Goal: Task Accomplishment & Management: Complete application form

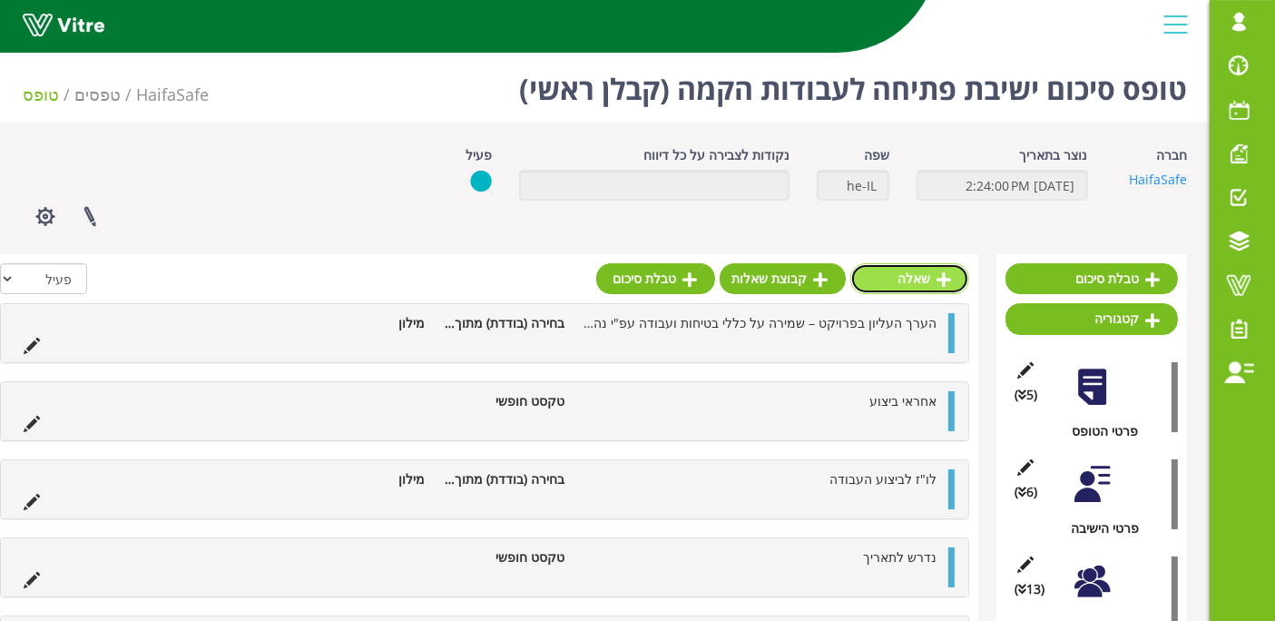
click at [930, 288] on link "שאלה" at bounding box center [909, 278] width 119 height 31
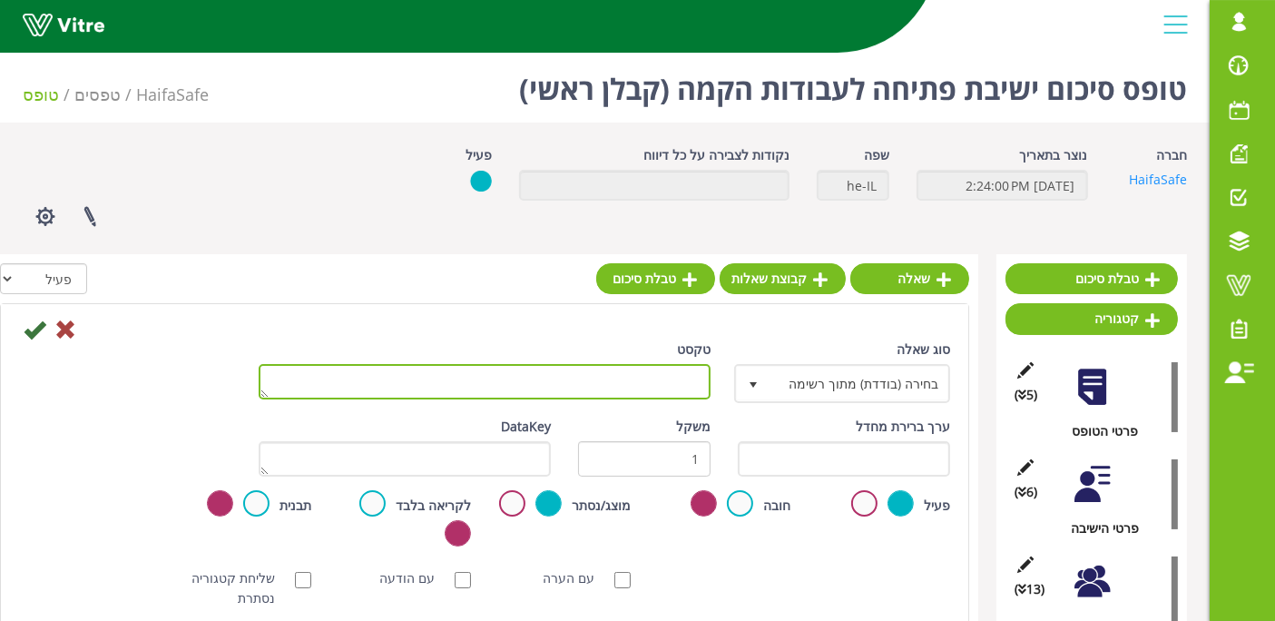
click at [592, 378] on textarea "טקסט" at bounding box center [485, 381] width 452 height 35
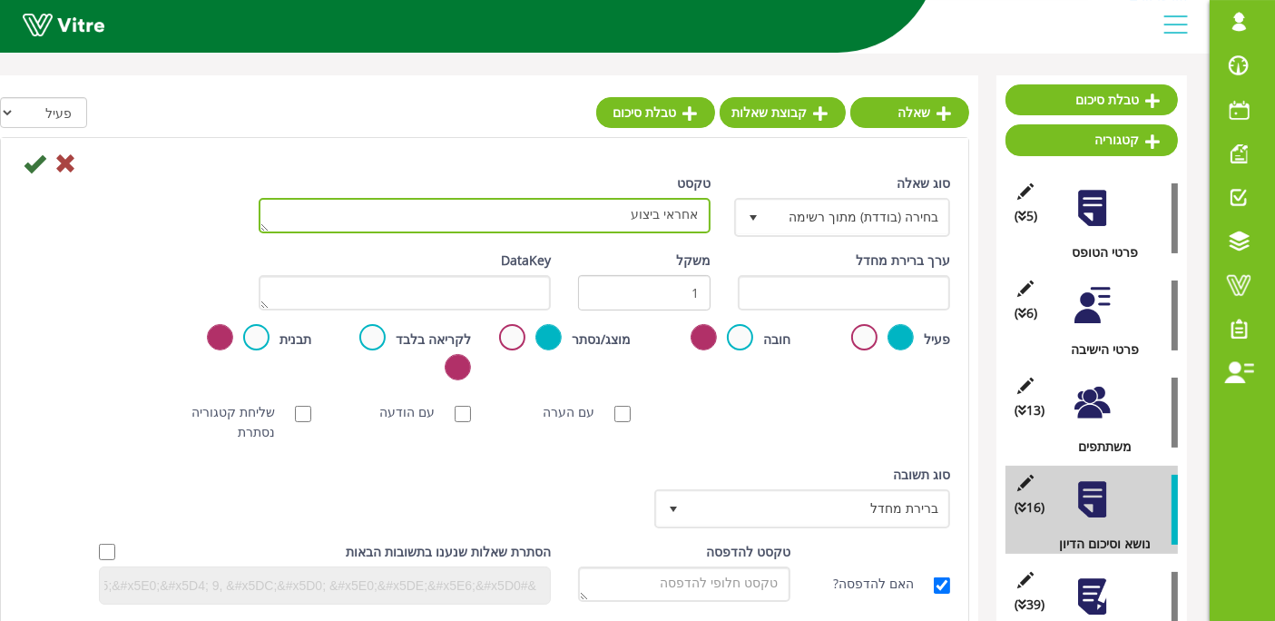
scroll to position [189, 0]
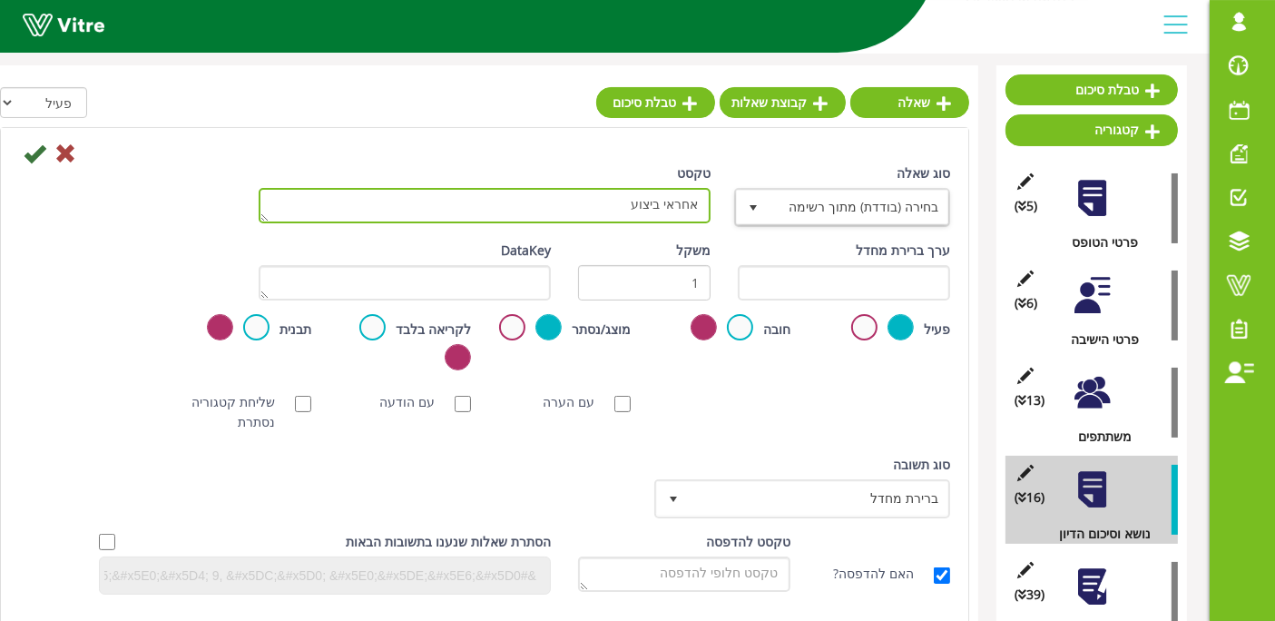
type textarea "אחראי ביצוע"
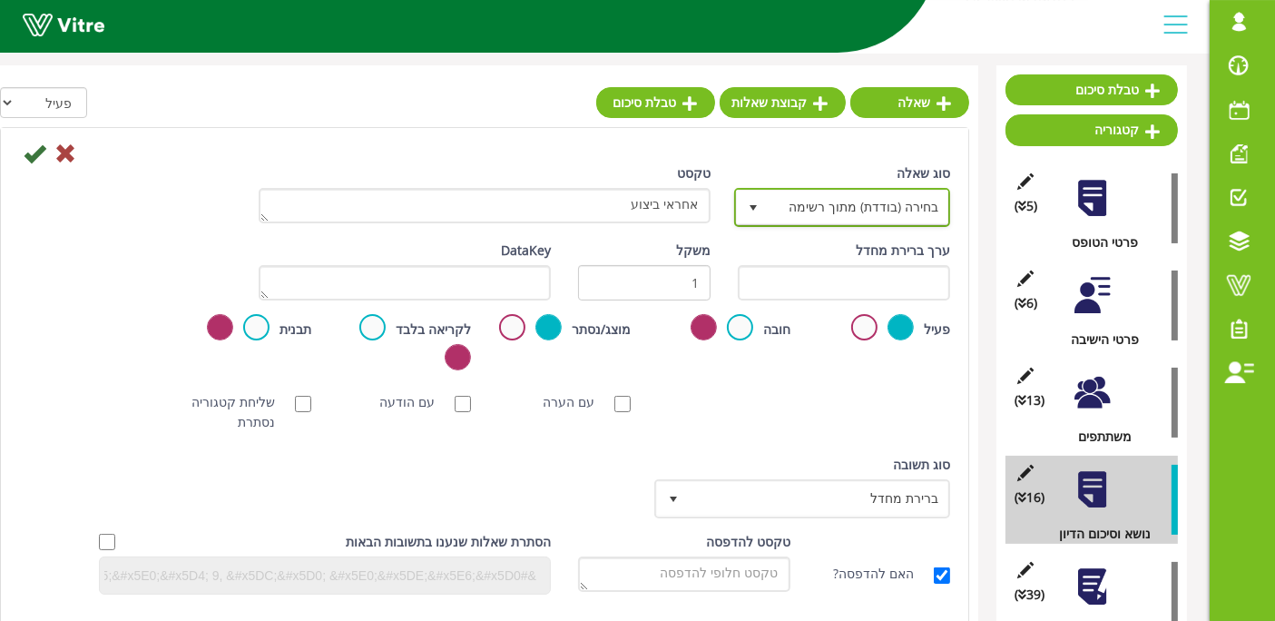
click at [840, 218] on span "בחירה (בודדת) מתוך רשימה" at bounding box center [859, 207] width 180 height 33
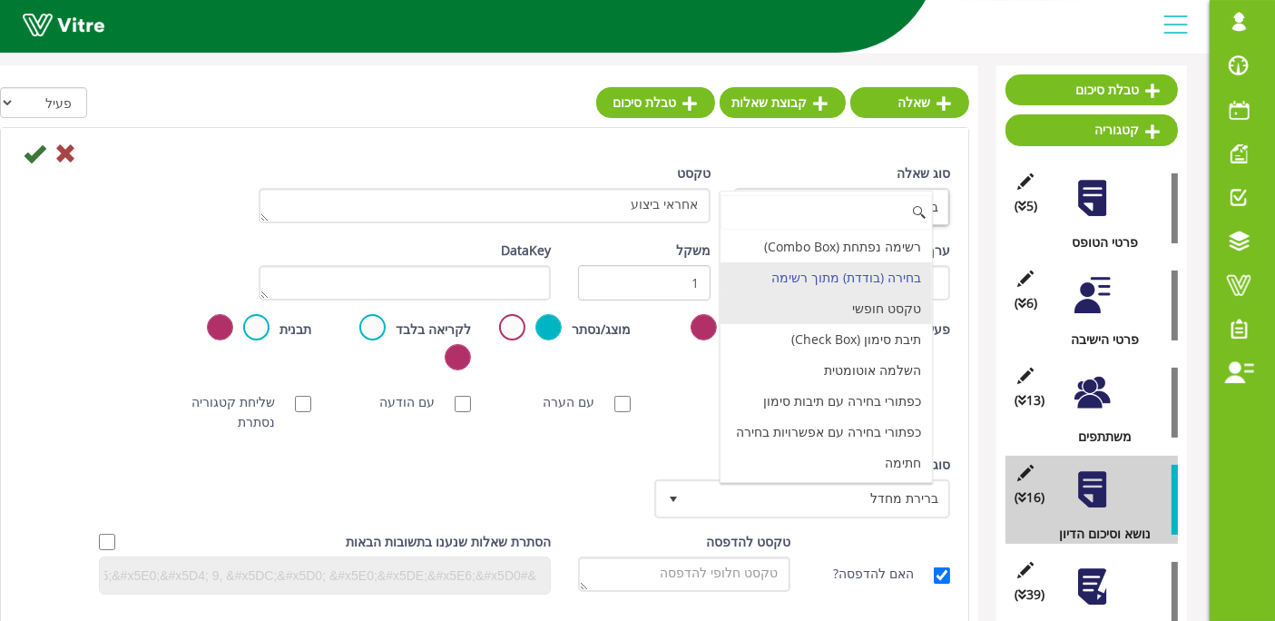
click at [845, 301] on li "טקסט חופשי" at bounding box center [826, 308] width 211 height 31
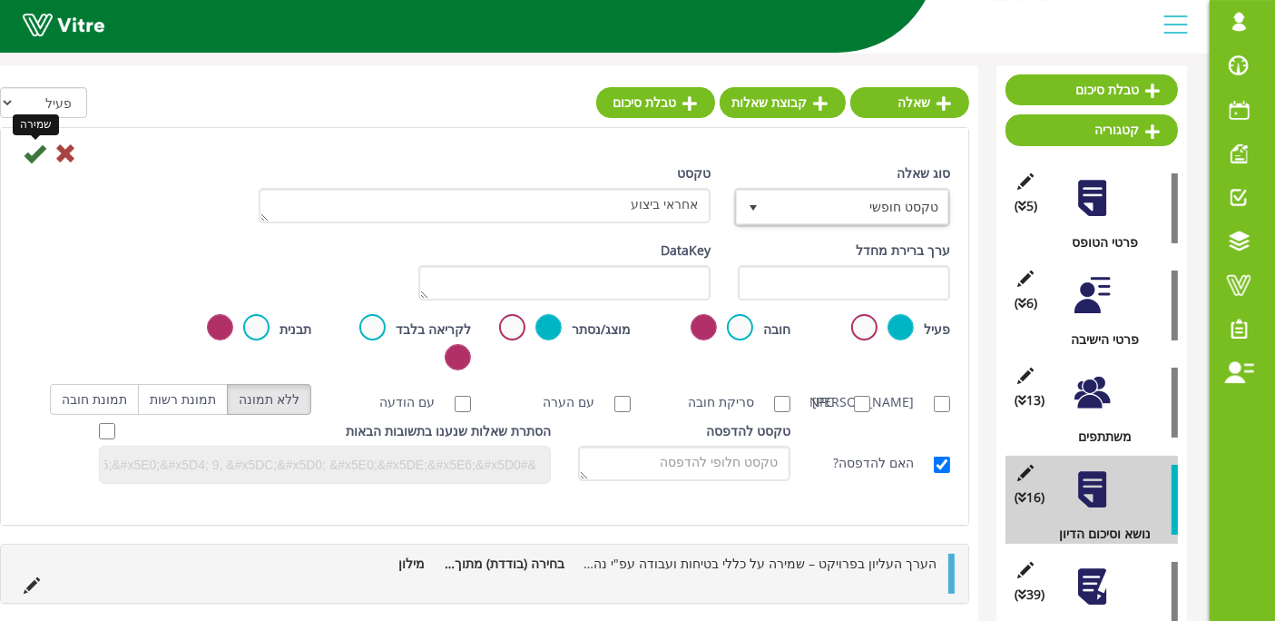
click at [28, 152] on icon at bounding box center [35, 153] width 22 height 22
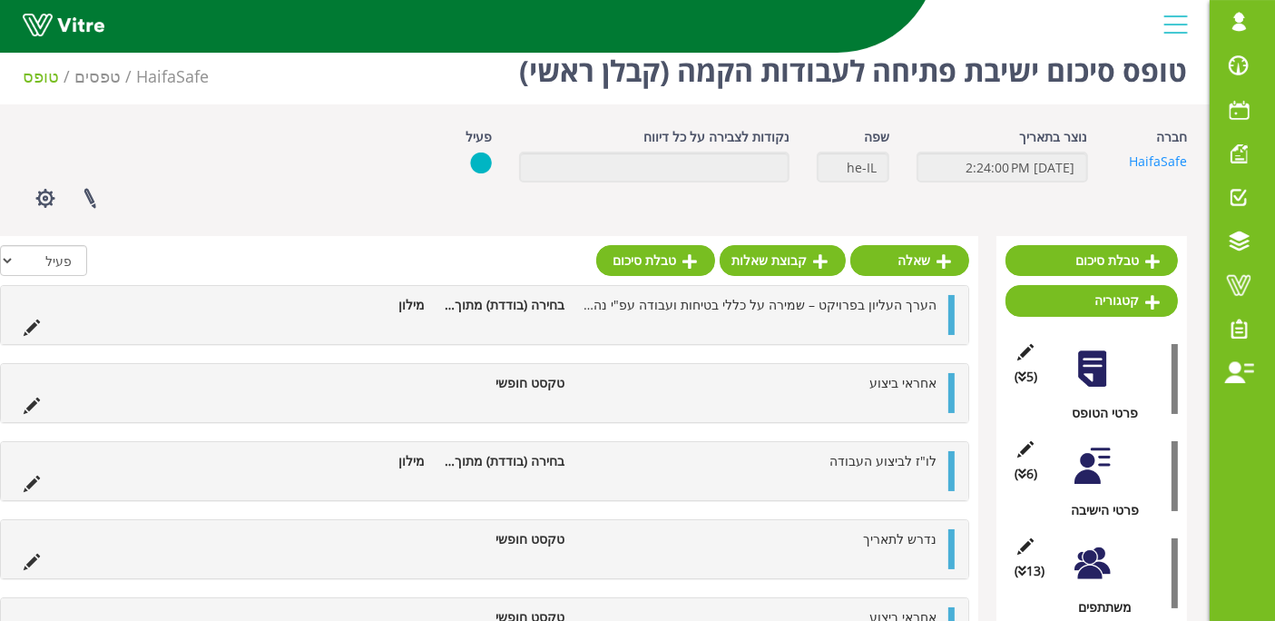
scroll to position [0, 0]
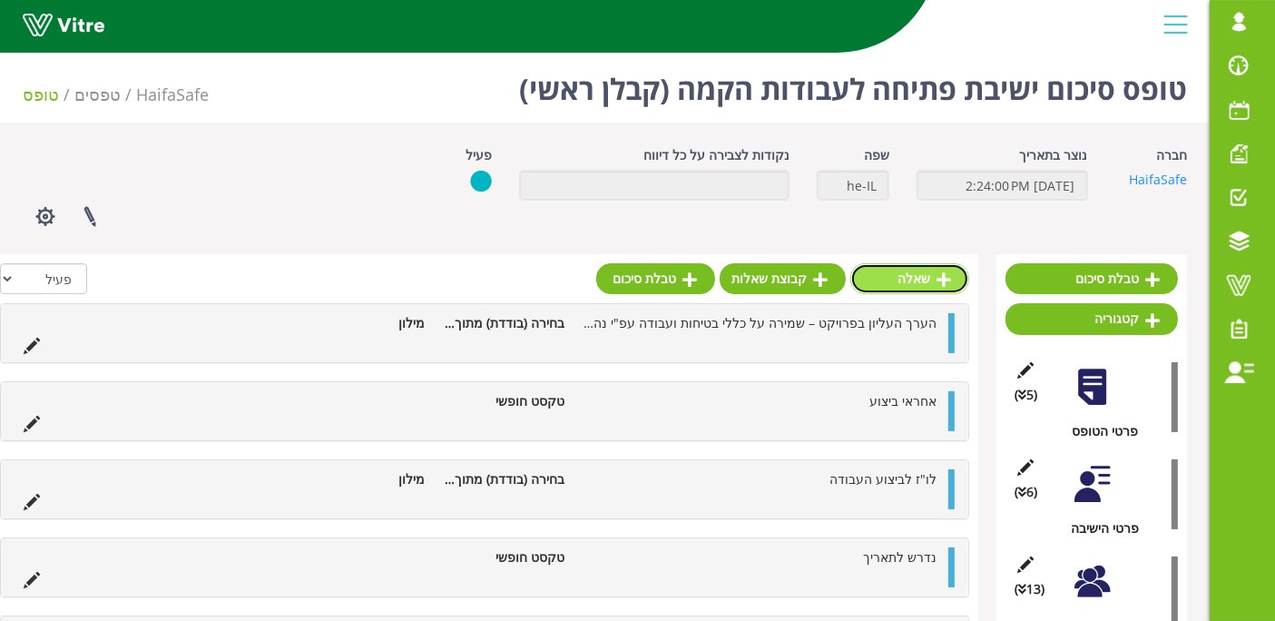
click at [937, 267] on link "שאלה" at bounding box center [909, 278] width 119 height 31
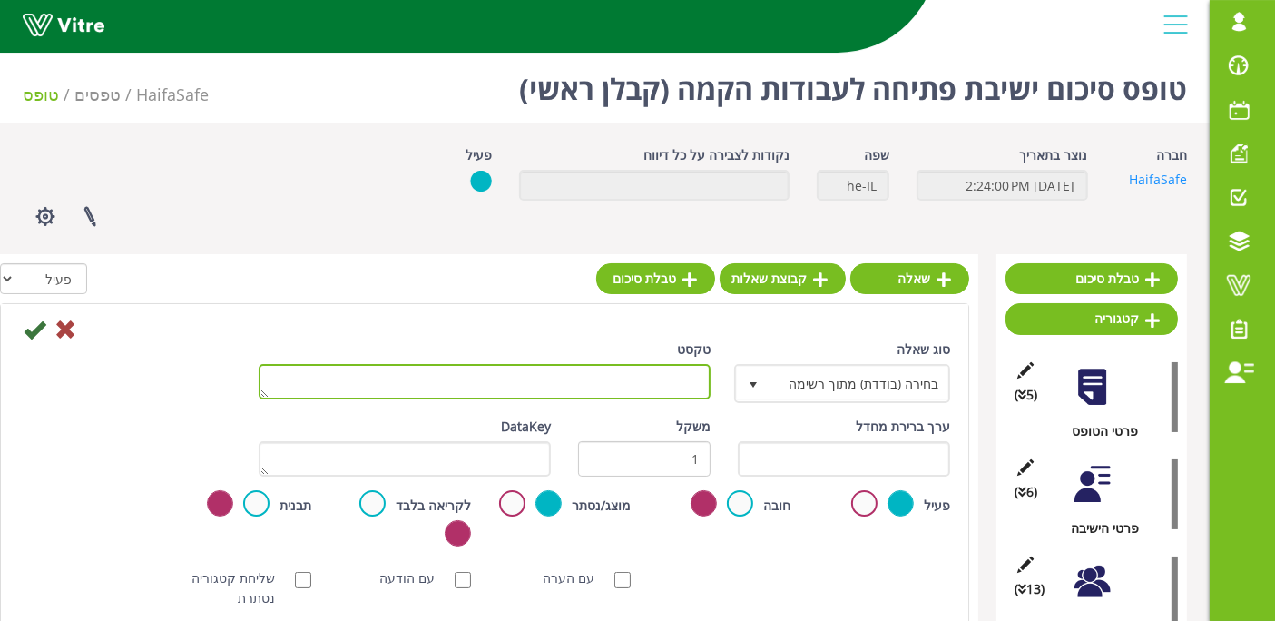
click at [643, 366] on textarea "טקסט" at bounding box center [485, 381] width 452 height 35
paste textarea "שעות העבודה במהלך כל ההקמה: 07:00-18:00 עבודה מעבר ל- 12 שעות באישור ותאום בלבד."
type textarea "שעות העבודה במהלך כל ההקמה: 07:00-18:00 עבודה מעבר ל- 12 שעות באישור ותאום בלבד."
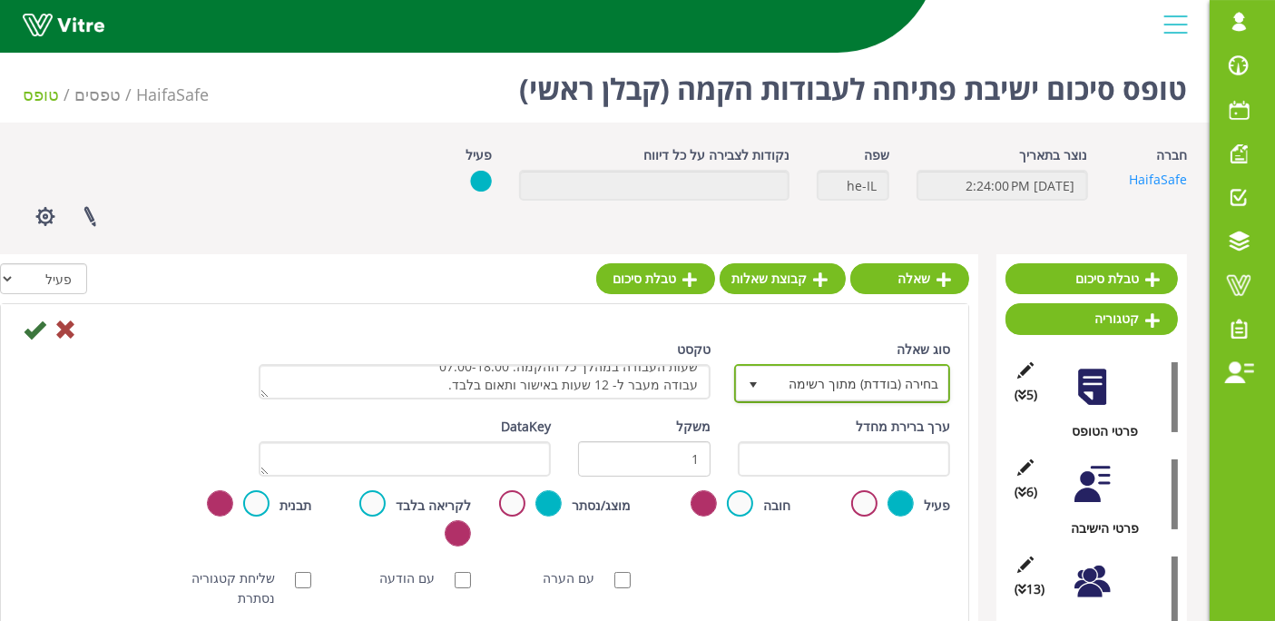
click at [908, 390] on span "בחירה (בודדת) מתוך רשימה" at bounding box center [859, 383] width 180 height 33
click at [867, 578] on div "[PERSON_NAME] NFC סריקת חובה עם הערה עם הודעה שליחת קטגוריה נסתרת ללא תמונה תמו…" at bounding box center [484, 588] width 958 height 58
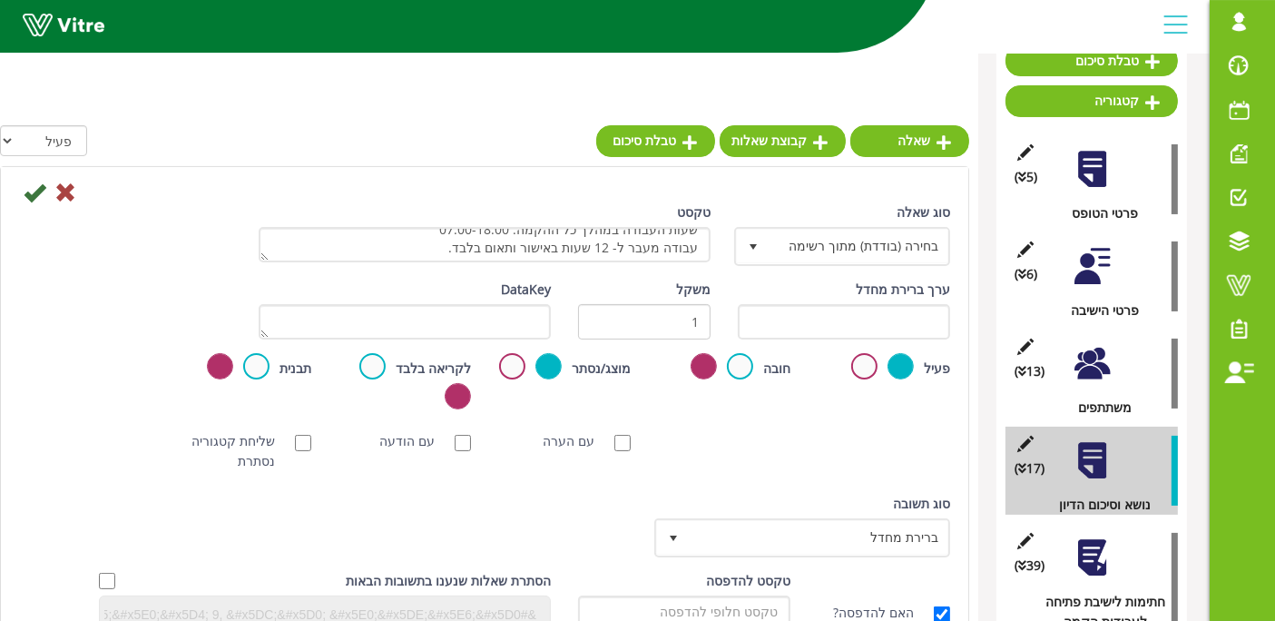
scroll to position [260, 0]
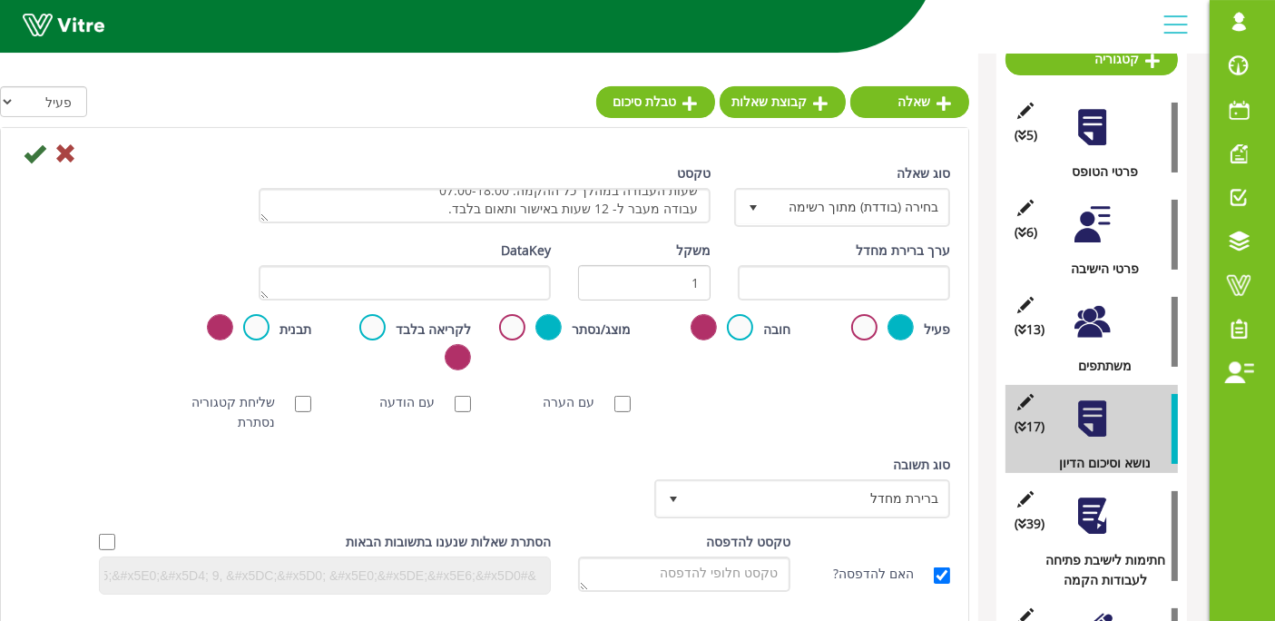
click at [863, 517] on div "סוג [PERSON_NAME] ברירת מחדל 0" at bounding box center [803, 493] width 319 height 77
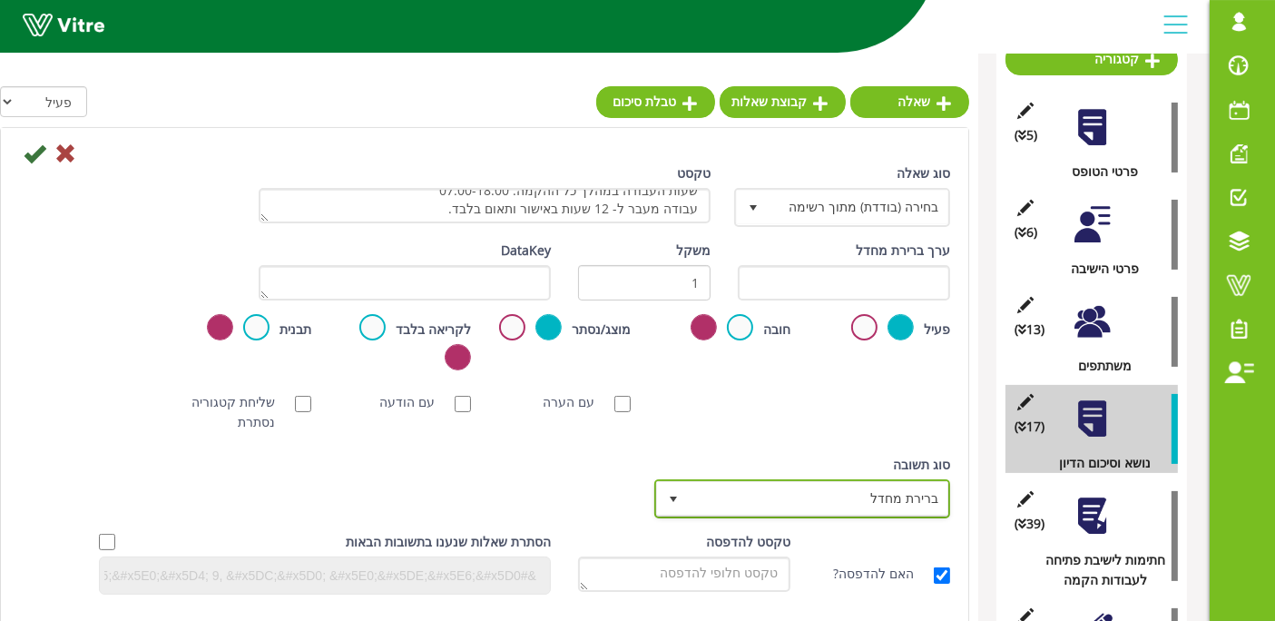
click at [860, 512] on span "ברירת מחדל" at bounding box center [819, 498] width 260 height 33
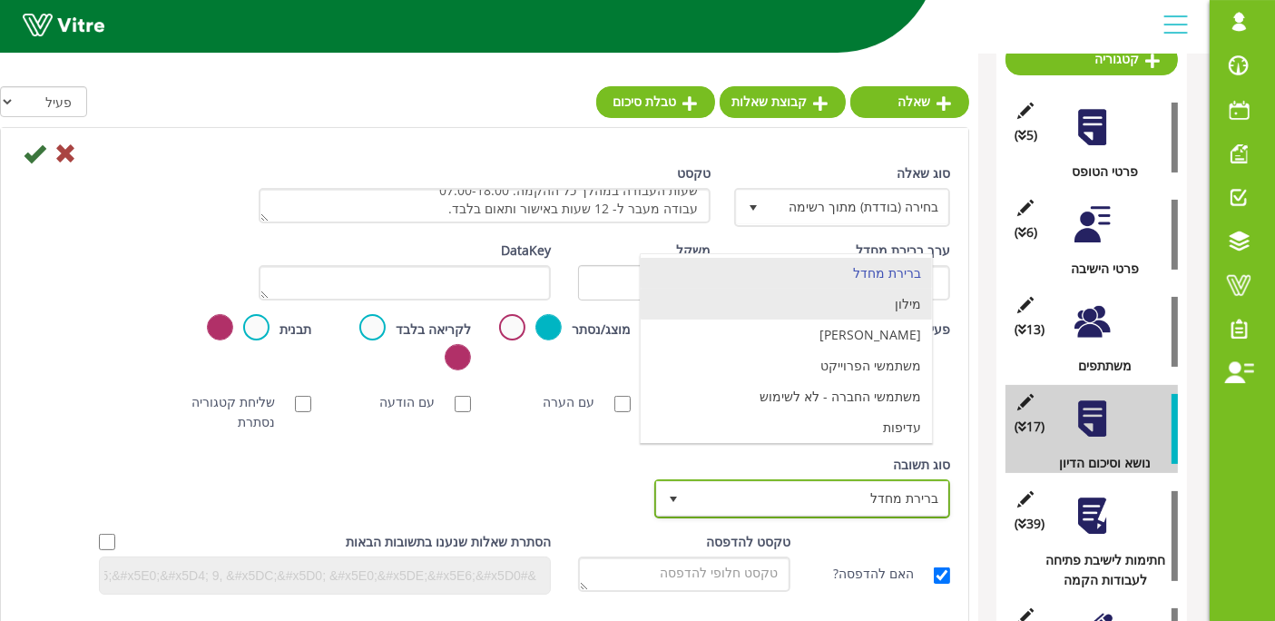
click at [821, 312] on li "מילון" at bounding box center [786, 304] width 291 height 31
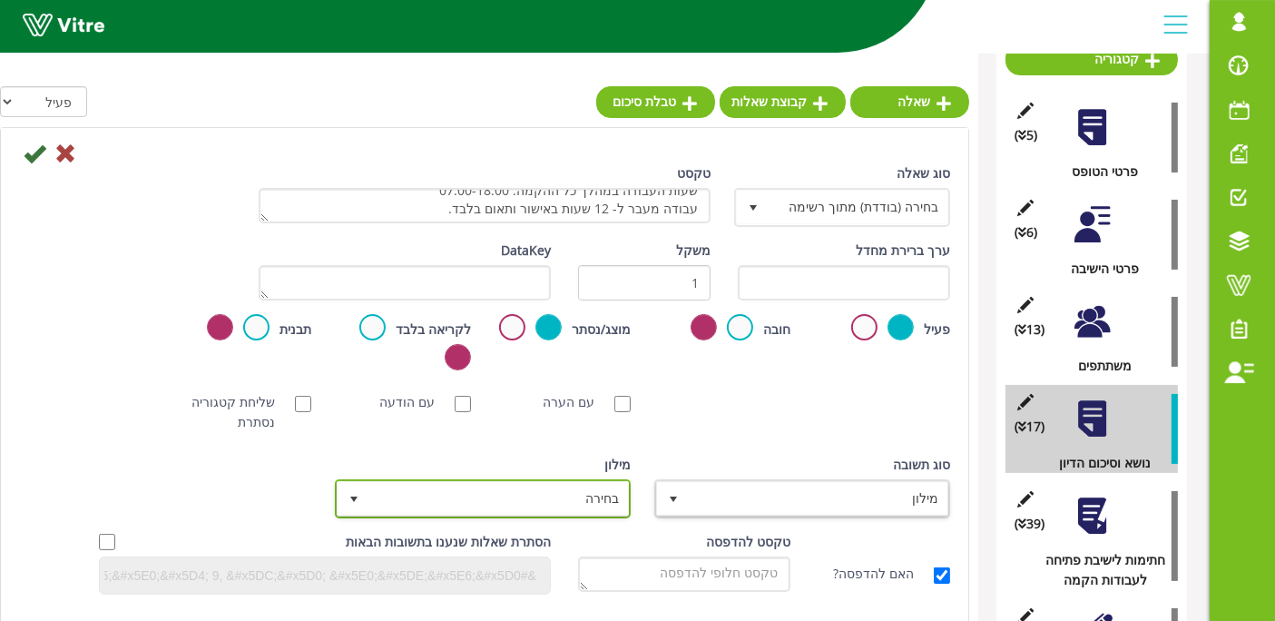
click at [542, 506] on span "בחירה" at bounding box center [499, 498] width 260 height 33
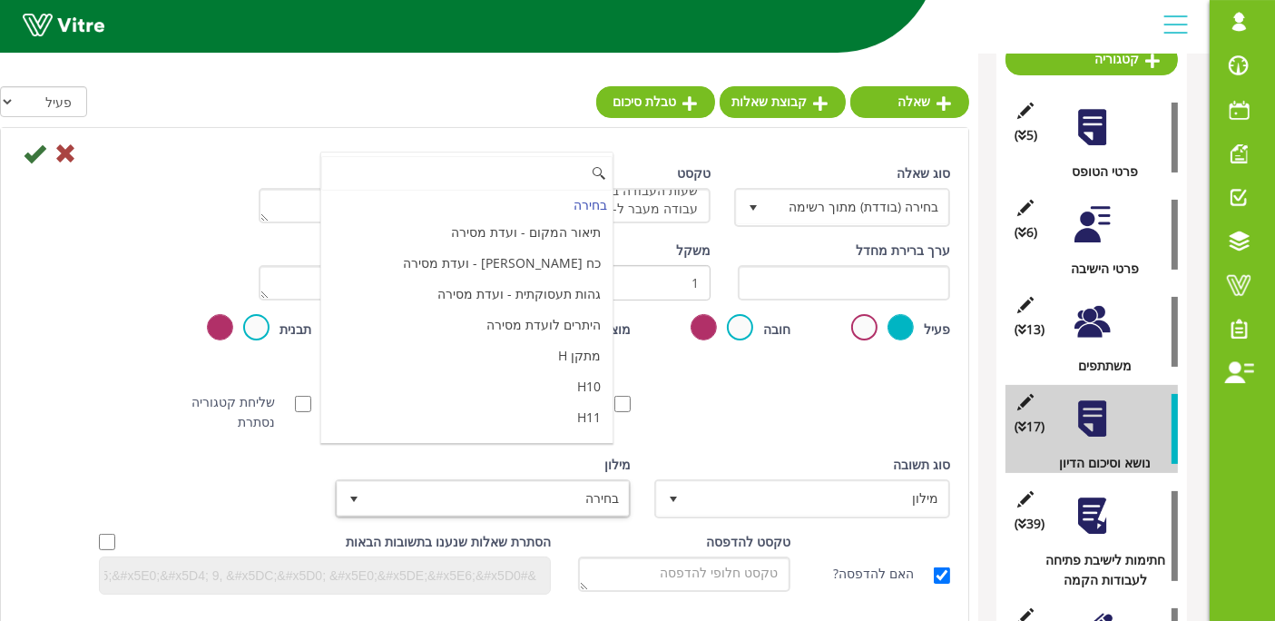
scroll to position [6058, 0]
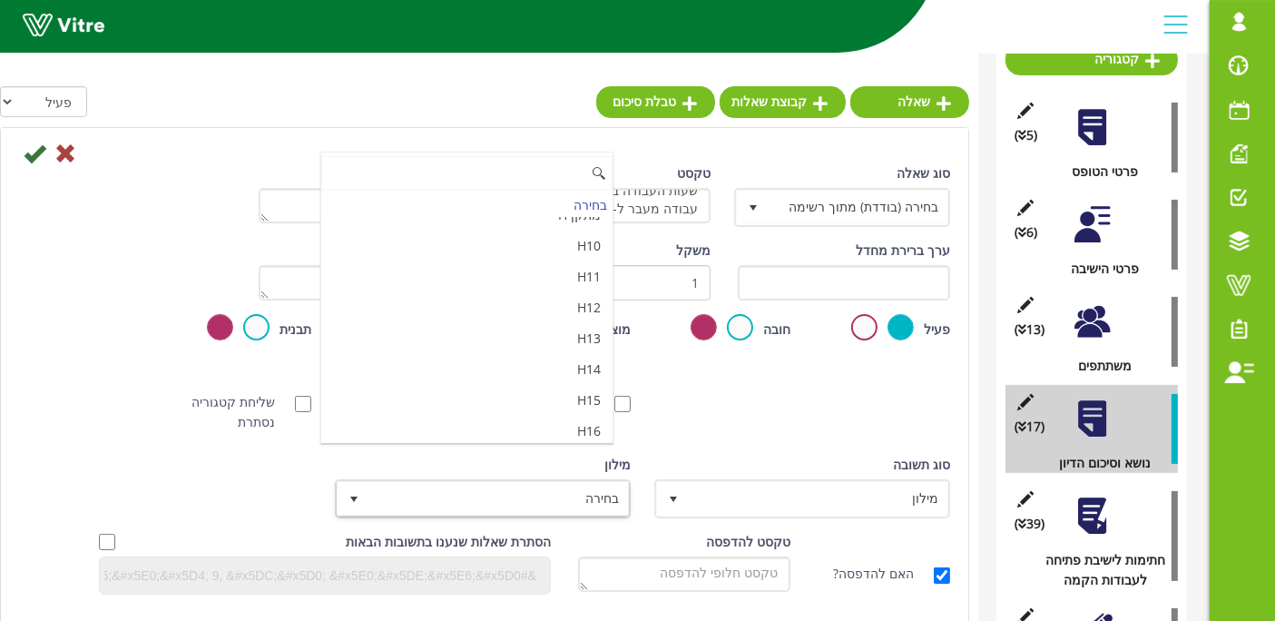
click at [365, 508] on li "מאשר / לא מאשר עם הערה" at bounding box center [466, 523] width 291 height 31
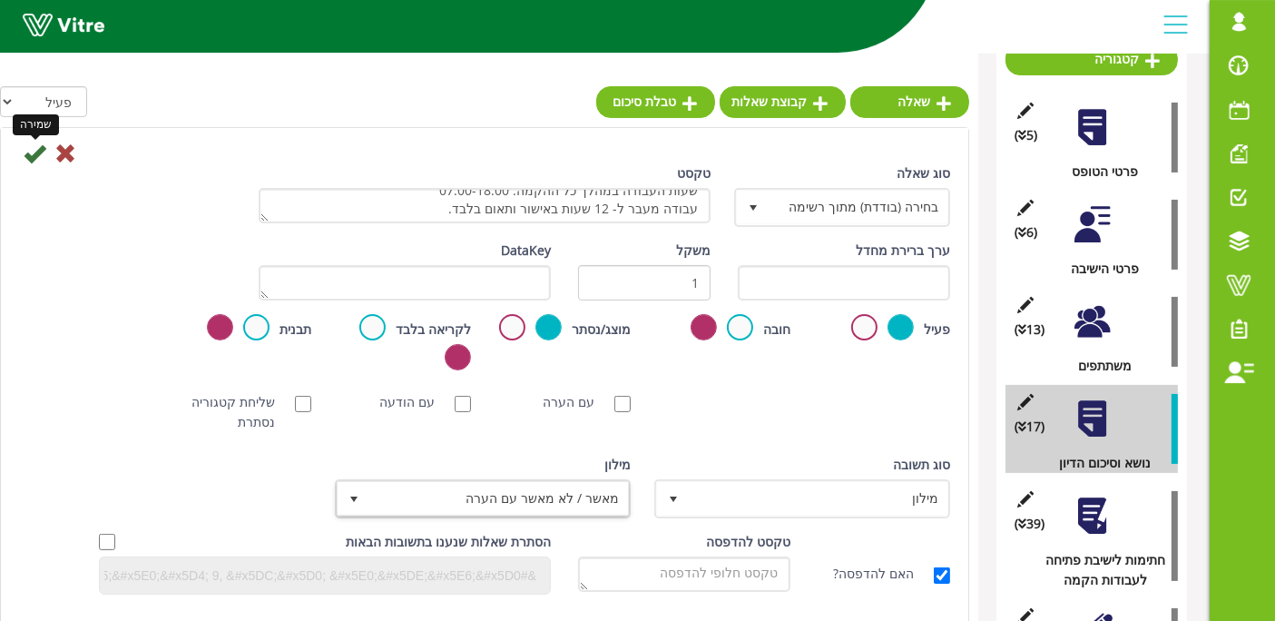
click at [34, 157] on icon at bounding box center [35, 153] width 22 height 22
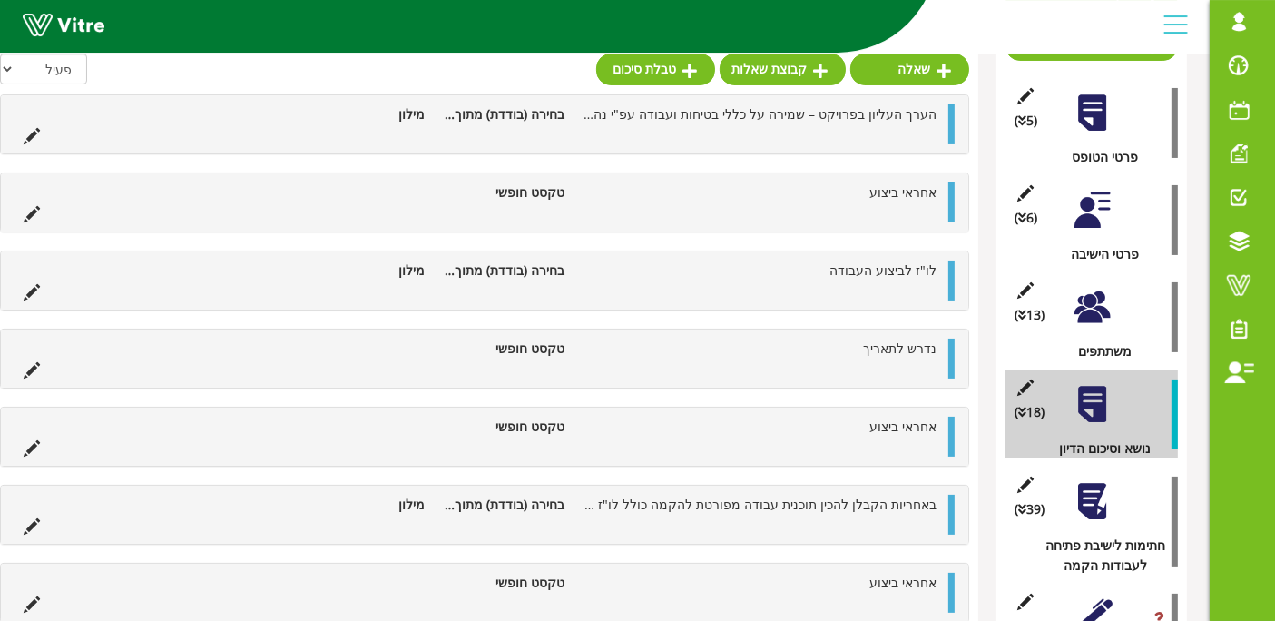
scroll to position [233, 0]
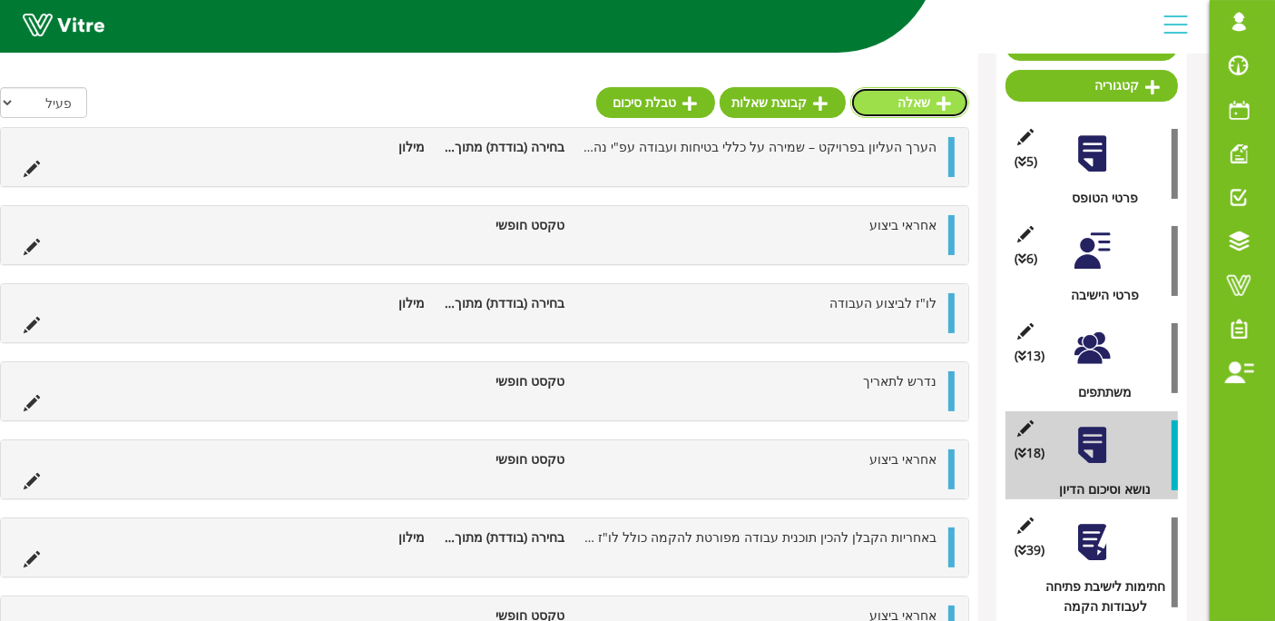
click at [923, 102] on link "שאלה" at bounding box center [909, 102] width 119 height 31
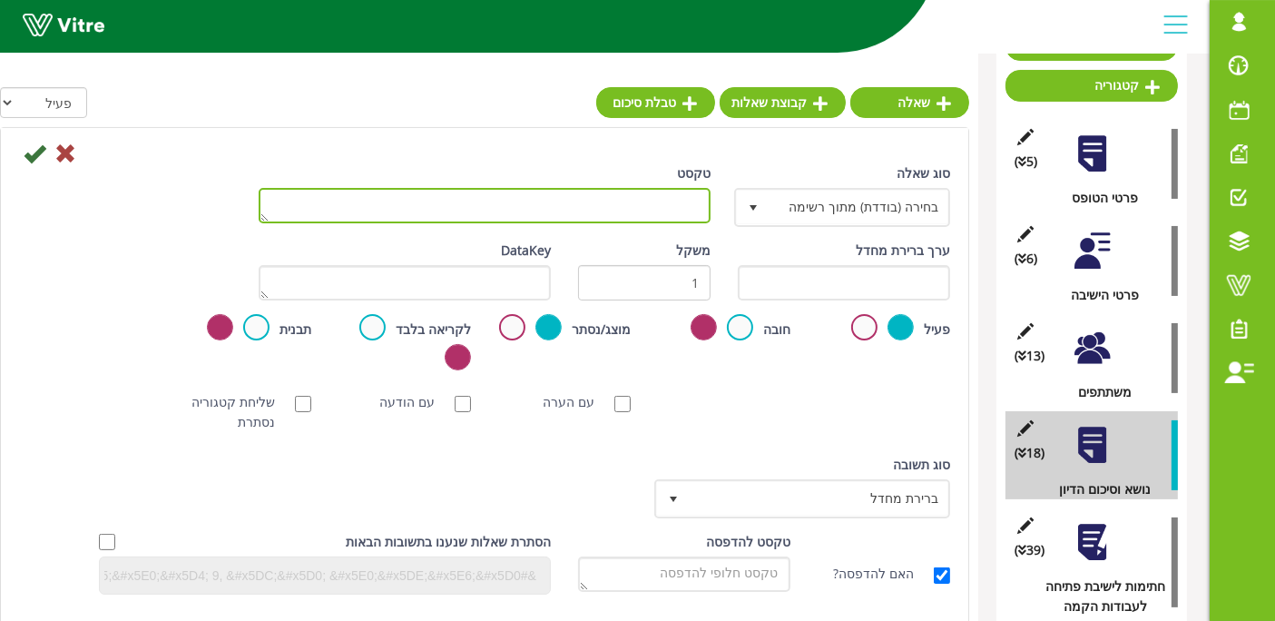
click at [692, 213] on textarea "טקסט" at bounding box center [485, 205] width 452 height 35
type textarea "אחראי ביצוע"
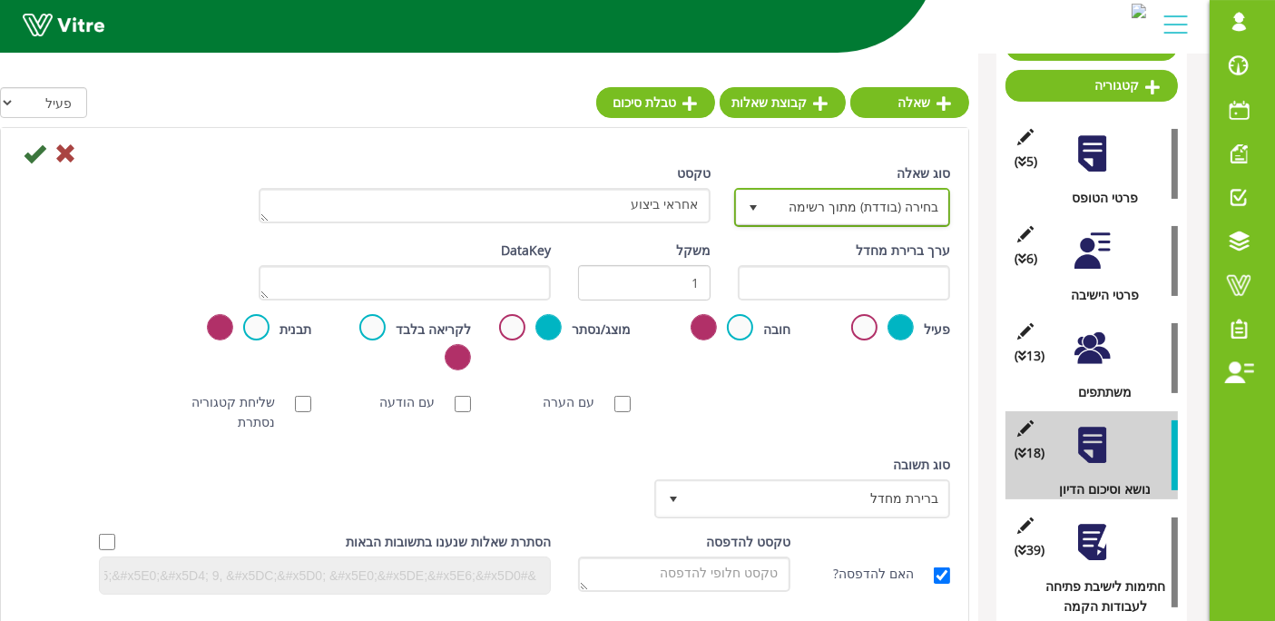
click at [805, 191] on span "בחירה (בודדת) מתוך רשימה" at bounding box center [859, 207] width 180 height 33
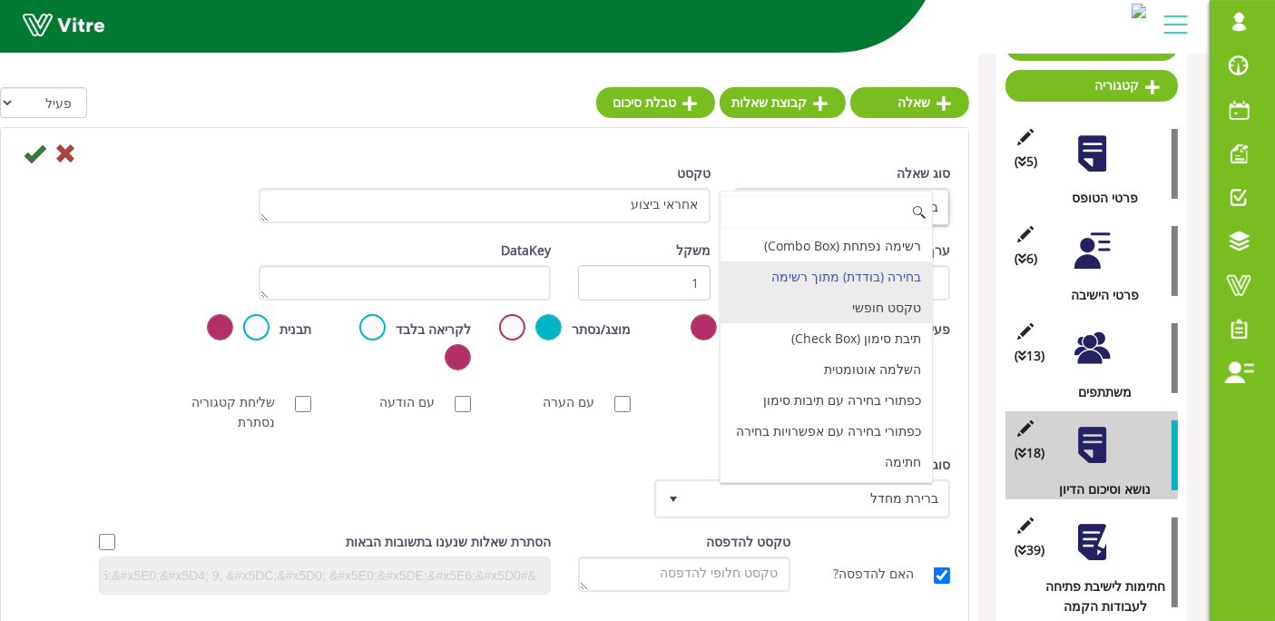
click at [840, 299] on li "טקסט חופשי" at bounding box center [826, 307] width 211 height 31
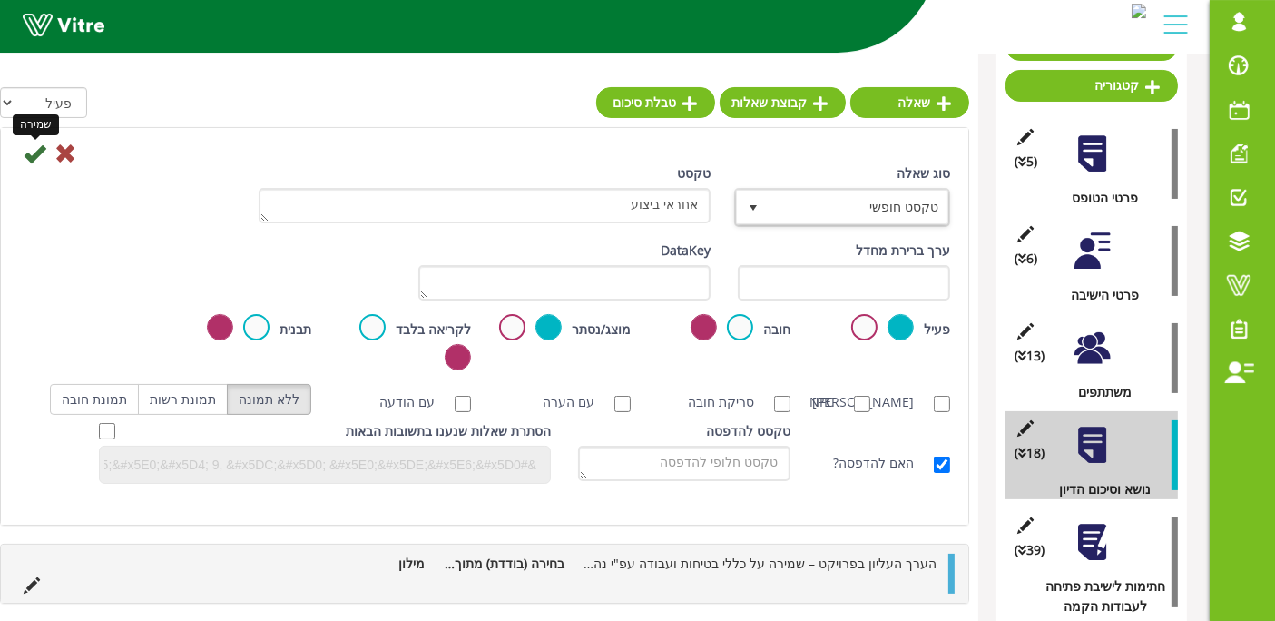
click at [27, 151] on icon at bounding box center [35, 153] width 22 height 22
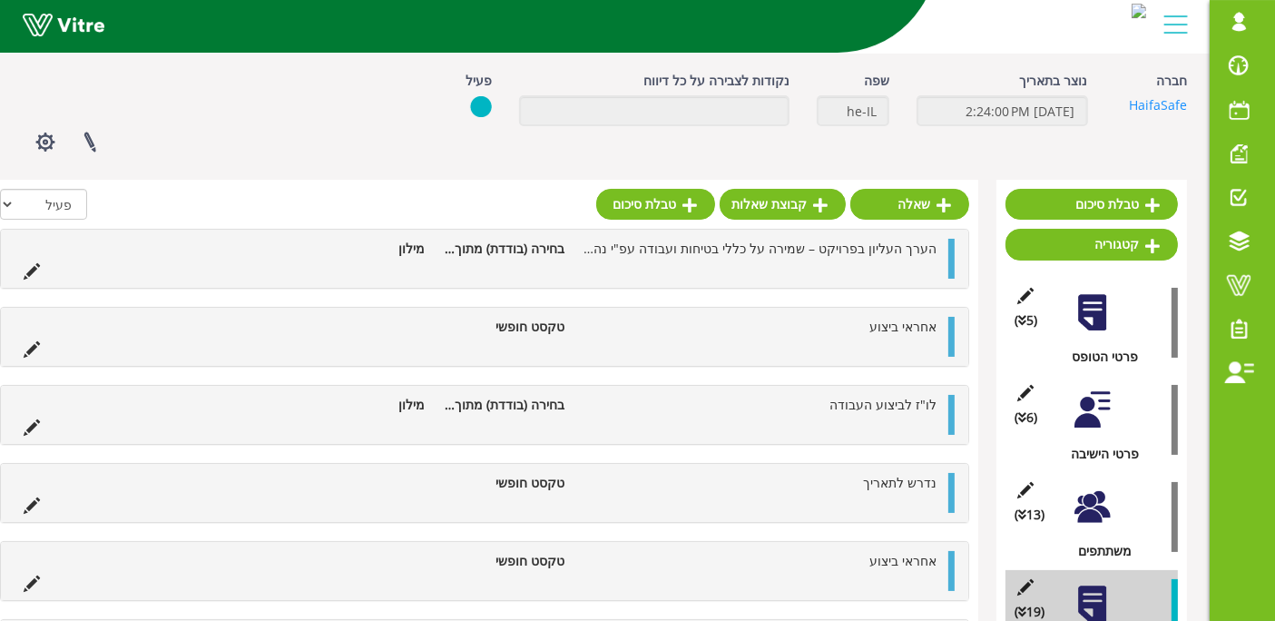
scroll to position [0, 0]
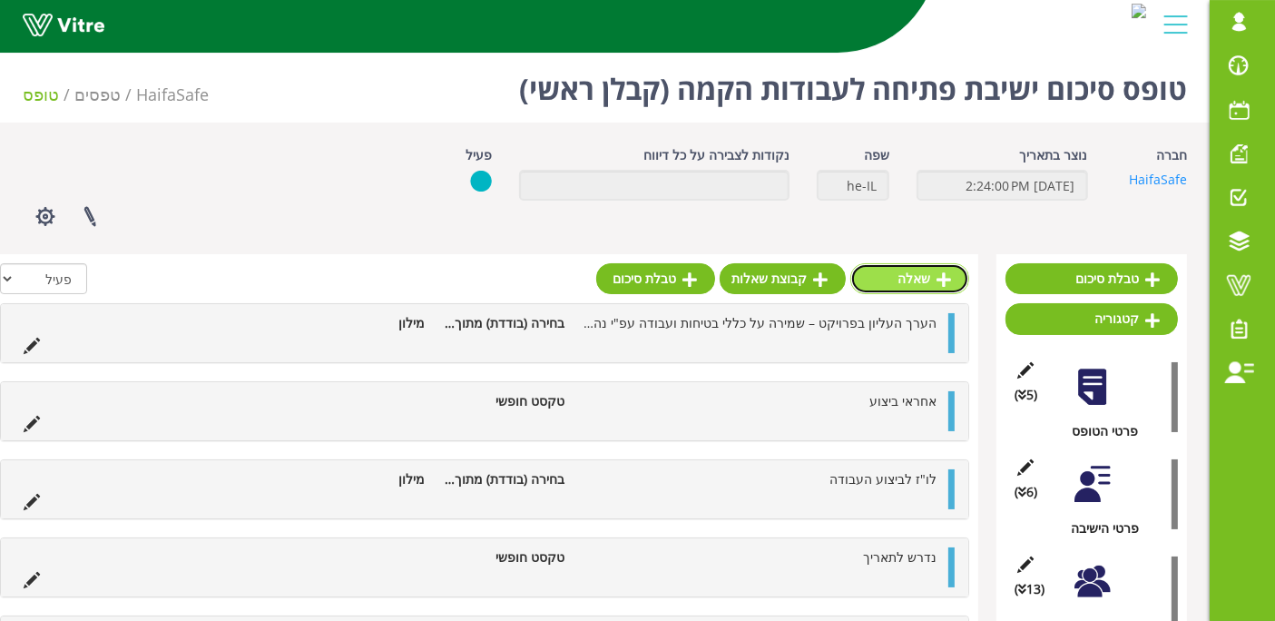
click at [954, 287] on link "שאלה" at bounding box center [909, 278] width 119 height 31
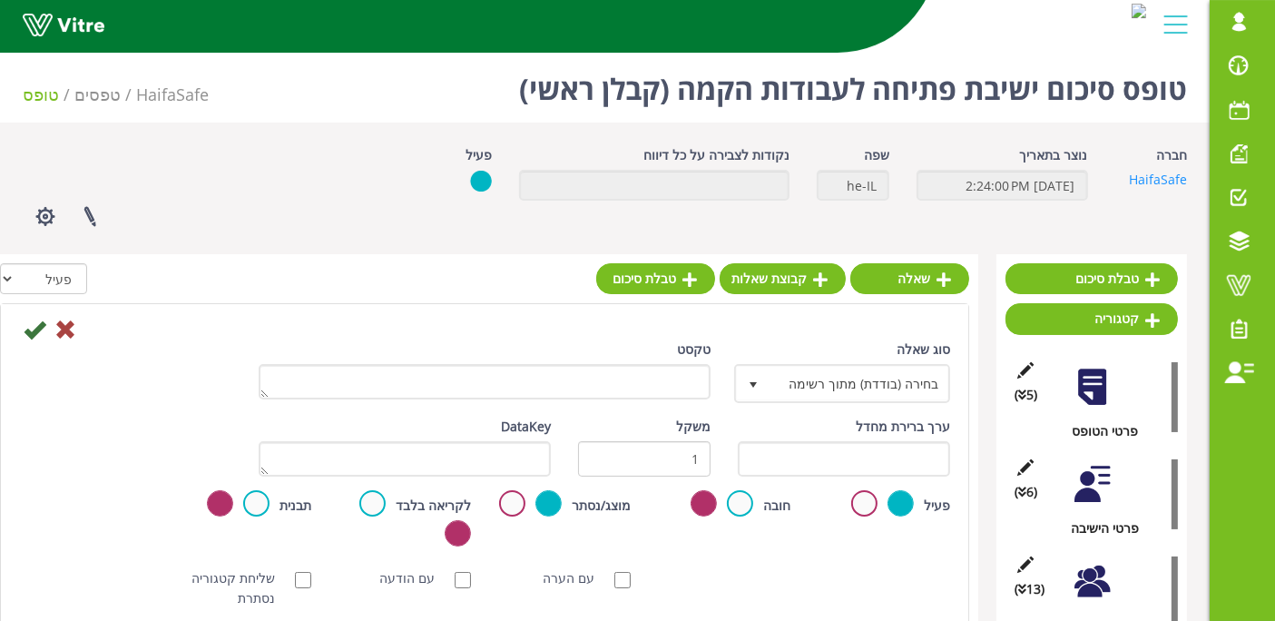
click at [565, 358] on div "טקסט" at bounding box center [485, 369] width 452 height 60
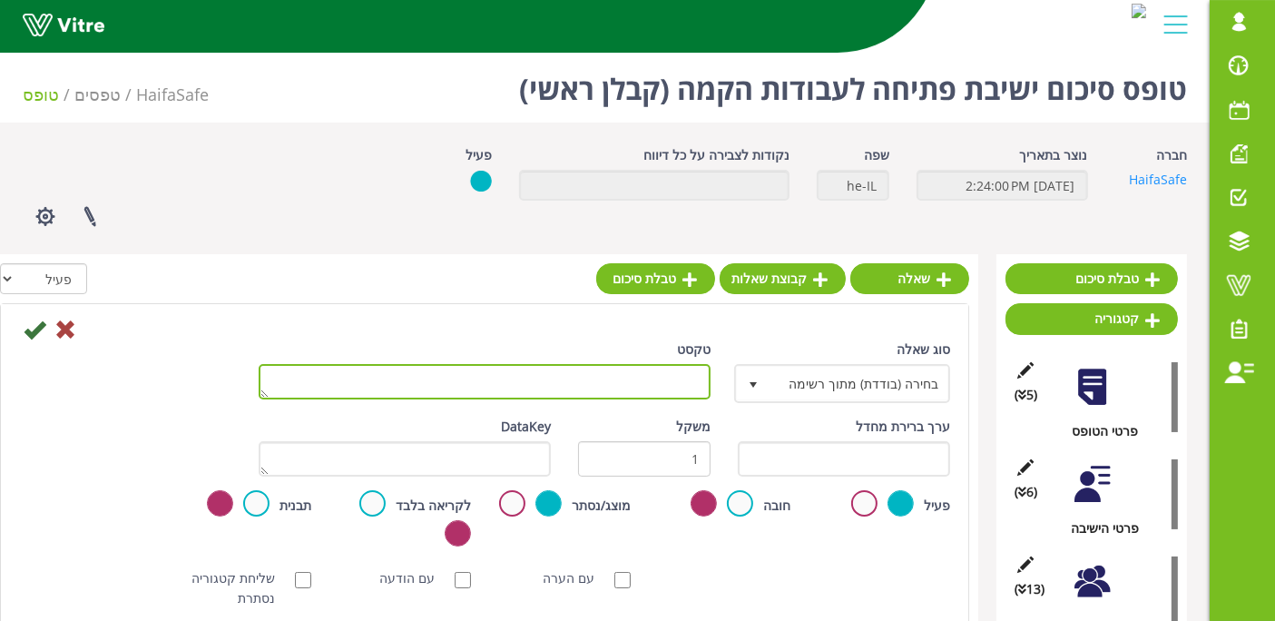
click at [566, 378] on textarea "טקסט" at bounding box center [485, 381] width 452 height 35
paste textarea "יש/אין צורך להציב ולחבר תאורה ניידת."
type textarea "יש/אין צורך להציב ולחבר תאורה ניידת."
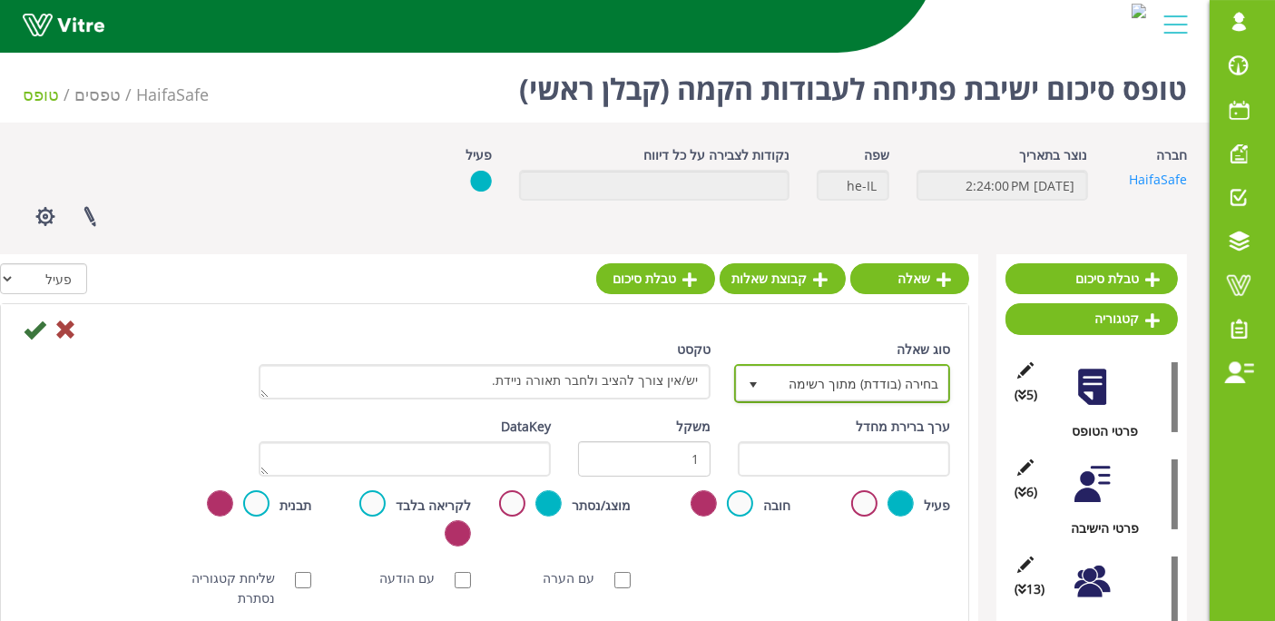
click at [837, 377] on span "בחירה (בודדת) מתוך רשימה" at bounding box center [859, 383] width 180 height 33
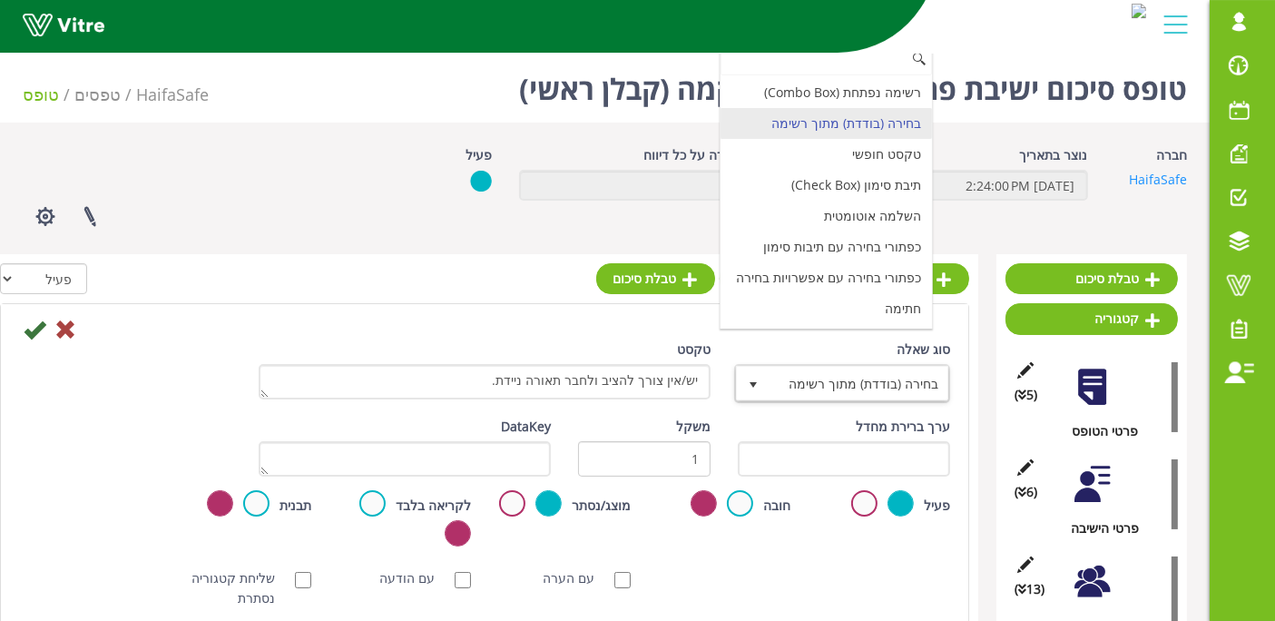
click at [898, 115] on li "בחירה (בודדת) מתוך רשימה" at bounding box center [826, 123] width 211 height 31
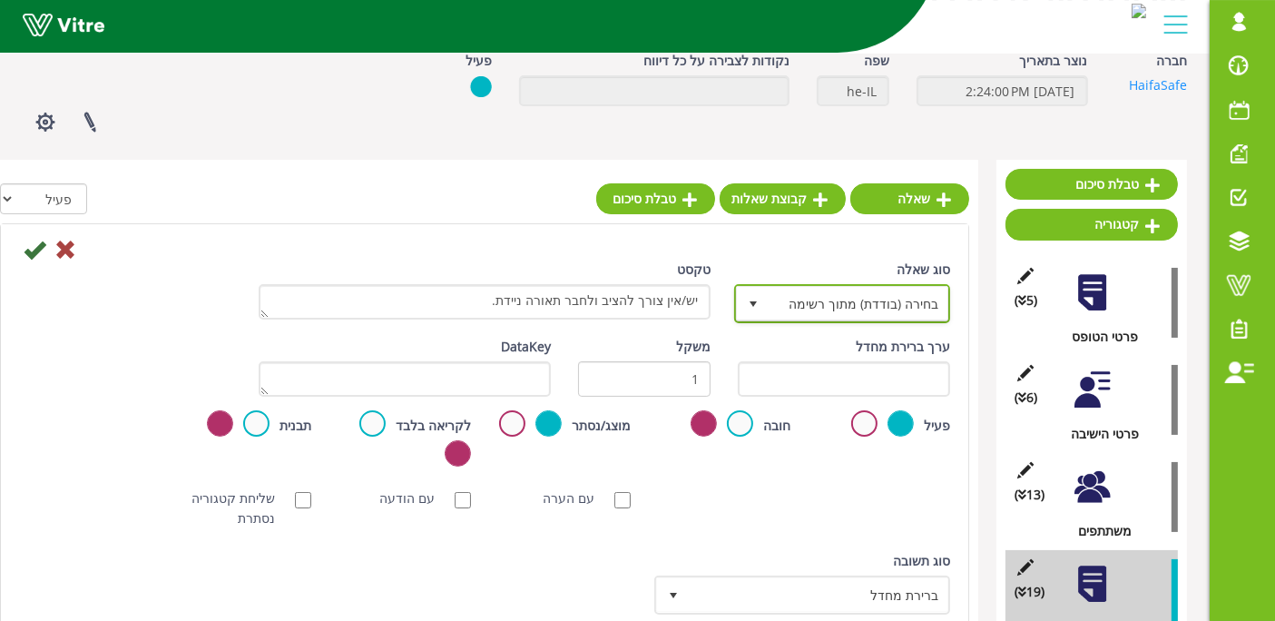
scroll to position [201, 0]
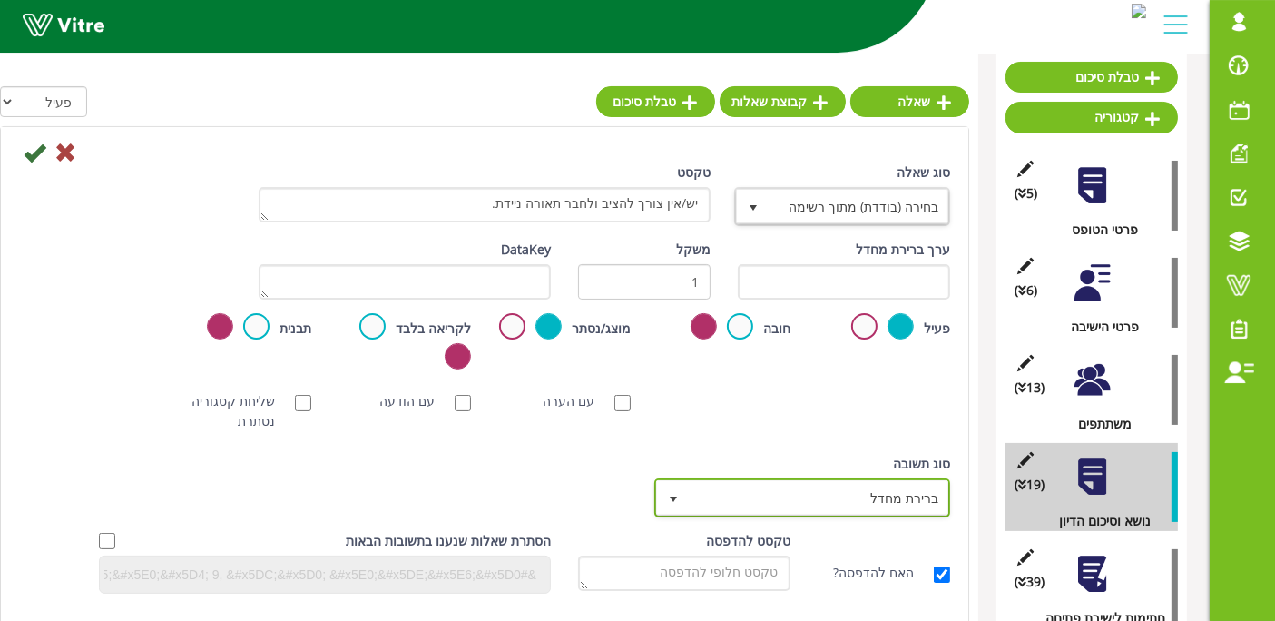
click at [885, 499] on span "ברירת מחדל" at bounding box center [819, 497] width 260 height 33
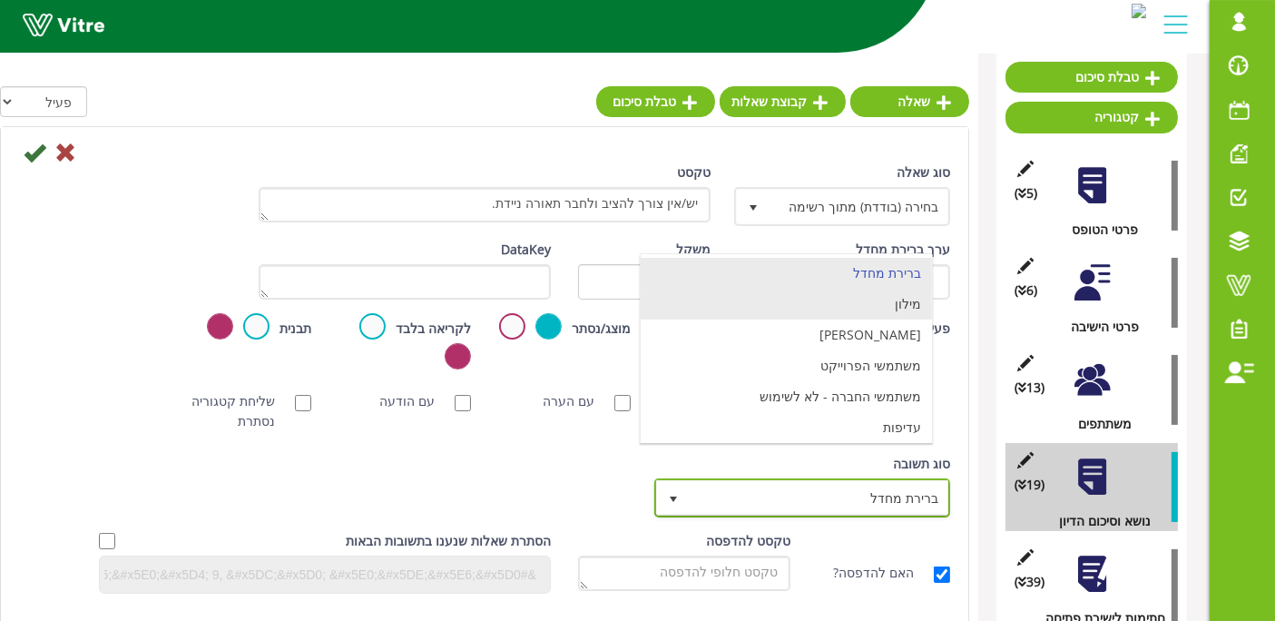
click at [876, 309] on li "מילון" at bounding box center [786, 304] width 291 height 31
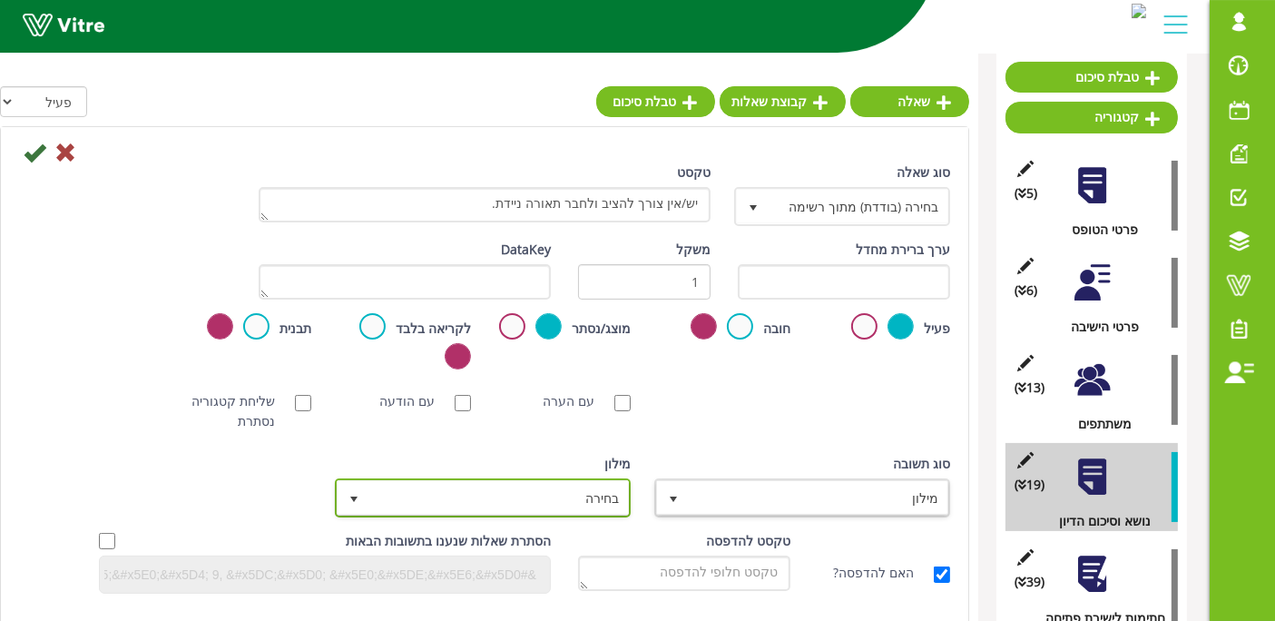
click at [534, 494] on span "בחירה" at bounding box center [499, 497] width 260 height 33
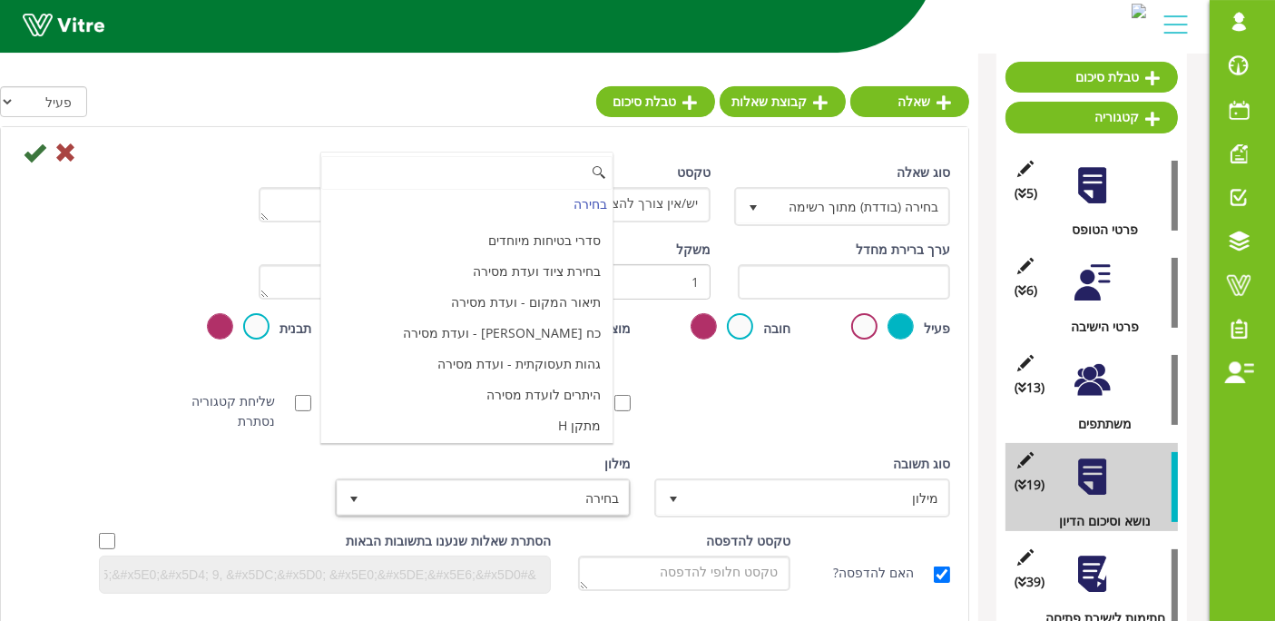
scroll to position [6058, 0]
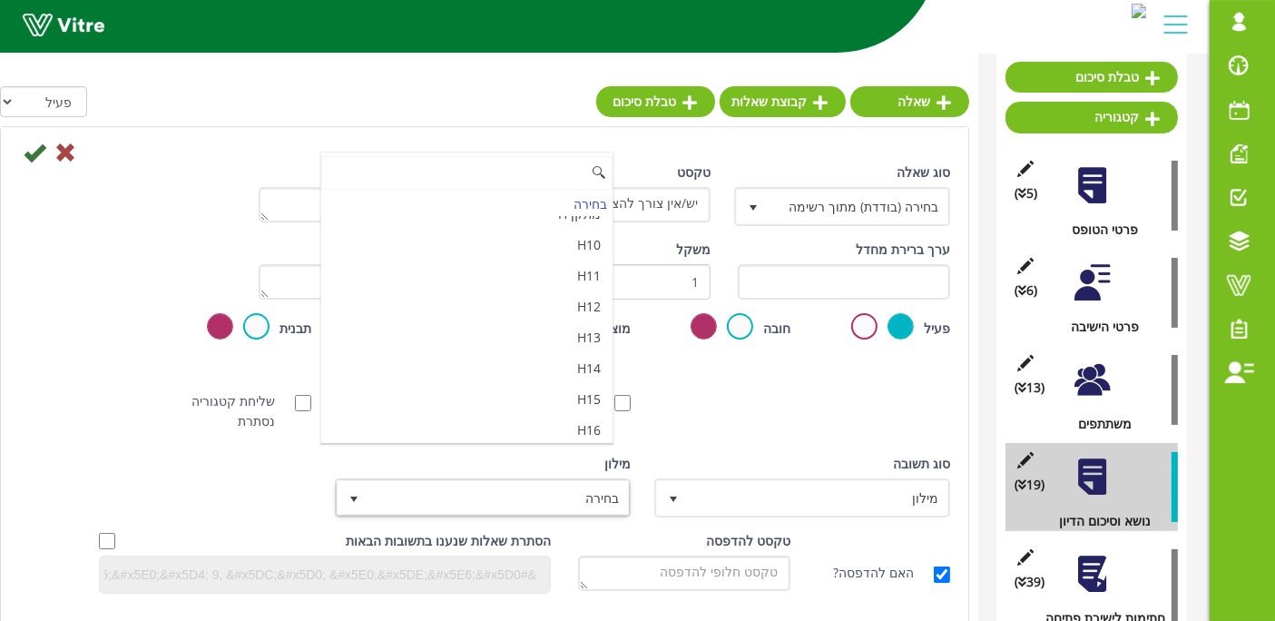
click at [525, 507] on li "מאשר / לא מאשר עם הערה" at bounding box center [466, 522] width 291 height 31
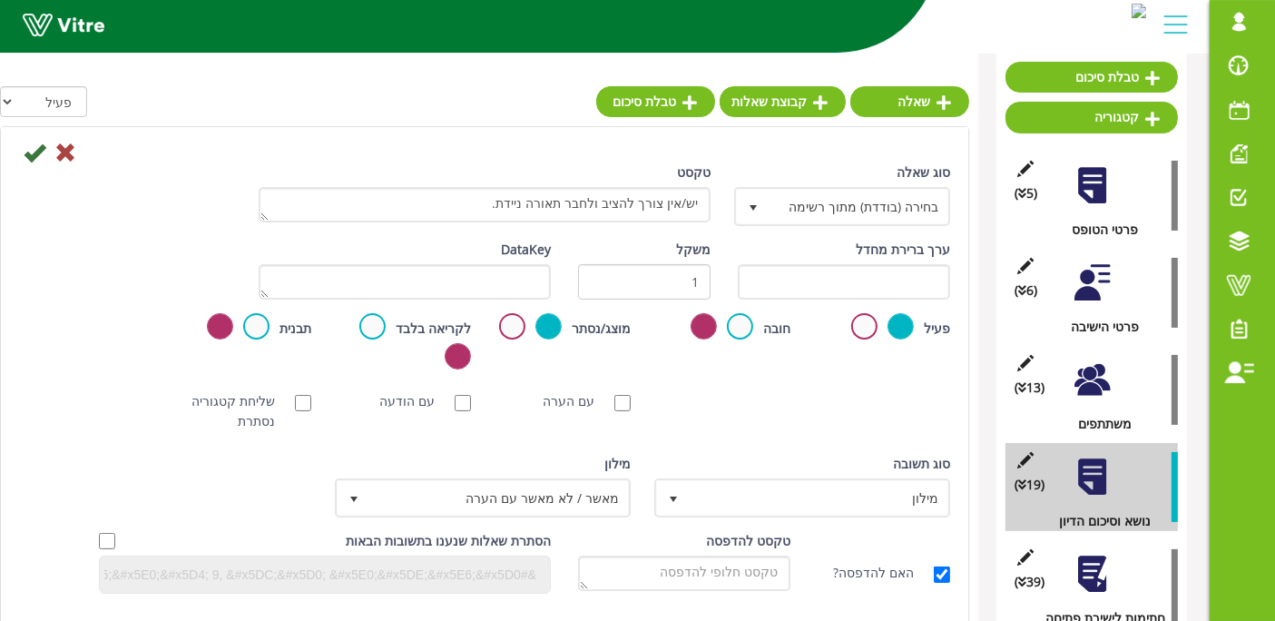
click at [764, 421] on div "[PERSON_NAME] NFC סריקת חובה עם הערה עם הודעה שליחת קטגוריה נסתרת ללא תמונה תמו…" at bounding box center [484, 411] width 958 height 58
click at [28, 159] on icon at bounding box center [35, 153] width 22 height 22
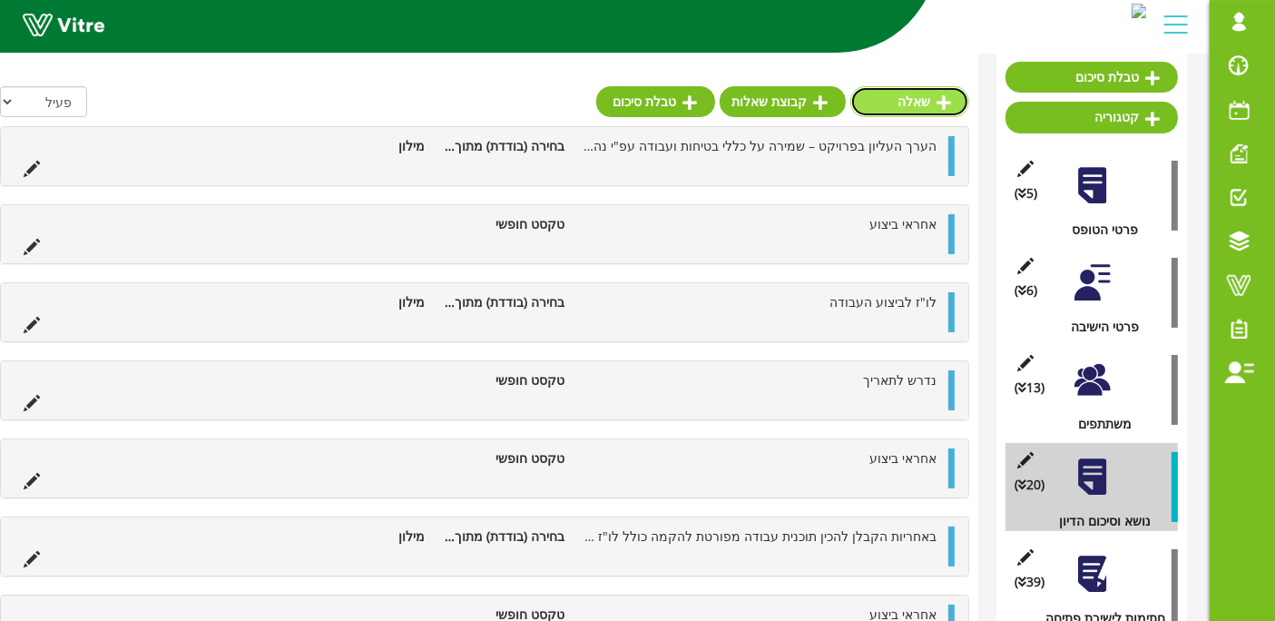
click at [929, 103] on link "שאלה" at bounding box center [909, 101] width 119 height 31
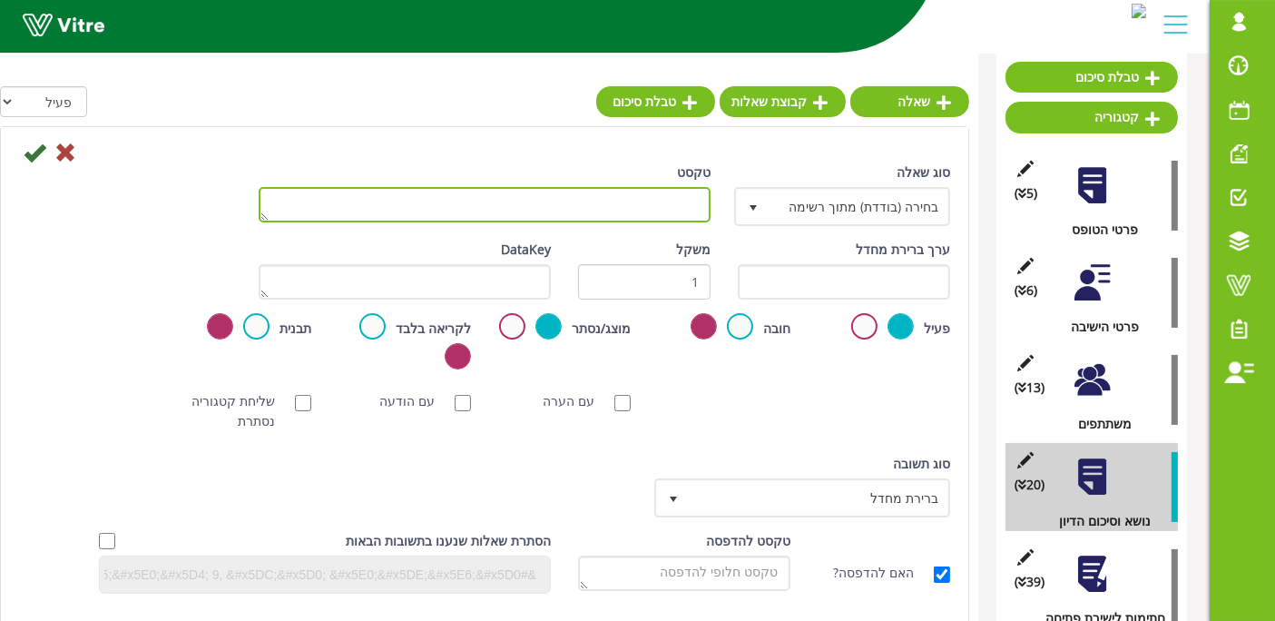
click at [703, 210] on textarea "טקסט" at bounding box center [485, 204] width 452 height 35
type textarea "אחראי ביצוע"
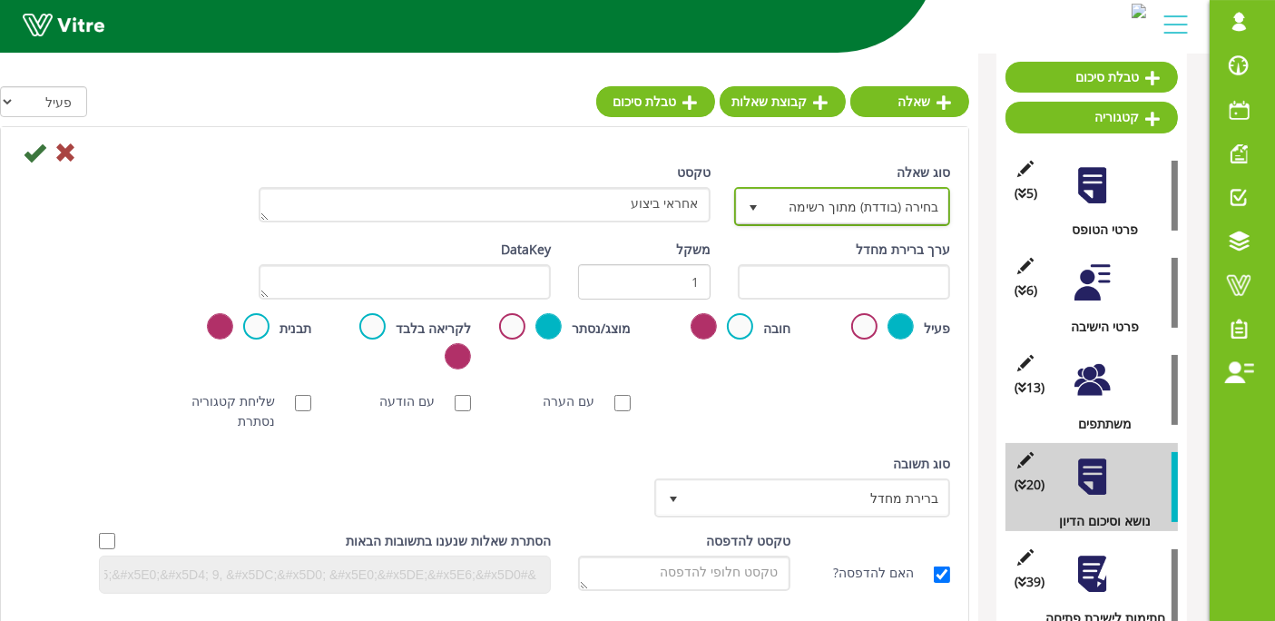
click at [869, 213] on span "בחירה (בודדת) מתוך רשימה" at bounding box center [859, 206] width 180 height 33
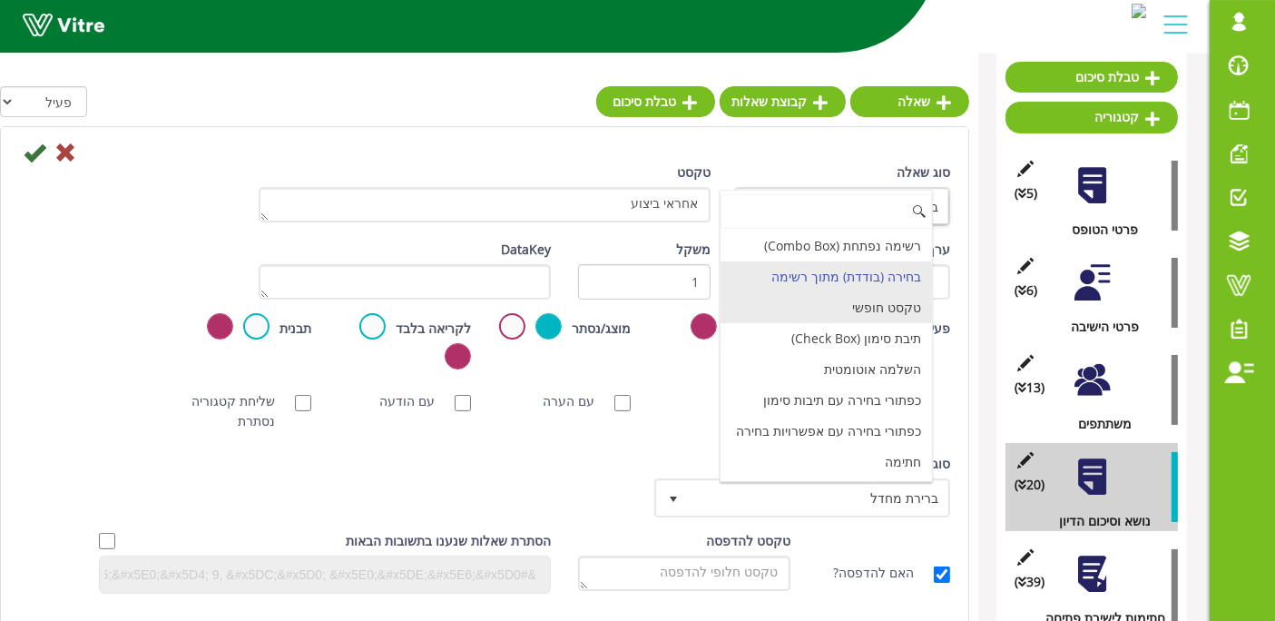
click at [879, 315] on li "טקסט חופשי" at bounding box center [826, 307] width 211 height 31
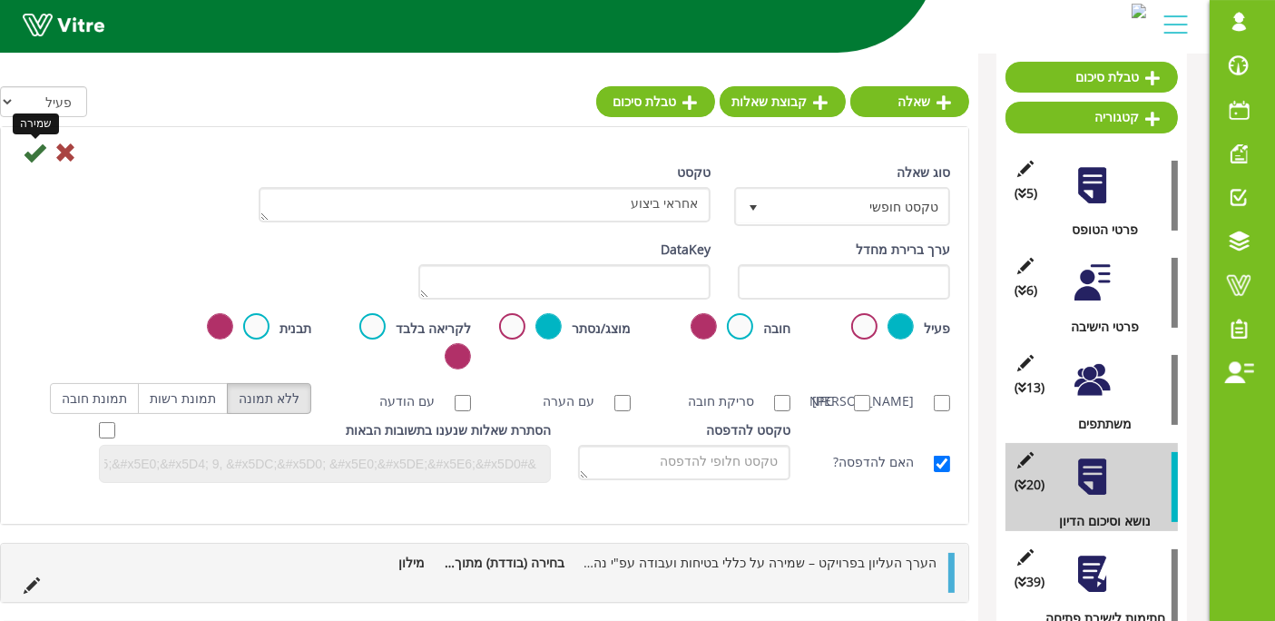
click at [27, 152] on icon at bounding box center [35, 153] width 22 height 22
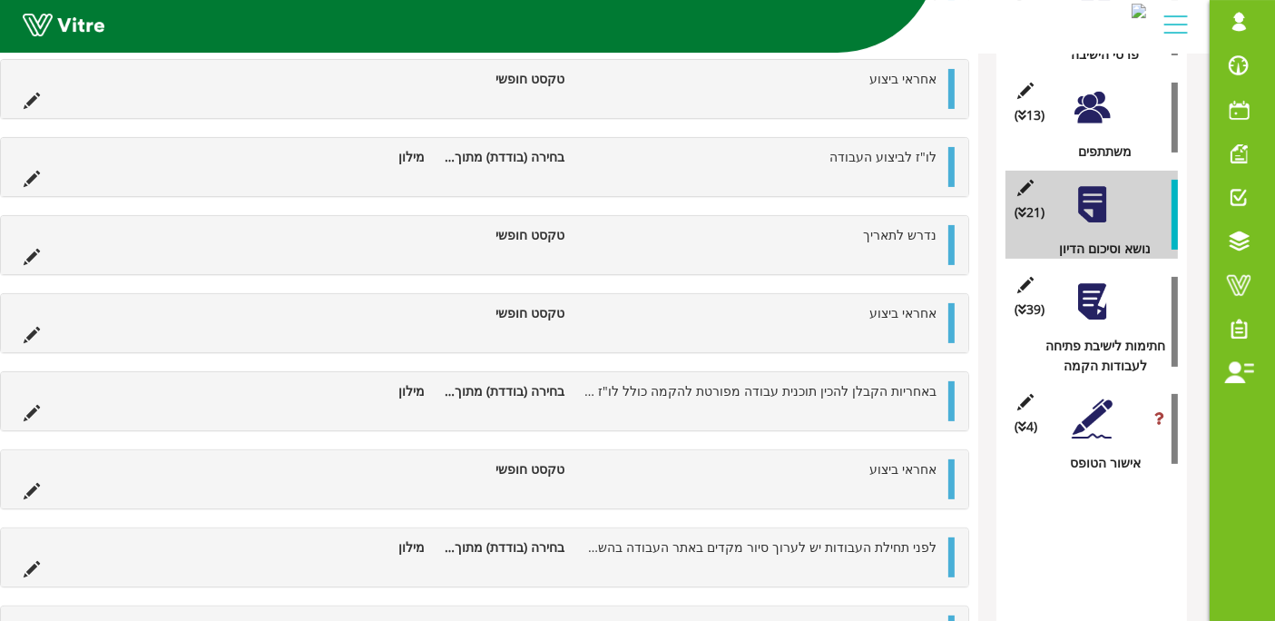
scroll to position [321, 0]
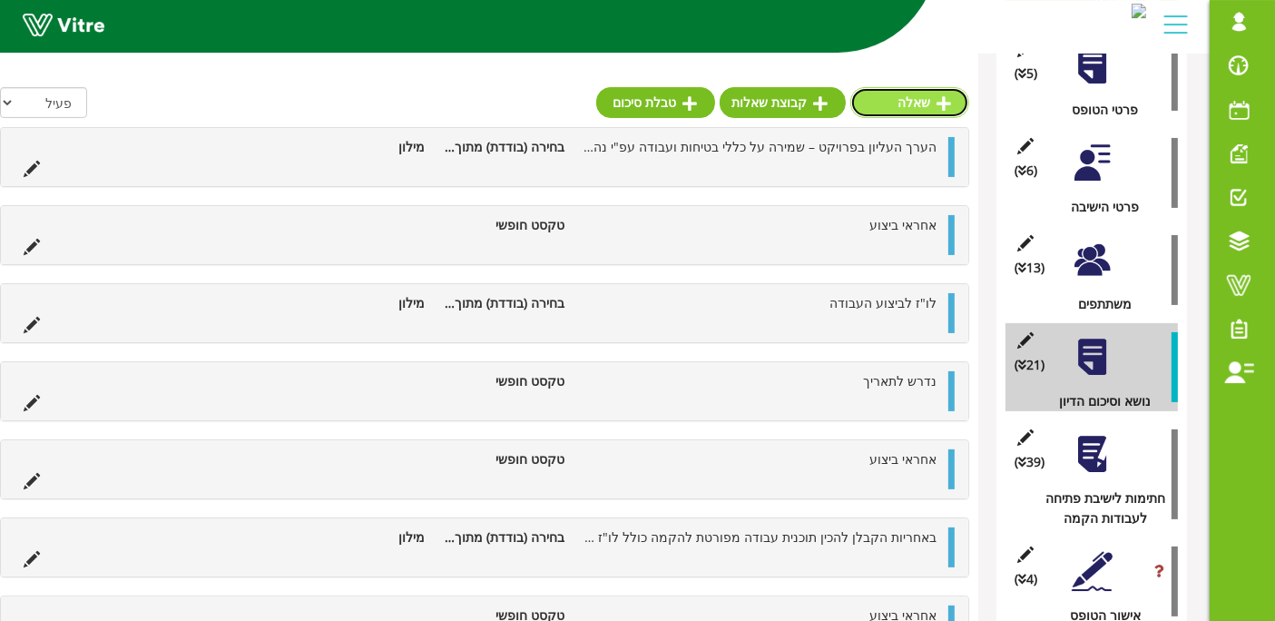
click at [937, 107] on icon at bounding box center [944, 103] width 15 height 16
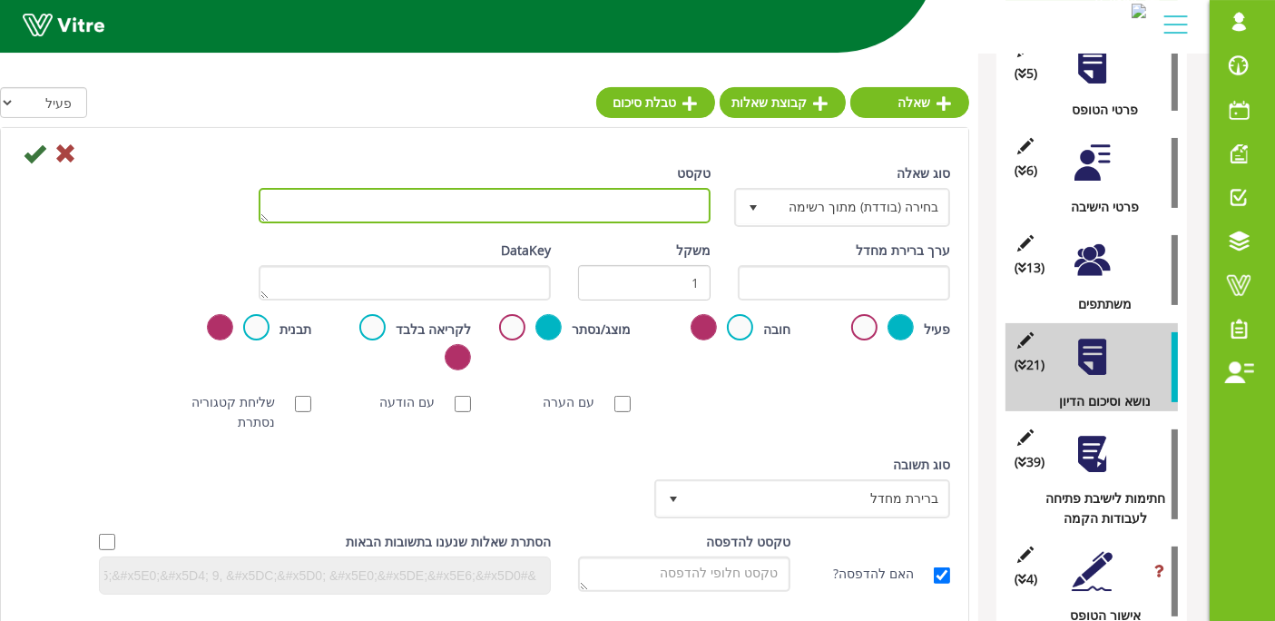
click at [578, 195] on textarea "טקסט" at bounding box center [485, 205] width 452 height 35
paste textarea "יש/אין צורך להציב ולחבר לוח חשמל קבלני."
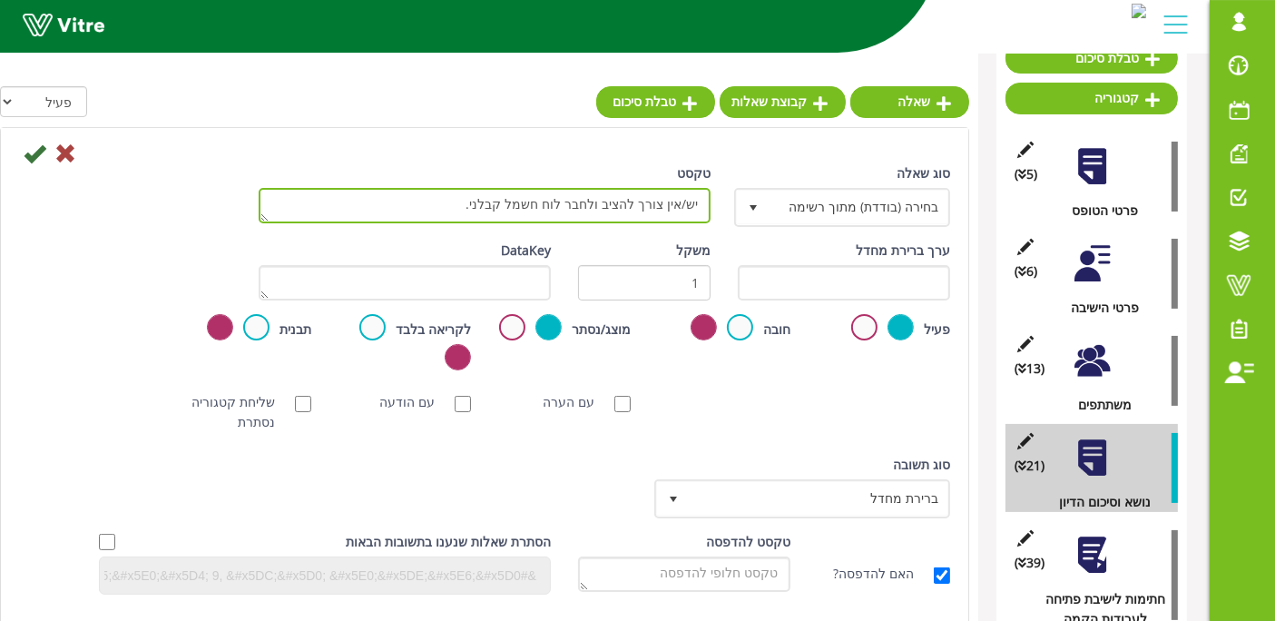
scroll to position [0, 0]
type textarea "יש/אין צורך להציב ולחבר לוח חשמל קבלני."
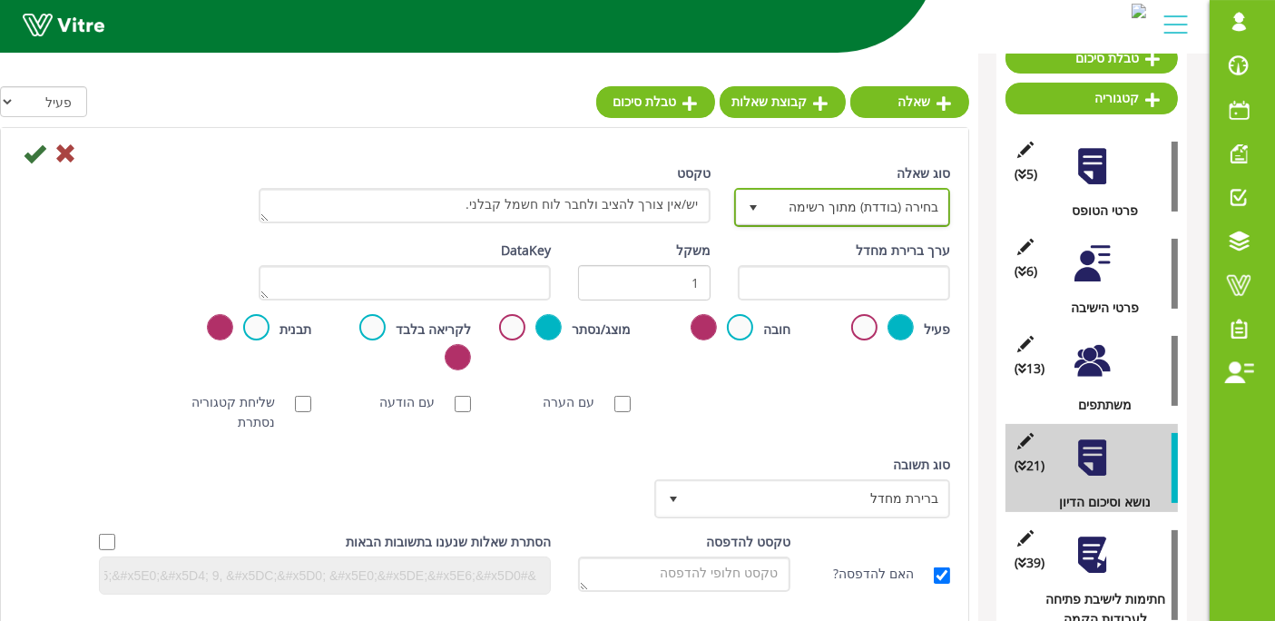
click at [834, 206] on span "בחירה (בודדת) מתוך רשימה" at bounding box center [859, 207] width 180 height 33
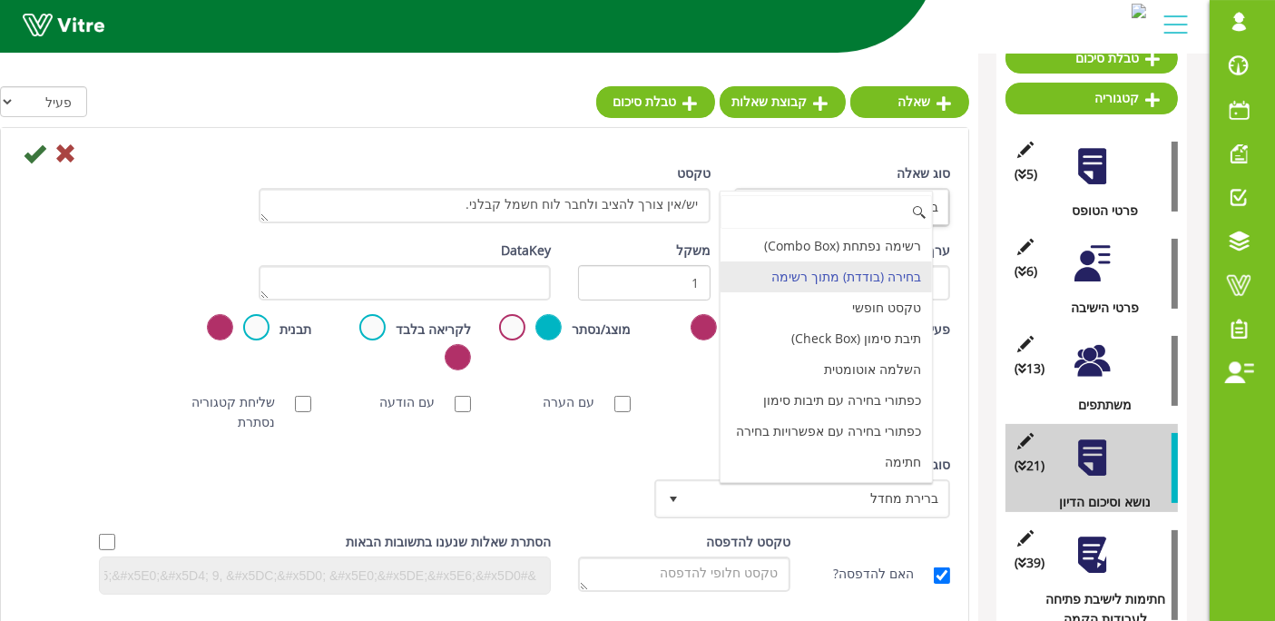
click at [834, 206] on input at bounding box center [826, 212] width 211 height 34
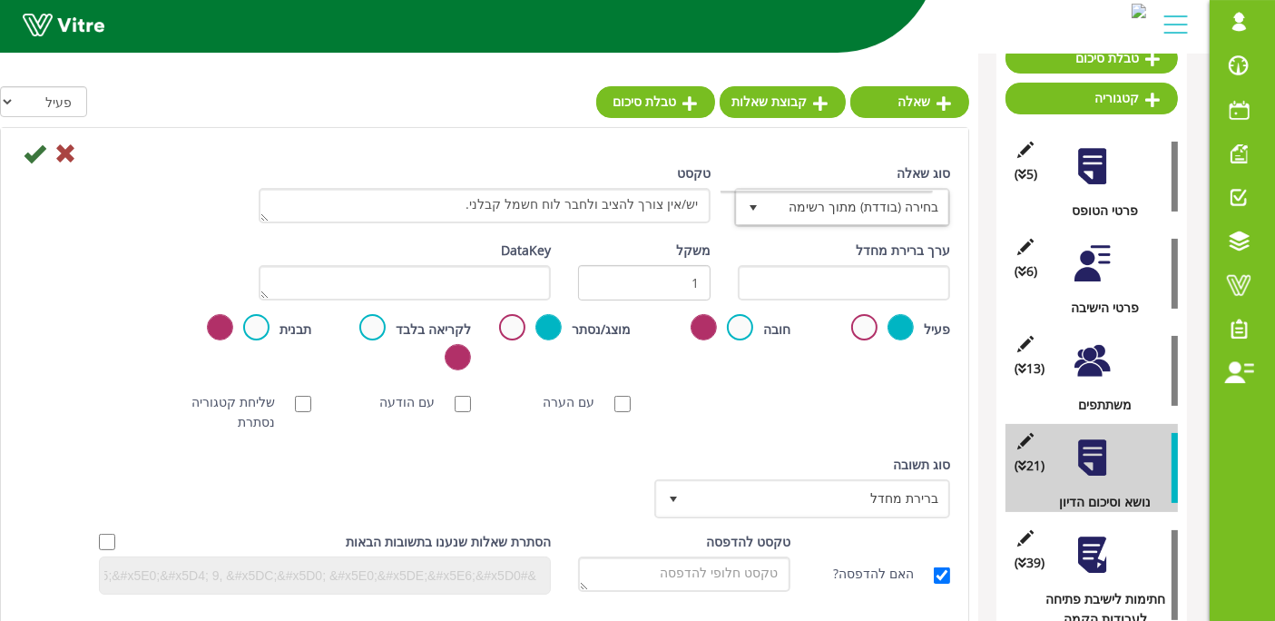
click at [648, 440] on div "סוג שאלה בחירה (בודדת) מתוך רשימה 3 טקסט יש/אין צורך להציב ולחבר לוח חשמל קבלני…" at bounding box center [484, 385] width 931 height 445
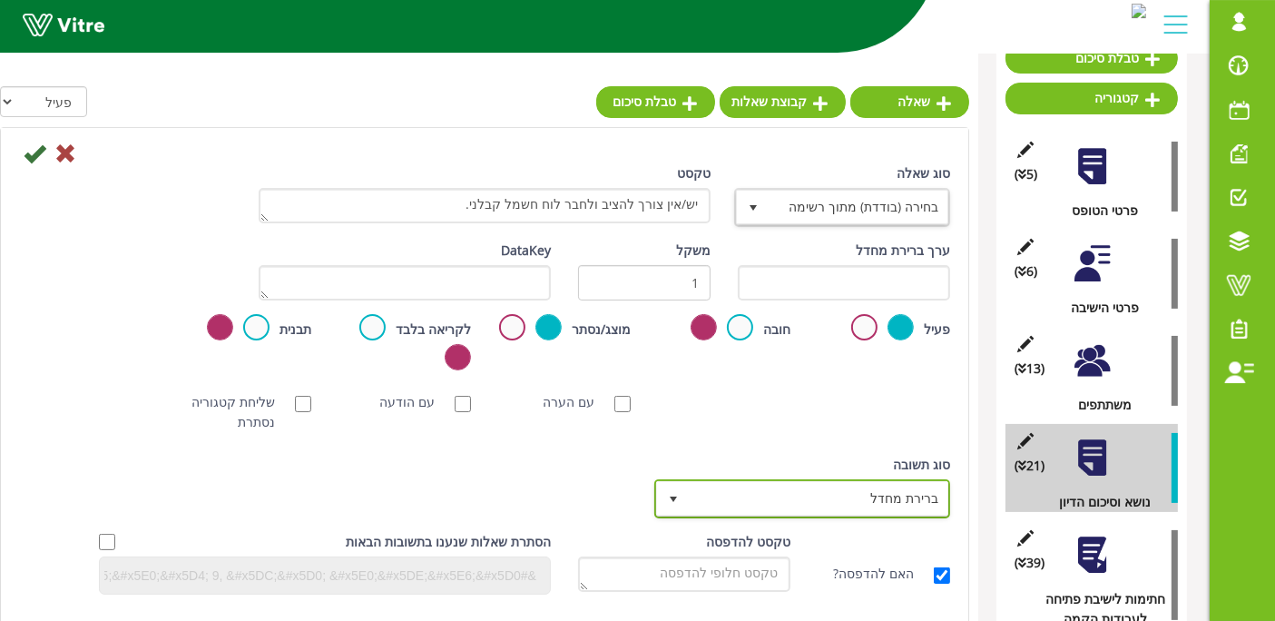
click at [838, 491] on span "ברירת מחדל" at bounding box center [819, 498] width 260 height 33
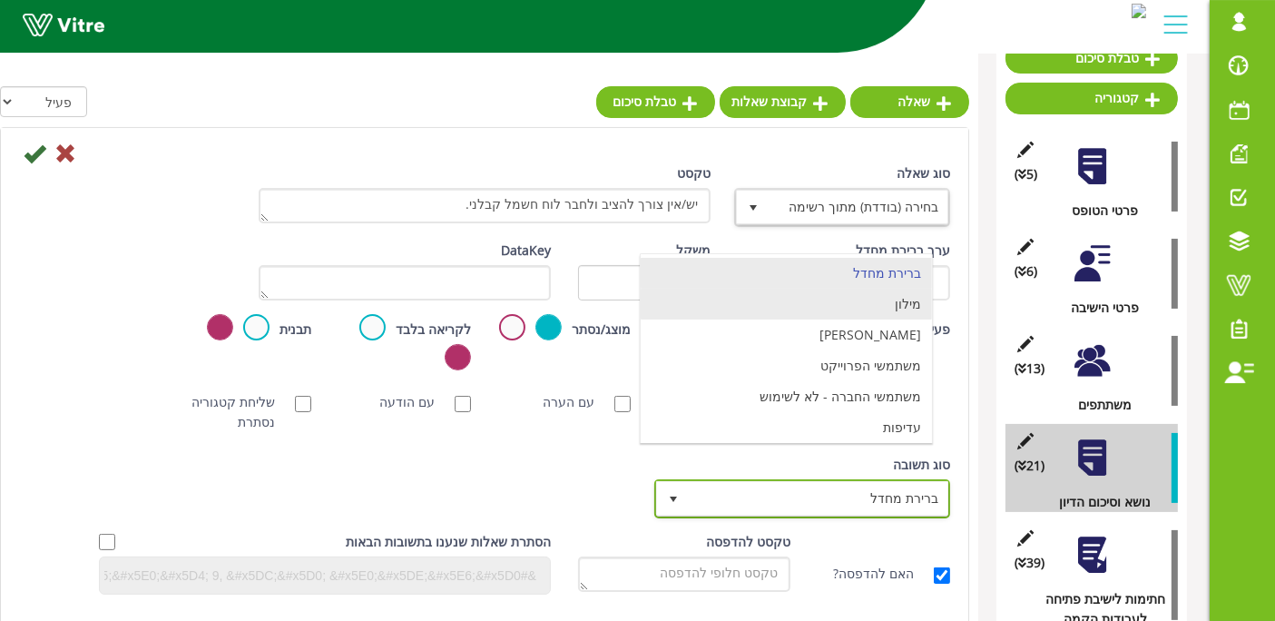
click at [855, 309] on li "מילון" at bounding box center [786, 304] width 291 height 31
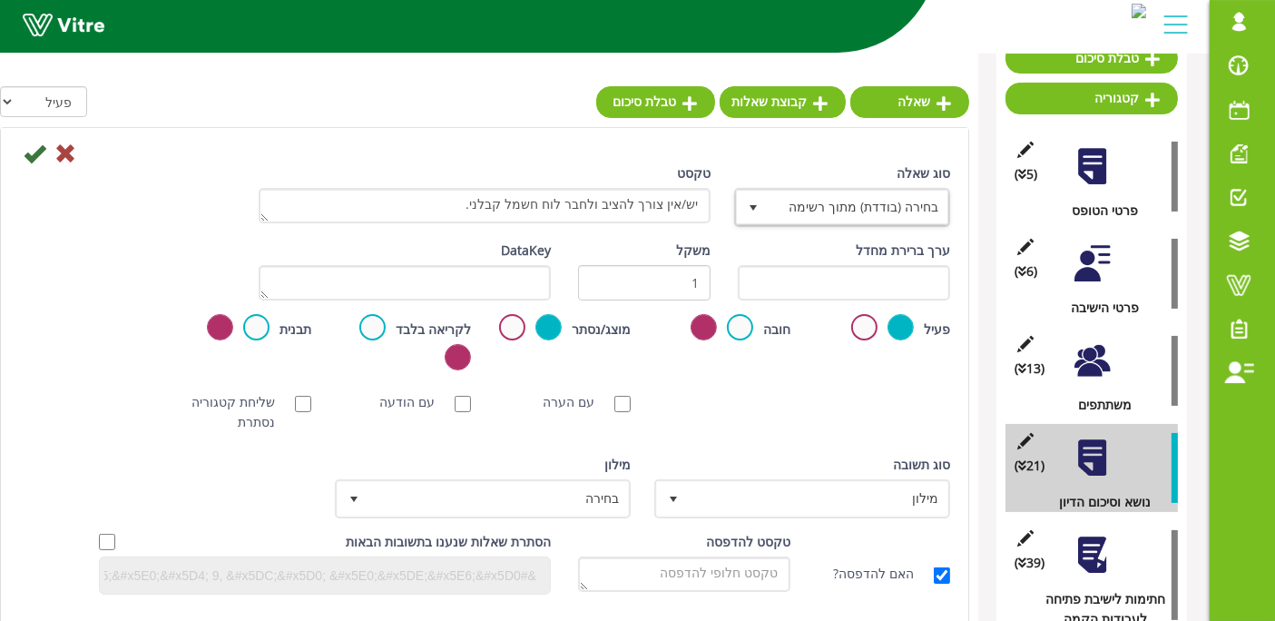
click at [512, 476] on div "מילון בחירה" at bounding box center [485, 487] width 292 height 64
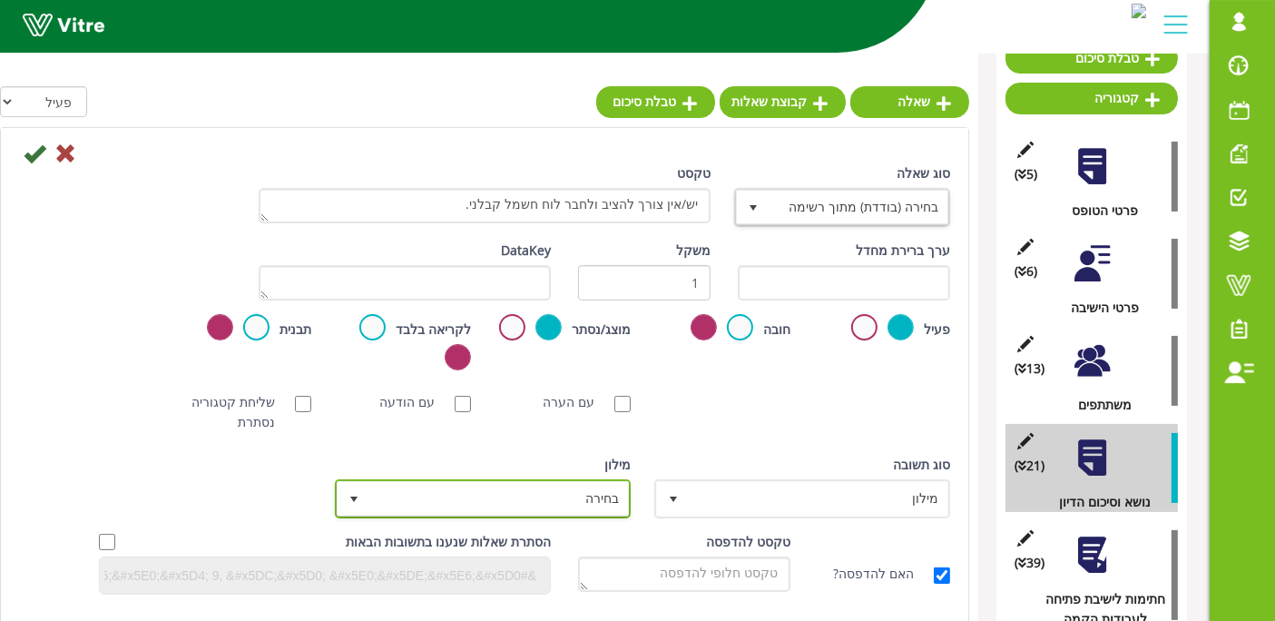
click at [512, 486] on span "בחירה" at bounding box center [499, 498] width 260 height 33
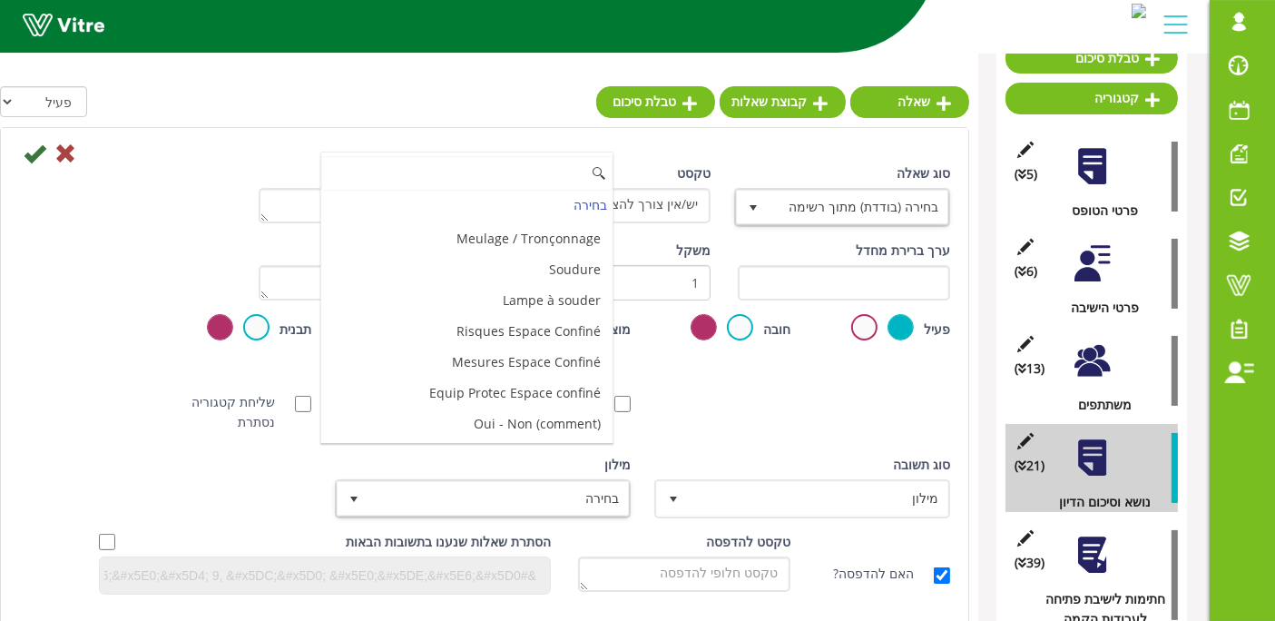
scroll to position [6058, 0]
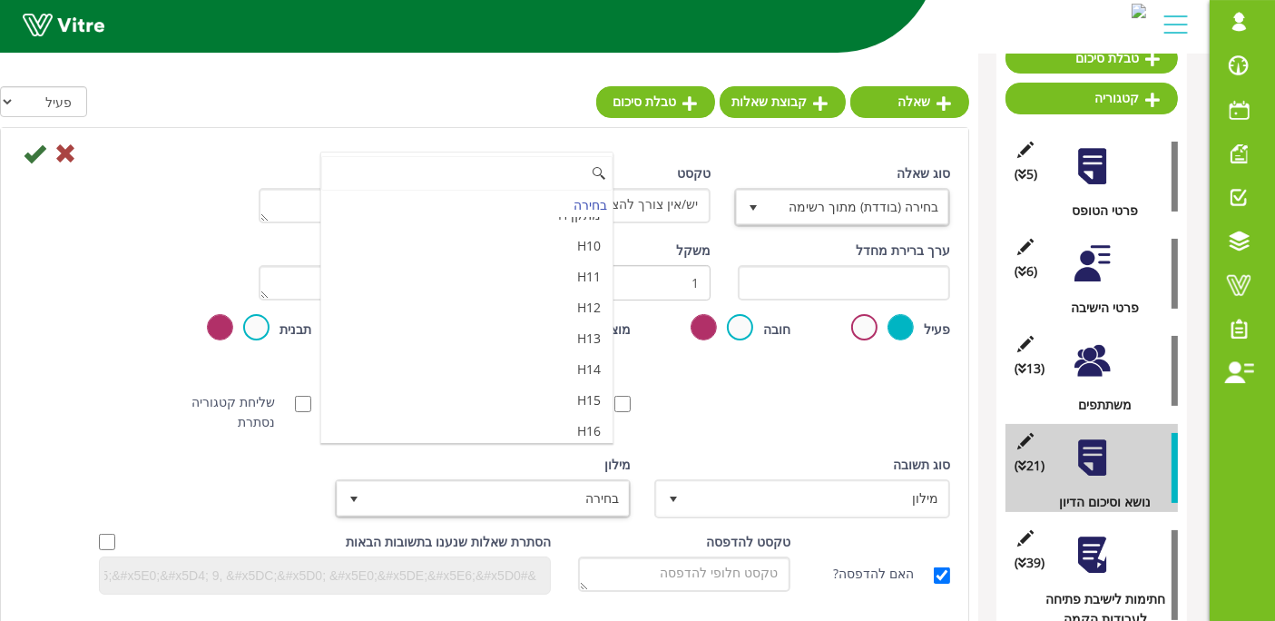
click at [441, 508] on li "מאשר / לא מאשר עם הערה" at bounding box center [466, 523] width 291 height 31
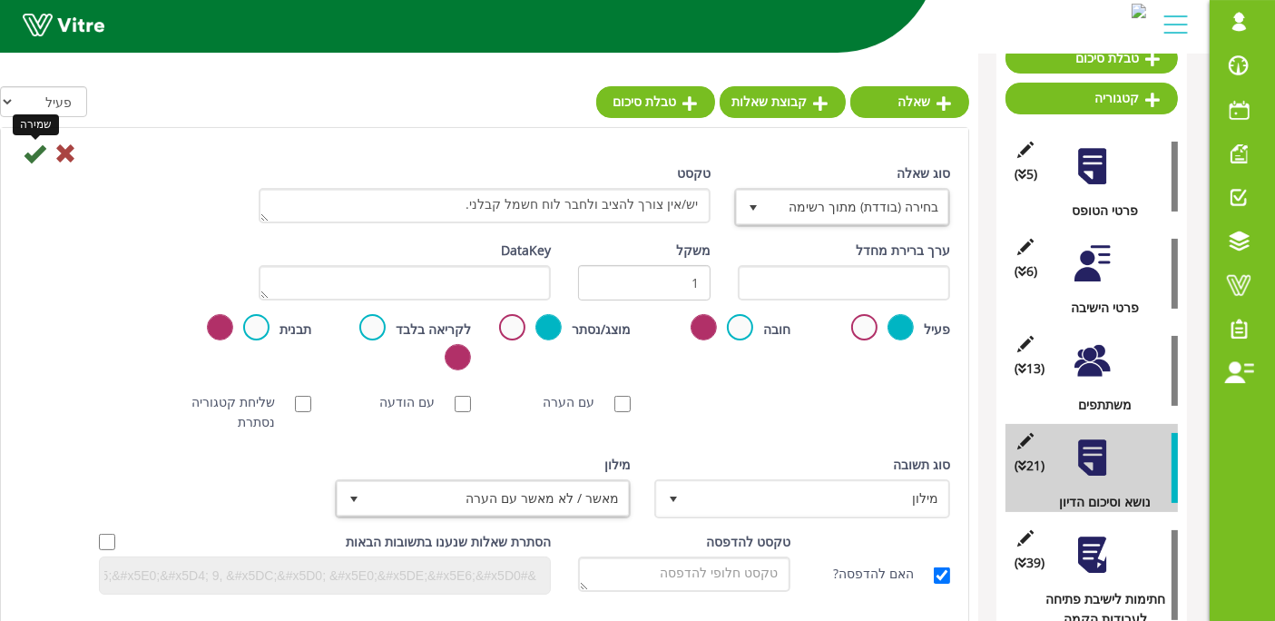
click at [34, 154] on icon at bounding box center [35, 153] width 22 height 22
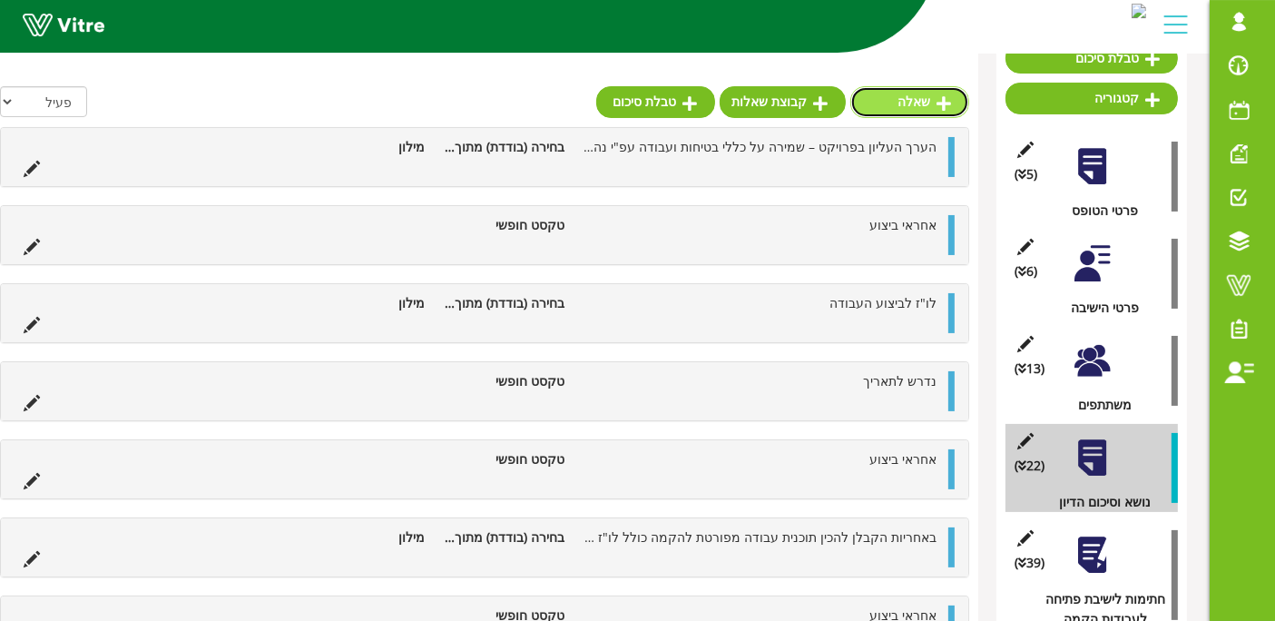
click at [931, 103] on link "שאלה" at bounding box center [909, 101] width 119 height 31
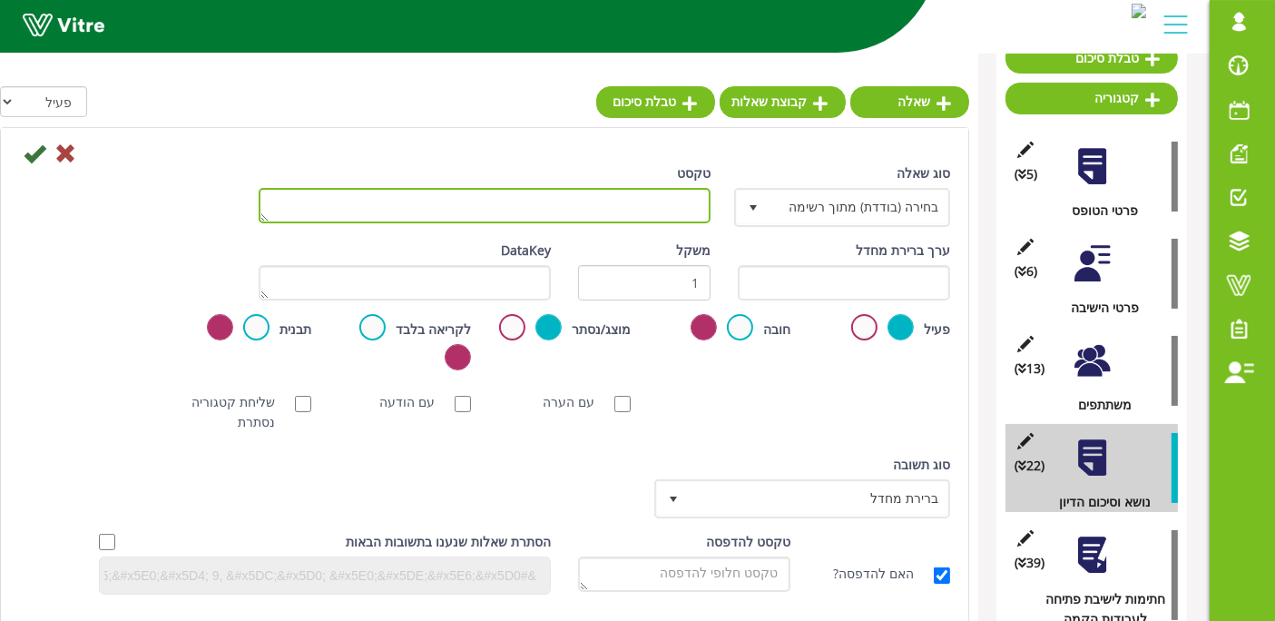
click at [682, 207] on textarea "טקסט" at bounding box center [485, 205] width 452 height 35
type textarea "אחראי ביצוע"
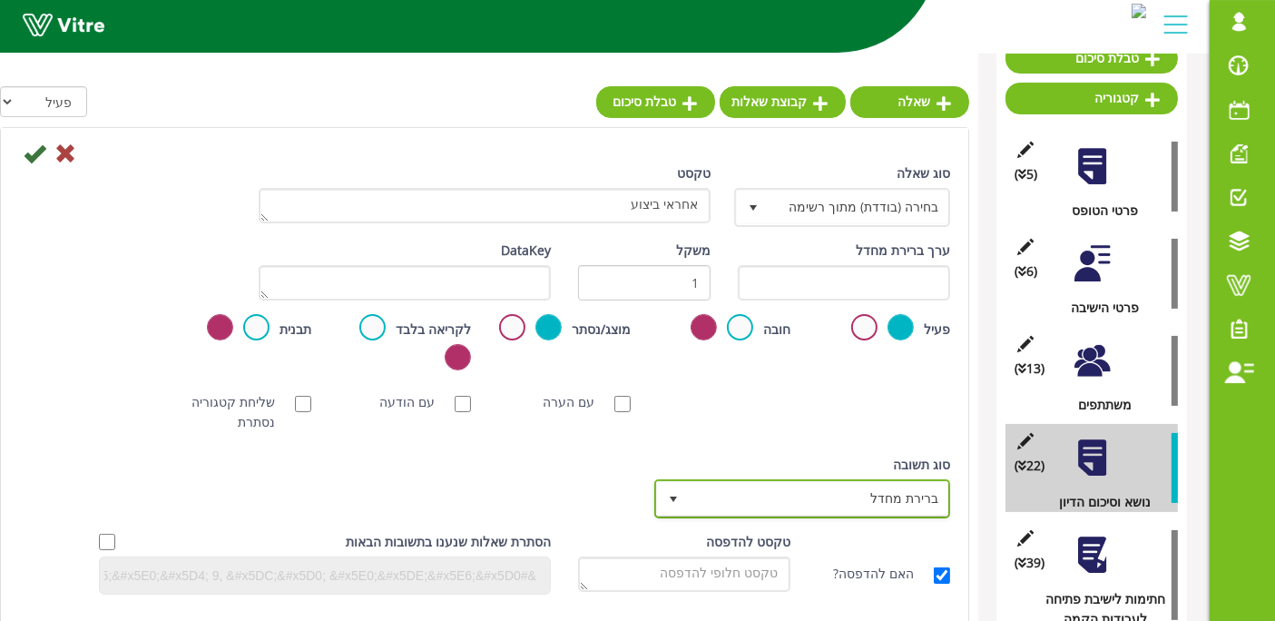
click at [866, 488] on span "ברירת מחדל" at bounding box center [819, 498] width 260 height 33
click at [474, 458] on div "סוג [PERSON_NAME] ברירת מחדל 0 סוג [PERSON_NAME] ברירת מחדל 0 מודול בחירה שאלה …" at bounding box center [484, 493] width 958 height 77
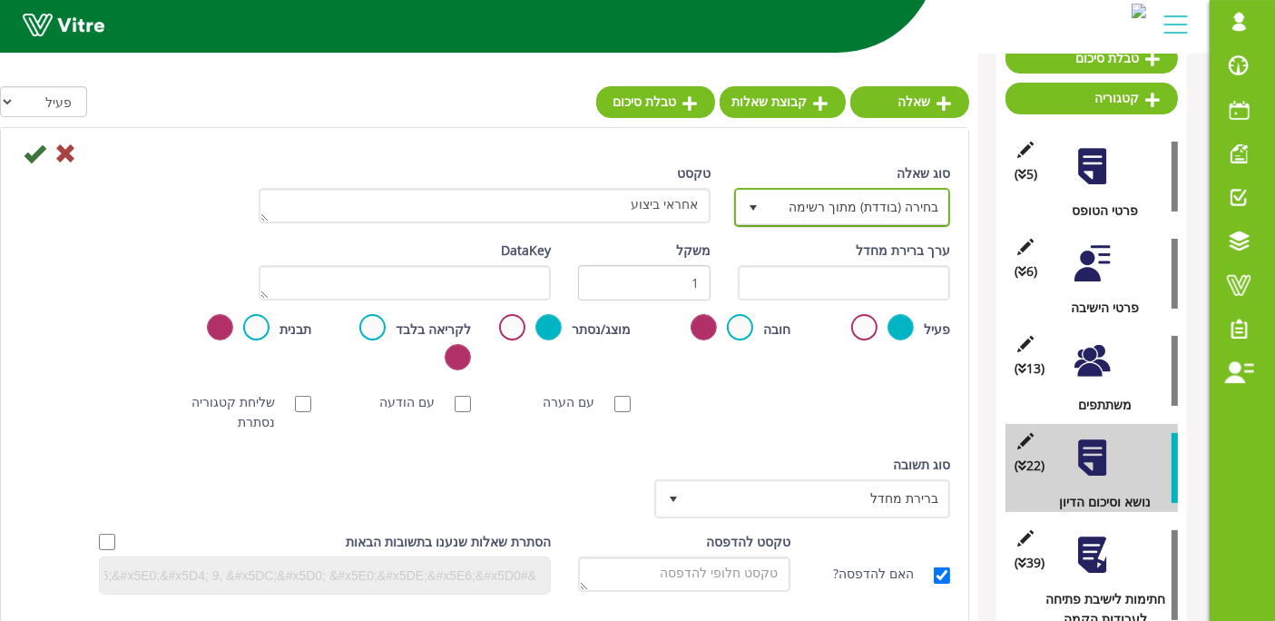
click at [837, 208] on span "בחירה (בודדת) מתוך רשימה" at bounding box center [859, 207] width 180 height 33
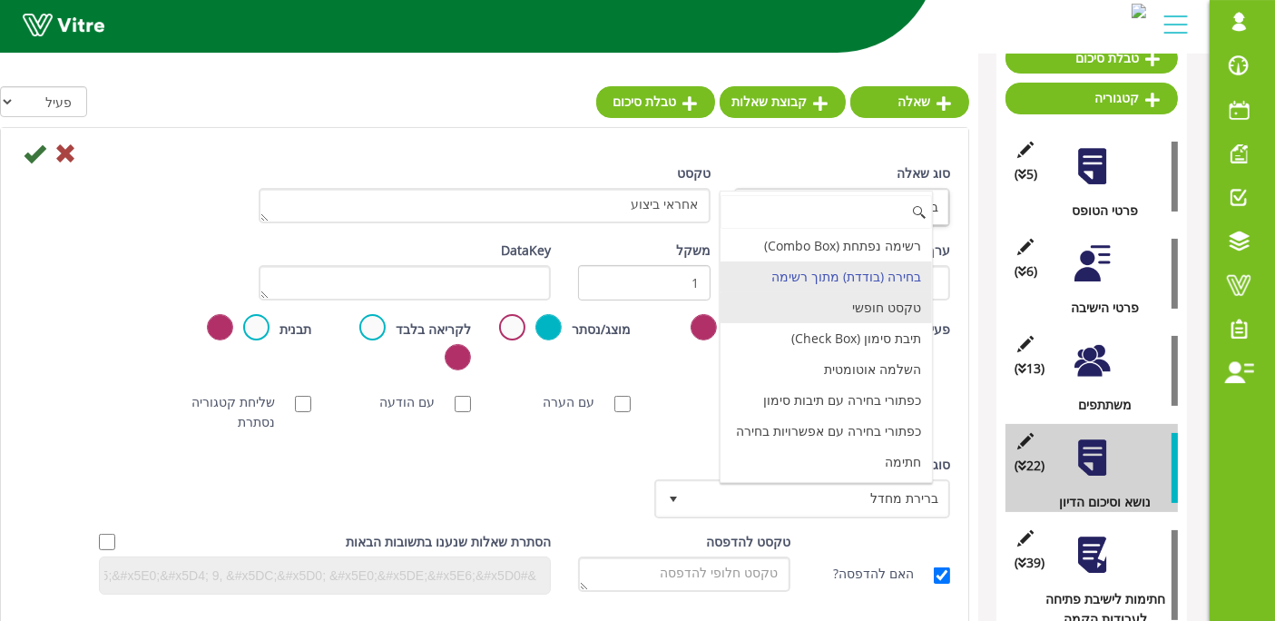
click at [849, 307] on li "טקסט חופשי" at bounding box center [826, 307] width 211 height 31
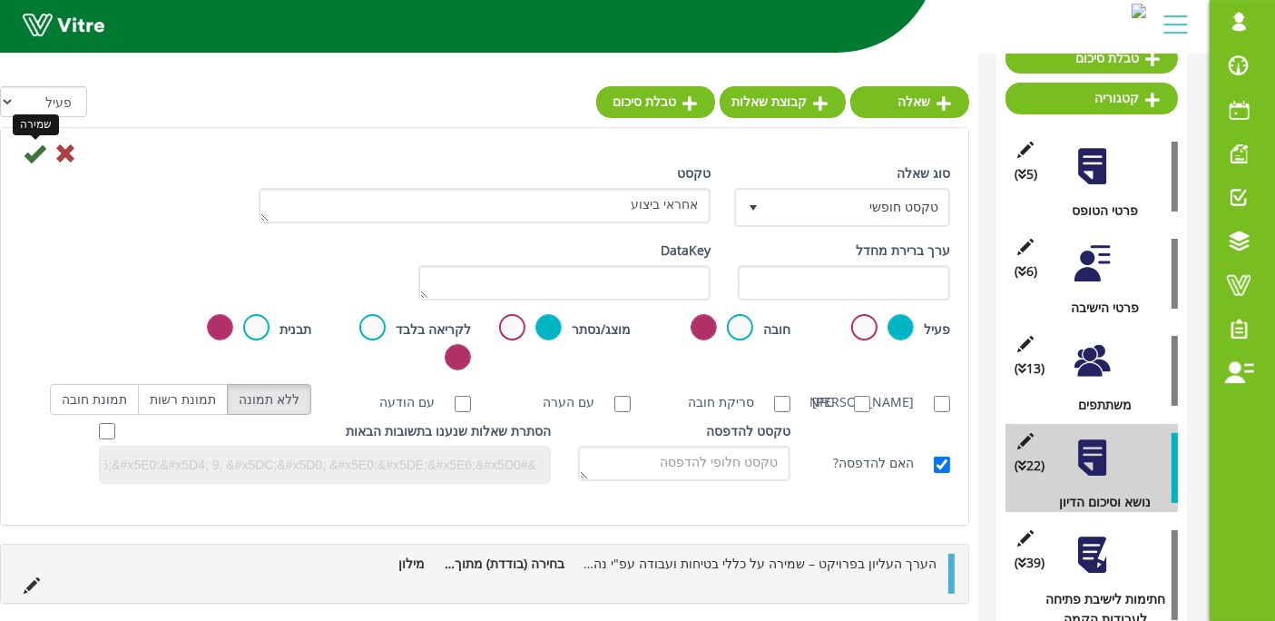
click at [24, 146] on icon at bounding box center [35, 153] width 22 height 22
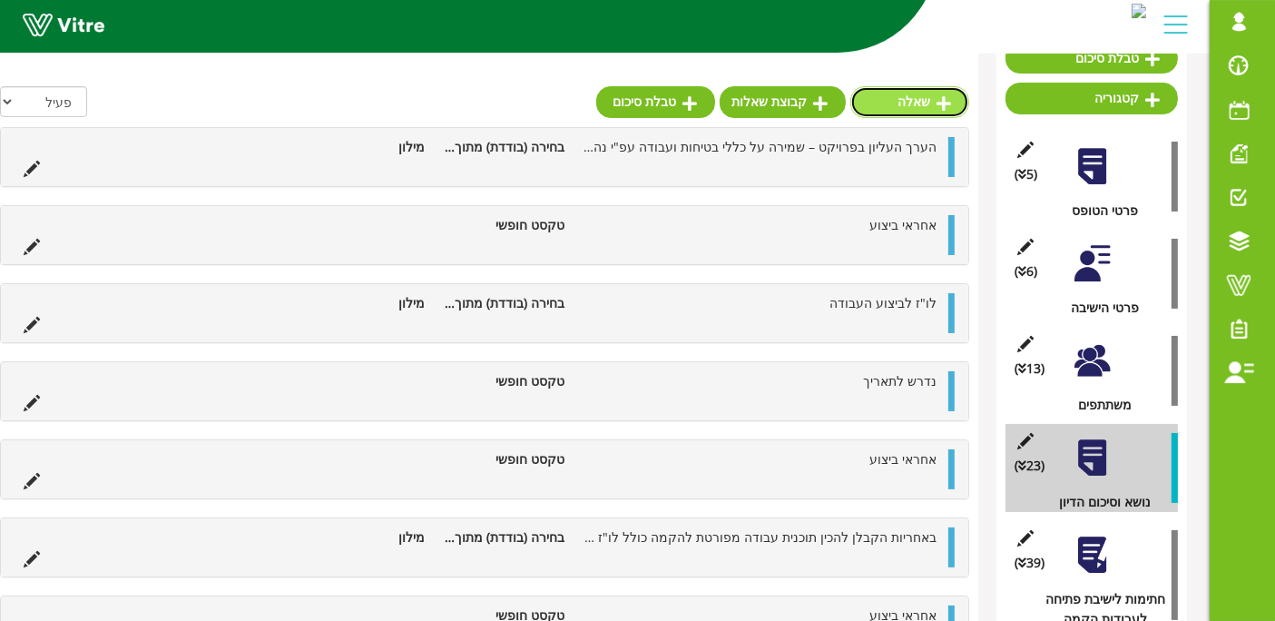
click at [908, 115] on link "שאלה" at bounding box center [909, 101] width 119 height 31
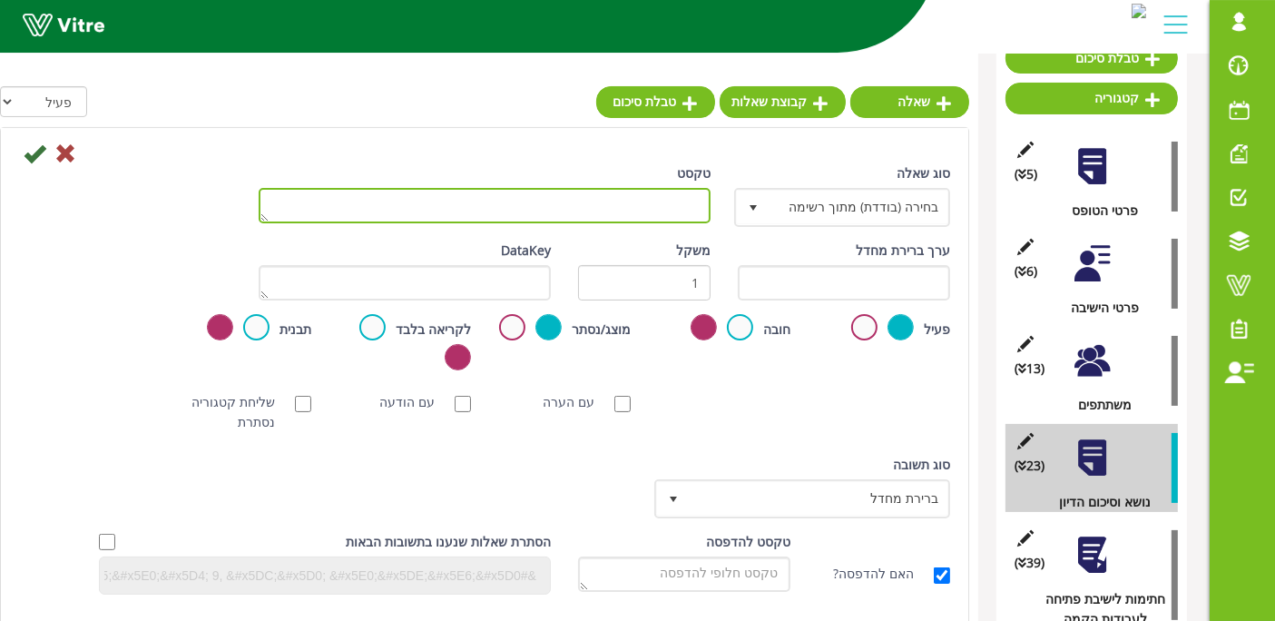
click at [687, 197] on textarea "טקסט" at bounding box center [485, 205] width 452 height 35
paste textarea "שימוש בשירותי המתקן: אין אישור להשתמש בשירותים הסניטריים ובמטבחון."
type textarea "שימוש בשירותי המתקן: אין אישור להשתמש בשירותים הסניטריים ובמטבחון."
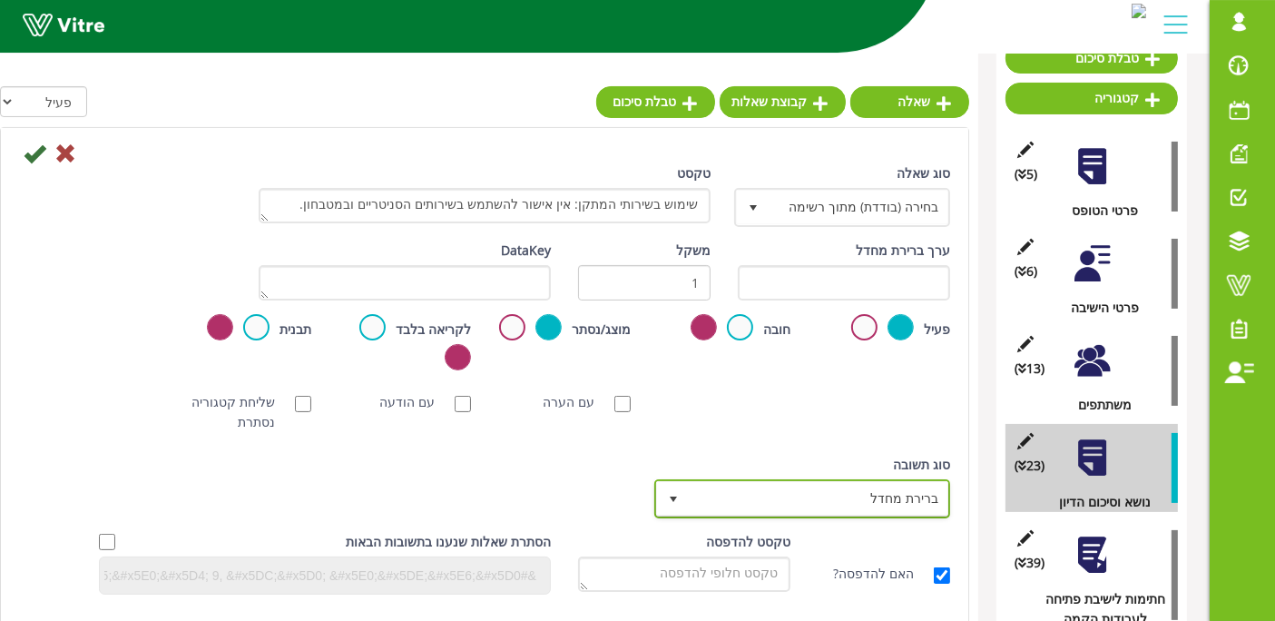
click at [824, 498] on span "ברירת מחדל" at bounding box center [819, 498] width 260 height 33
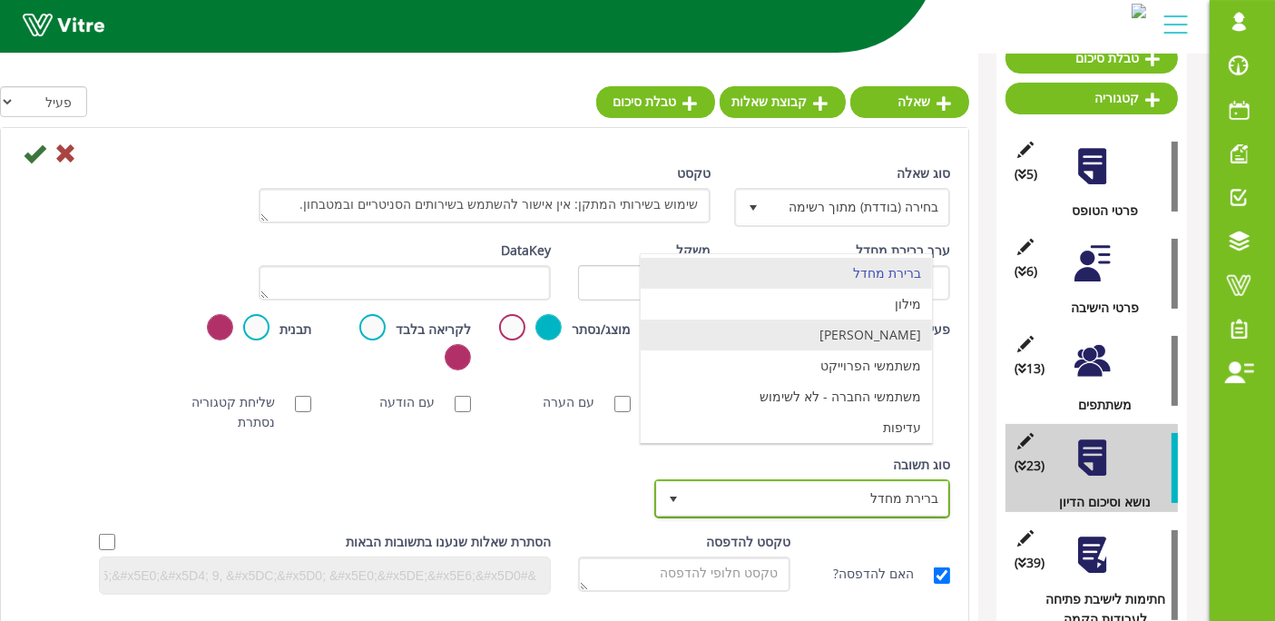
click at [869, 309] on li "מילון" at bounding box center [786, 304] width 291 height 31
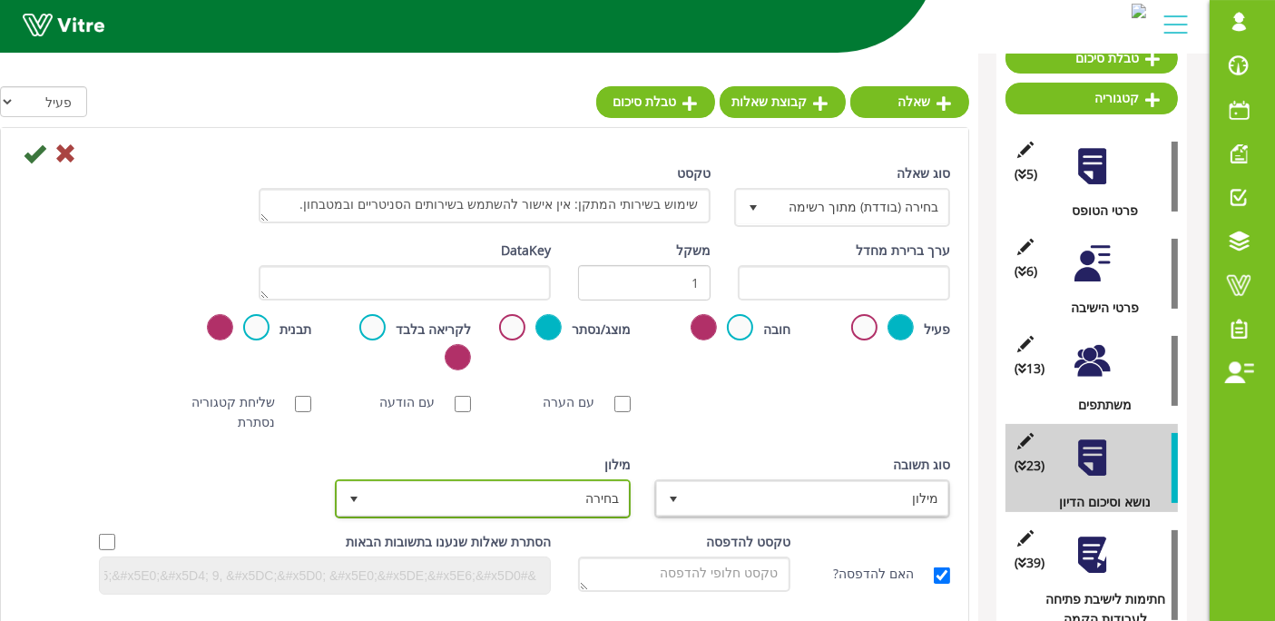
click at [555, 484] on span "בחירה" at bounding box center [499, 498] width 260 height 33
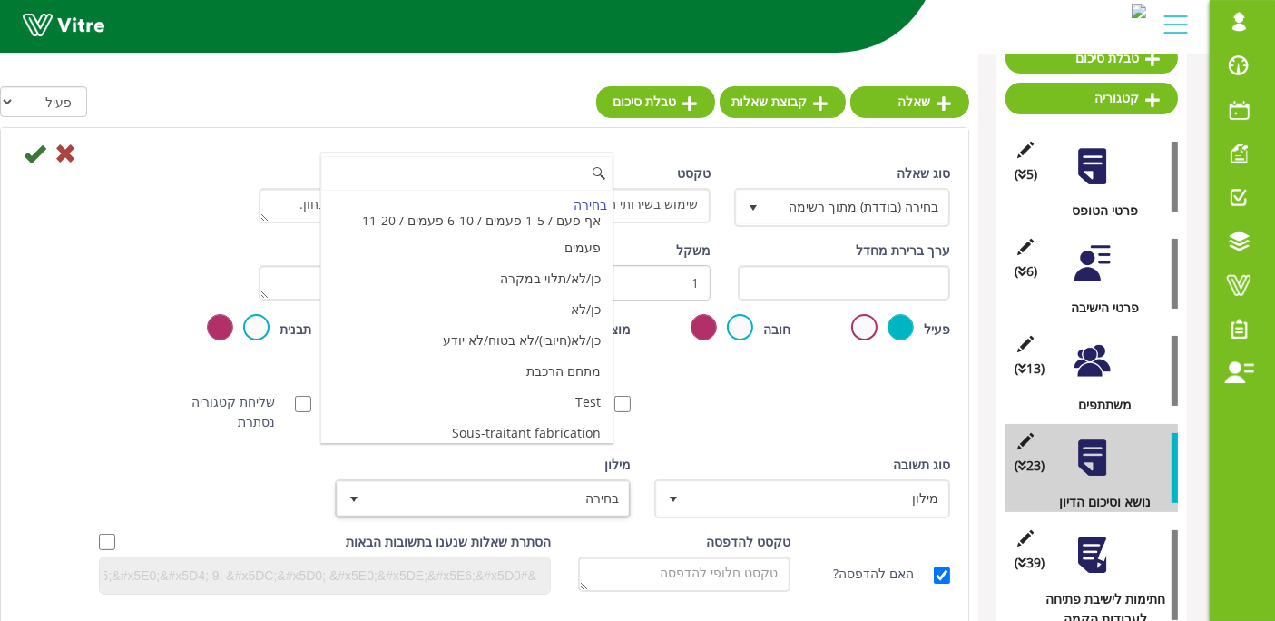
scroll to position [6058, 0]
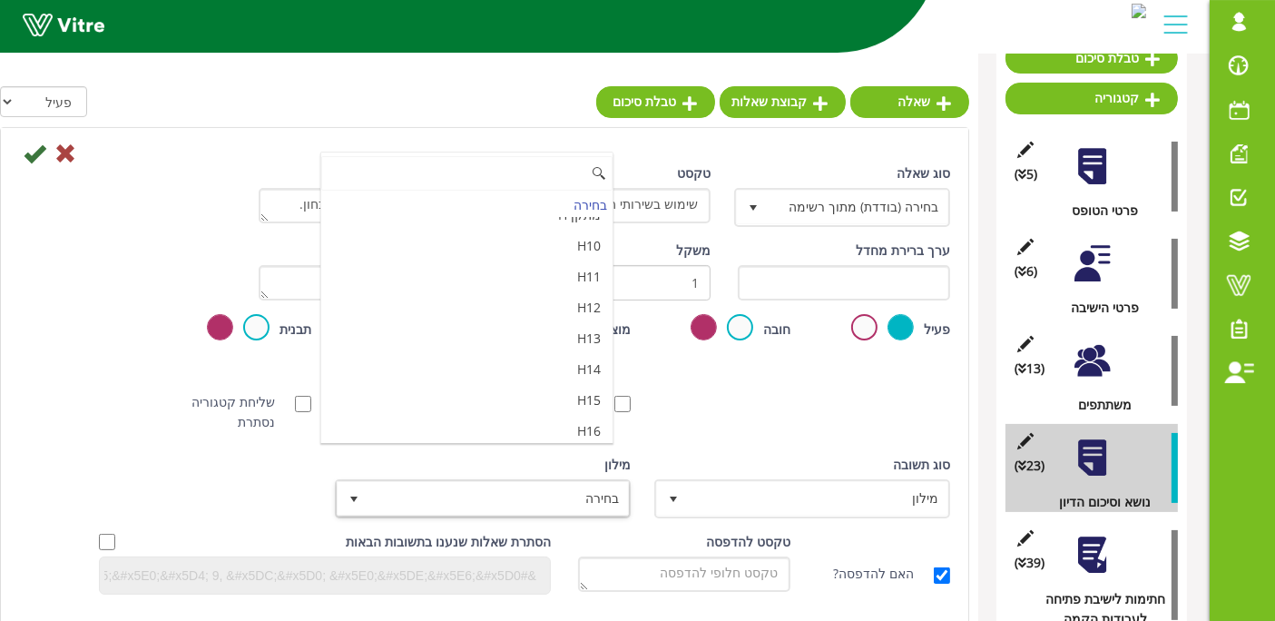
click at [489, 508] on li "מאשר / לא מאשר עם הערה" at bounding box center [466, 523] width 291 height 31
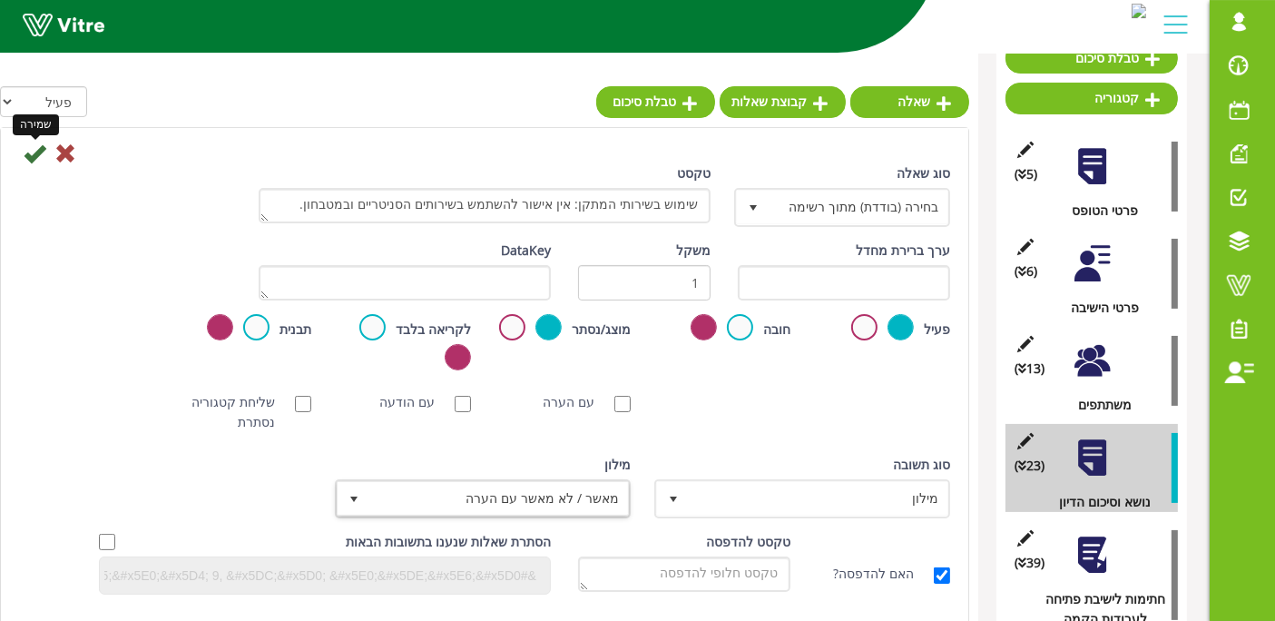
click at [25, 159] on icon at bounding box center [35, 153] width 22 height 22
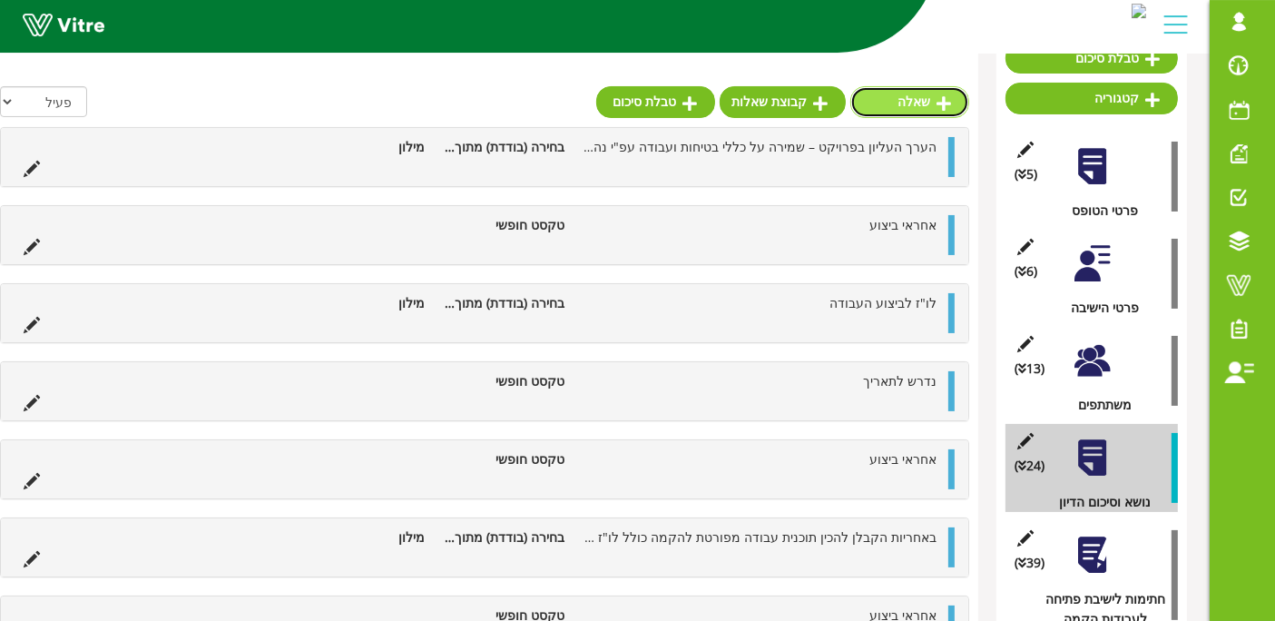
click at [938, 91] on link "שאלה" at bounding box center [909, 101] width 119 height 31
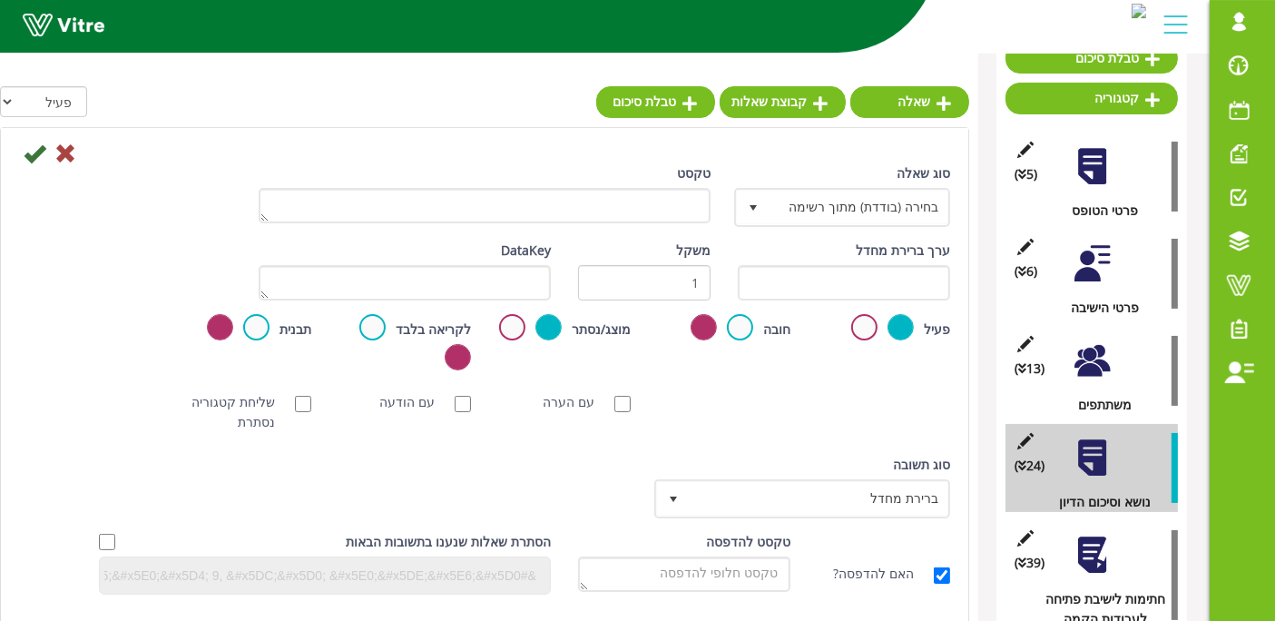
click at [621, 179] on div "טקסט" at bounding box center [485, 193] width 452 height 60
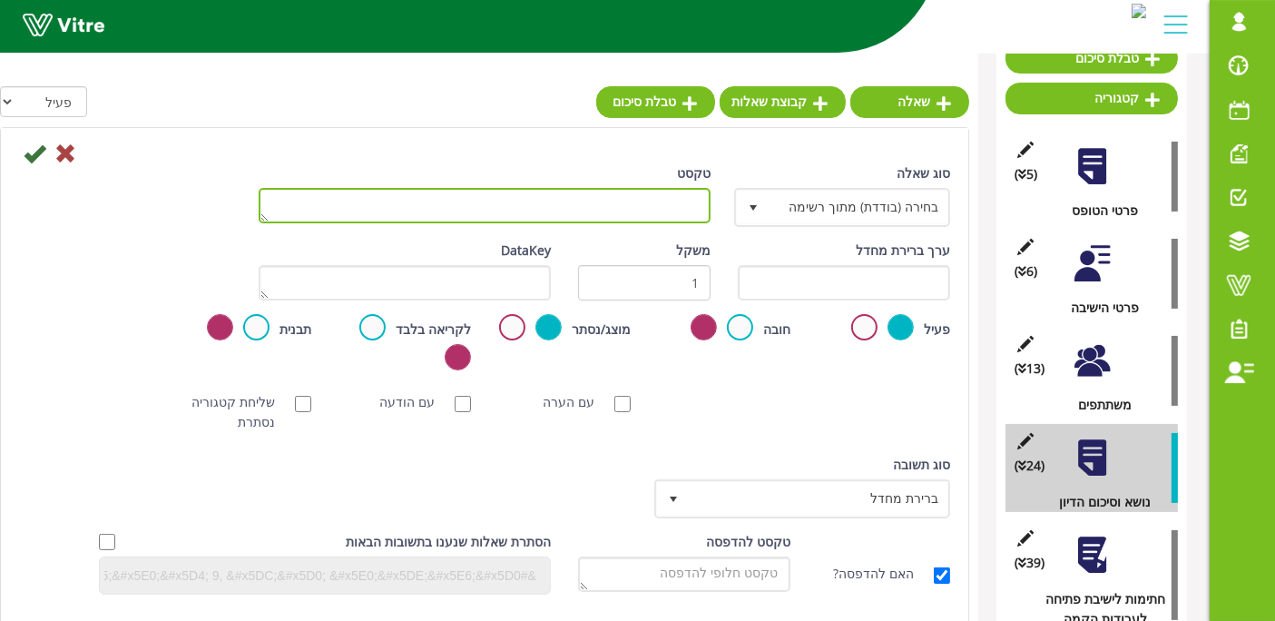
click at [621, 194] on textarea "טקסט" at bounding box center [485, 205] width 452 height 35
type textarea "אחראי ביצוע"
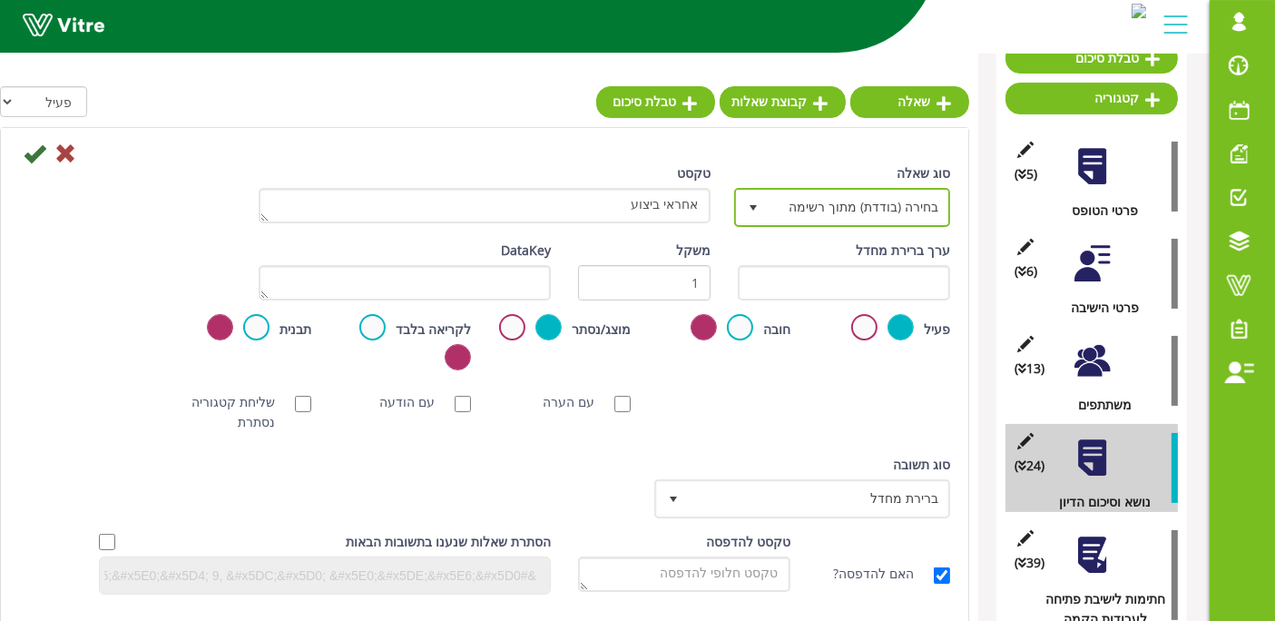
click at [876, 221] on span "בחירה (בודדת) מתוך רשימה 3" at bounding box center [842, 207] width 216 height 39
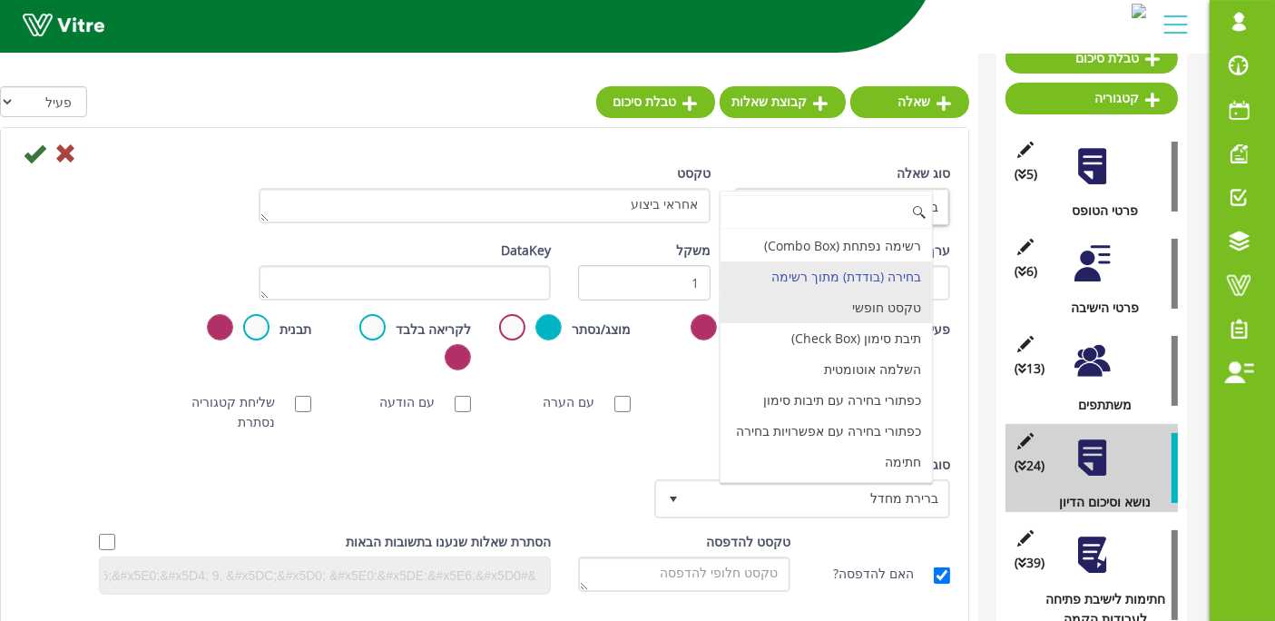
click at [869, 308] on li "טקסט חופשי" at bounding box center [826, 307] width 211 height 31
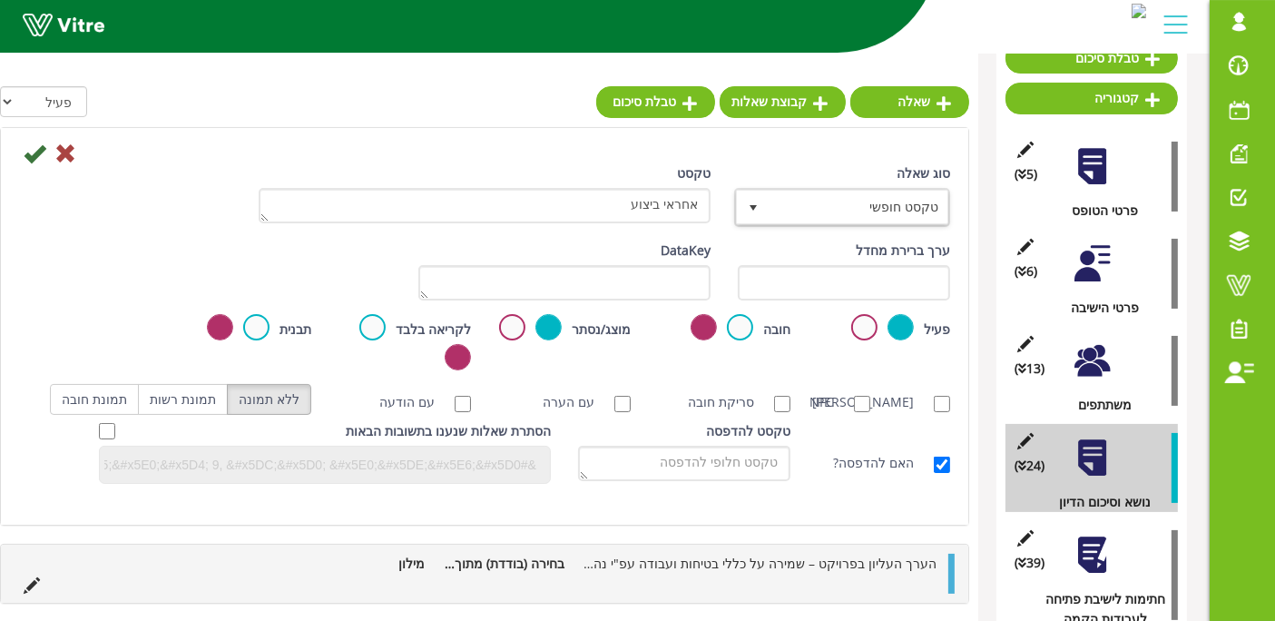
click at [162, 257] on div "ערך ברירת מחדל משקל DataKey" at bounding box center [484, 278] width 958 height 74
click at [26, 151] on icon at bounding box center [35, 153] width 22 height 22
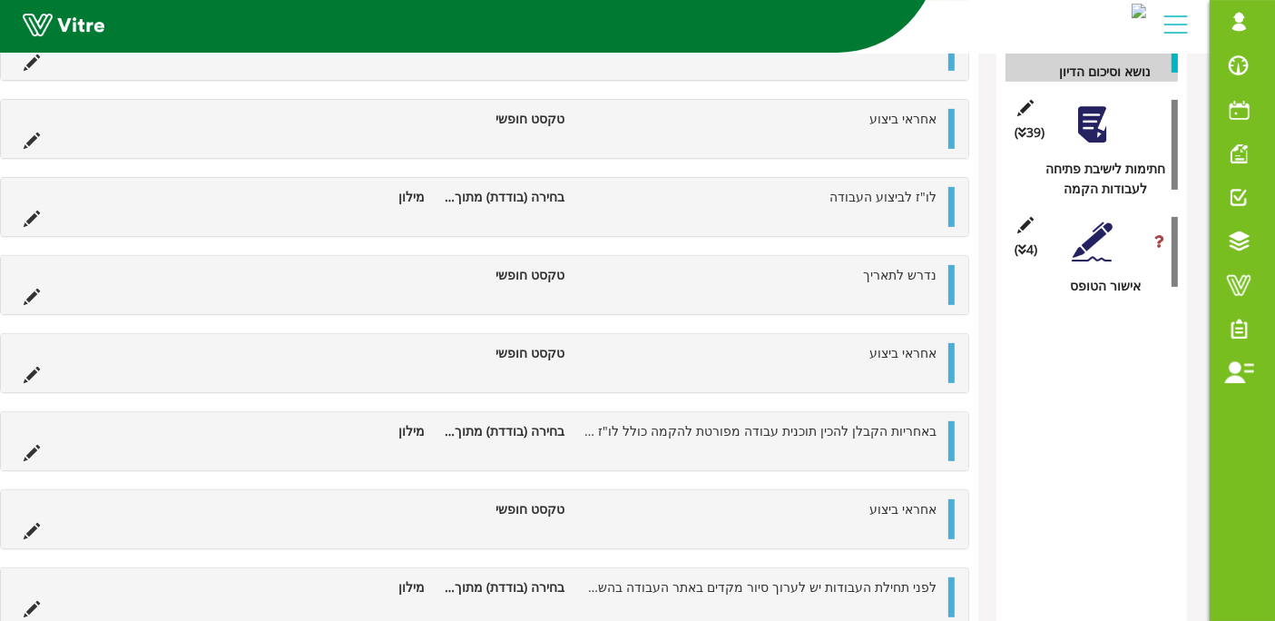
scroll to position [545, 0]
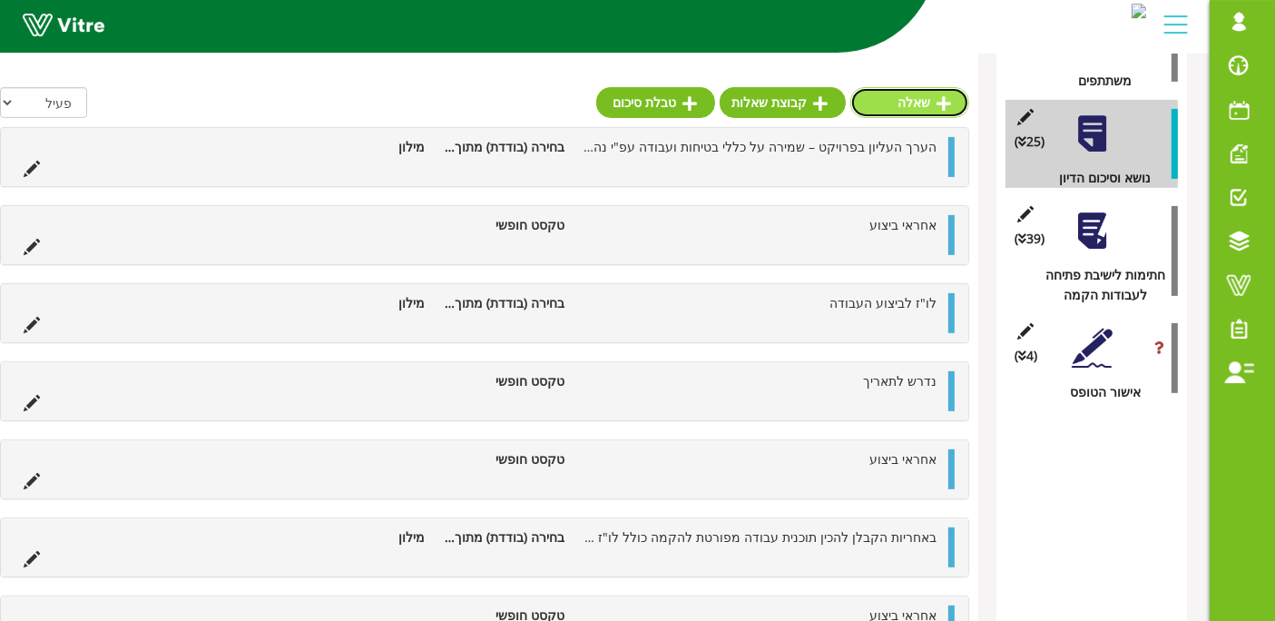
click at [919, 107] on link "שאלה" at bounding box center [909, 102] width 119 height 31
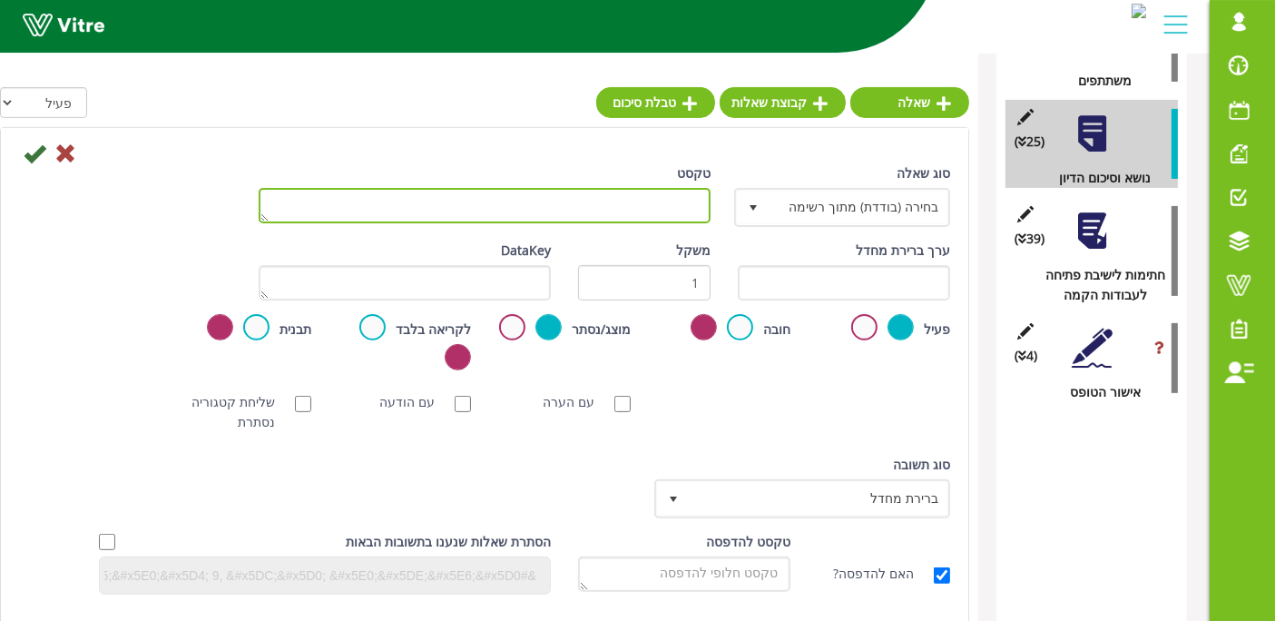
click at [697, 193] on textarea "טקסט" at bounding box center [485, 205] width 452 height 35
paste textarea "בעבודות הנדסה אזרחית, הקבלן ירכז את פסולת הבניין והעפר במקום שיוגדר ע"י מנהלי ה…"
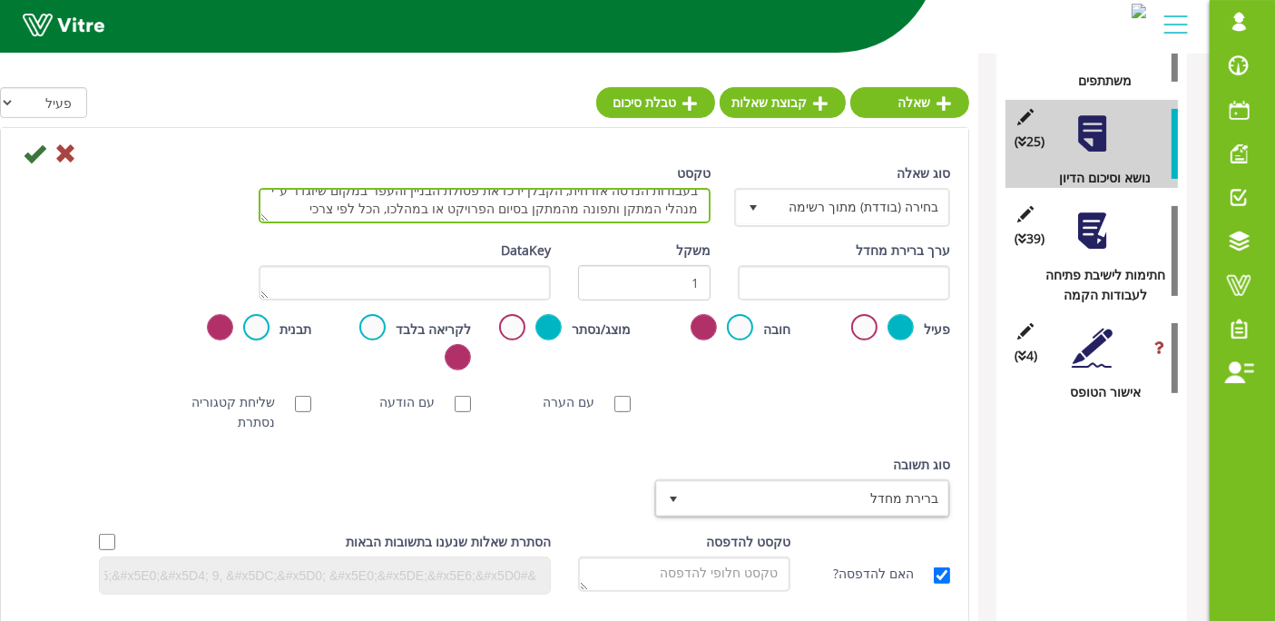
type textarea "בעבודות הנדסה אזרחית, הקבלן ירכז את פסולת הבניין והעפר במקום שיוגדר ע"י מנהלי ה…"
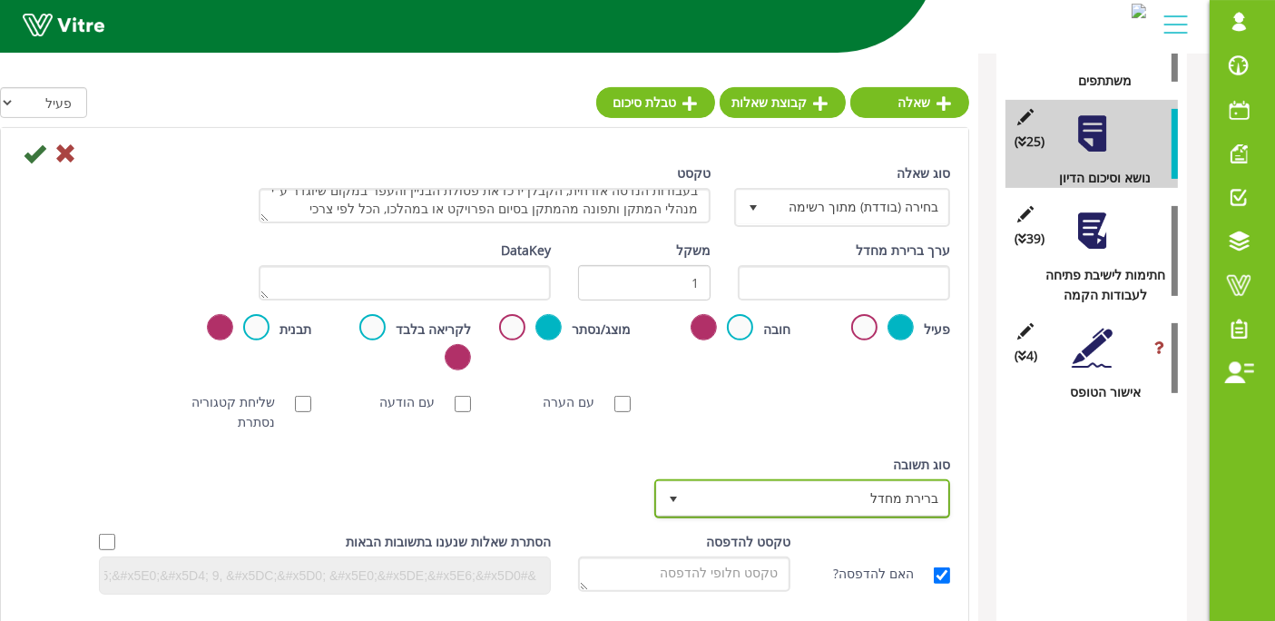
click at [816, 485] on span "ברירת מחדל" at bounding box center [819, 498] width 260 height 33
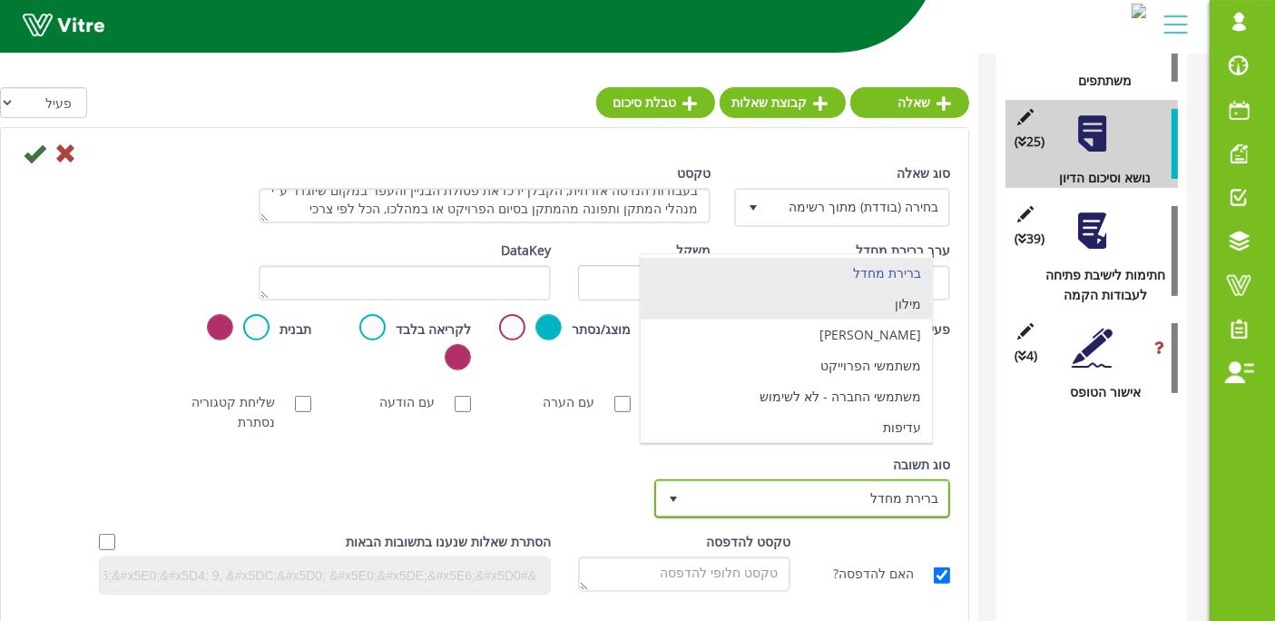
click at [846, 312] on li "מילון" at bounding box center [786, 304] width 291 height 31
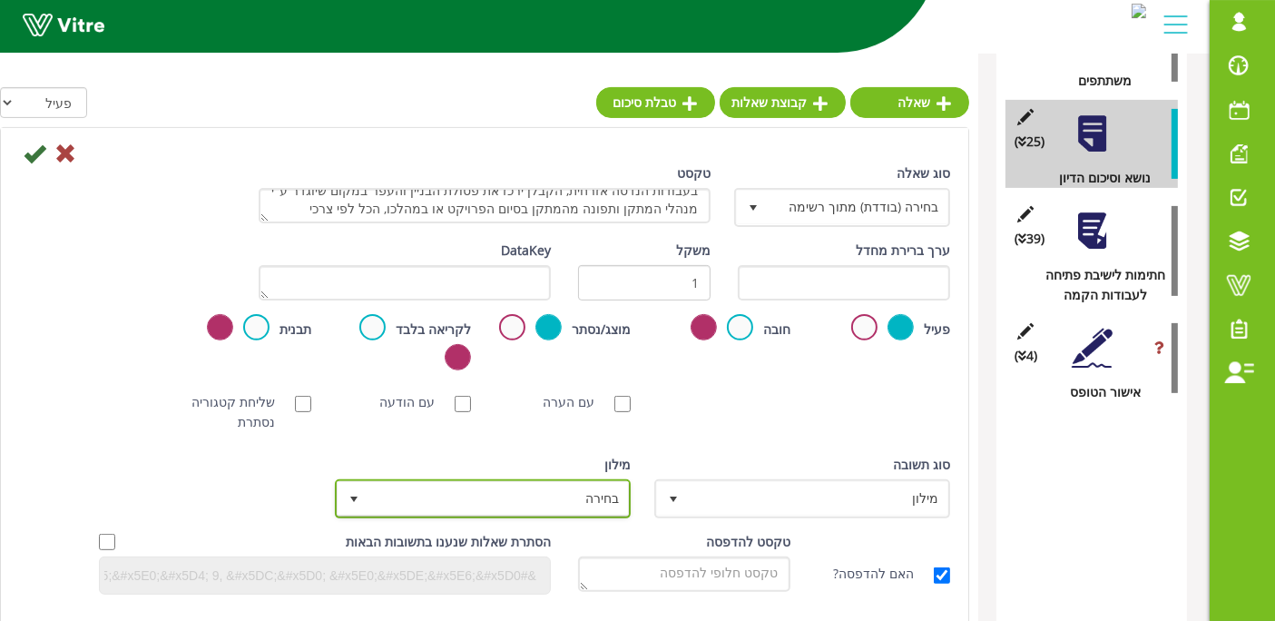
click at [589, 496] on span "בחירה" at bounding box center [499, 498] width 260 height 33
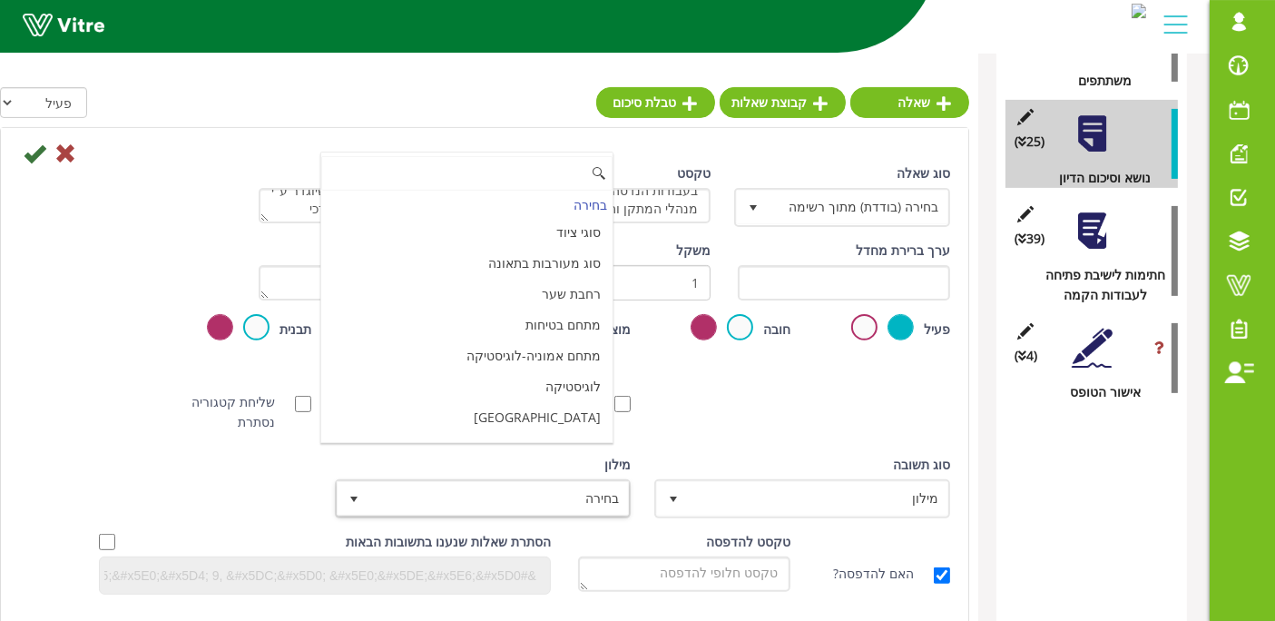
scroll to position [6058, 0]
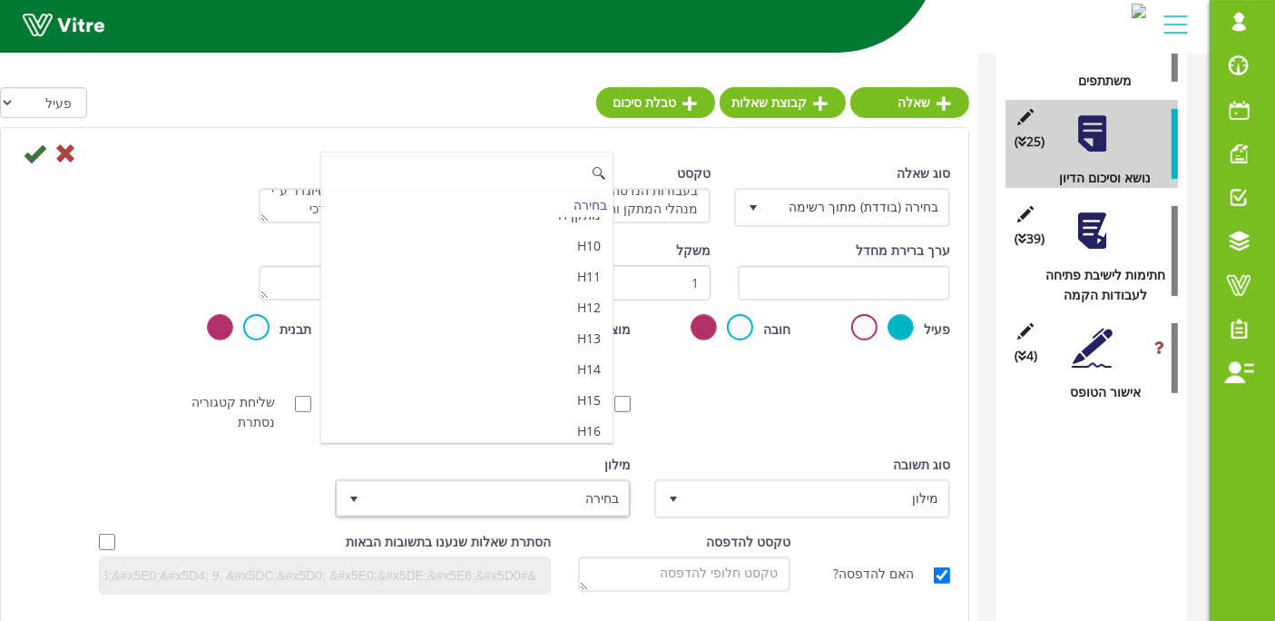
click at [474, 508] on li "מאשר / לא מאשר עם הערה" at bounding box center [466, 523] width 291 height 31
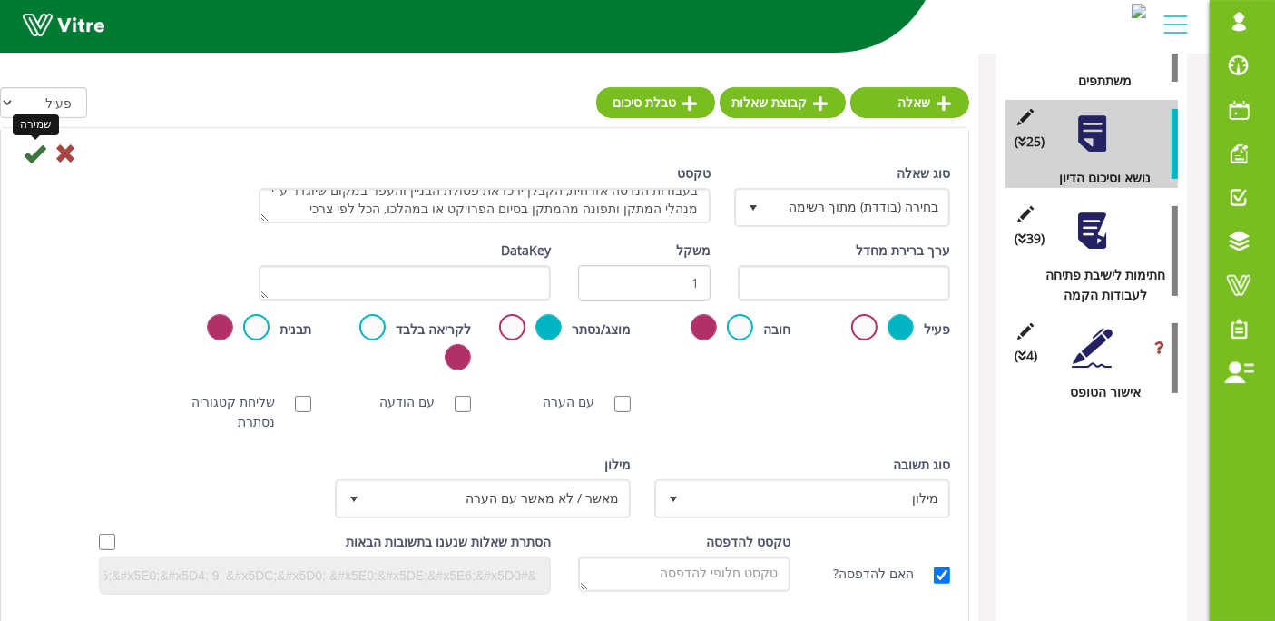
click at [34, 150] on icon at bounding box center [35, 153] width 22 height 22
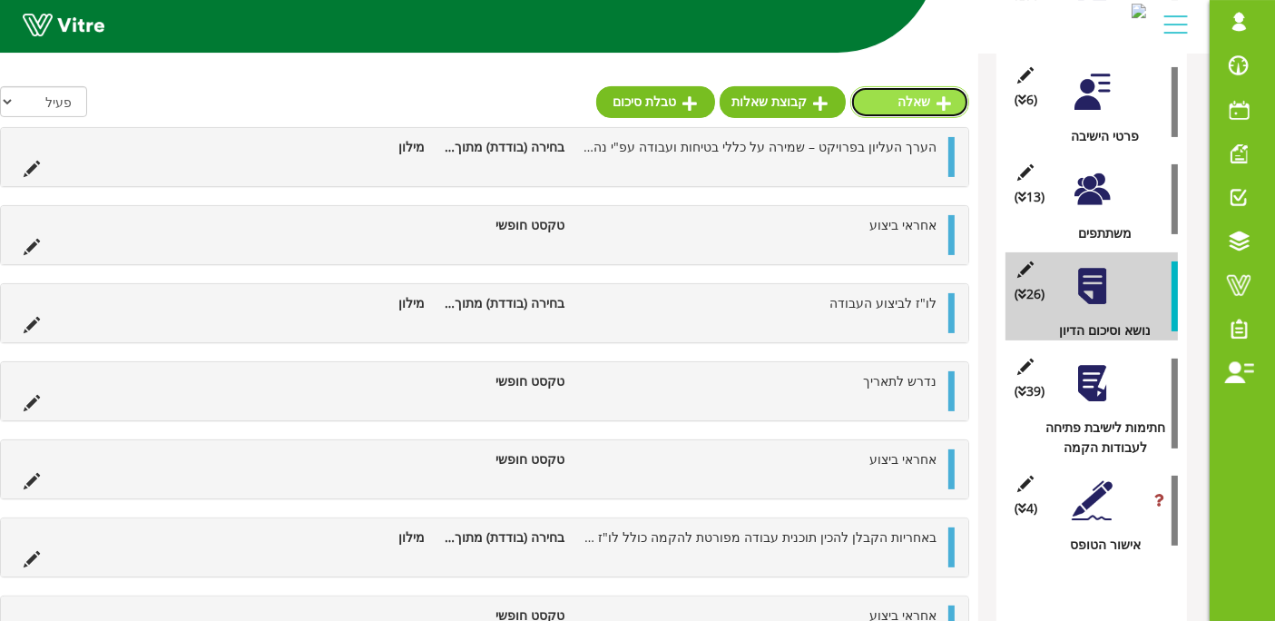
click at [903, 97] on link "שאלה" at bounding box center [909, 101] width 119 height 31
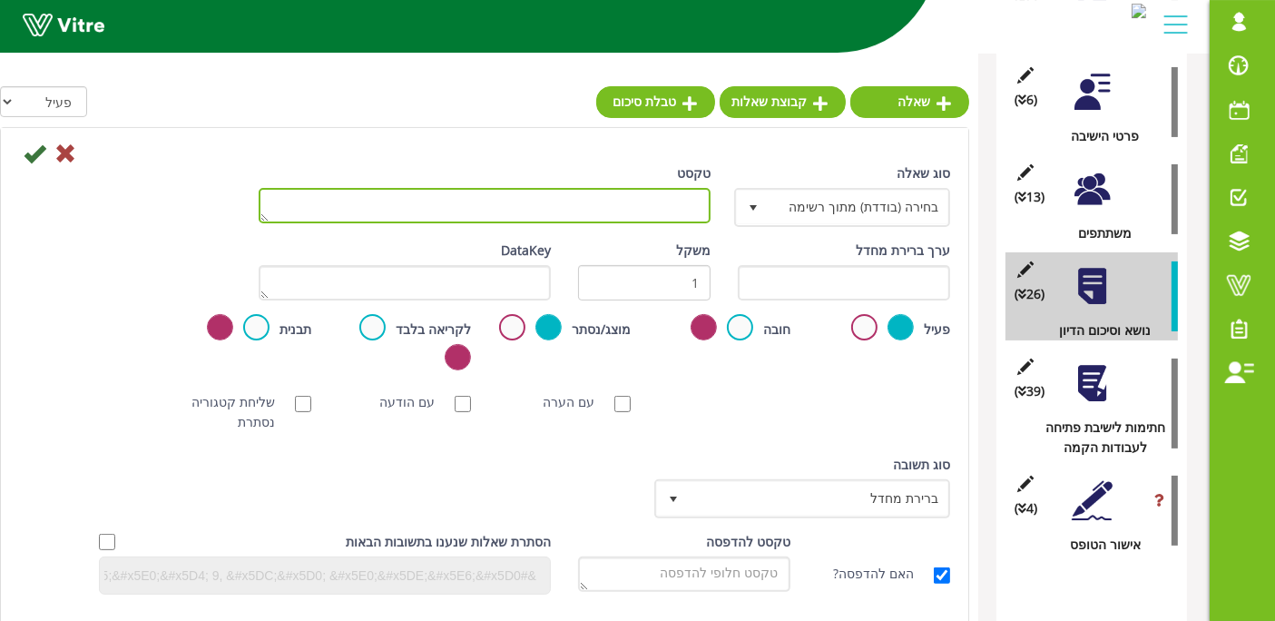
click at [636, 191] on textarea "טקסט" at bounding box center [485, 205] width 452 height 35
type textarea "אחראי ביצוע"
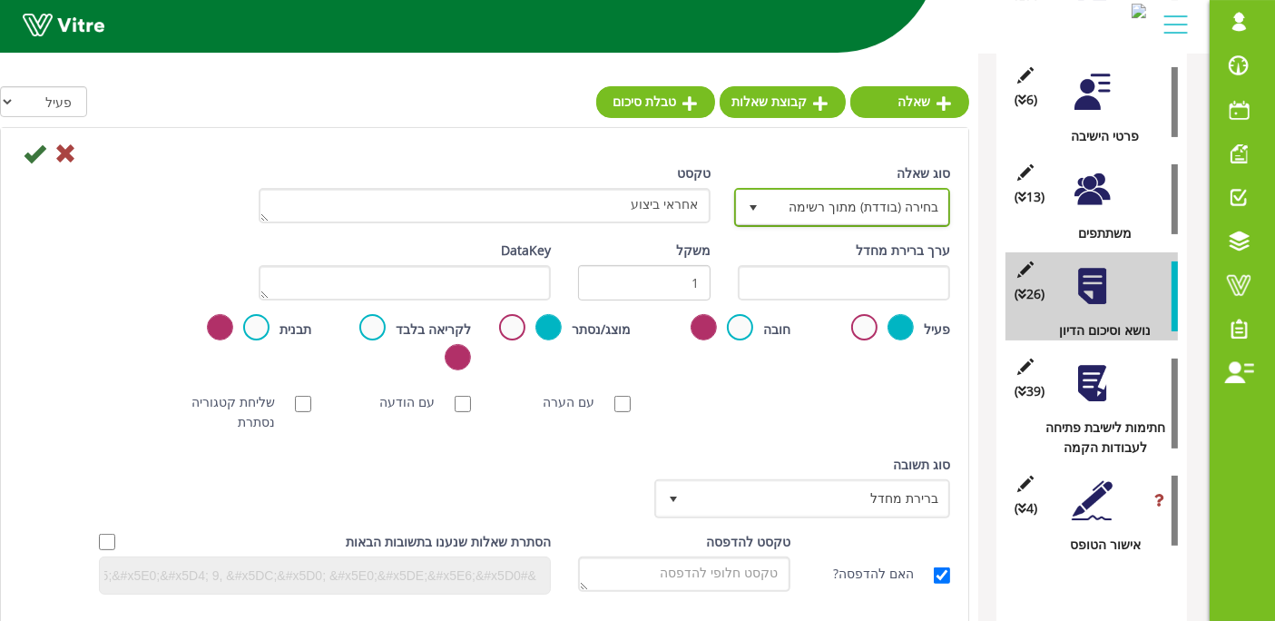
click at [902, 195] on span "בחירה (בודדת) מתוך רשימה" at bounding box center [859, 207] width 180 height 33
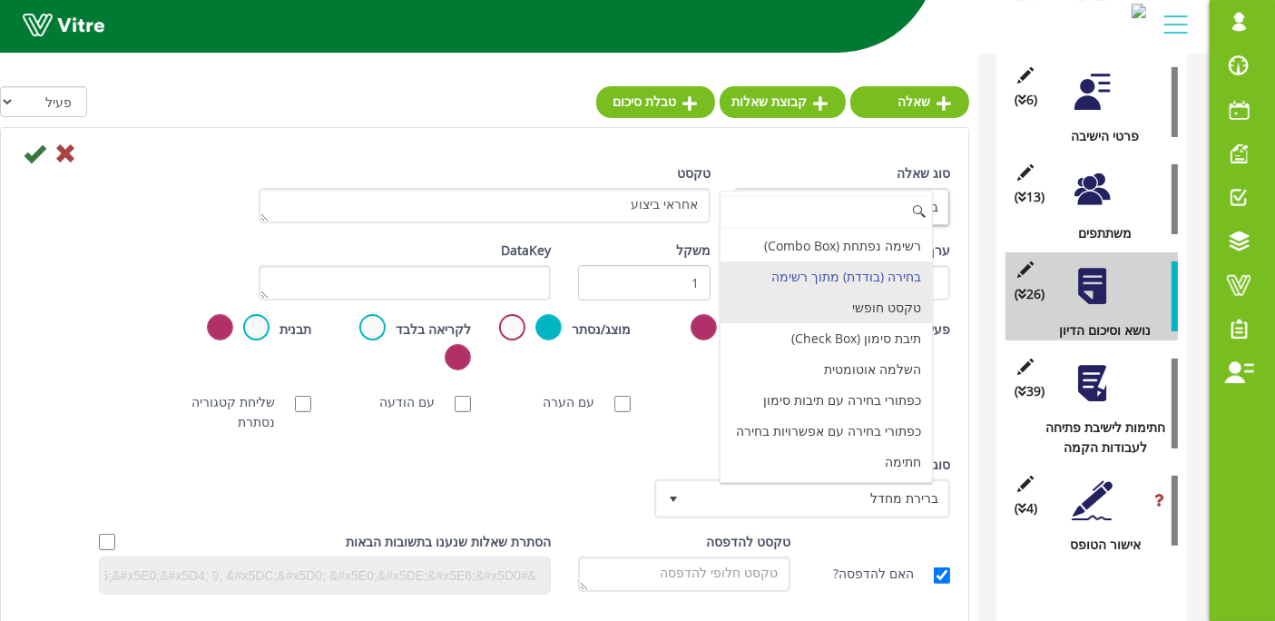
click at [902, 307] on li "טקסט חופשי" at bounding box center [826, 307] width 211 height 31
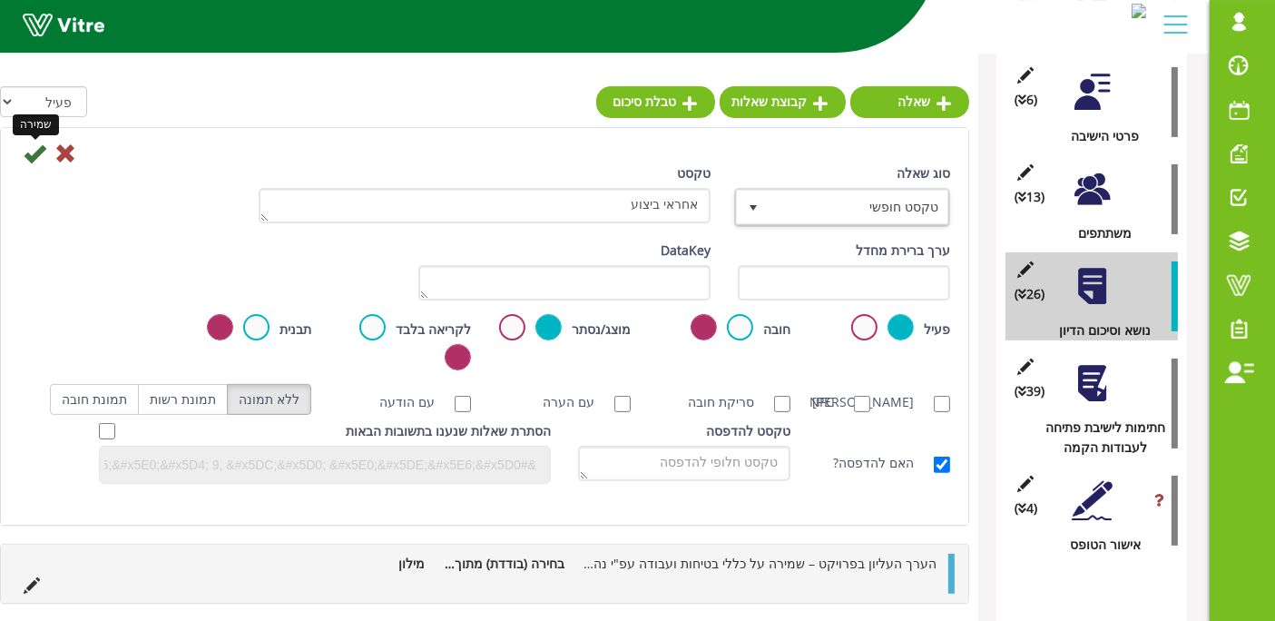
click at [37, 156] on icon at bounding box center [35, 153] width 22 height 22
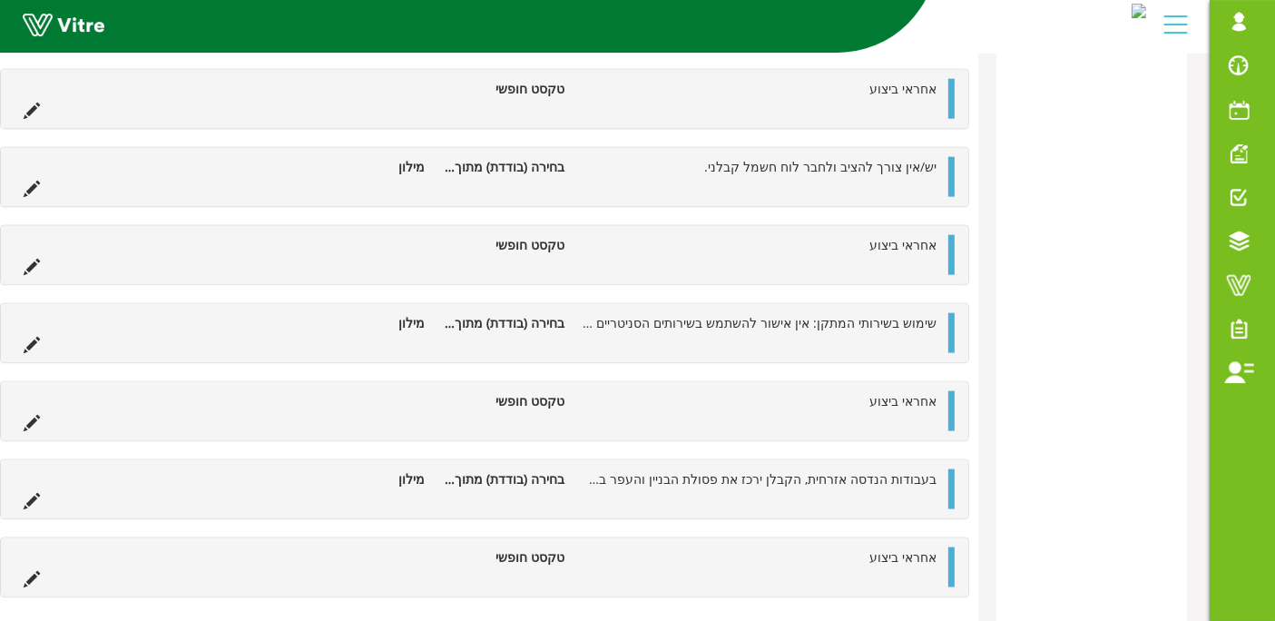
scroll to position [2358, 0]
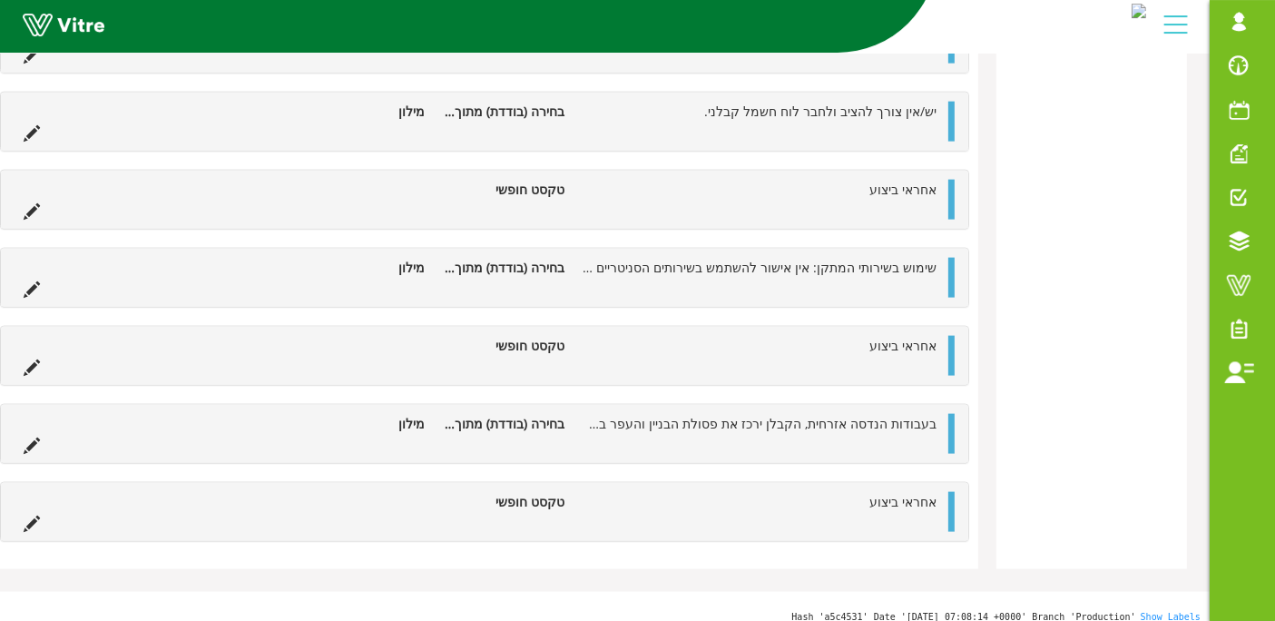
click at [817, 427] on ul "בעבודות הנדסה אזרחית, הקבלן ירכז את פסולת הבניין והעפר במקום שיוגדר ע"י מנהלי ה…" at bounding box center [480, 434] width 931 height 40
click at [32, 437] on icon at bounding box center [32, 445] width 16 height 16
click at [29, 437] on icon at bounding box center [32, 445] width 16 height 16
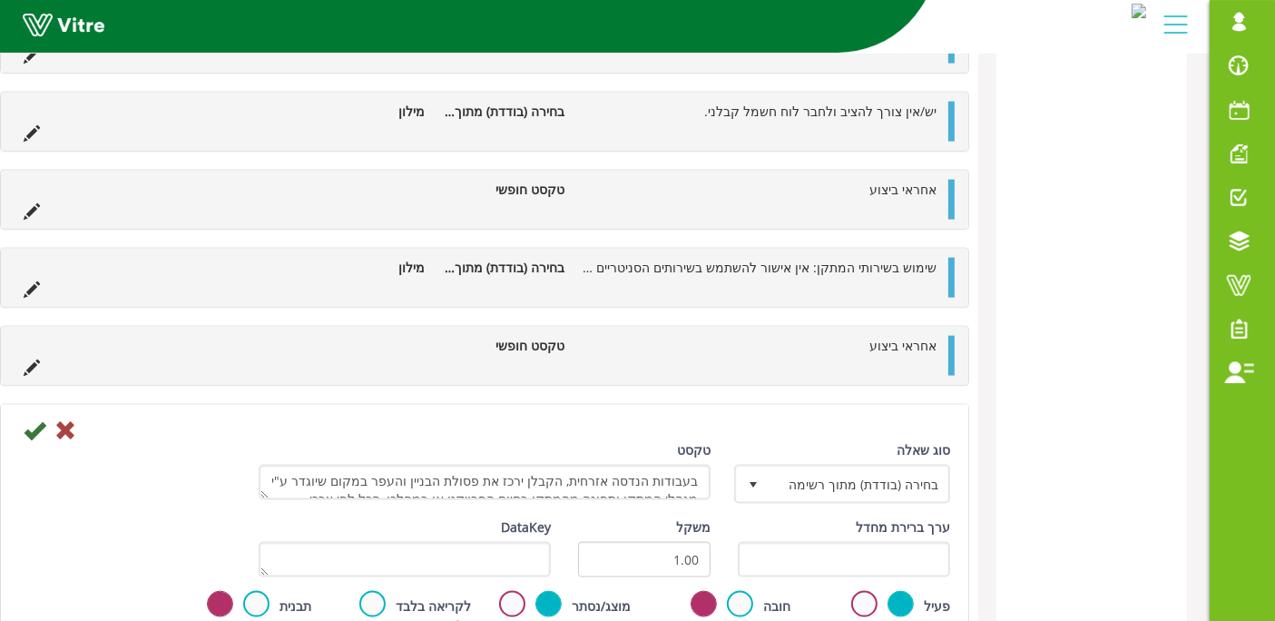
scroll to position [14, 0]
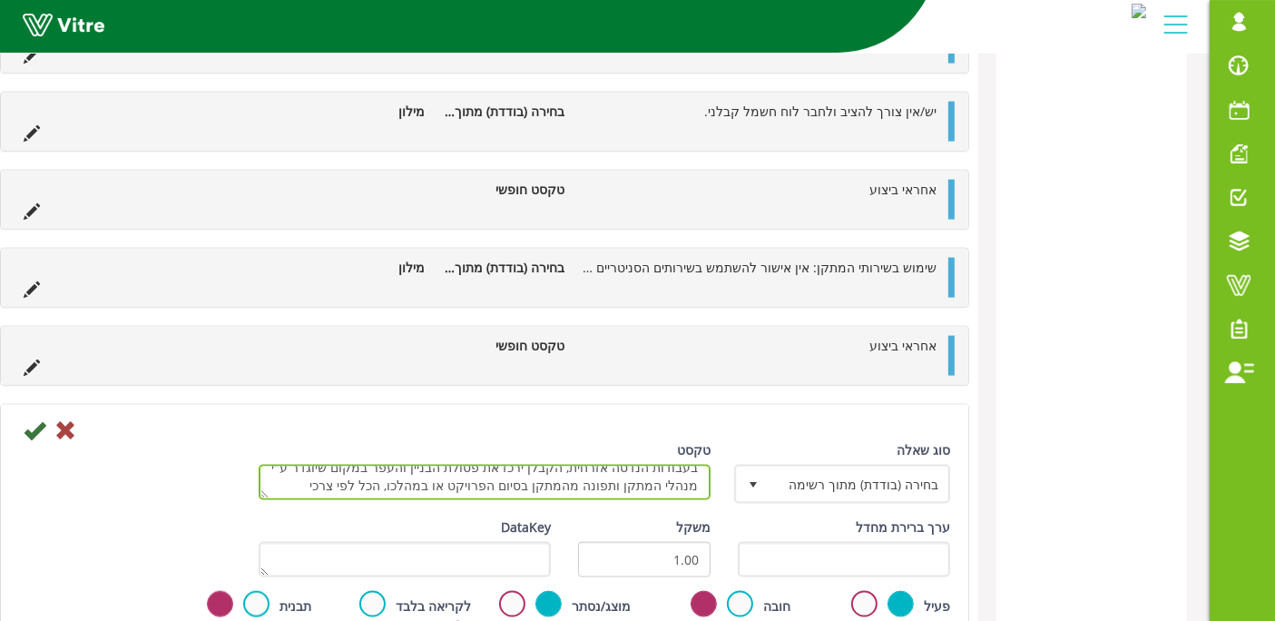
click at [313, 470] on textarea "בעבודות הנדסה אזרחית, הקבלן ירכז את פסולת הבניין והעפר במקום שיוגדר ע"י מנהלי ה…" at bounding box center [485, 482] width 452 height 35
paste textarea "הפסולת תפונה לאתרי פסולת מאושרים בלבד עפ"י נוהלי חנ"ט. לאחר כל פינוי הקבלן יציג…"
type textarea "בעבודות הנדסה אזרחית, הקבלן ירכז את פסולת הבניין והעפר במקום שיוגדר ע"י מנהלי ה…"
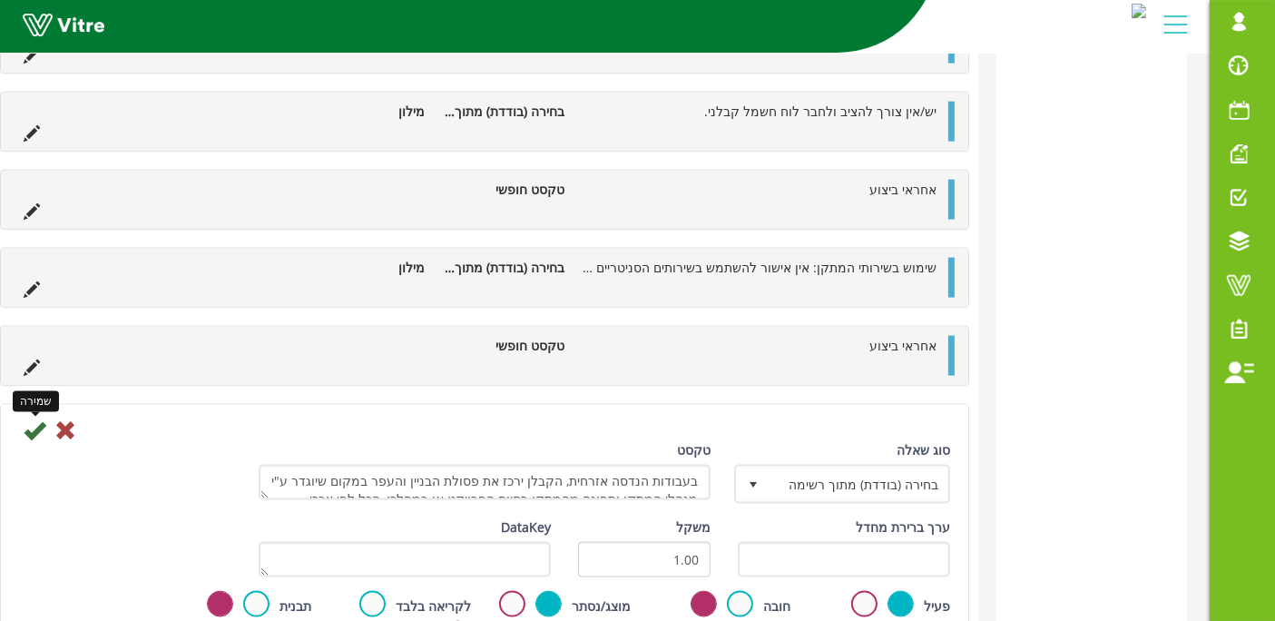
click at [34, 424] on icon at bounding box center [35, 430] width 22 height 22
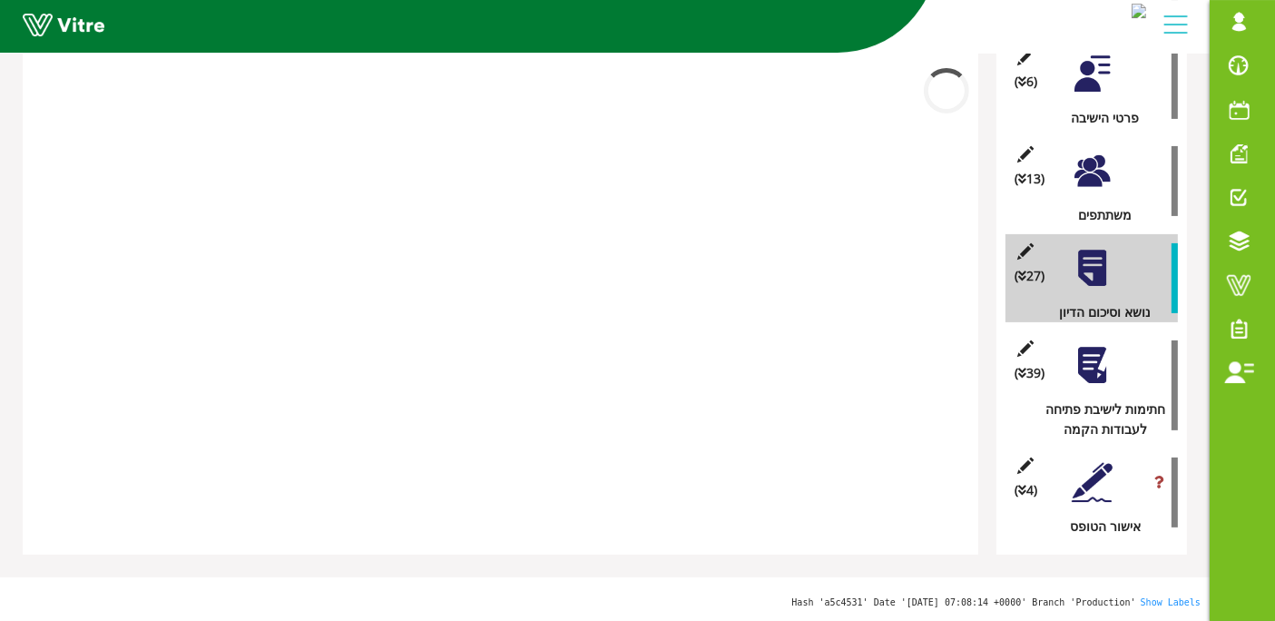
scroll to position [392, 0]
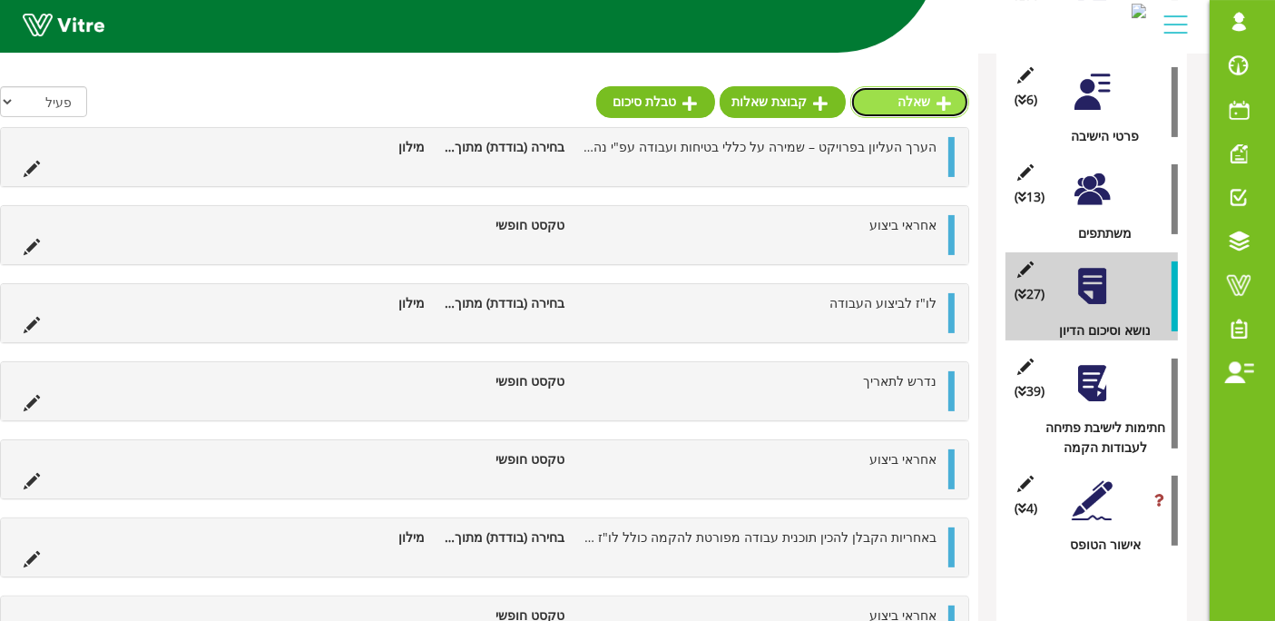
click at [898, 102] on link "שאלה" at bounding box center [909, 101] width 119 height 31
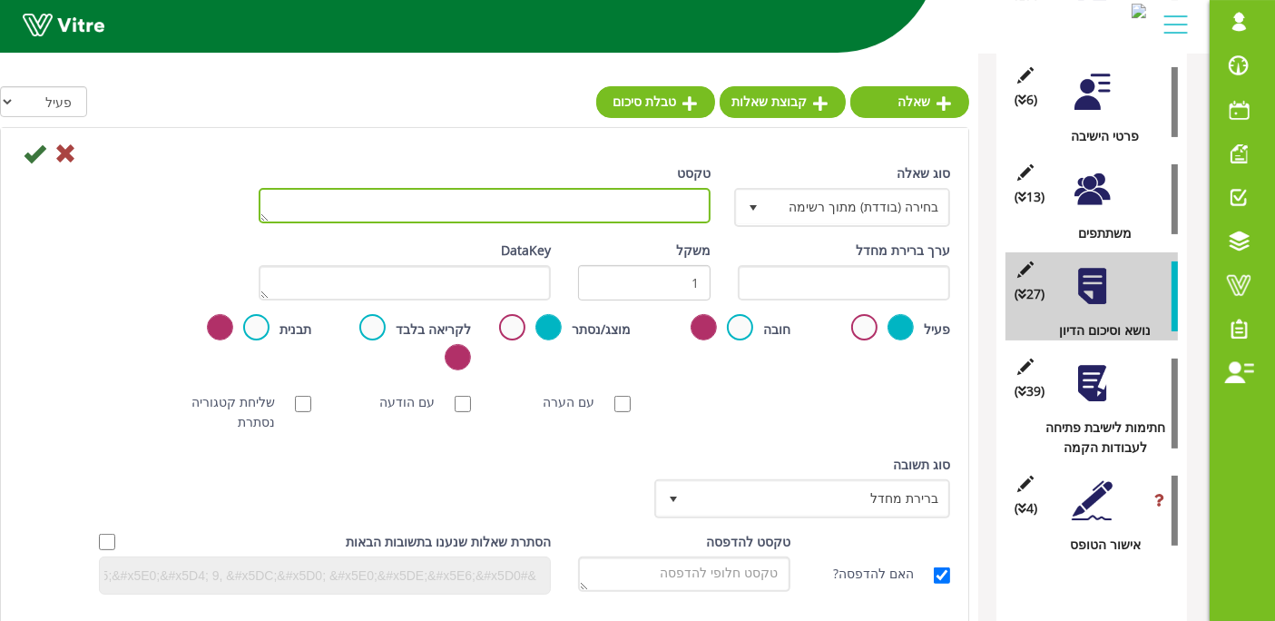
click at [573, 207] on textarea "טקסט" at bounding box center [485, 205] width 452 height 35
paste textarea "הקבלן ירכז את הפסולת במקום שיוגדר ע"י מנהלי המתקן ותפונה מהמתקן בסיום הפרויקט א…"
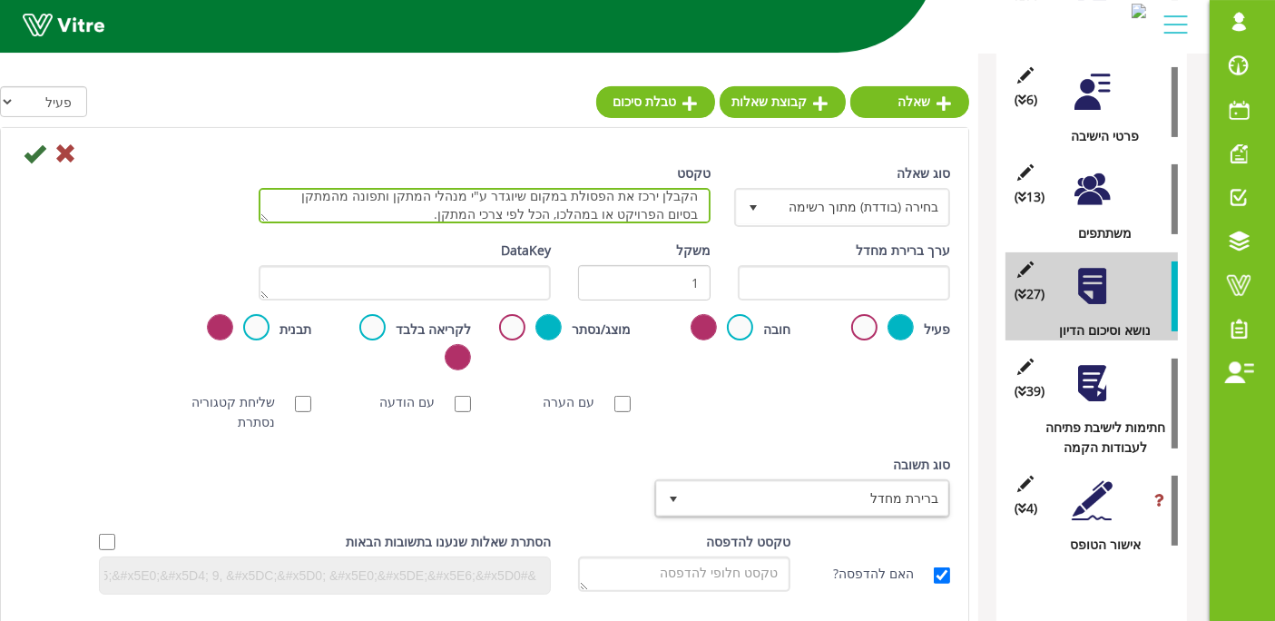
type textarea "הקבלן ירכז את הפסולת במקום שיוגדר ע"י מנהלי המתקן ותפונה מהמתקן בסיום הפרויקט א…"
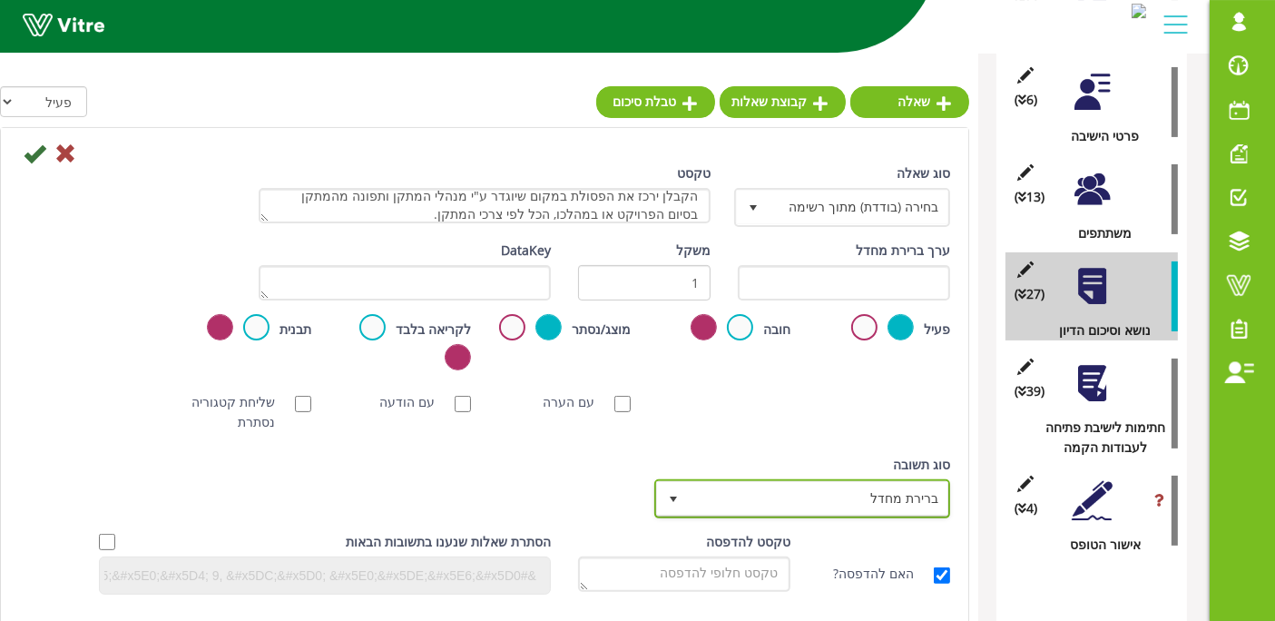
click at [832, 505] on span "ברירת מחדל" at bounding box center [819, 498] width 260 height 33
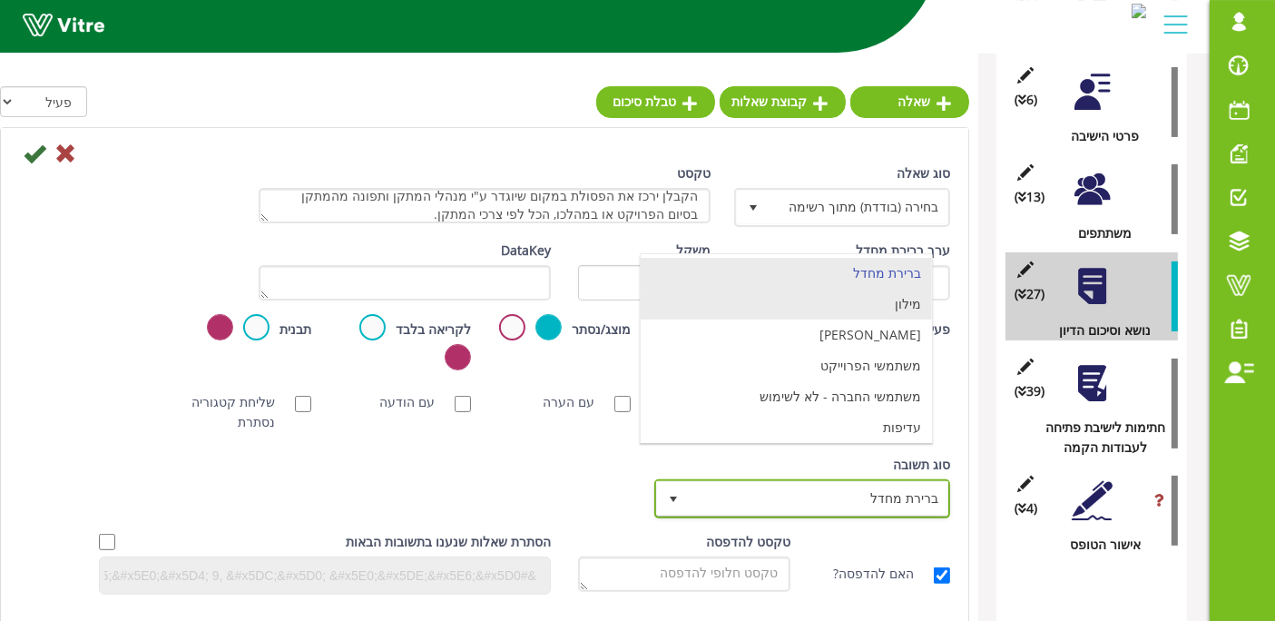
click at [860, 303] on li "מילון" at bounding box center [786, 304] width 291 height 31
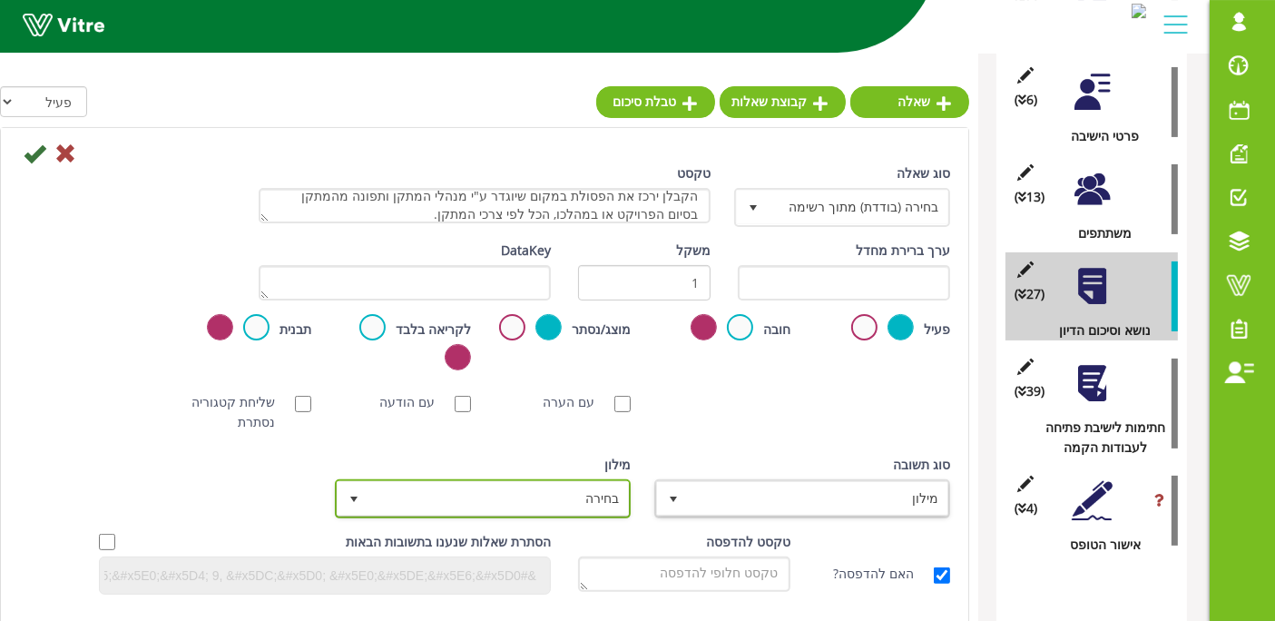
click at [540, 494] on span "בחירה" at bounding box center [499, 498] width 260 height 33
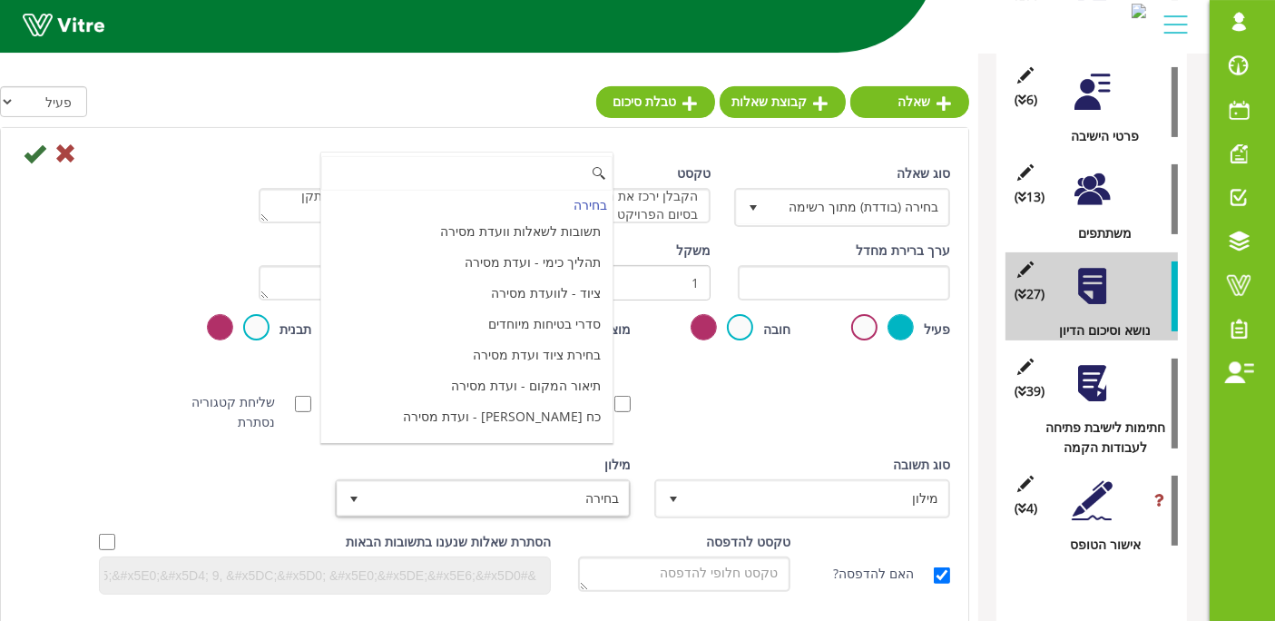
scroll to position [6058, 0]
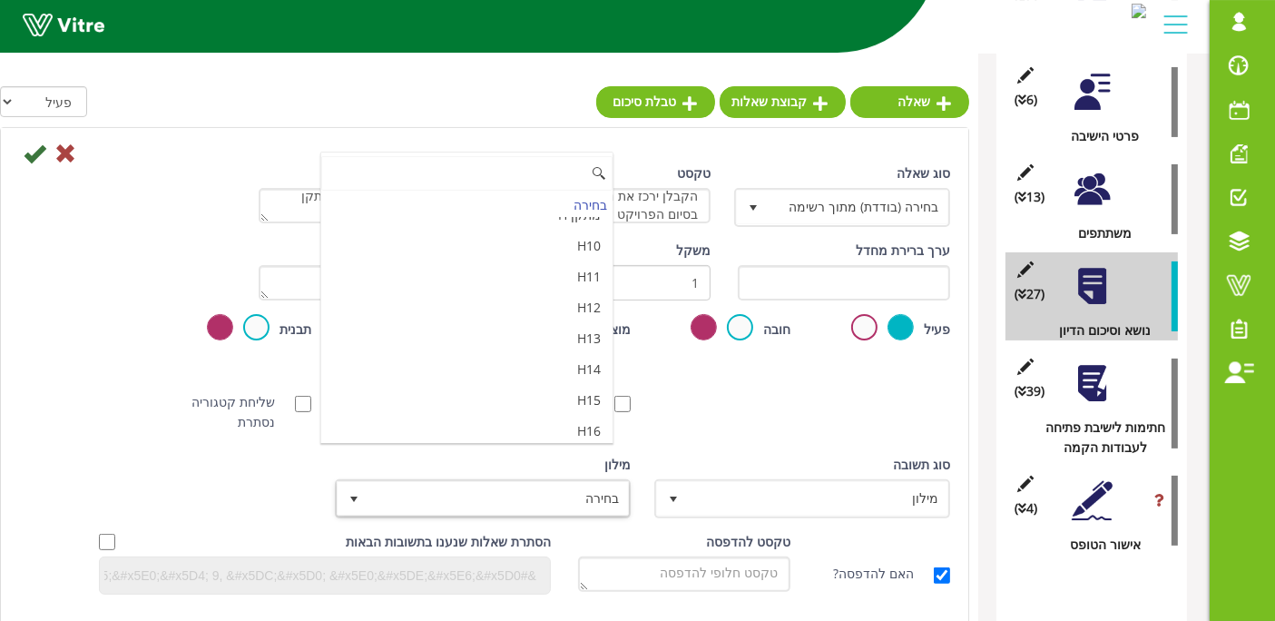
click at [541, 508] on li "מאשר / לא מאשר עם הערה" at bounding box center [466, 523] width 291 height 31
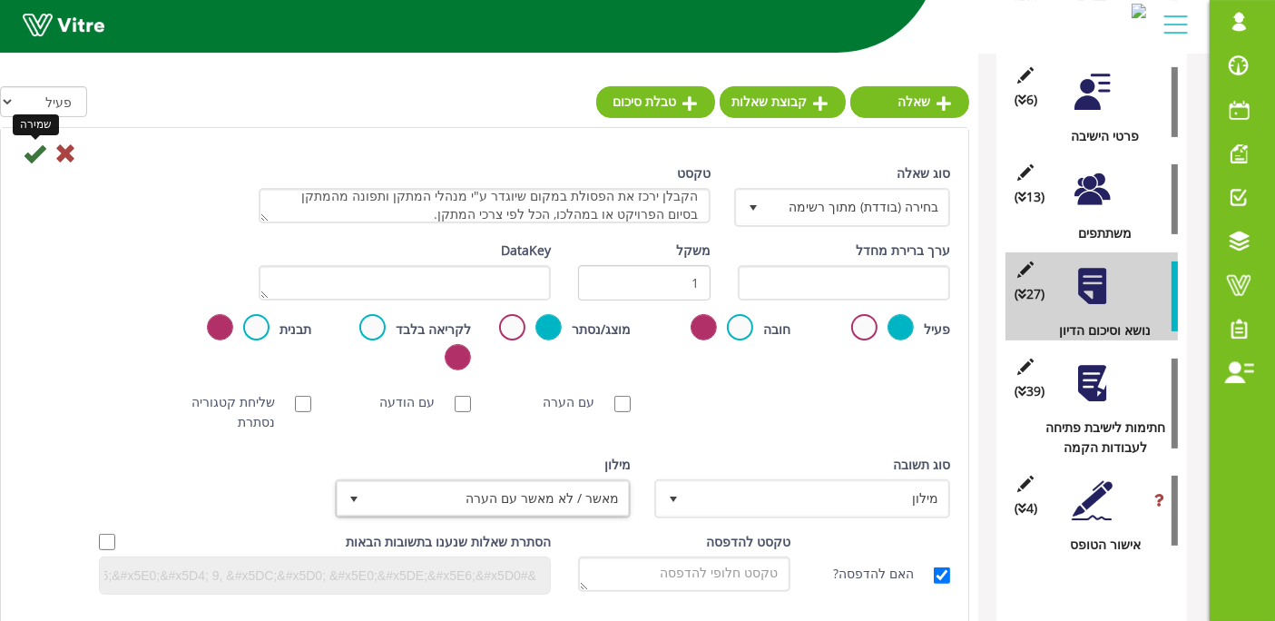
click at [34, 156] on icon at bounding box center [35, 153] width 22 height 22
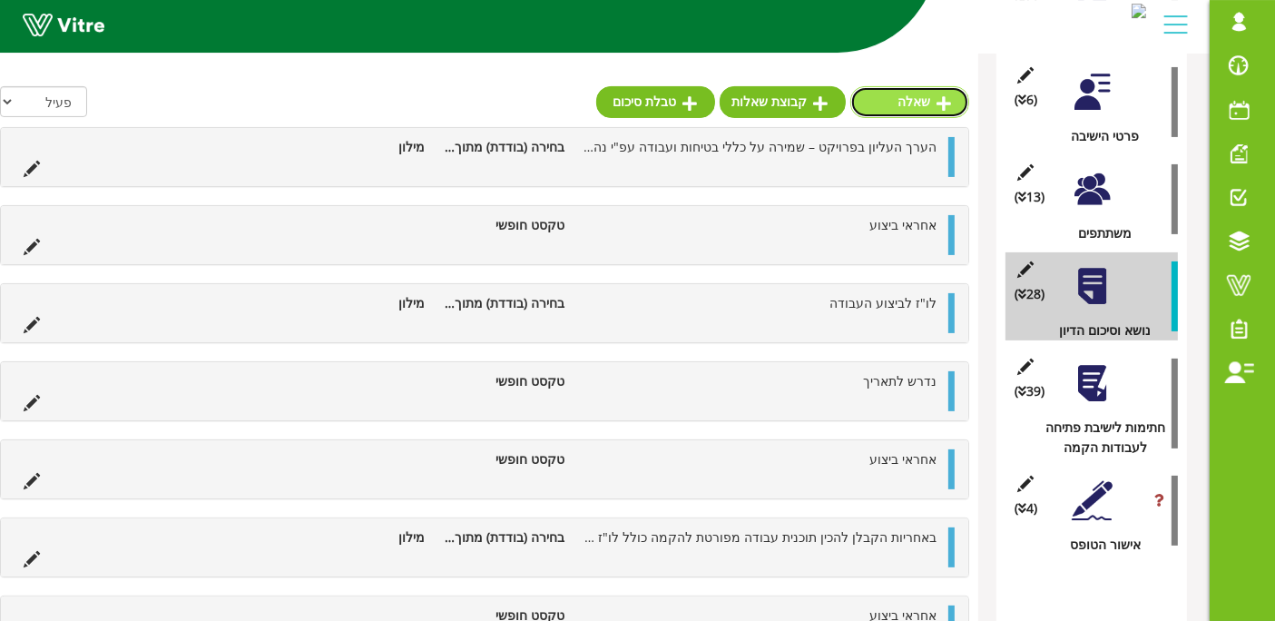
click at [911, 112] on link "שאלה" at bounding box center [909, 101] width 119 height 31
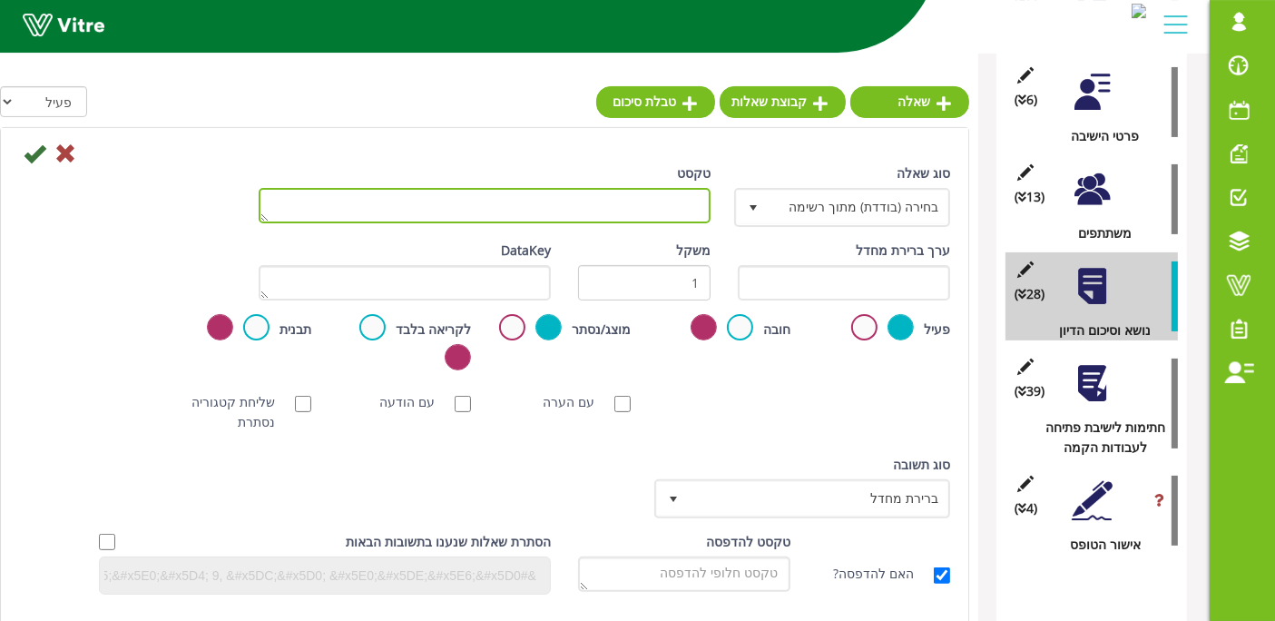
click at [663, 219] on textarea "טקסט" at bounding box center [485, 205] width 452 height 35
type textarea "אחראי ביצוע"
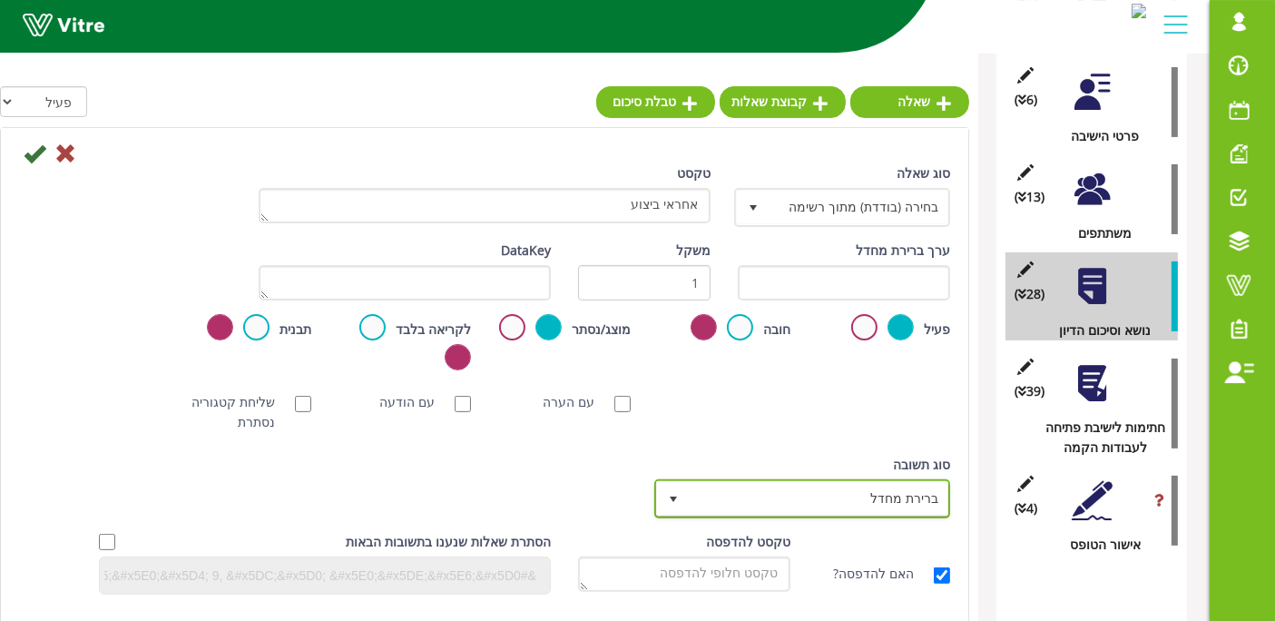
click at [858, 499] on span "ברירת מחדל" at bounding box center [819, 498] width 260 height 33
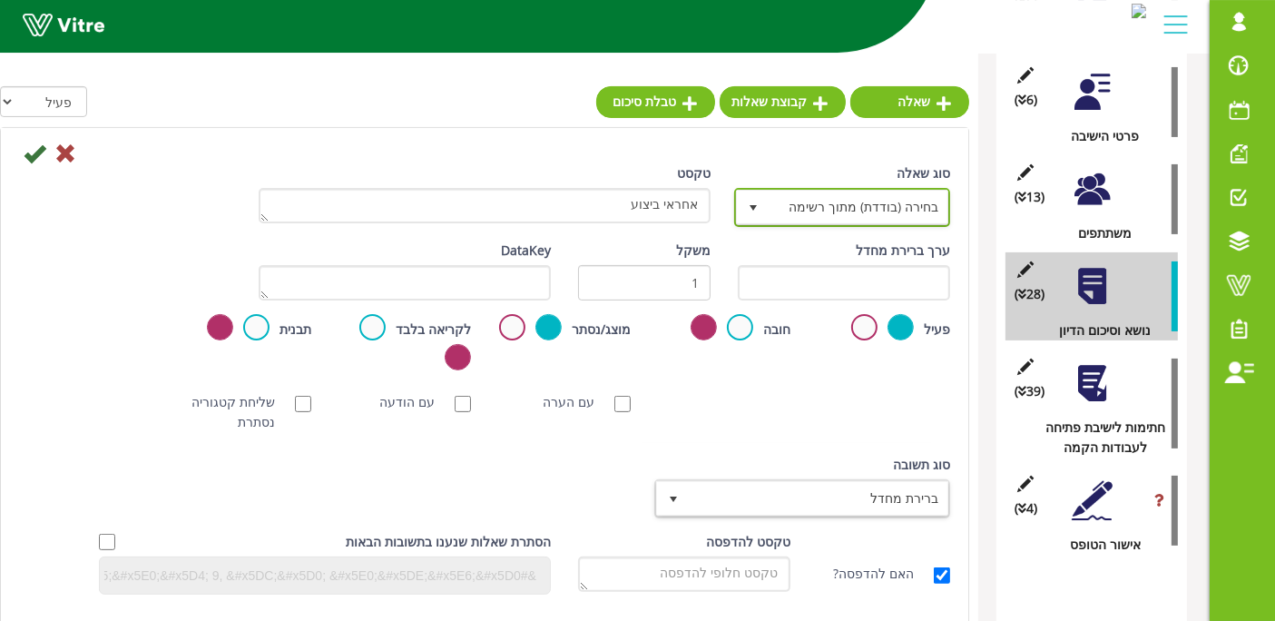
click at [856, 206] on span "בחירה (בודדת) מתוך רשימה" at bounding box center [859, 207] width 180 height 33
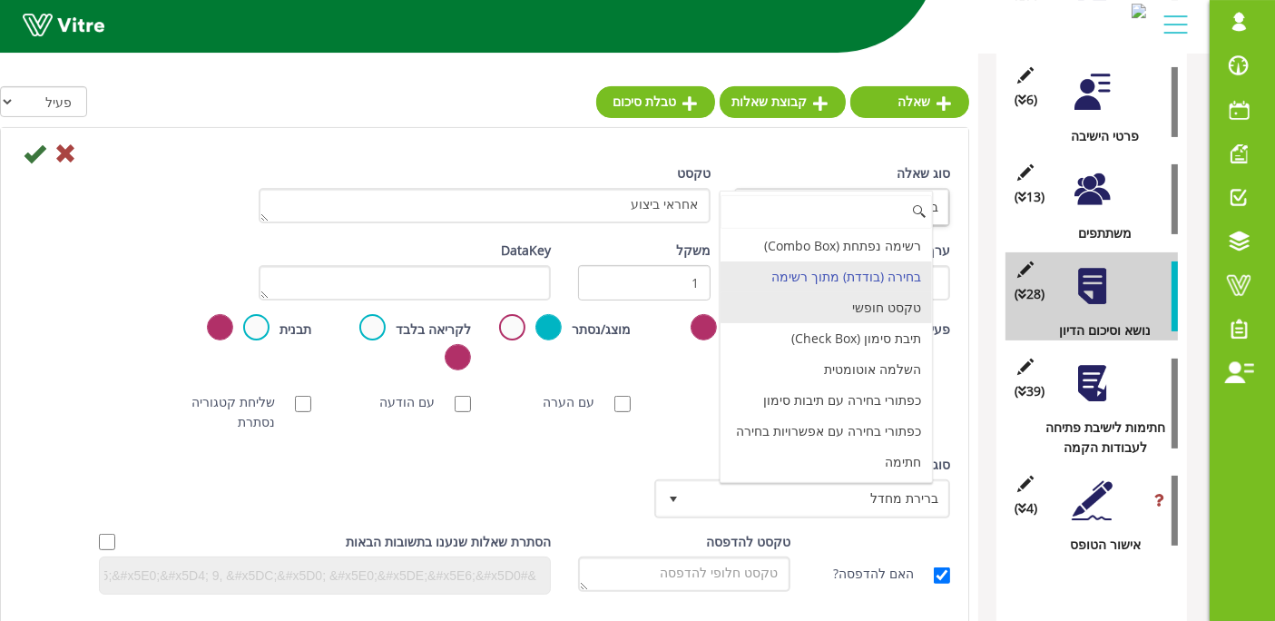
click at [864, 314] on li "טקסט חופשי" at bounding box center [826, 307] width 211 height 31
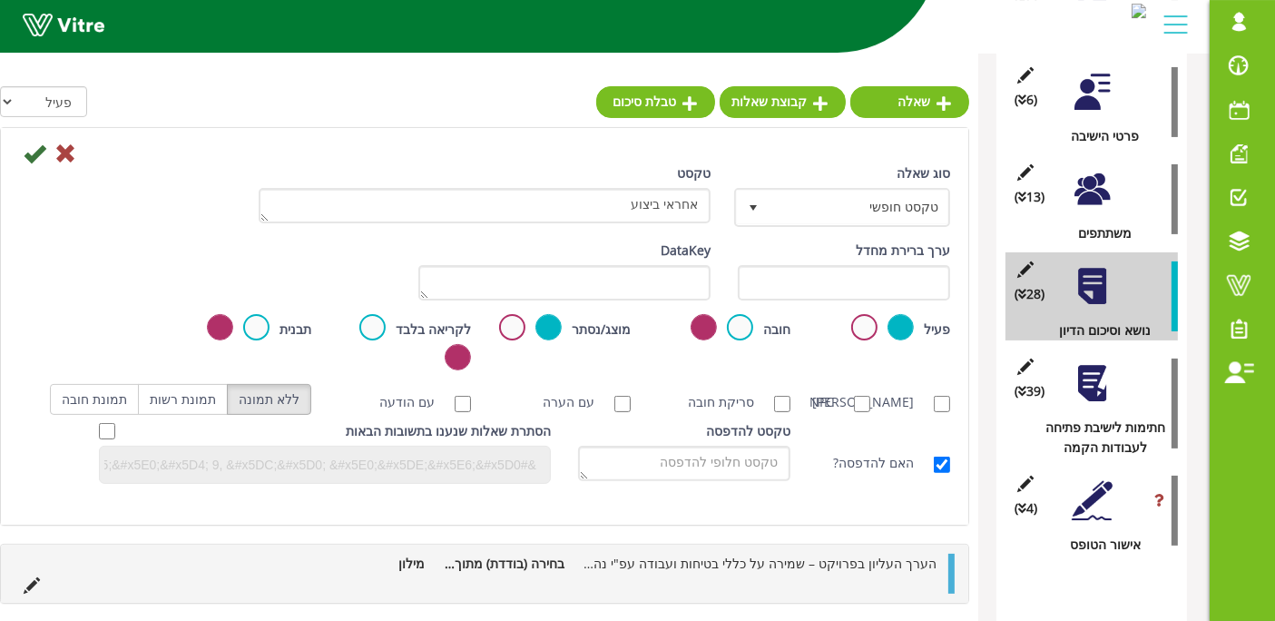
click at [658, 443] on div "טקסט להדפסה" at bounding box center [684, 451] width 212 height 60
click at [38, 156] on icon at bounding box center [35, 153] width 22 height 22
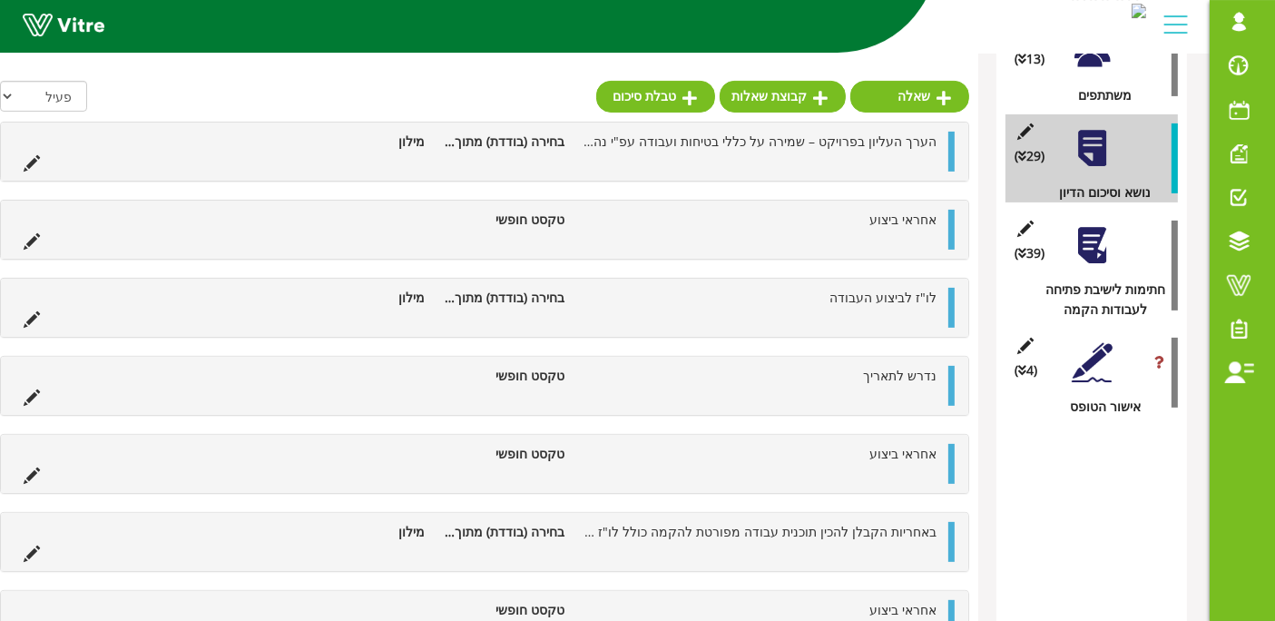
scroll to position [127, 0]
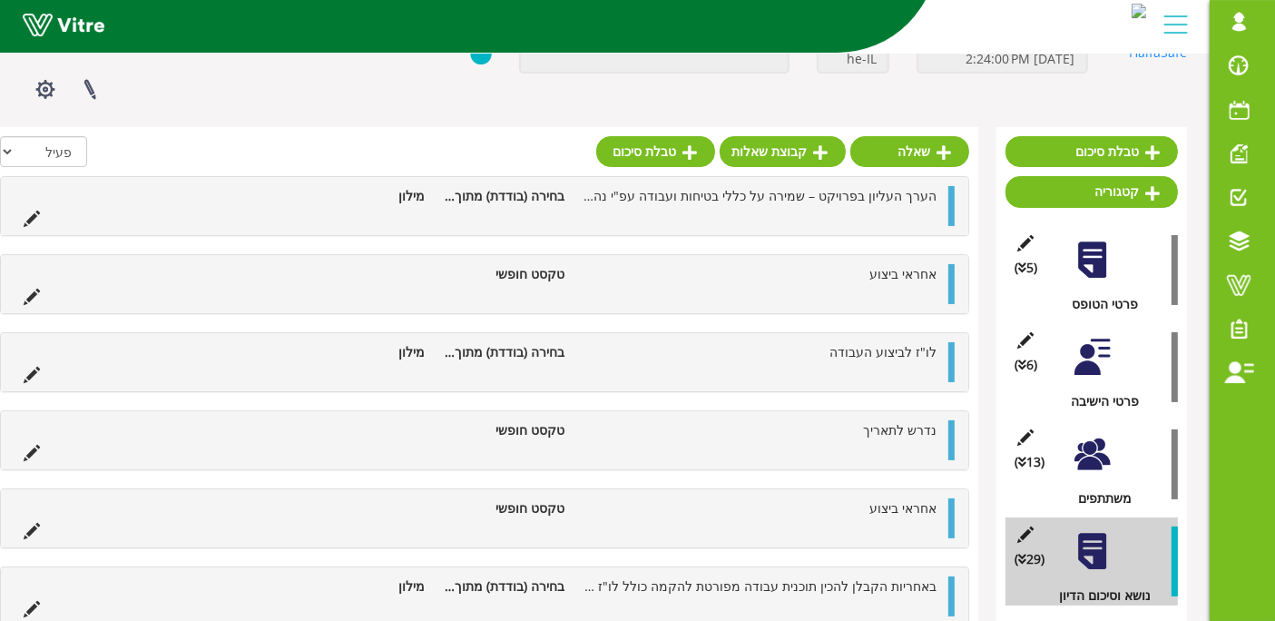
click at [928, 149] on link "שאלה" at bounding box center [909, 151] width 119 height 31
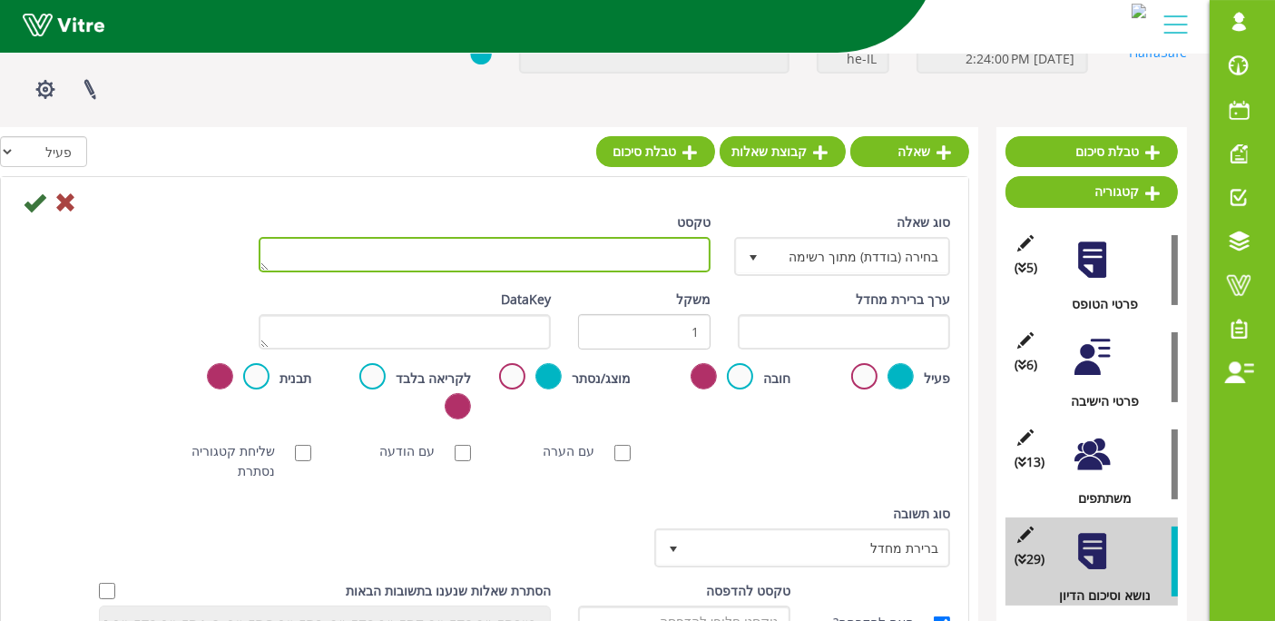
click at [643, 245] on textarea "טקסט" at bounding box center [485, 254] width 452 height 35
paste textarea "חל איסור מוחלט לעשן בשטח המפעל למעט המקומות המאושרים."
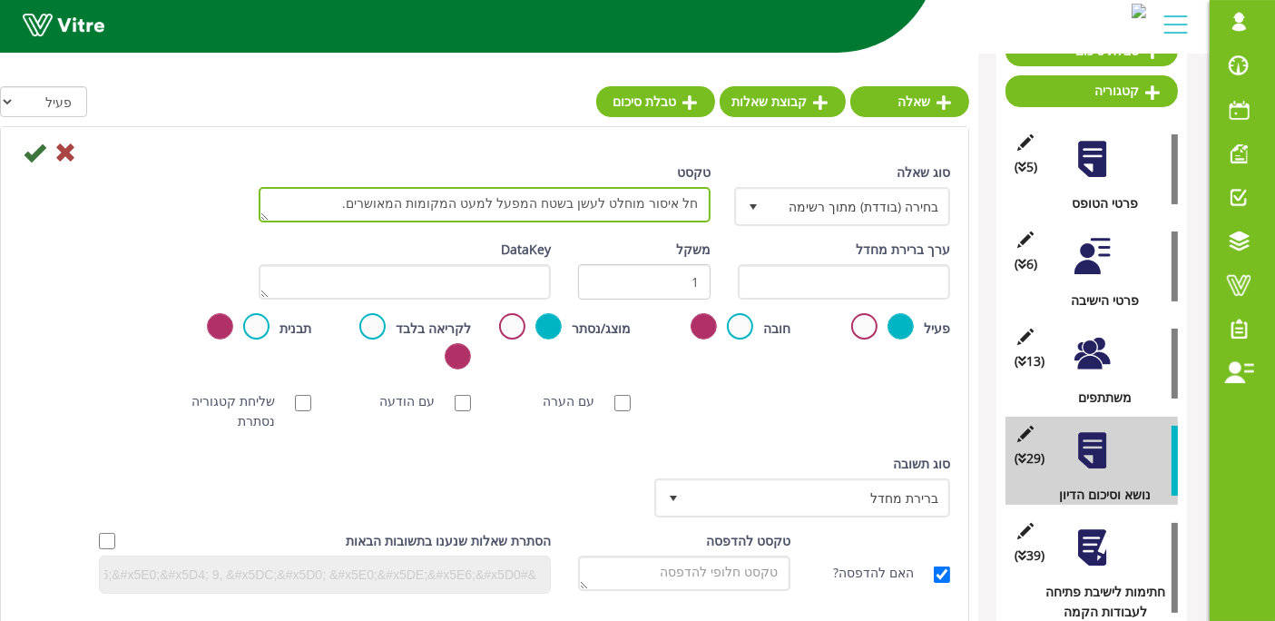
type textarea "חל איסור מוחלט לעשן בשטח המפעל למעט המקומות המאושרים."
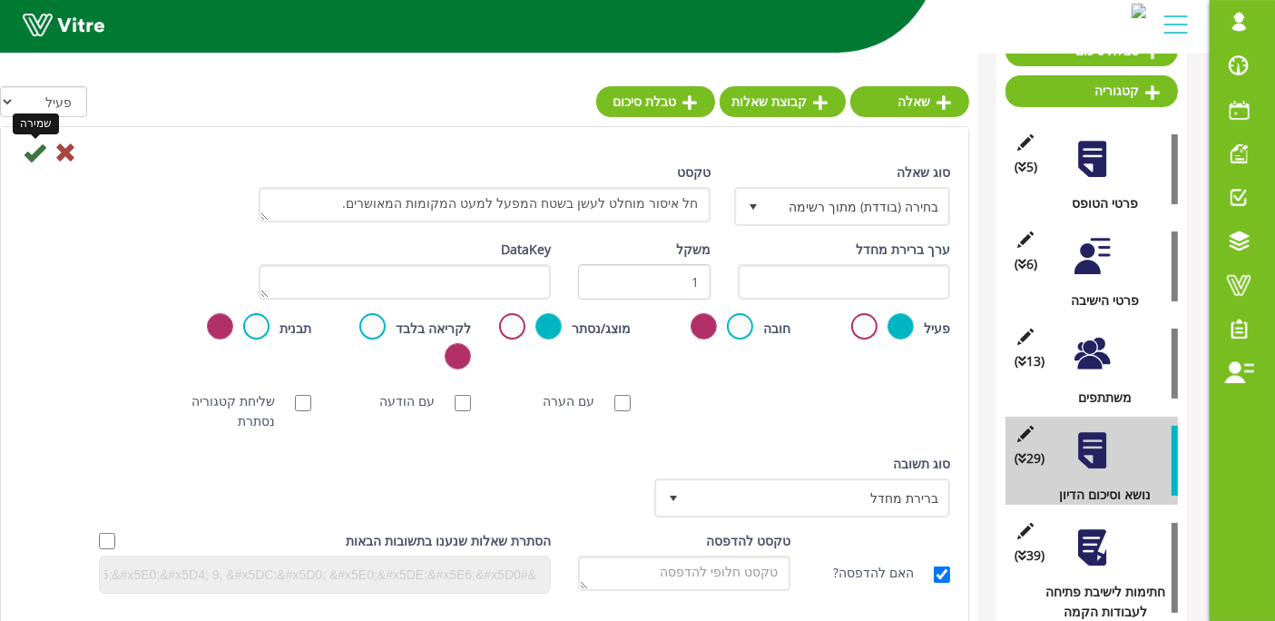
click at [30, 154] on icon at bounding box center [35, 153] width 22 height 22
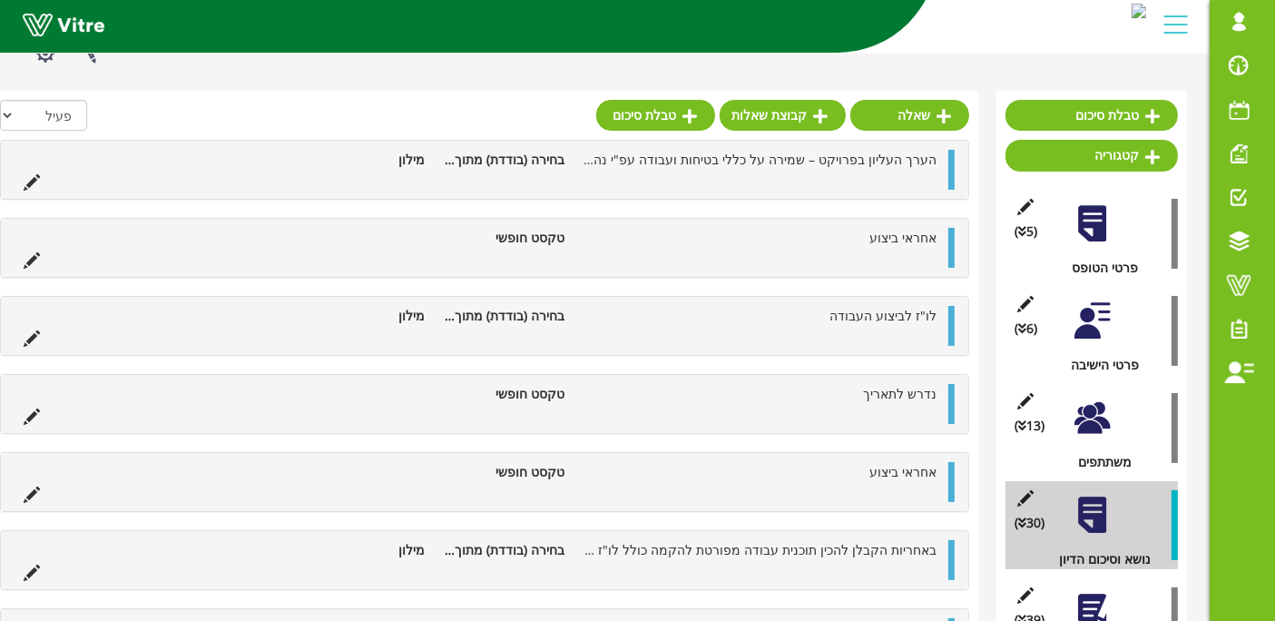
scroll to position [48, 0]
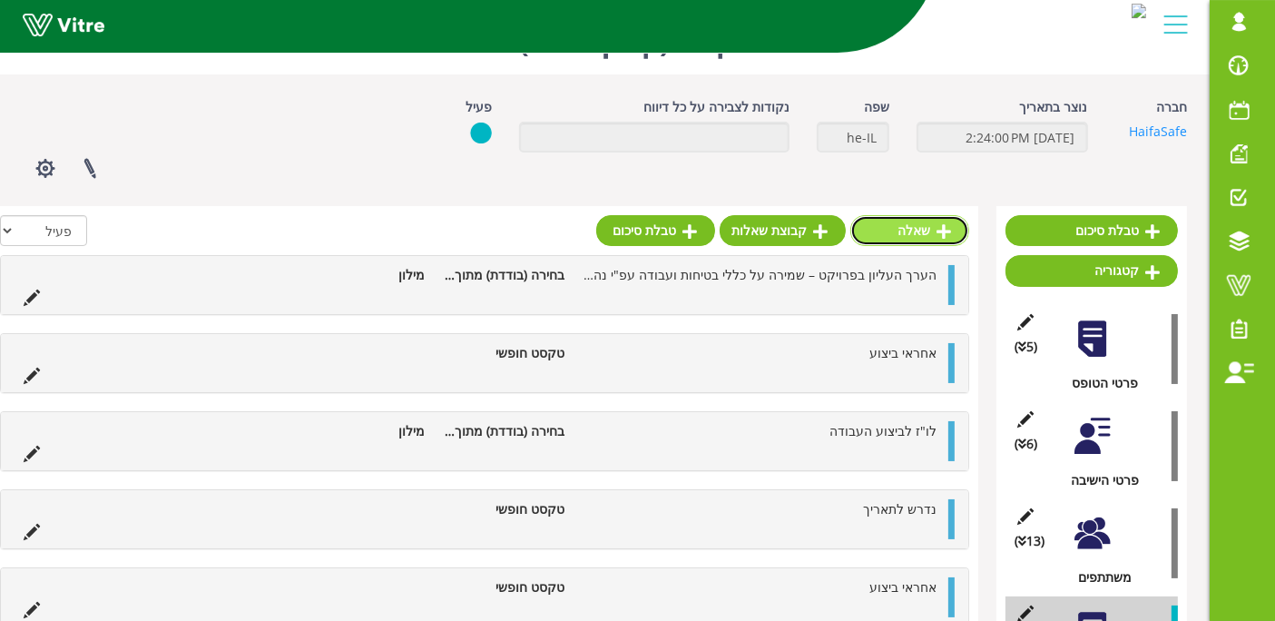
click at [931, 221] on link "שאלה" at bounding box center [909, 230] width 119 height 31
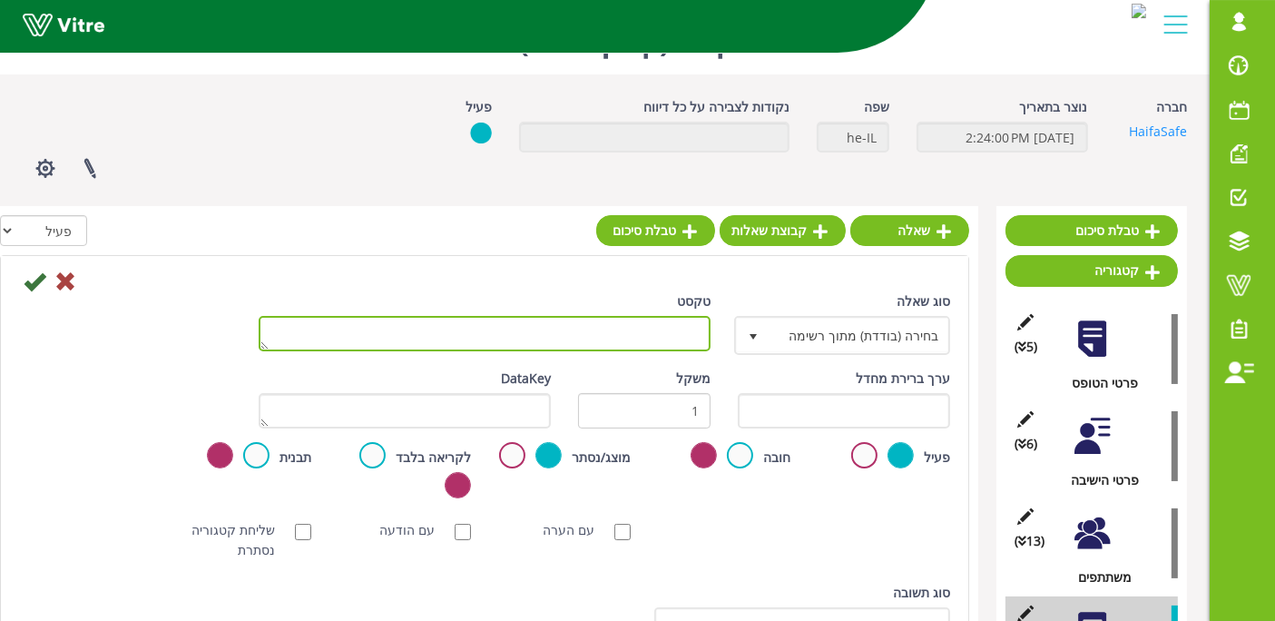
click at [679, 343] on textarea "טקסט" at bounding box center [485, 333] width 452 height 35
type textarea "אחראי ביצוע"
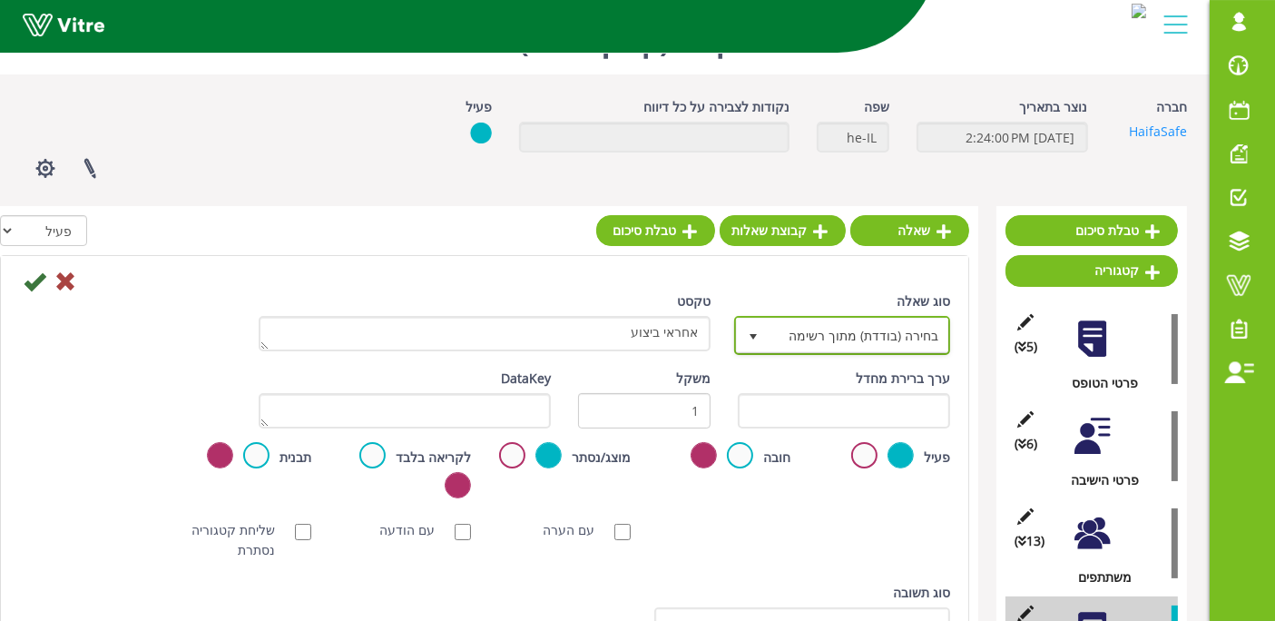
click at [869, 331] on span "בחירה (בודדת) מתוך רשימה" at bounding box center [859, 335] width 180 height 33
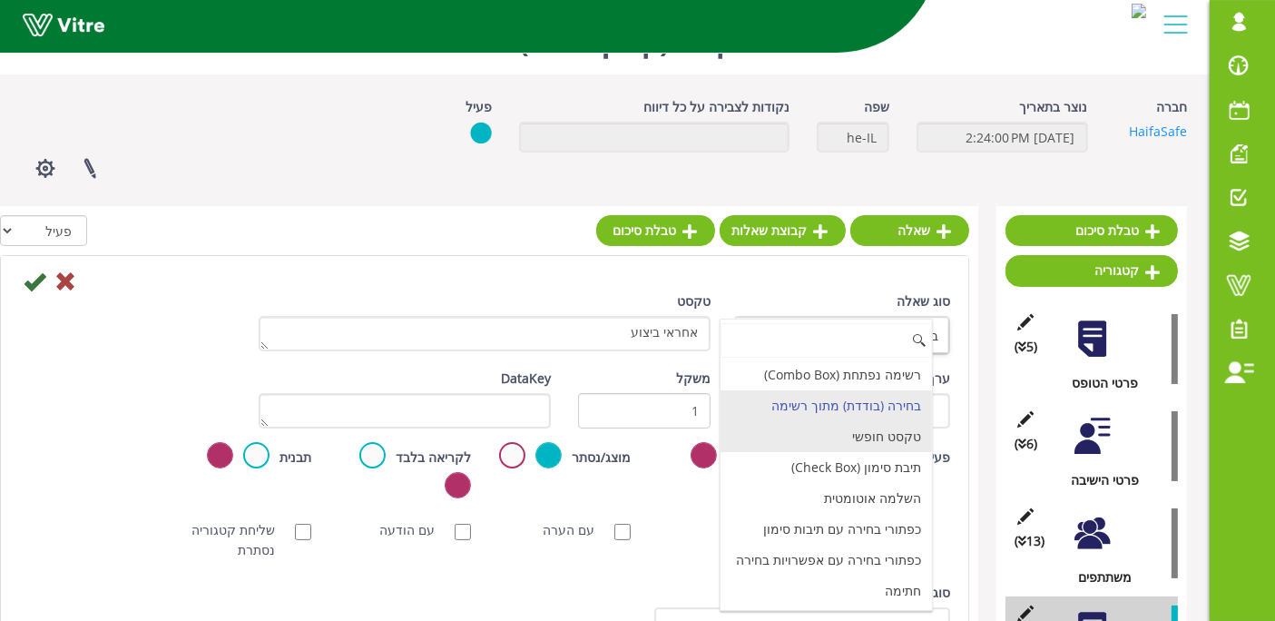
click at [864, 442] on li "טקסט חופשי" at bounding box center [826, 436] width 211 height 31
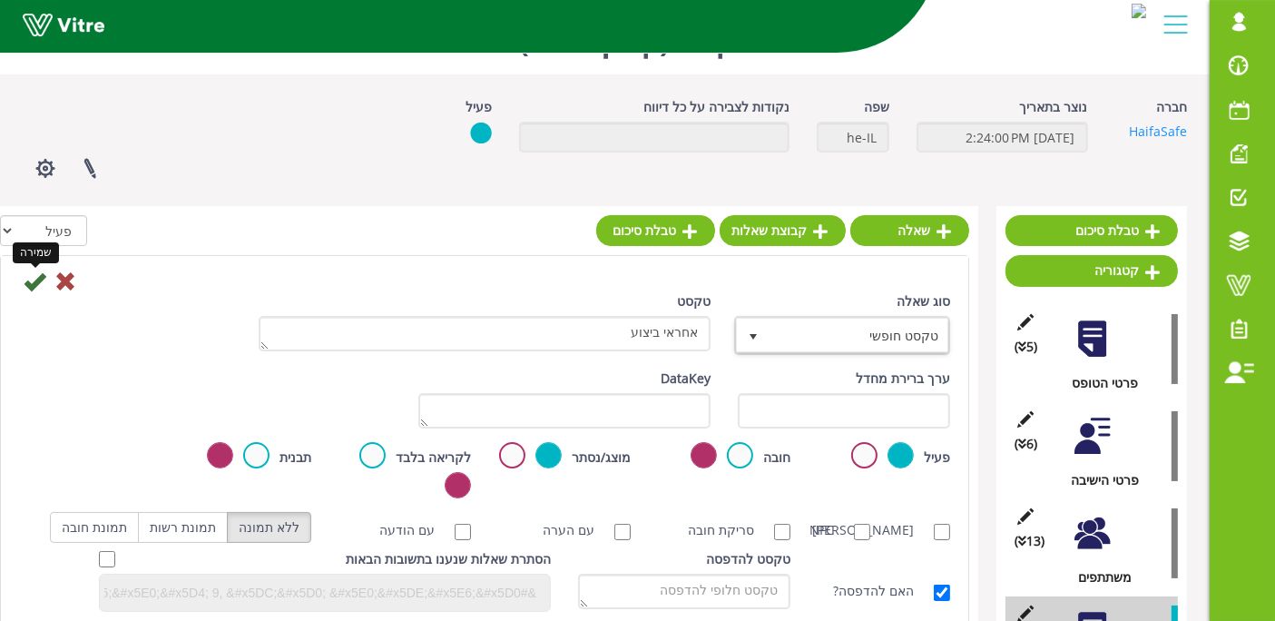
click at [33, 284] on icon at bounding box center [35, 281] width 22 height 22
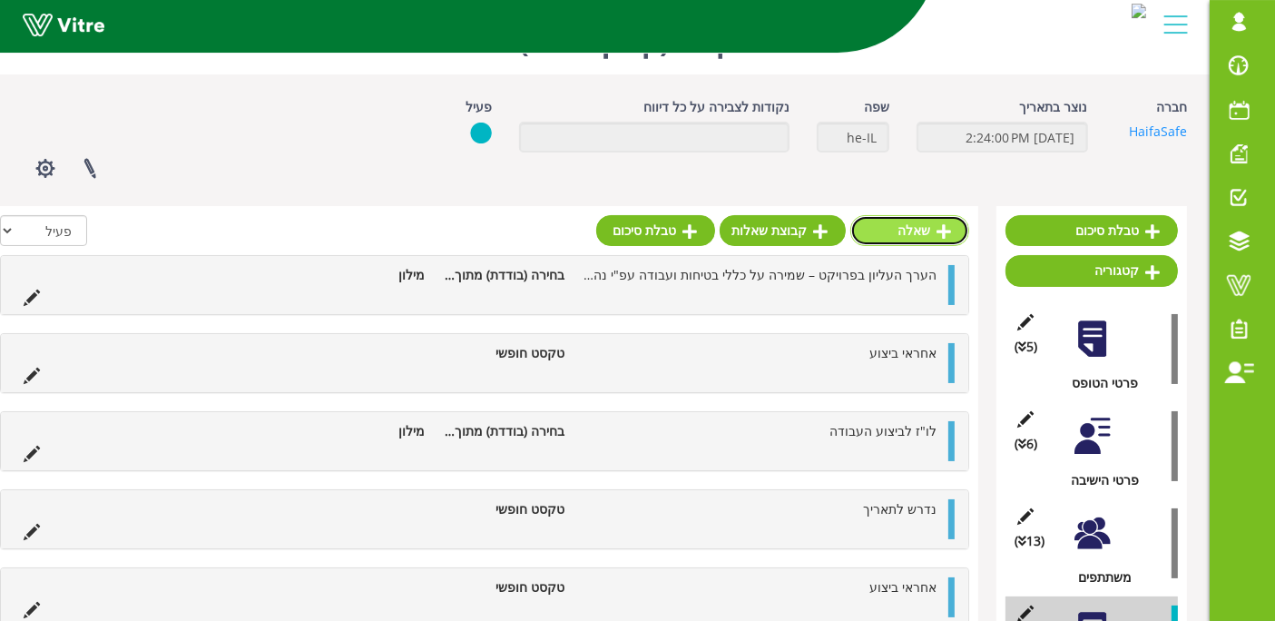
click at [925, 230] on link "שאלה" at bounding box center [909, 230] width 119 height 31
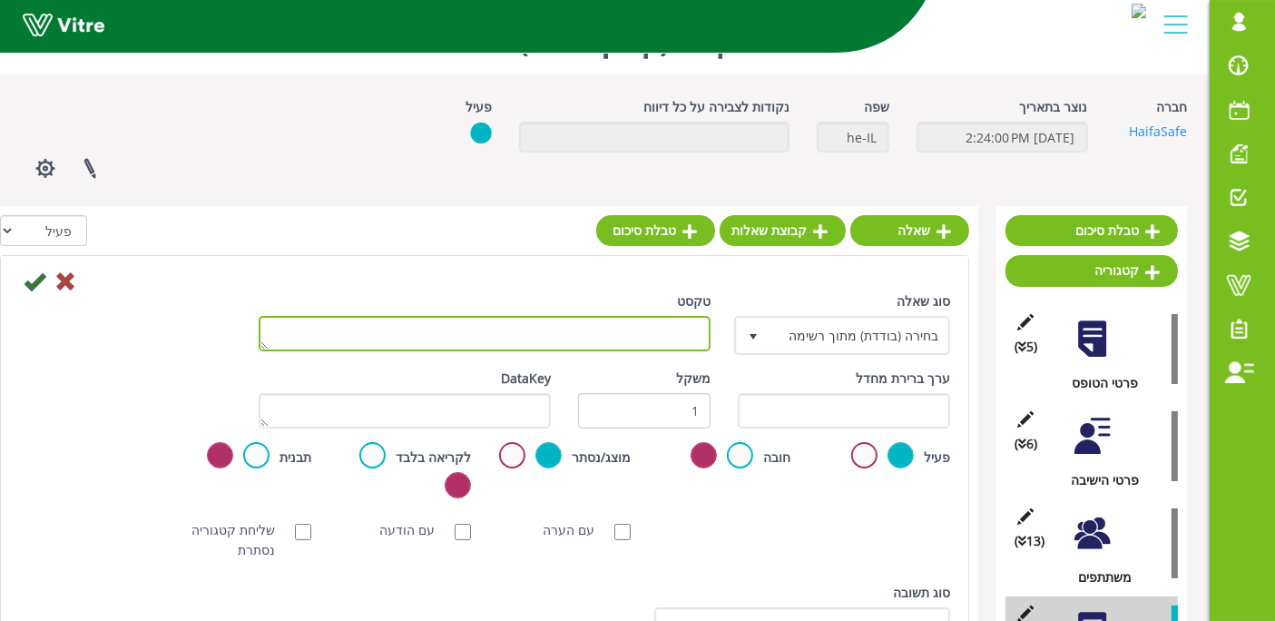
click at [695, 333] on textarea "טקסט" at bounding box center [485, 333] width 452 height 35
paste textarea "הקבלן יעבוד אך ורק עם כלי הרמה ואמצעי הרמה תקינים ותקניים ומאושרים ע"י בודק מוס…"
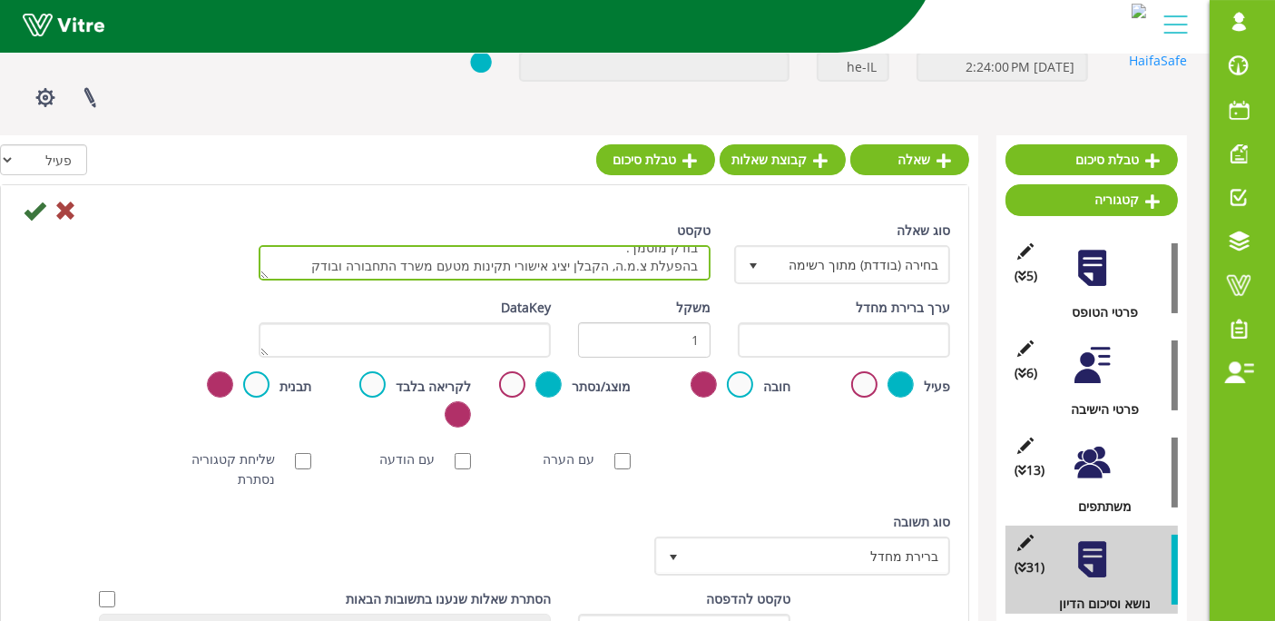
scroll to position [149, 0]
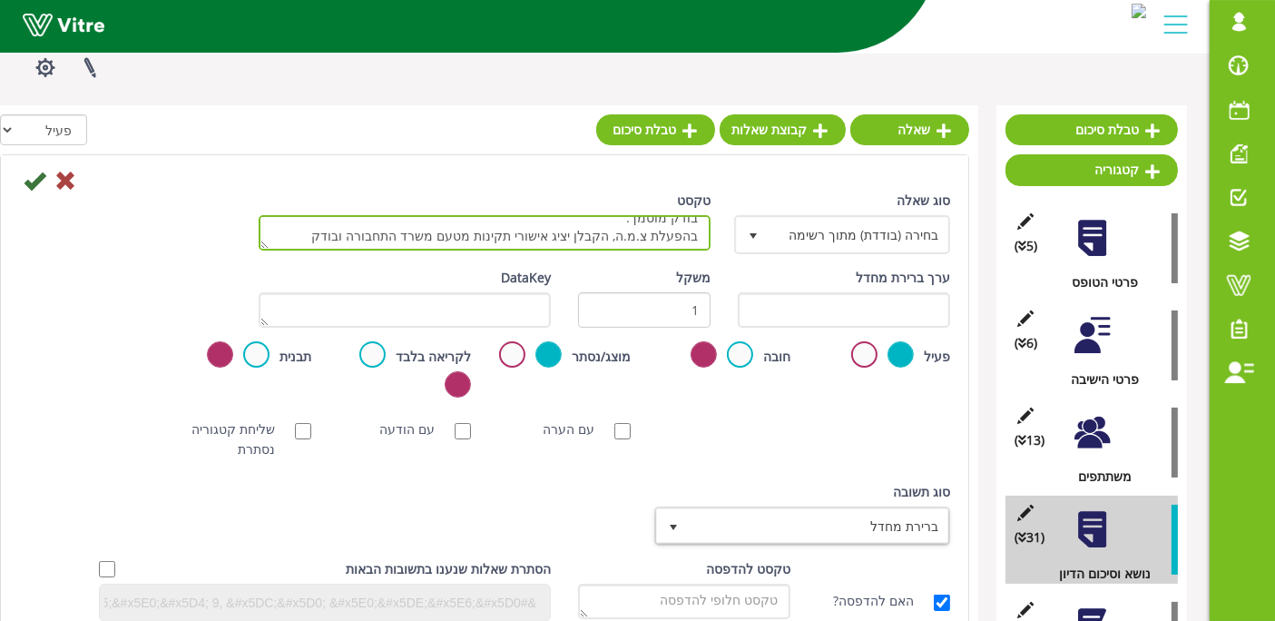
type textarea "הקבלן יעבוד אך ורק עם כלי הרמה ואמצעי הרמה תקינים ותקניים ומאושרים ע"י בודק מוס…"
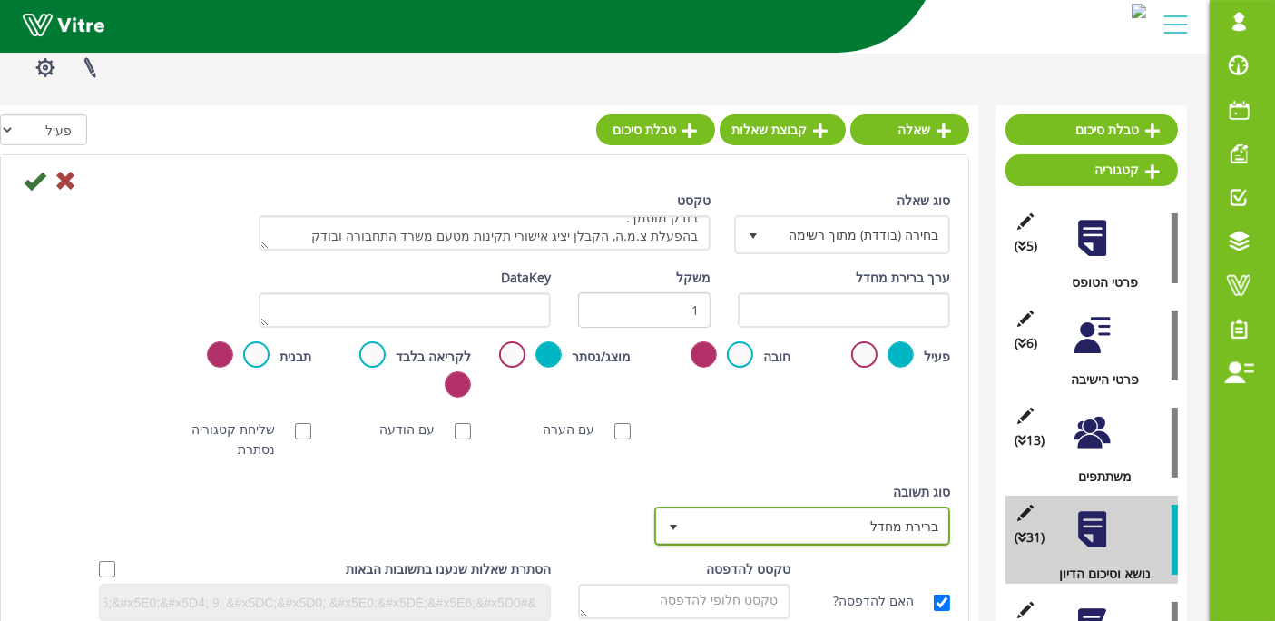
click at [894, 524] on span "ברירת מחדל" at bounding box center [819, 525] width 260 height 33
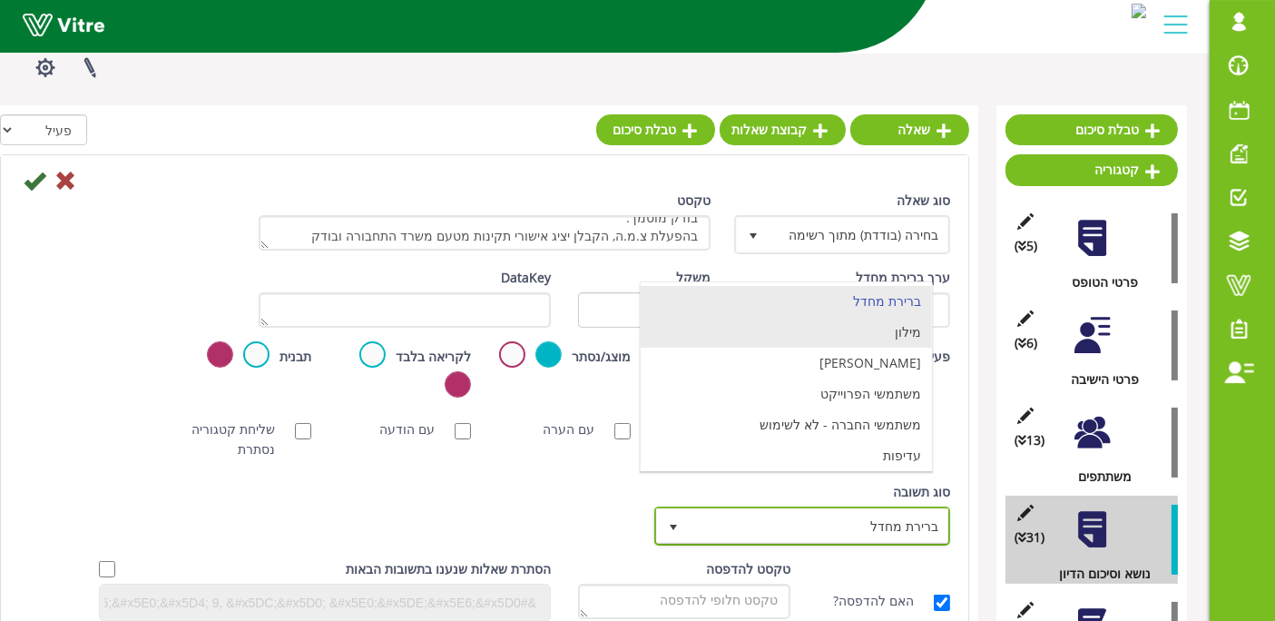
click at [822, 334] on li "מילון" at bounding box center [786, 332] width 291 height 31
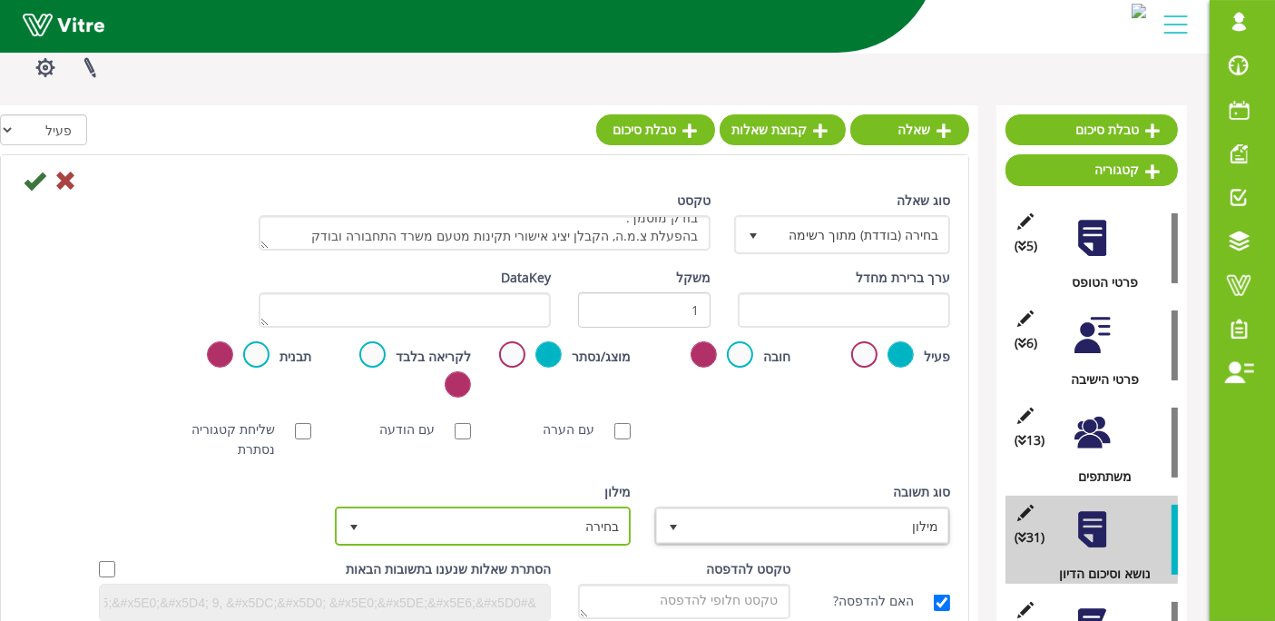
click at [552, 525] on span "בחירה" at bounding box center [499, 525] width 260 height 33
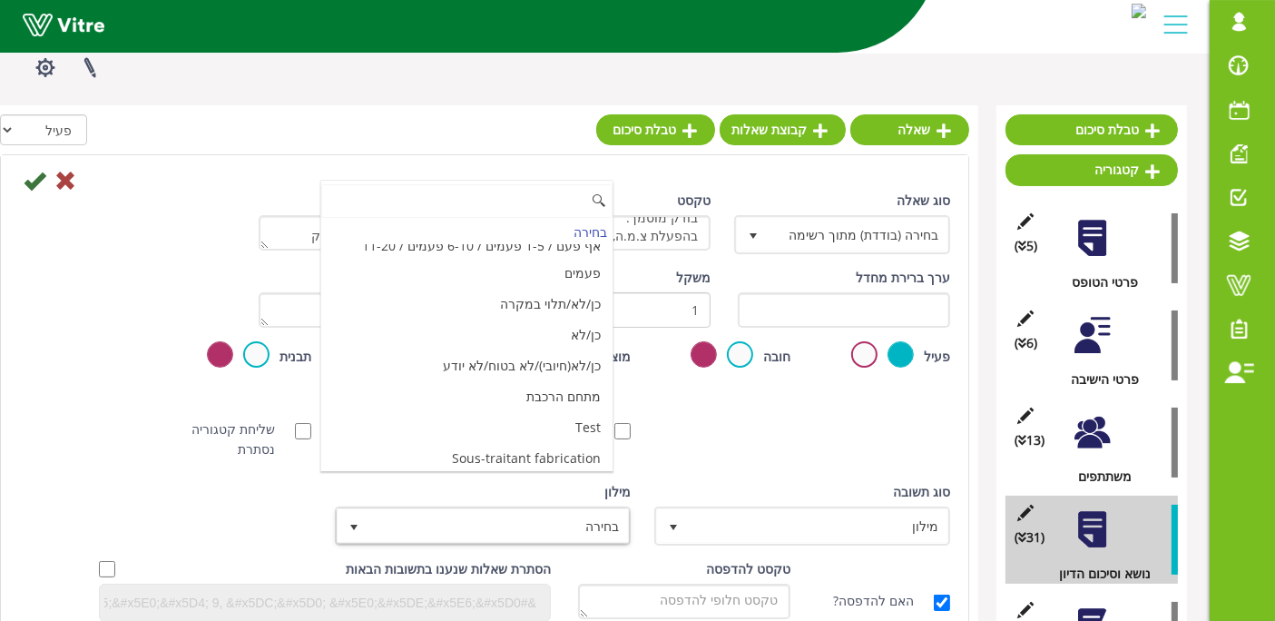
scroll to position [6058, 0]
click at [425, 535] on li "מאשר / לא מאשר עם הערה" at bounding box center [466, 550] width 291 height 31
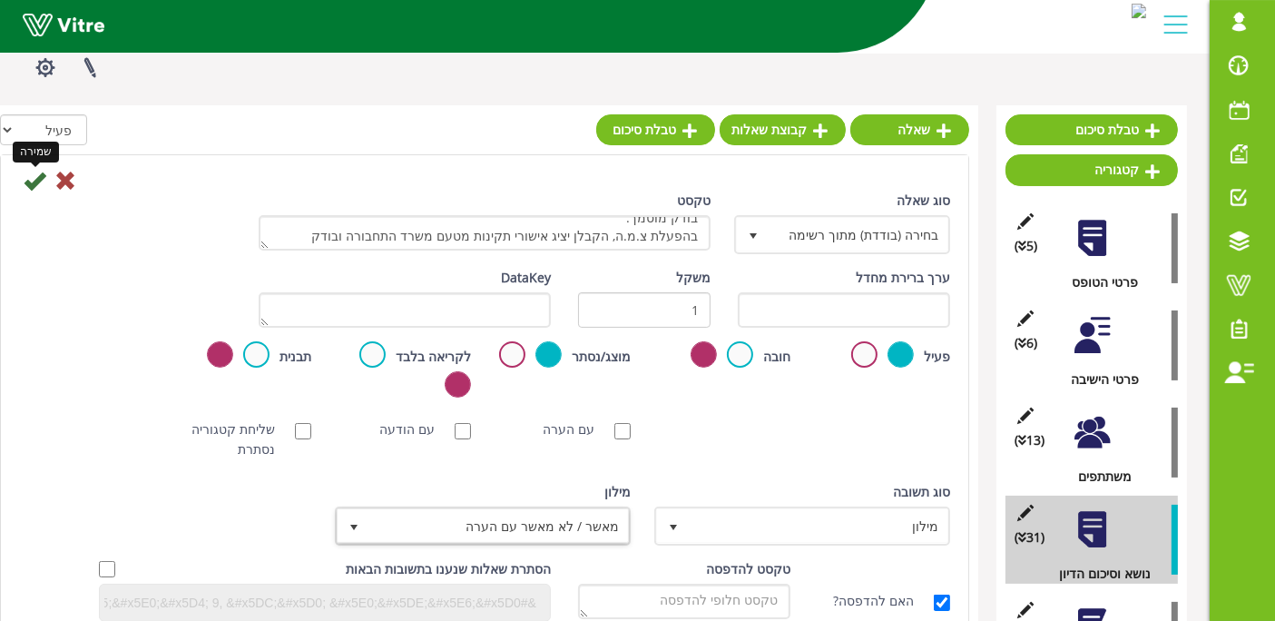
click at [34, 182] on icon at bounding box center [35, 181] width 22 height 22
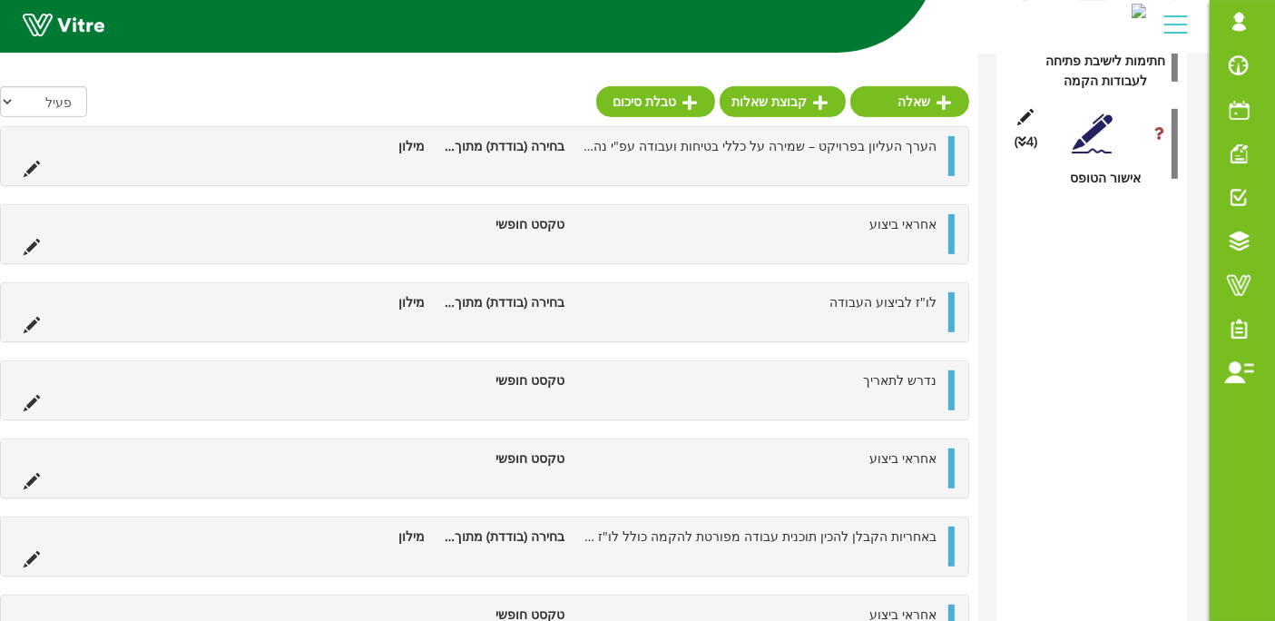
scroll to position [254, 0]
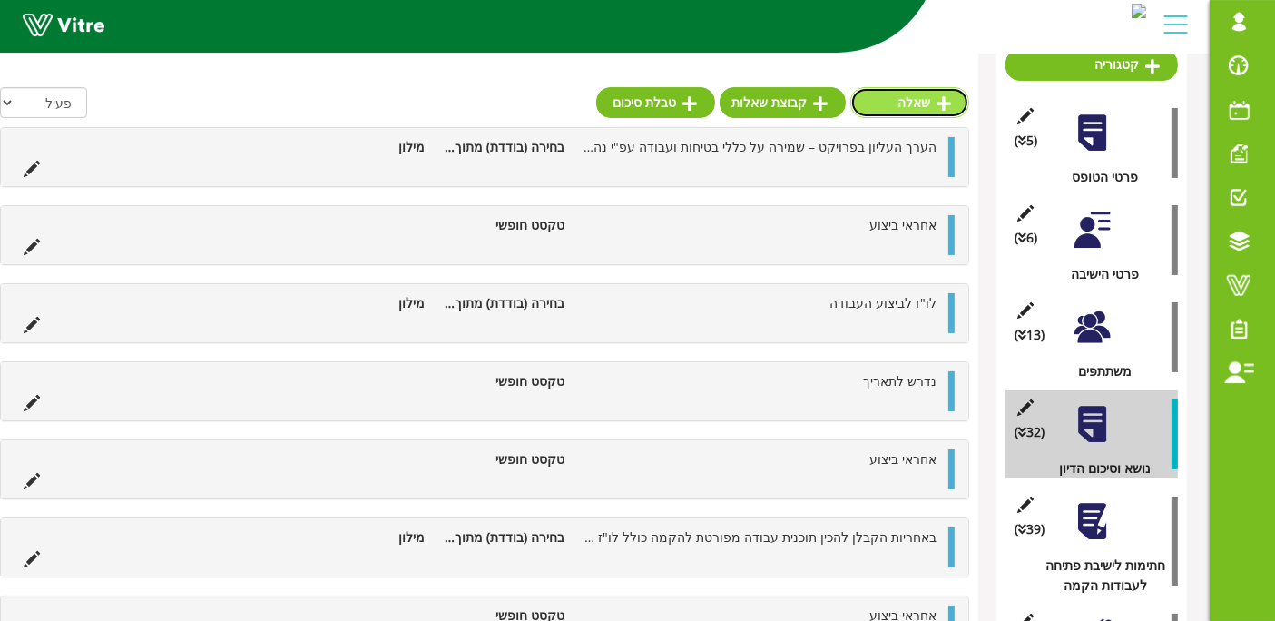
click at [930, 100] on link "שאלה" at bounding box center [909, 102] width 119 height 31
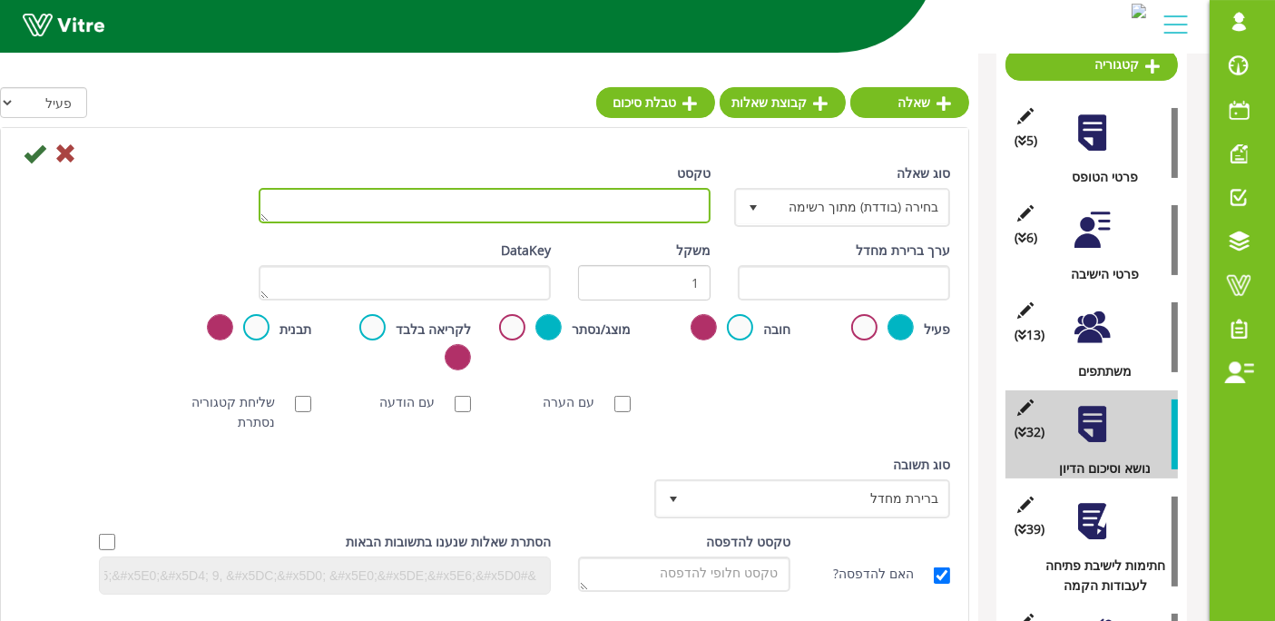
click at [662, 213] on textarea "טקסט" at bounding box center [485, 205] width 452 height 35
type textarea "אחראי ביצוע"
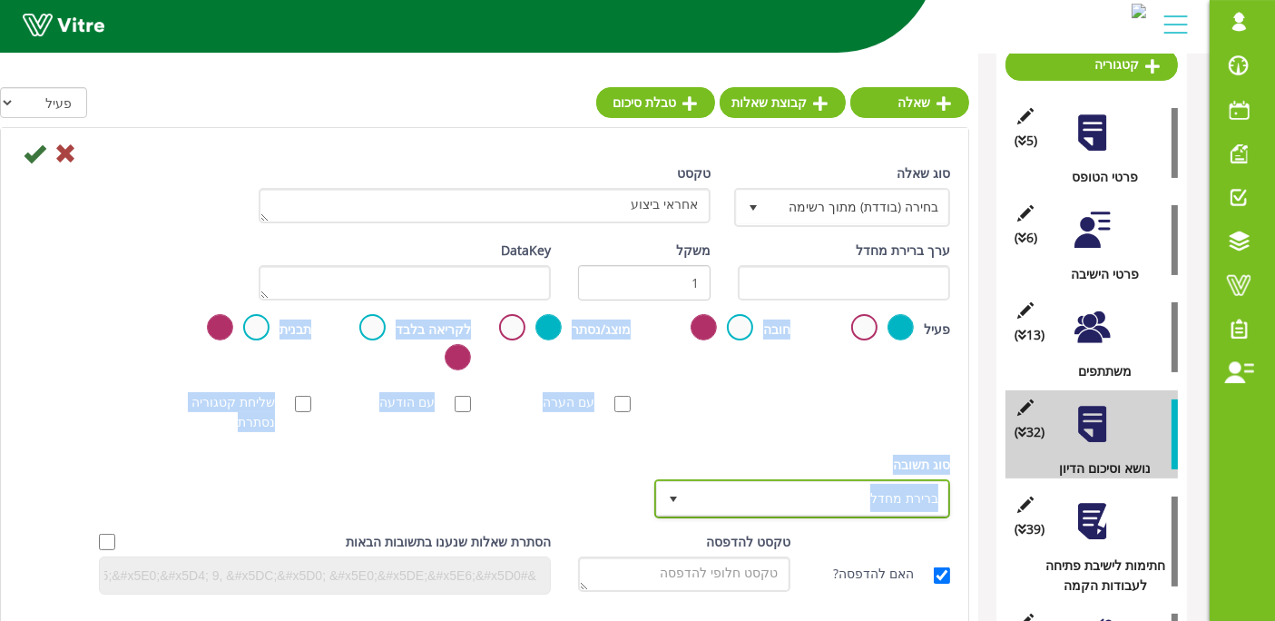
drag, startPoint x: 734, startPoint y: 506, endPoint x: 814, endPoint y: 352, distance: 172.9
click at [813, 353] on div "סוג שאלה בחירה (בודדת) מתוך רשימה 3 טקסט אחראי ביצוע ערך ברירת מחדל משקל 1 Data…" at bounding box center [484, 385] width 931 height 445
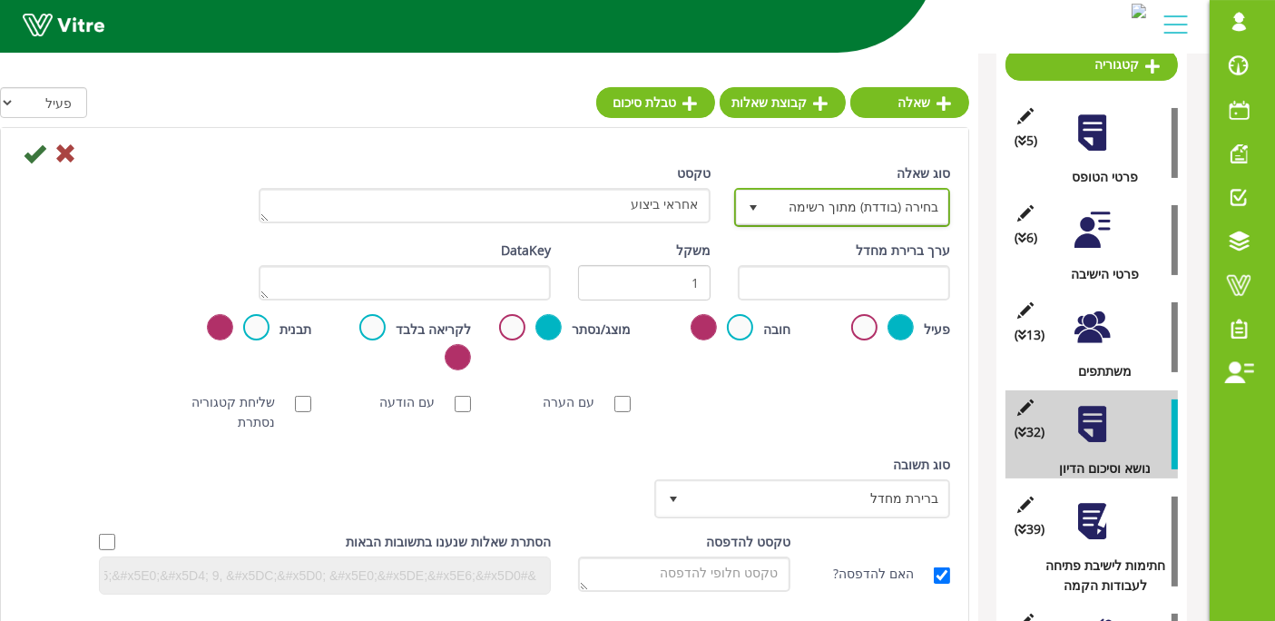
click at [837, 222] on span "בחירה (בודדת) מתוך רשימה 3" at bounding box center [842, 207] width 216 height 39
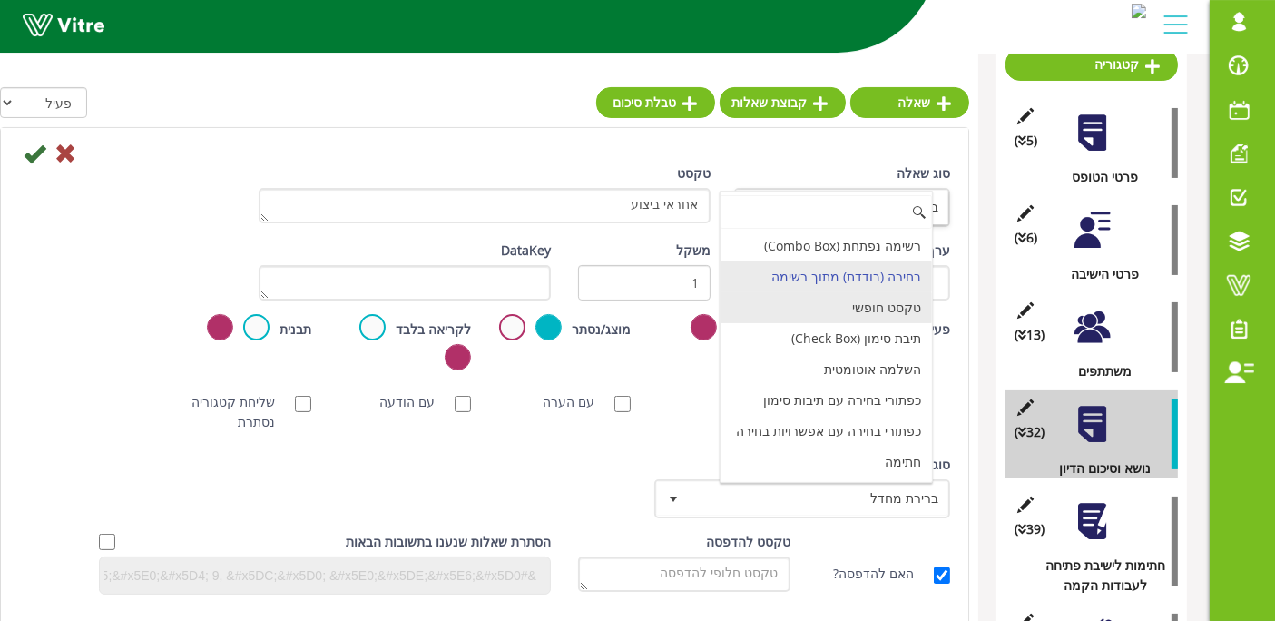
click at [822, 307] on li "טקסט חופשי" at bounding box center [826, 307] width 211 height 31
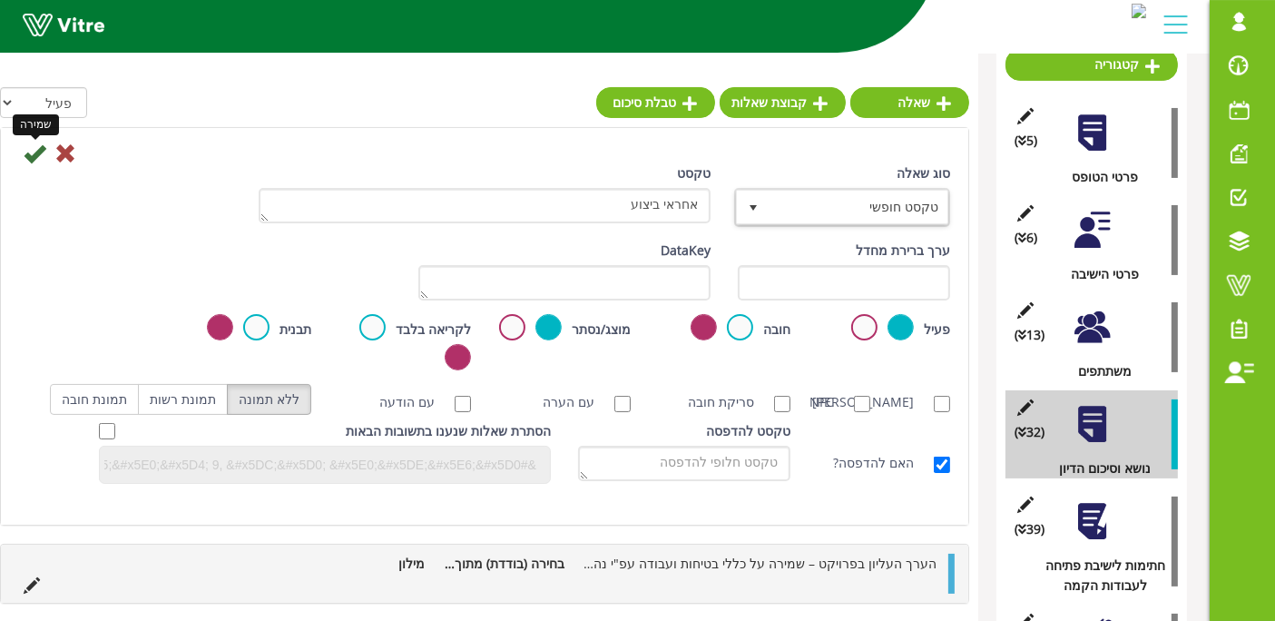
click at [31, 152] on icon at bounding box center [35, 153] width 22 height 22
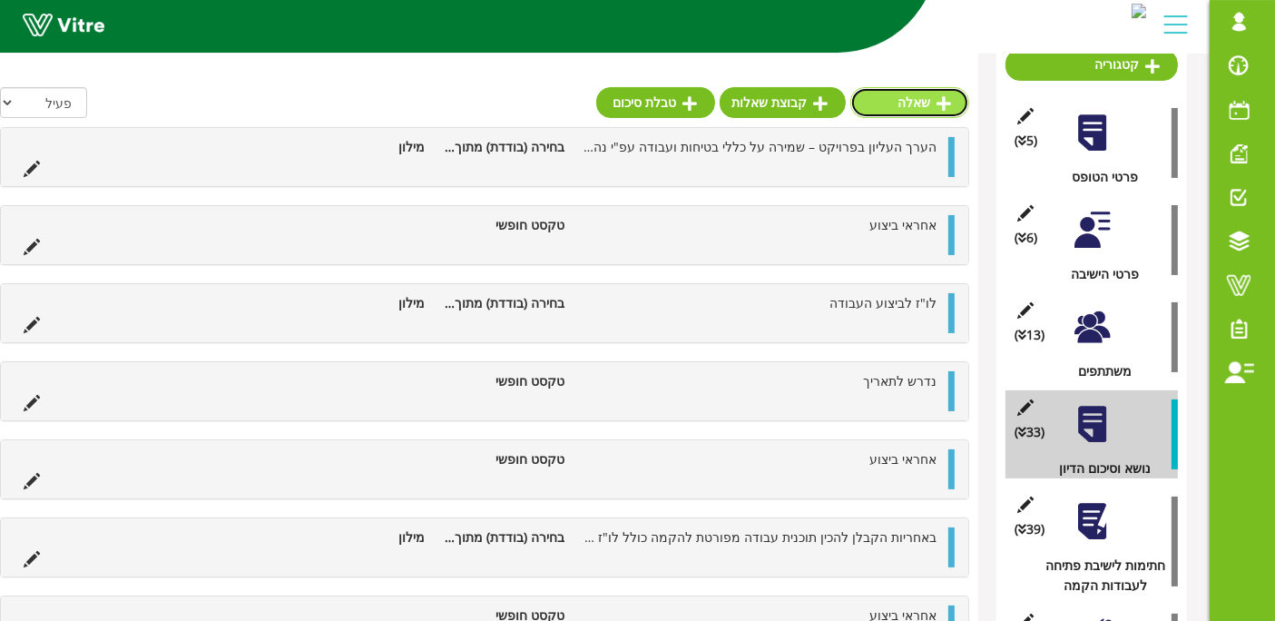
click at [918, 108] on link "שאלה" at bounding box center [909, 102] width 119 height 31
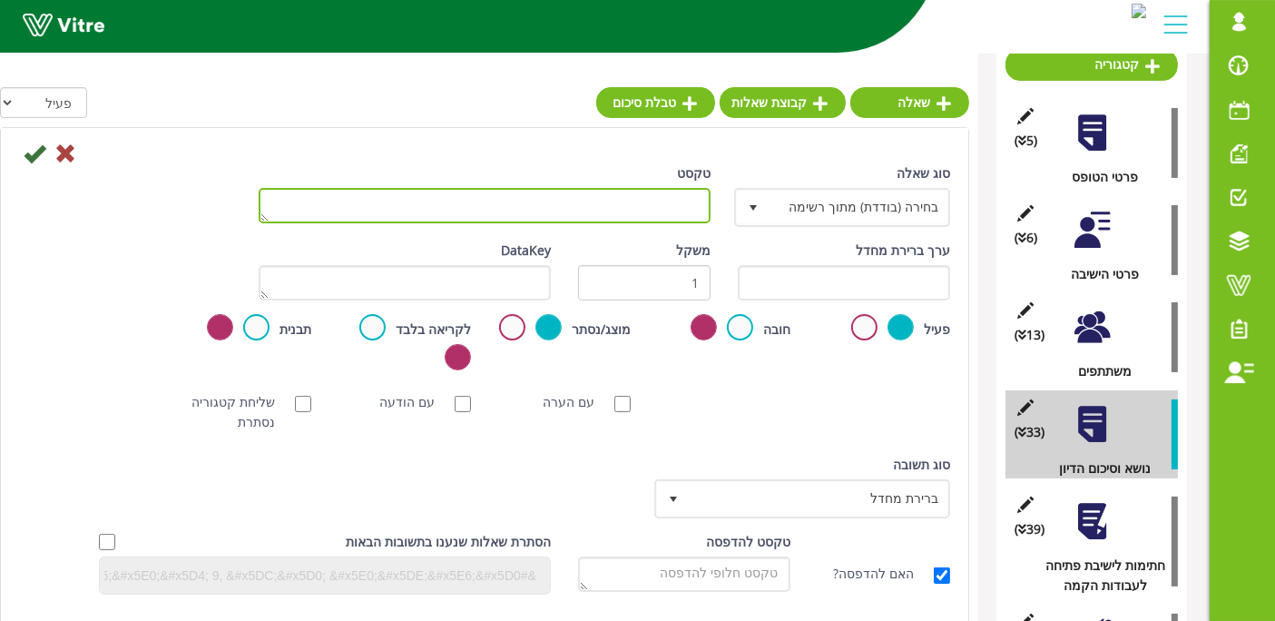
click at [652, 201] on textarea "טקסט" at bounding box center [485, 205] width 452 height 35
paste textarea "הקבלן יעבוד אך ורק עם כלי עבודה ידניים תקינים ותקניים."
type textarea "הקבלן יעבוד אך ורק עם כלי עבודה ידניים תקינים ותקניים."
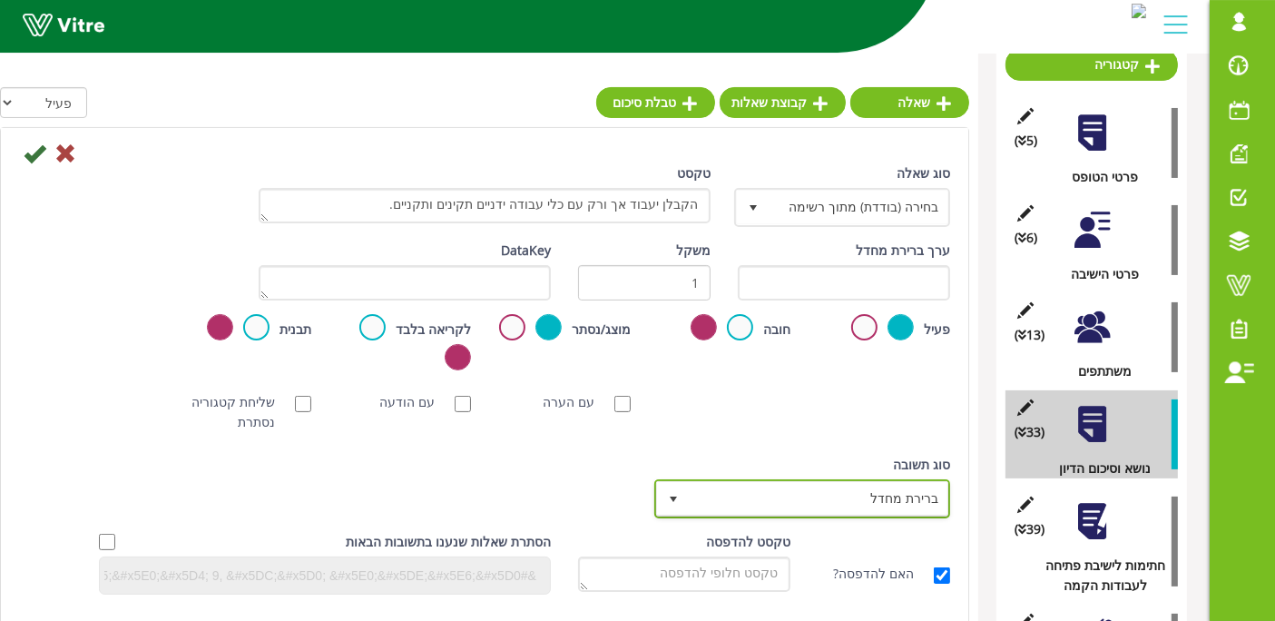
click at [851, 499] on span "ברירת מחדל" at bounding box center [819, 498] width 260 height 33
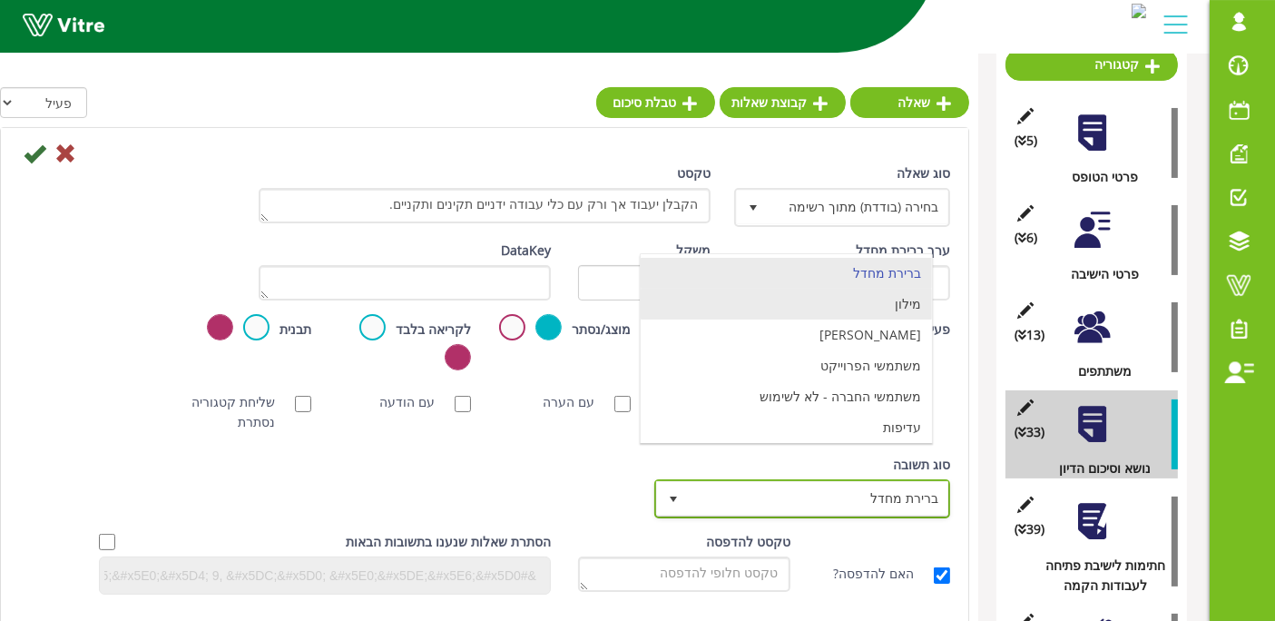
click at [864, 301] on li "מילון" at bounding box center [786, 304] width 291 height 31
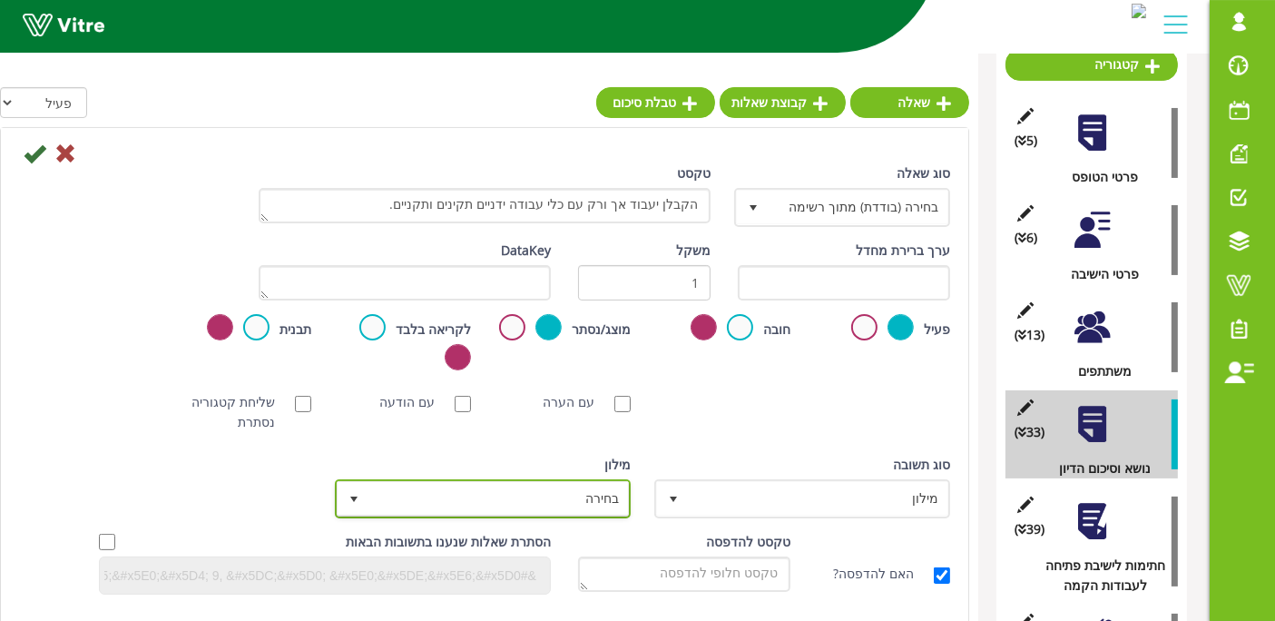
click at [544, 488] on span "בחירה" at bounding box center [499, 498] width 260 height 33
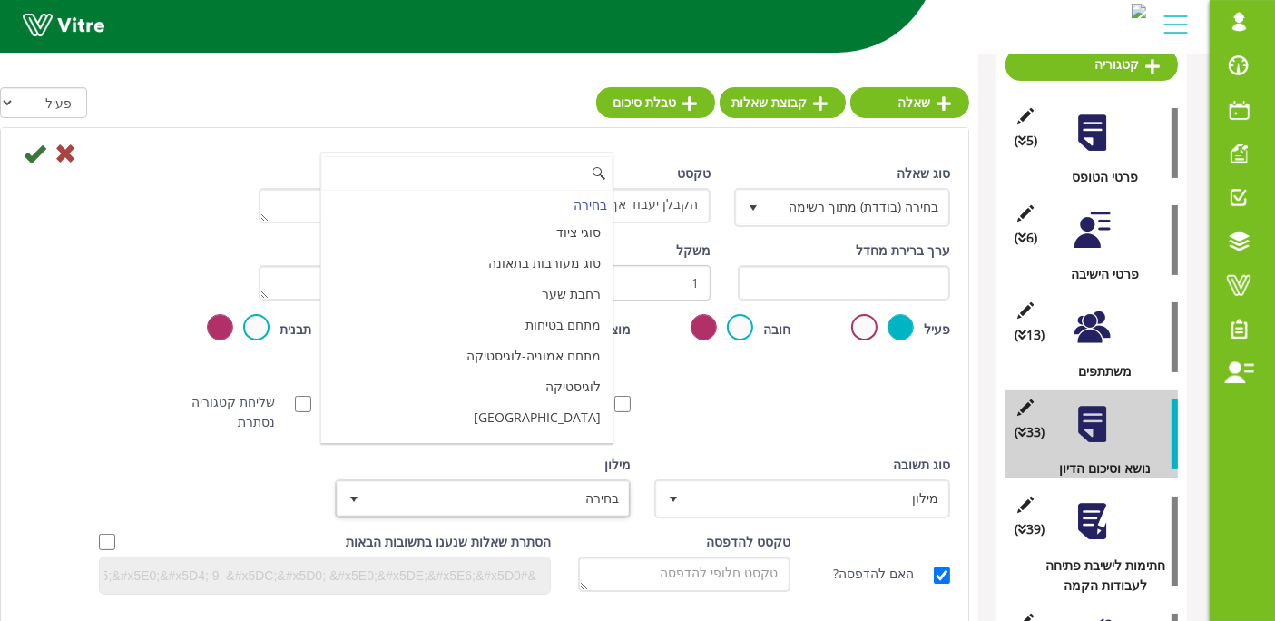
scroll to position [6058, 0]
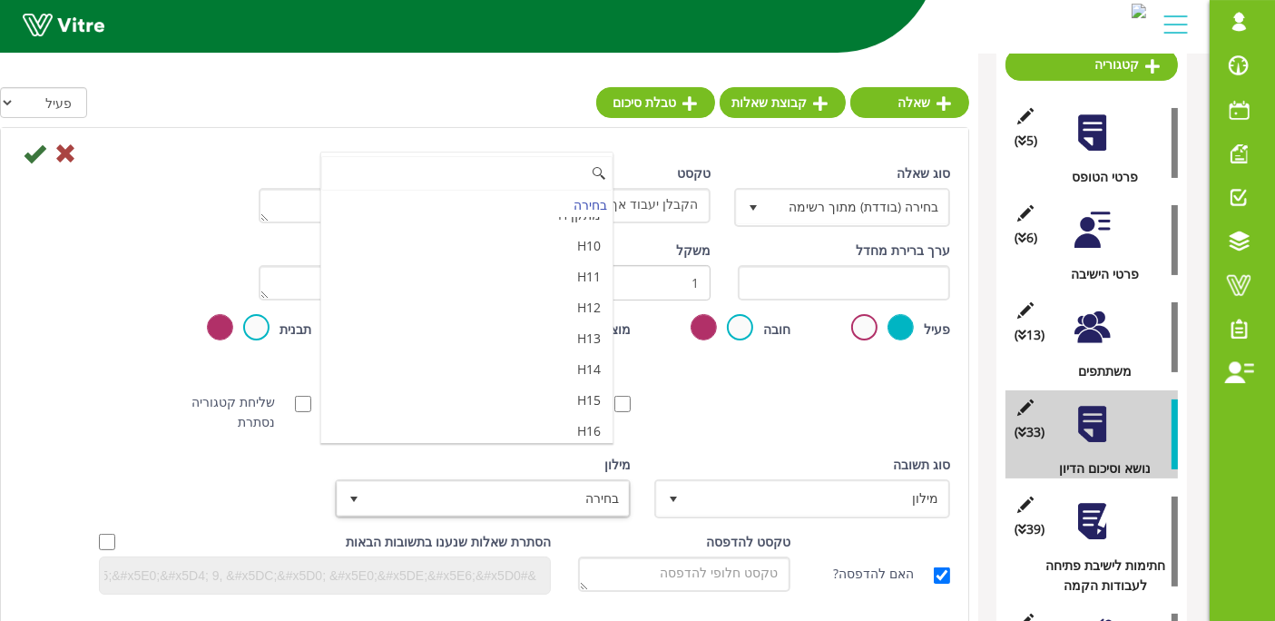
click at [427, 508] on li "מאשר / לא מאשר עם הערה" at bounding box center [466, 523] width 291 height 31
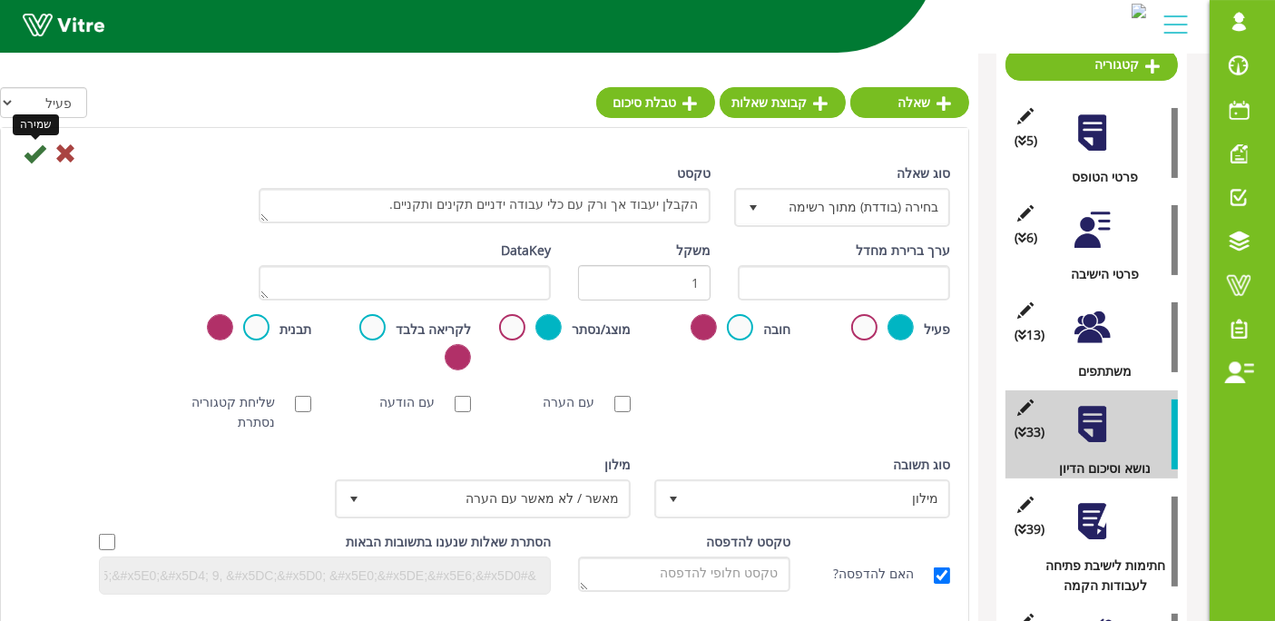
click at [27, 151] on icon at bounding box center [35, 153] width 22 height 22
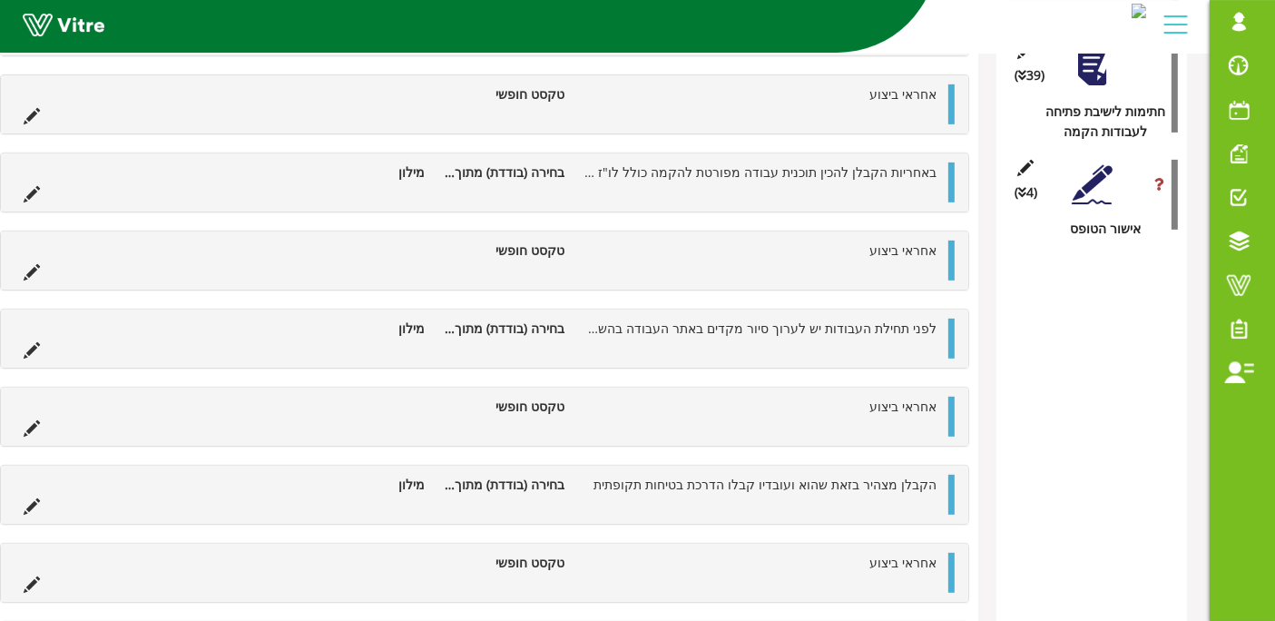
scroll to position [103, 0]
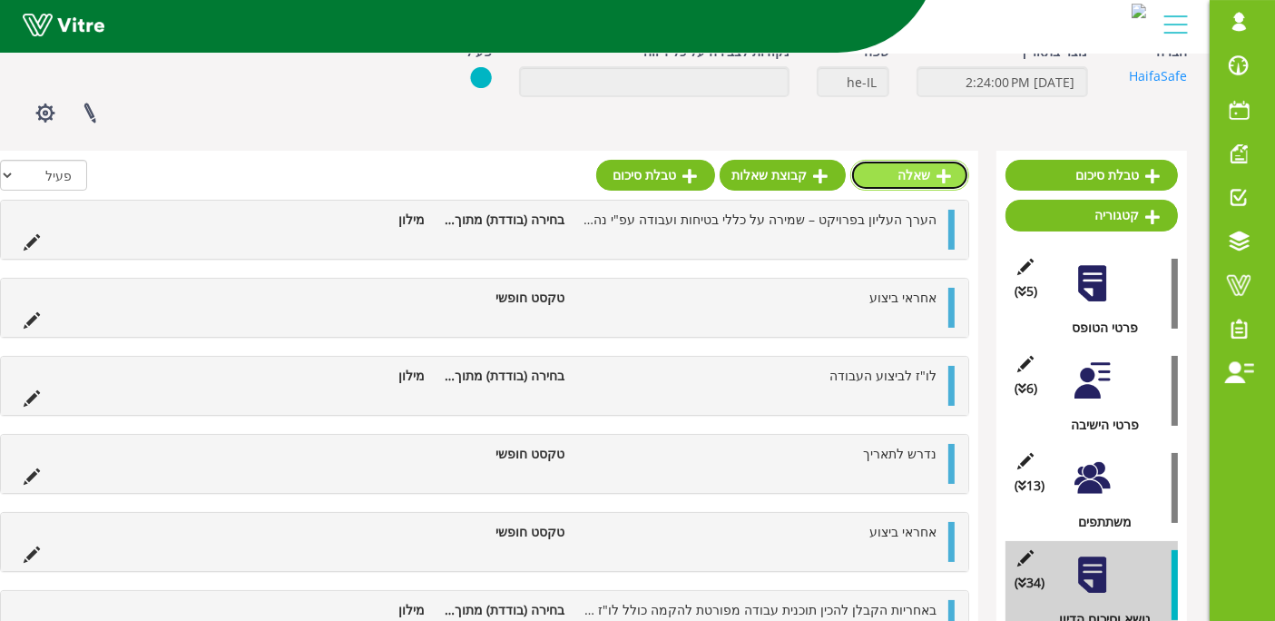
click at [932, 180] on link "שאלה" at bounding box center [909, 175] width 119 height 31
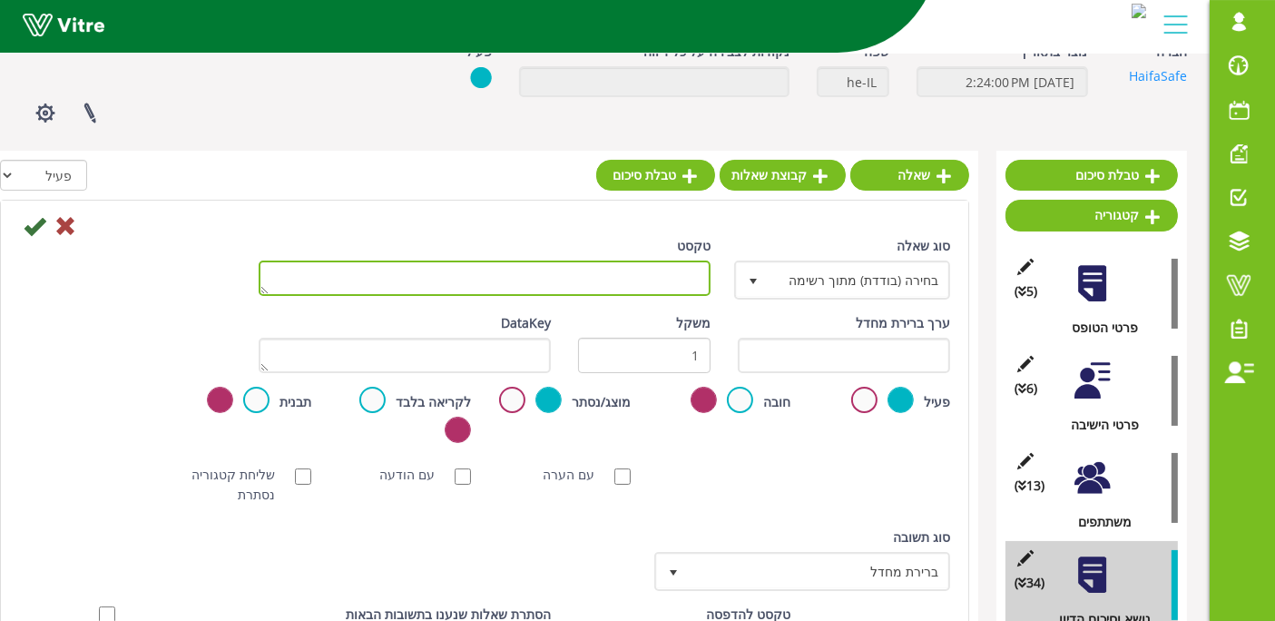
click at [666, 279] on textarea "טקסט" at bounding box center [485, 277] width 452 height 35
type textarea "אחראי ביצוע"
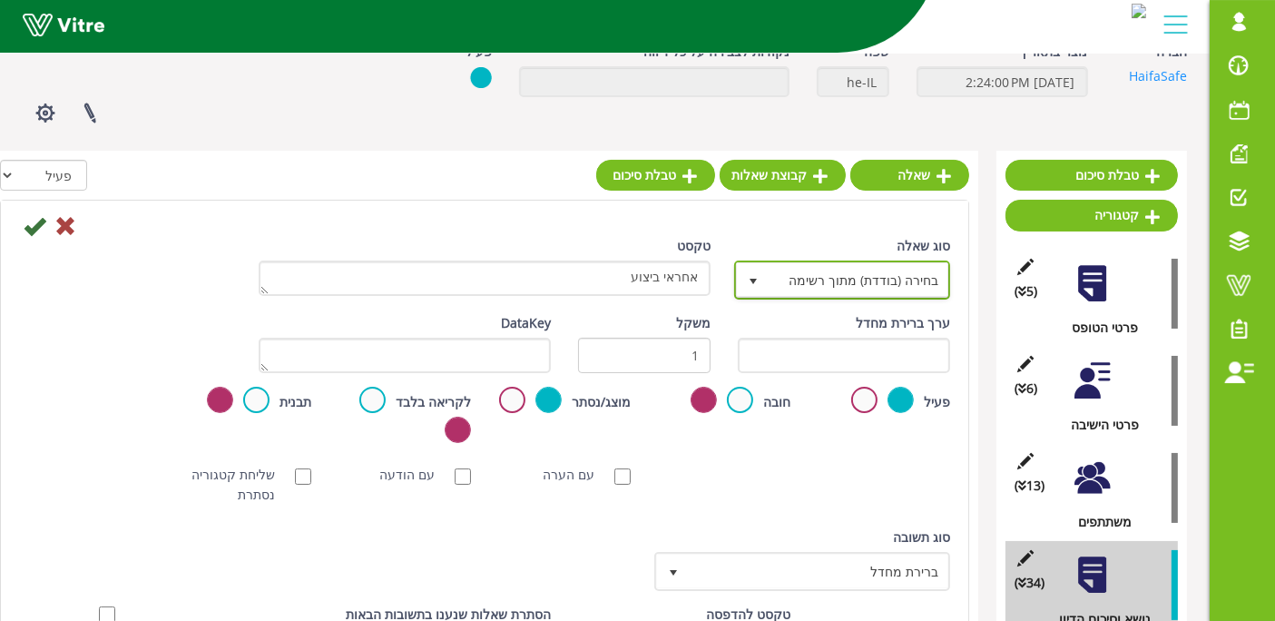
click at [786, 288] on span "בחירה (בודדת) מתוך רשימה" at bounding box center [859, 279] width 180 height 33
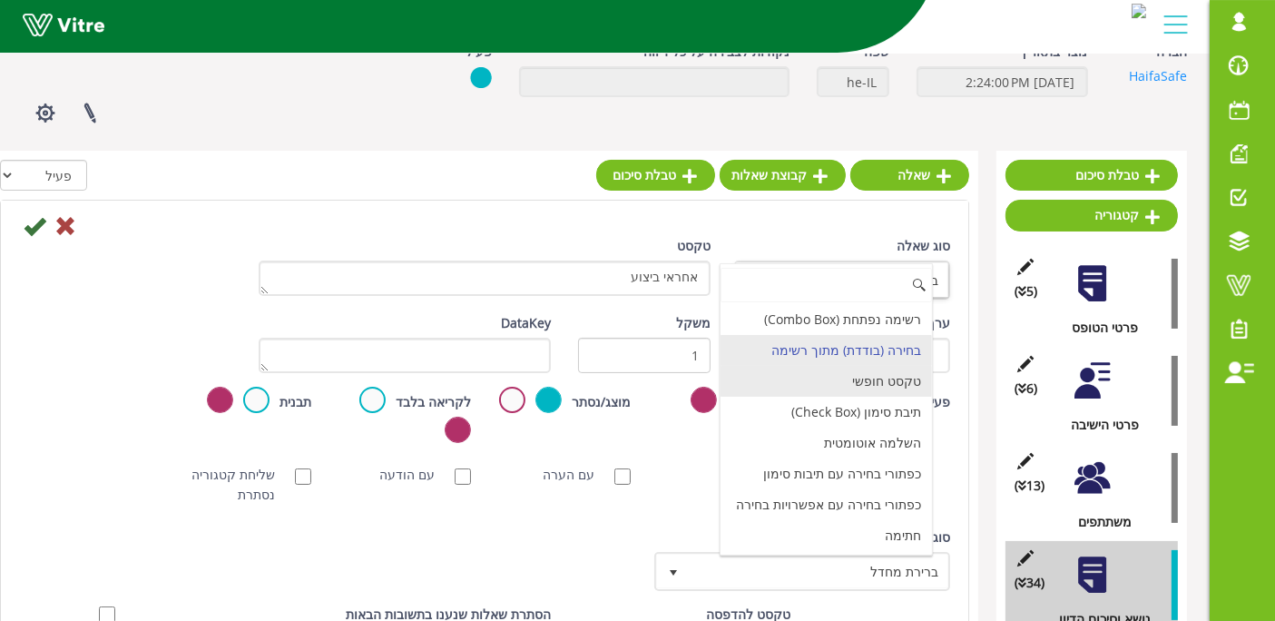
click at [816, 371] on li "טקסט חופשי" at bounding box center [826, 381] width 211 height 31
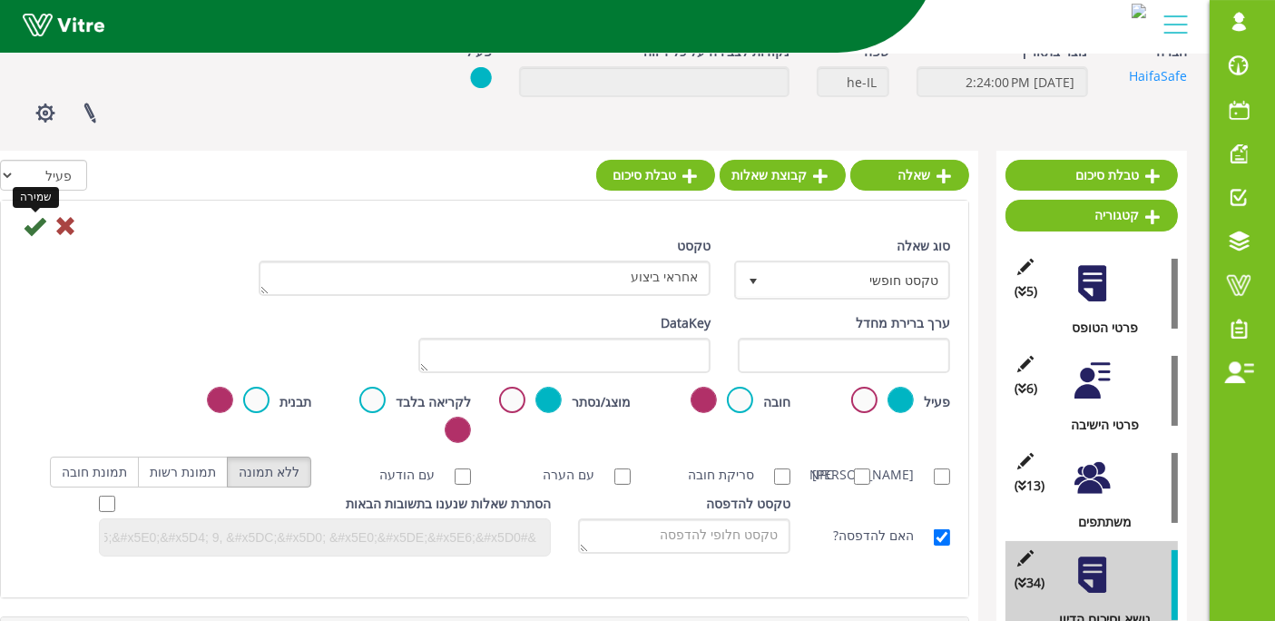
click at [30, 231] on icon at bounding box center [35, 226] width 22 height 22
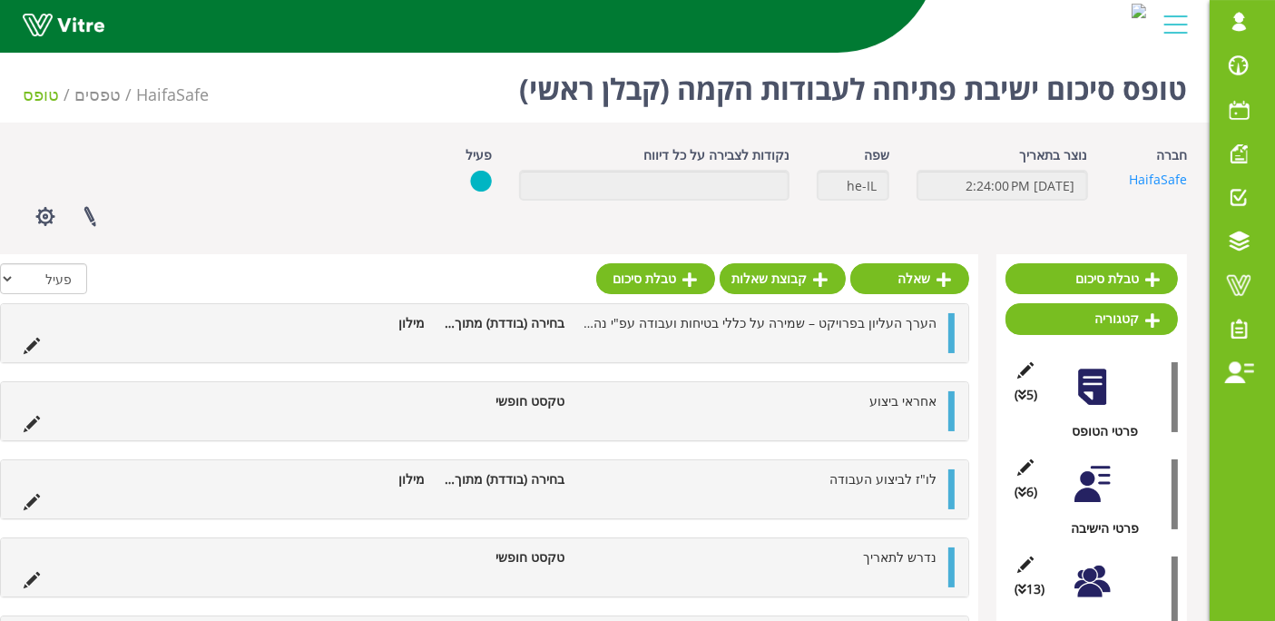
scroll to position [101, 0]
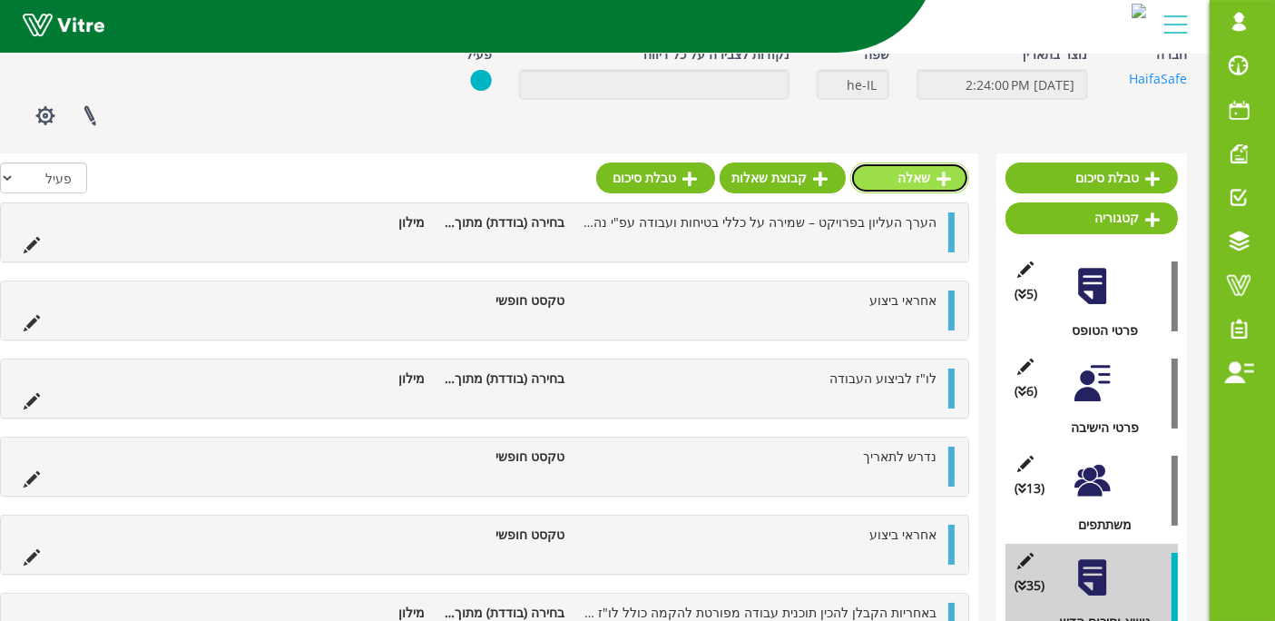
click at [906, 185] on link "שאלה" at bounding box center [909, 177] width 119 height 31
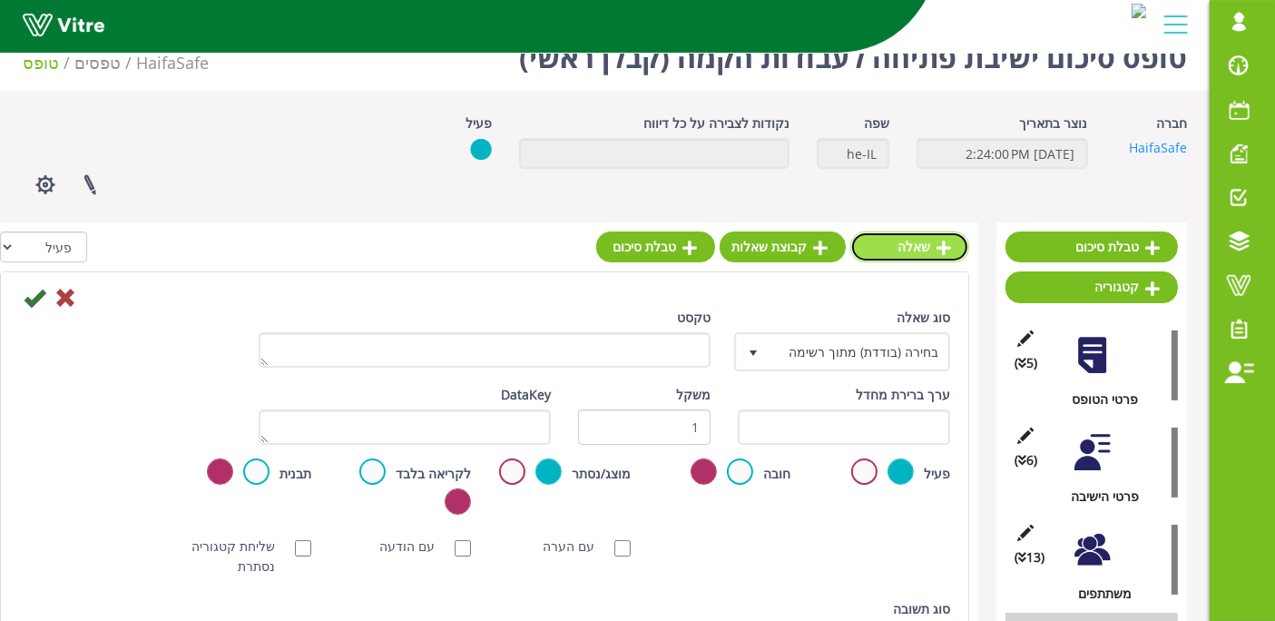
scroll to position [0, 0]
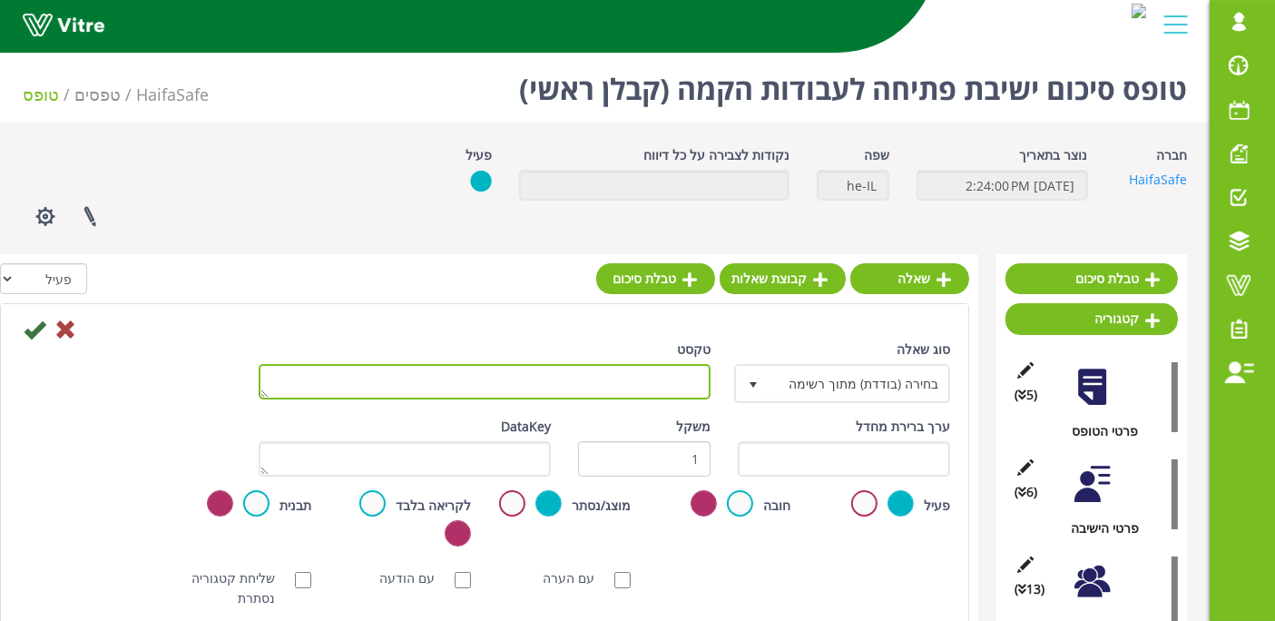
click at [690, 380] on textarea "טקסט" at bounding box center [485, 381] width 452 height 35
paste textarea "הקבלן יעבוד אך ורק עם כבלי חשמל מאריכים ומעברי חשמל תקינים ותקניים, עם תוף ועם …"
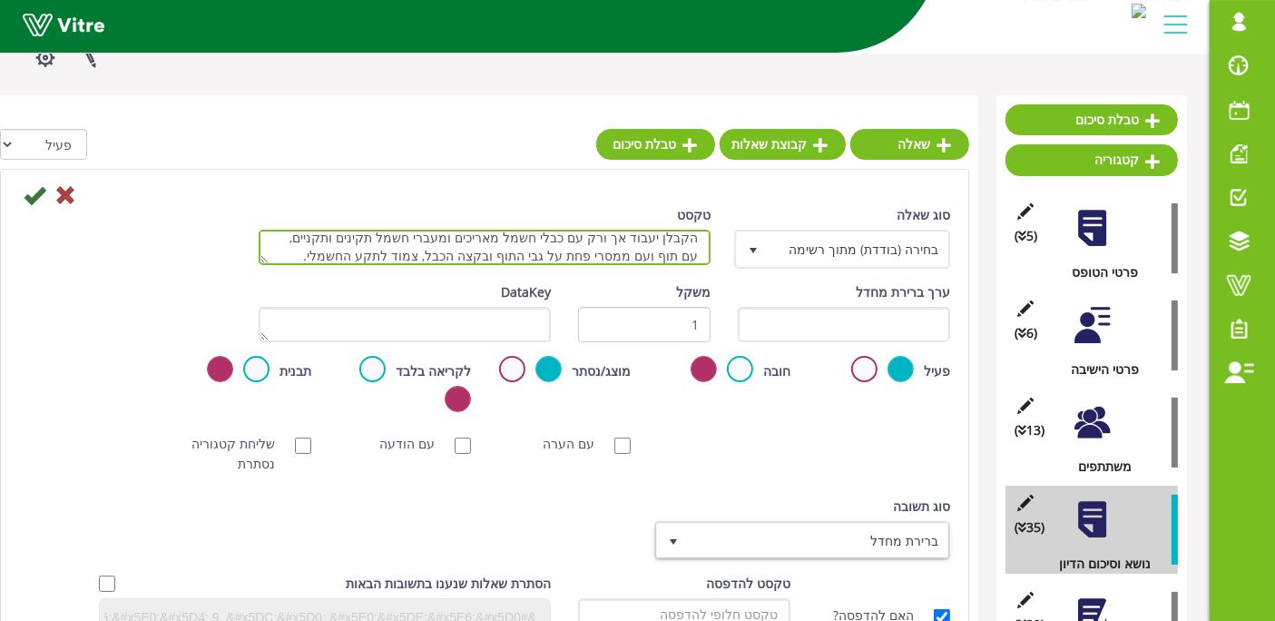
scroll to position [201, 0]
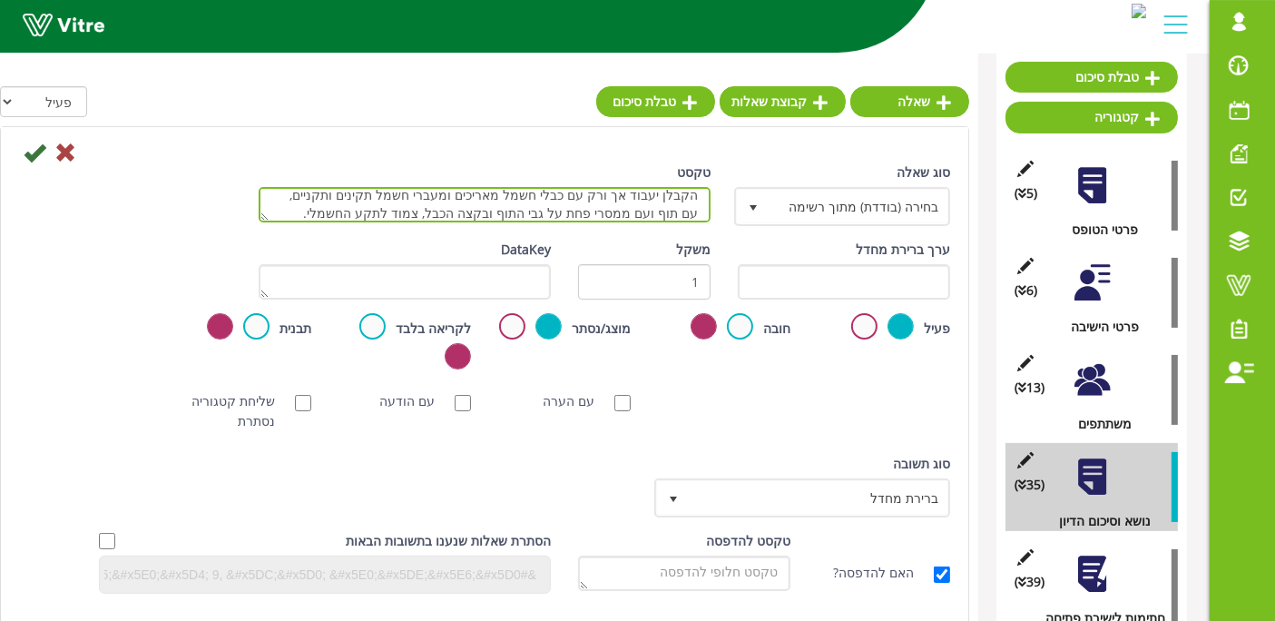
type textarea "הקבלן יעבוד אך ורק עם כבלי חשמל מאריכים ומעברי חשמל תקינים ותקניים, עם תוף ועם …"
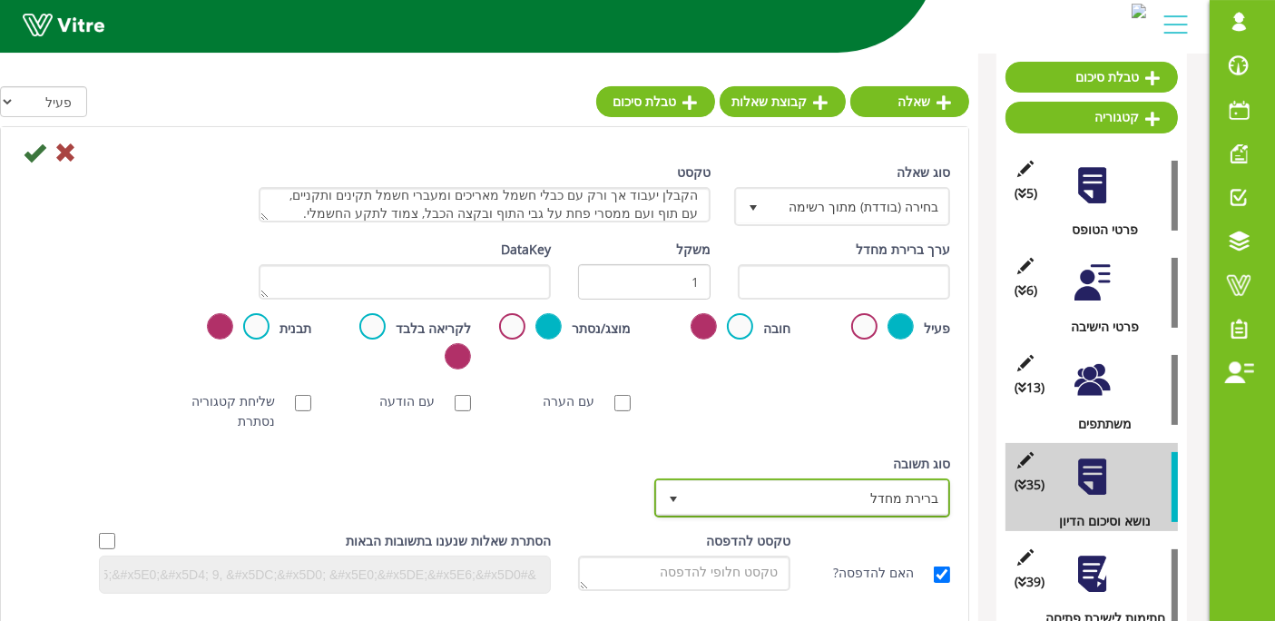
click at [794, 491] on span "ברירת מחדל" at bounding box center [819, 497] width 260 height 33
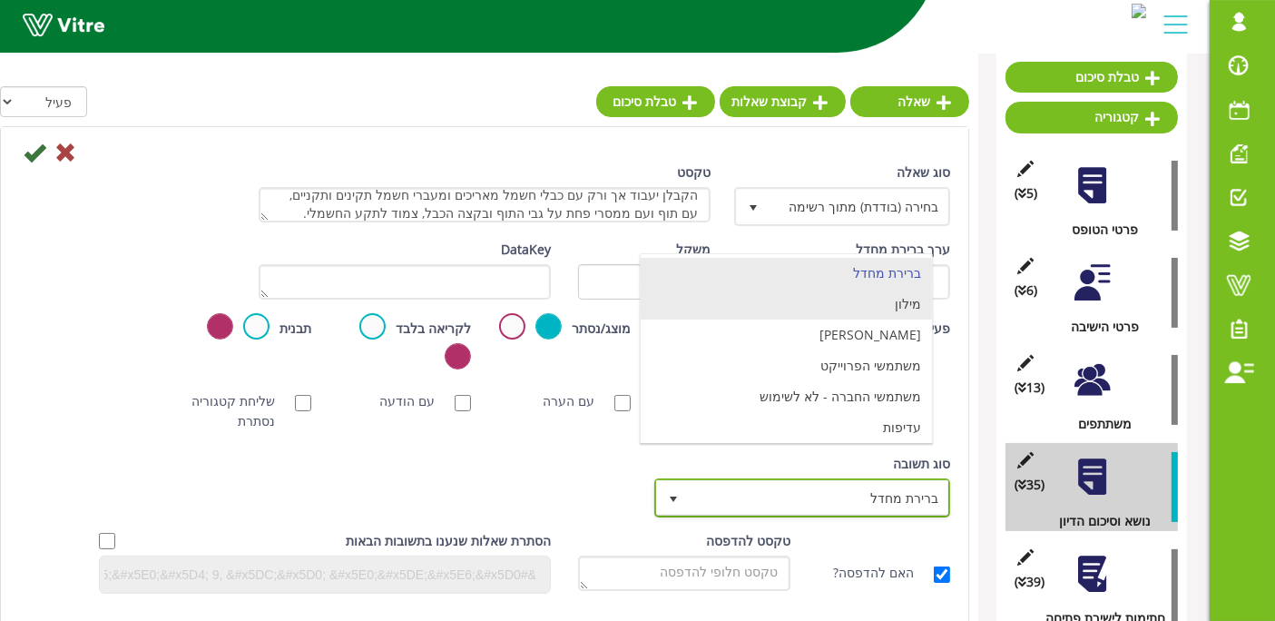
click at [827, 313] on li "מילון" at bounding box center [786, 304] width 291 height 31
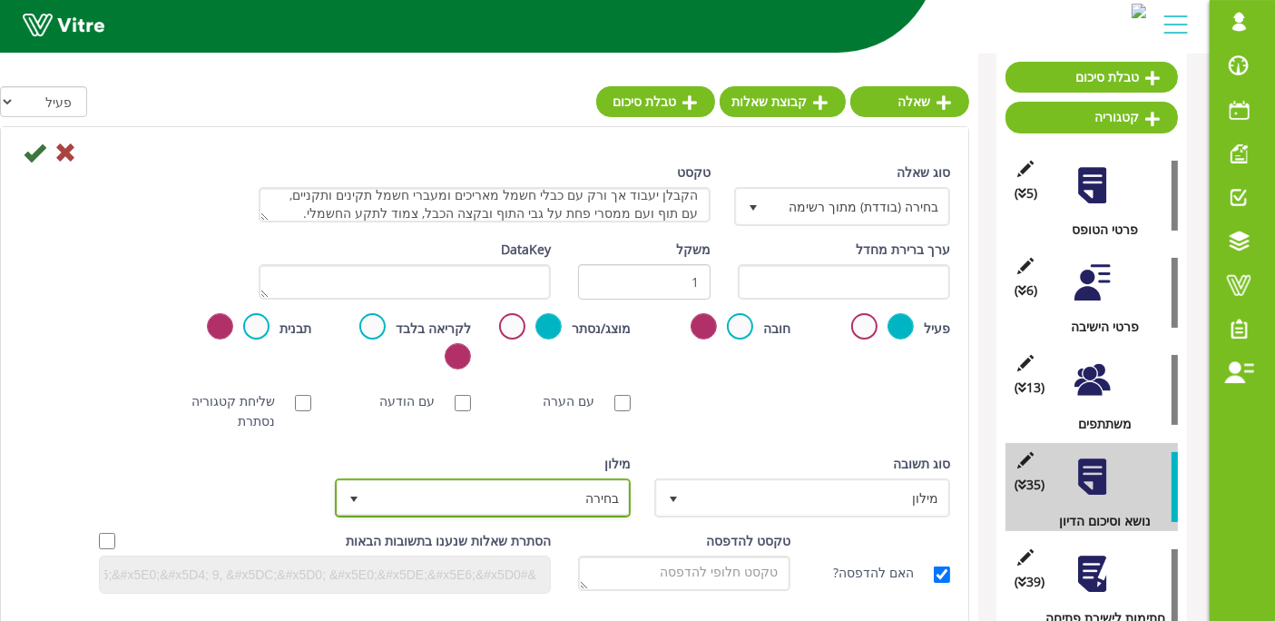
click at [534, 504] on span "בחירה" at bounding box center [499, 497] width 260 height 33
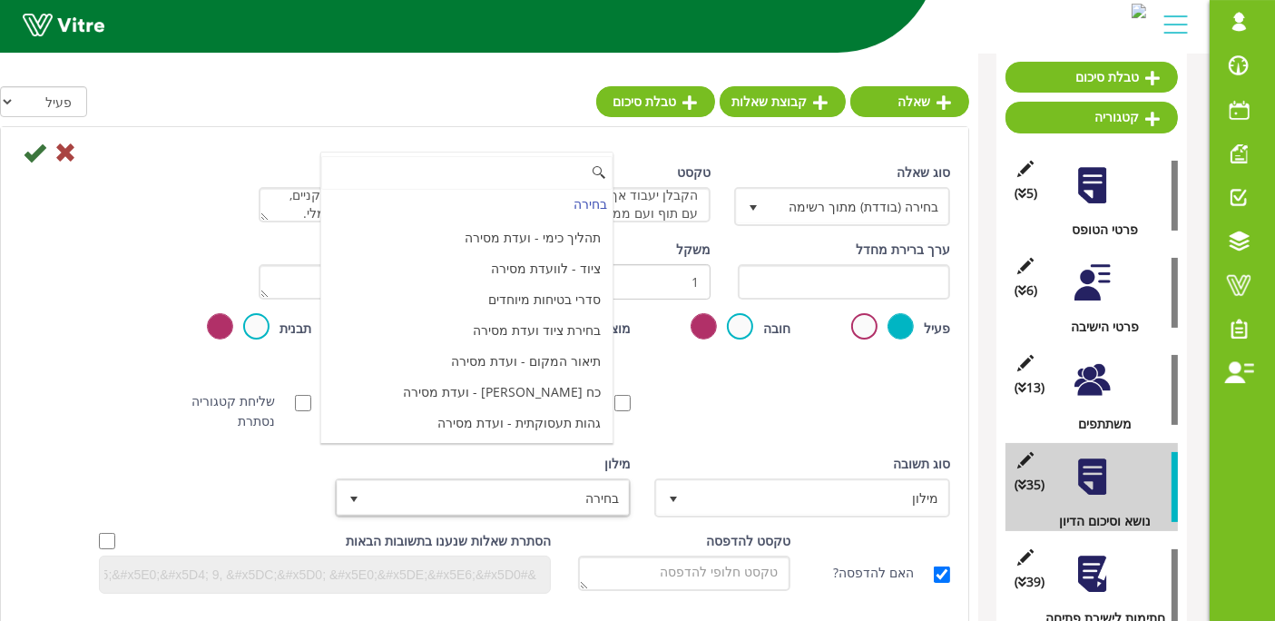
scroll to position [6058, 0]
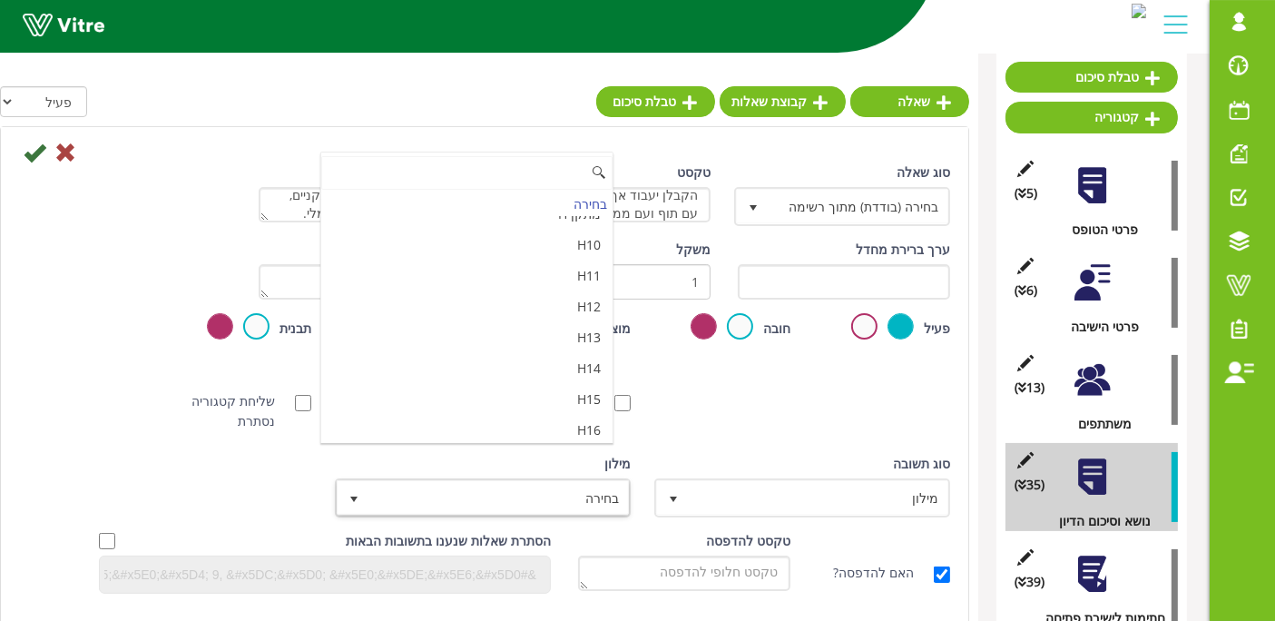
click at [491, 507] on li "מאשר / לא מאשר עם הערה" at bounding box center [466, 522] width 291 height 31
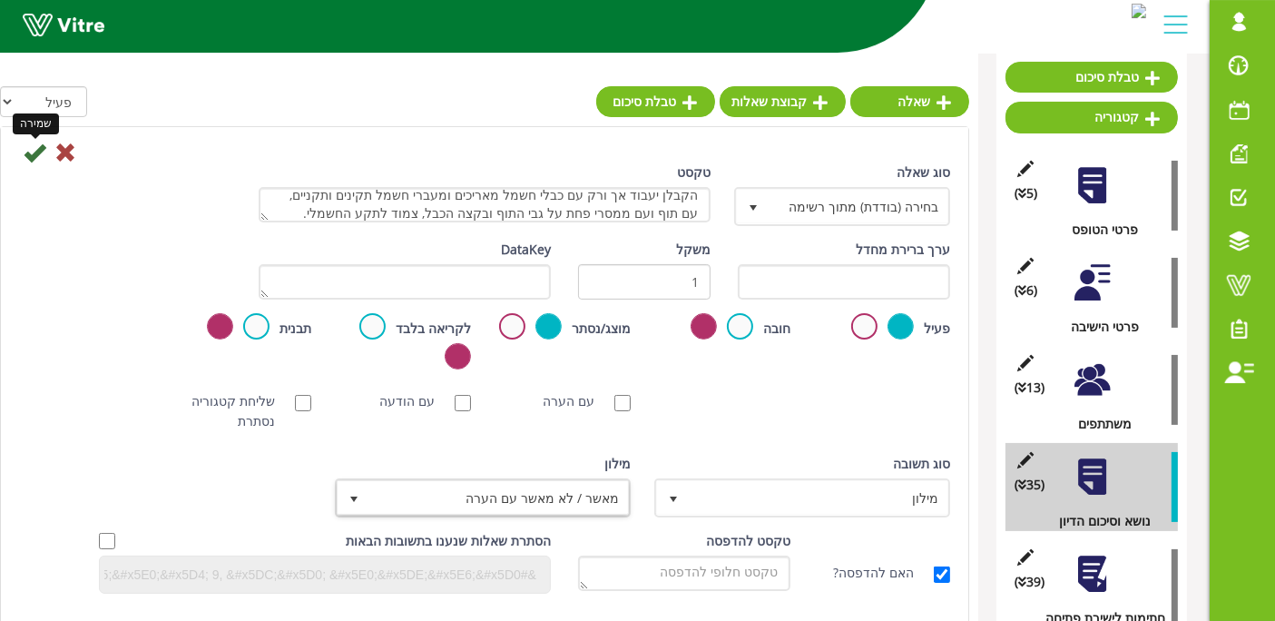
click at [37, 159] on icon at bounding box center [35, 153] width 22 height 22
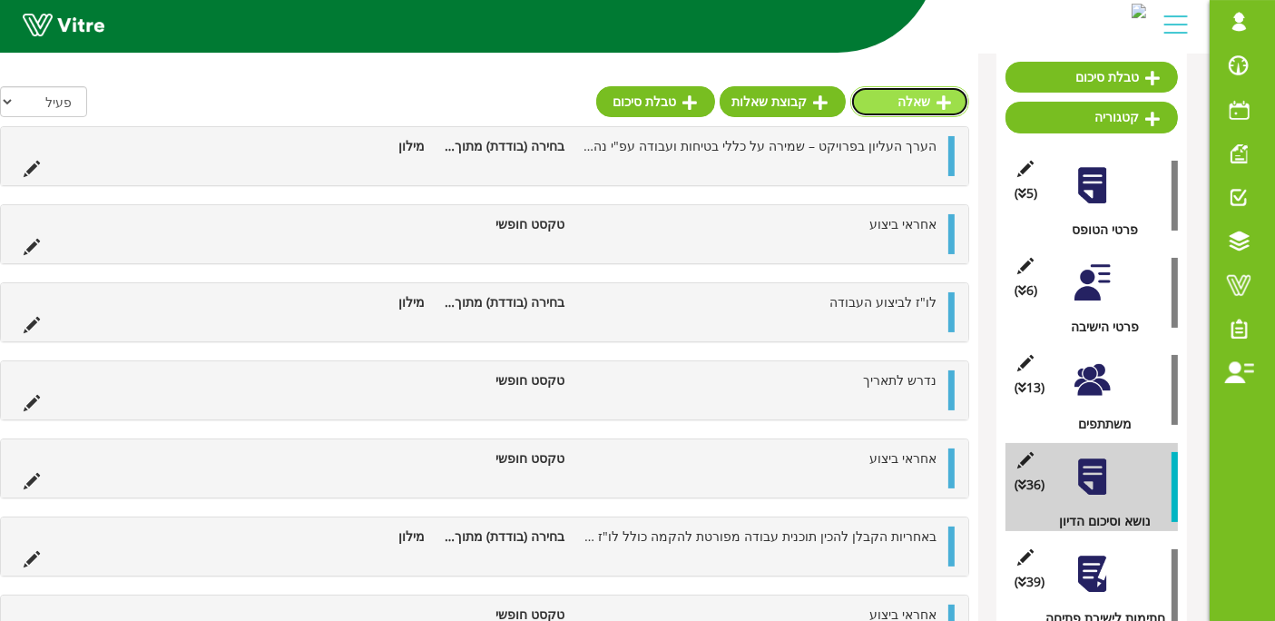
click at [892, 101] on link "שאלה" at bounding box center [909, 101] width 119 height 31
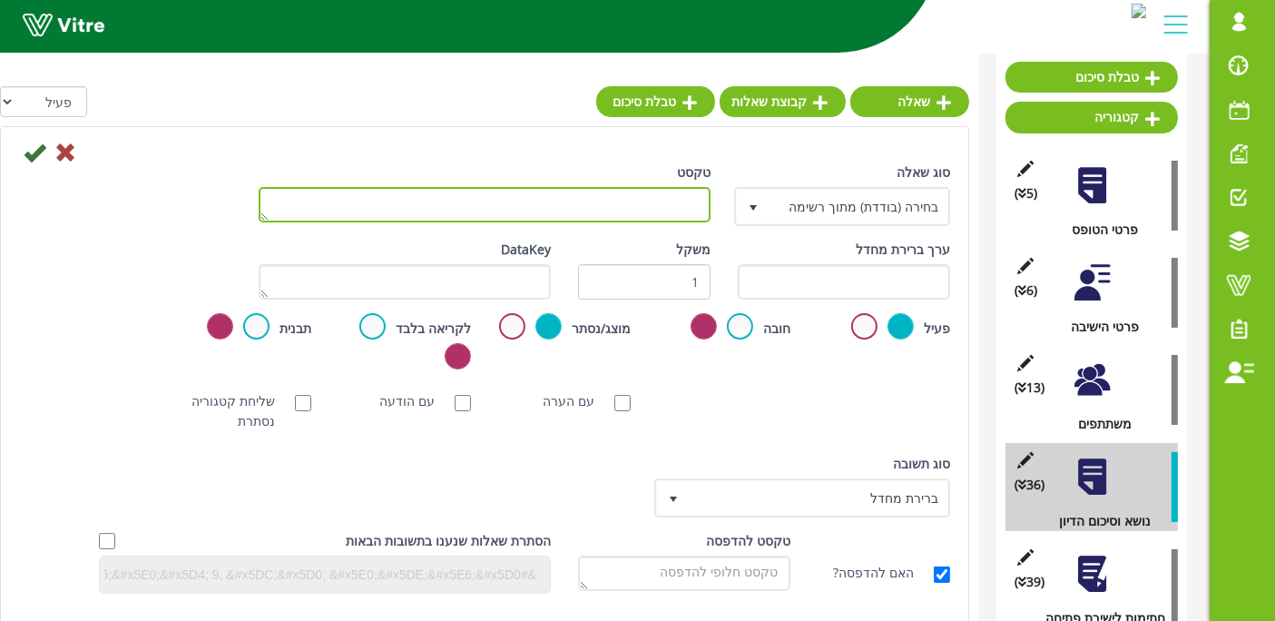
click at [661, 198] on textarea "טקסט" at bounding box center [485, 204] width 452 height 35
type textarea "אחראי ביצוע"
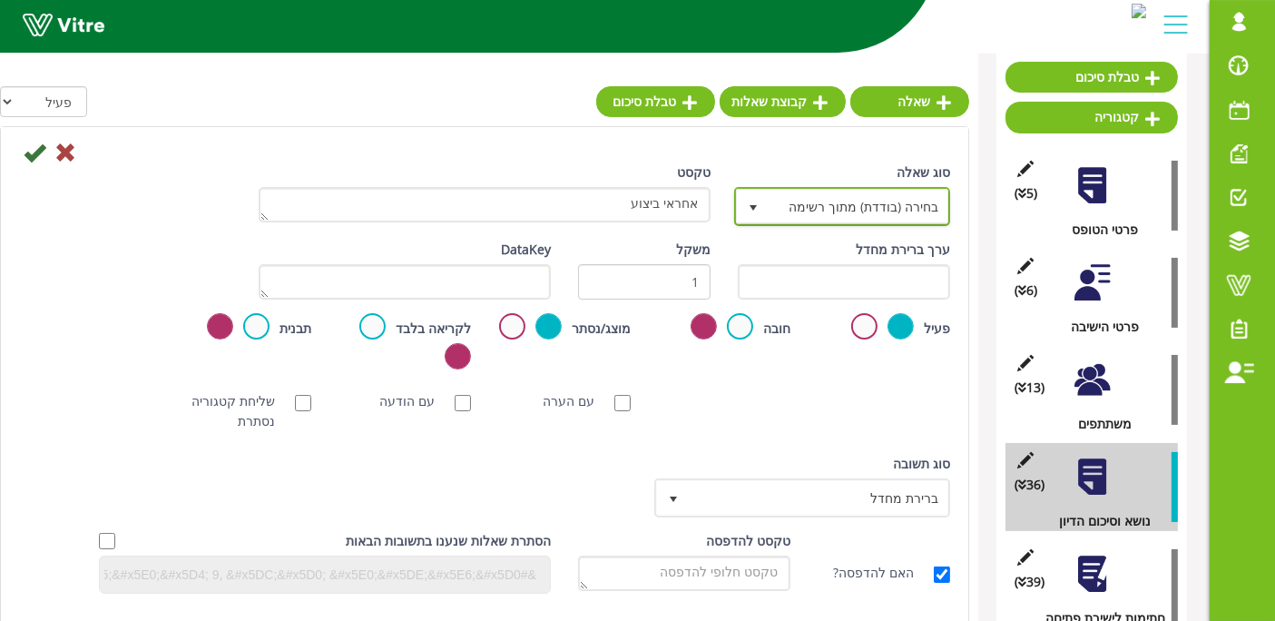
click at [768, 201] on span "select" at bounding box center [753, 206] width 33 height 33
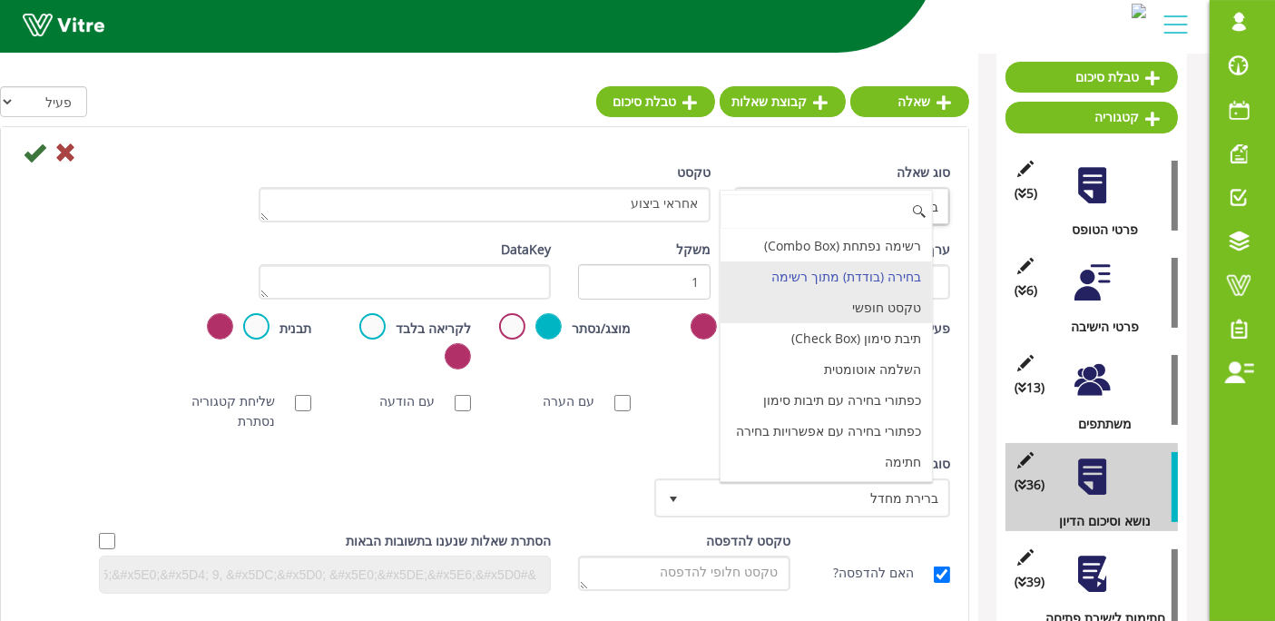
click at [782, 315] on li "טקסט חופשי" at bounding box center [826, 307] width 211 height 31
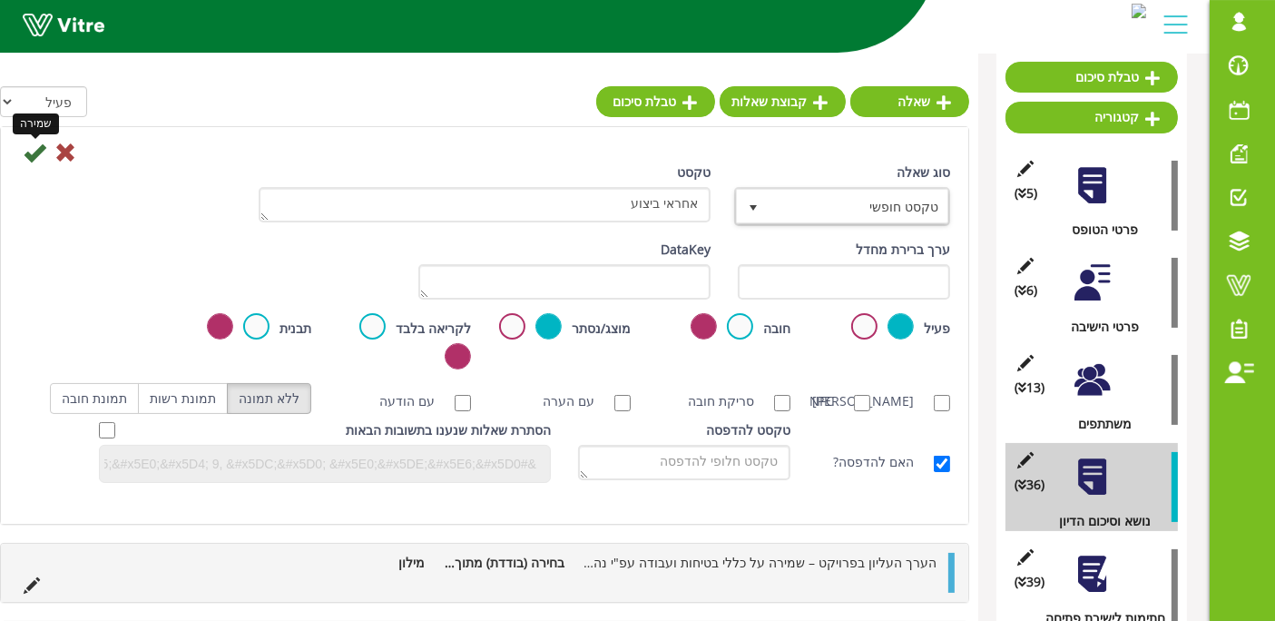
click at [34, 154] on icon at bounding box center [35, 153] width 22 height 22
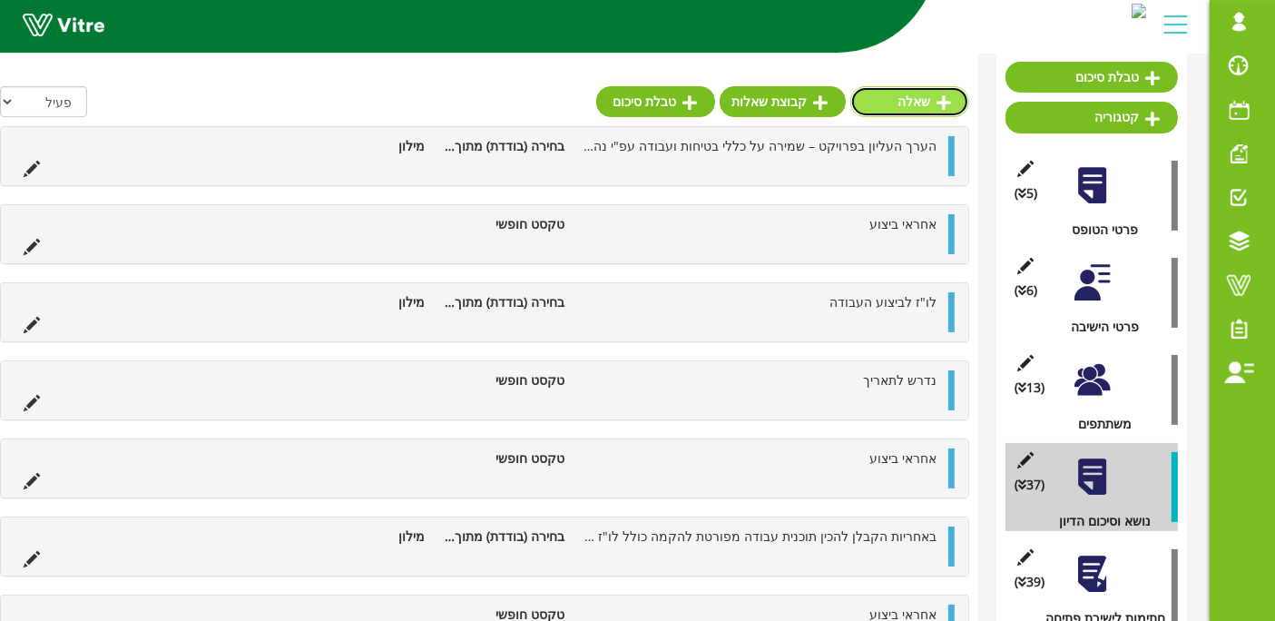
click at [928, 104] on link "שאלה" at bounding box center [909, 101] width 119 height 31
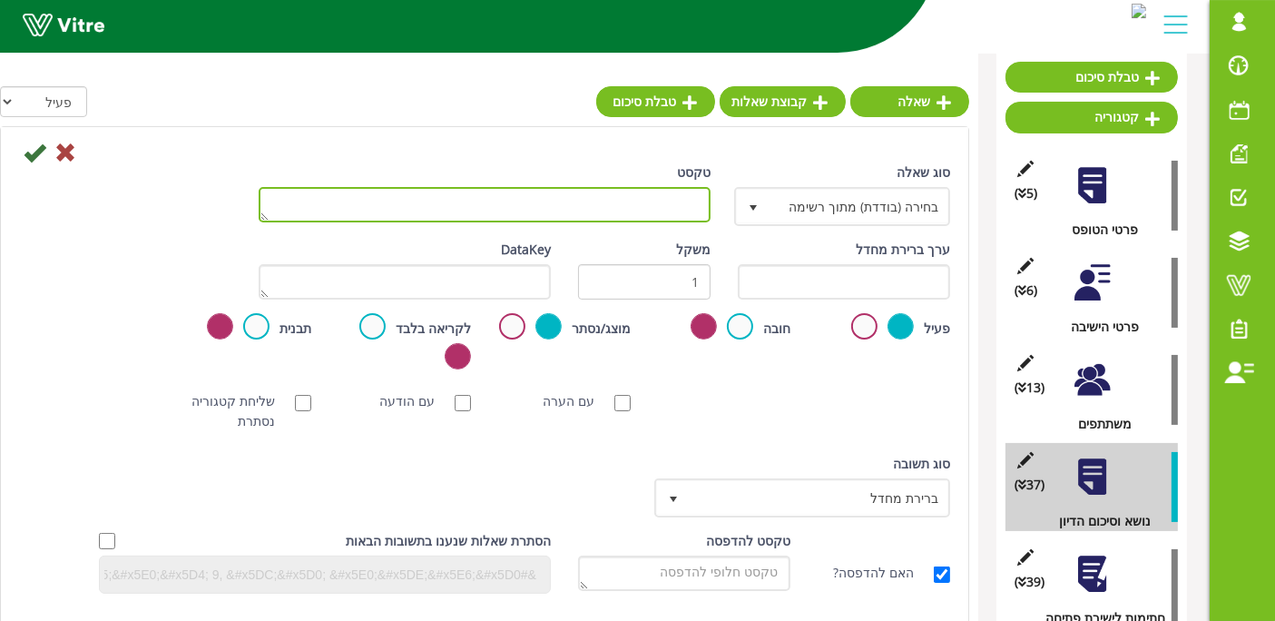
click at [407, 200] on textarea "טקסט" at bounding box center [485, 204] width 452 height 35
paste textarea "הקבלן יעבוד אך ורק עם כלי עבודה חשמליים תקינים ותקניים עם בידוד כפול. כלי עבודה…"
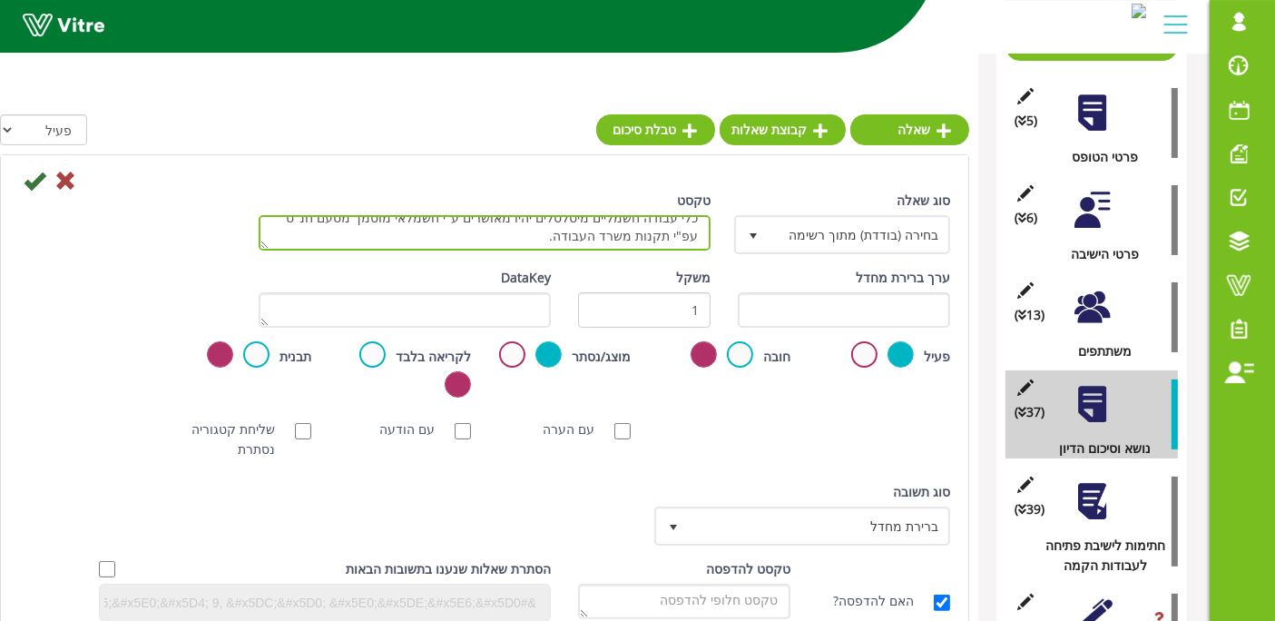
scroll to position [302, 0]
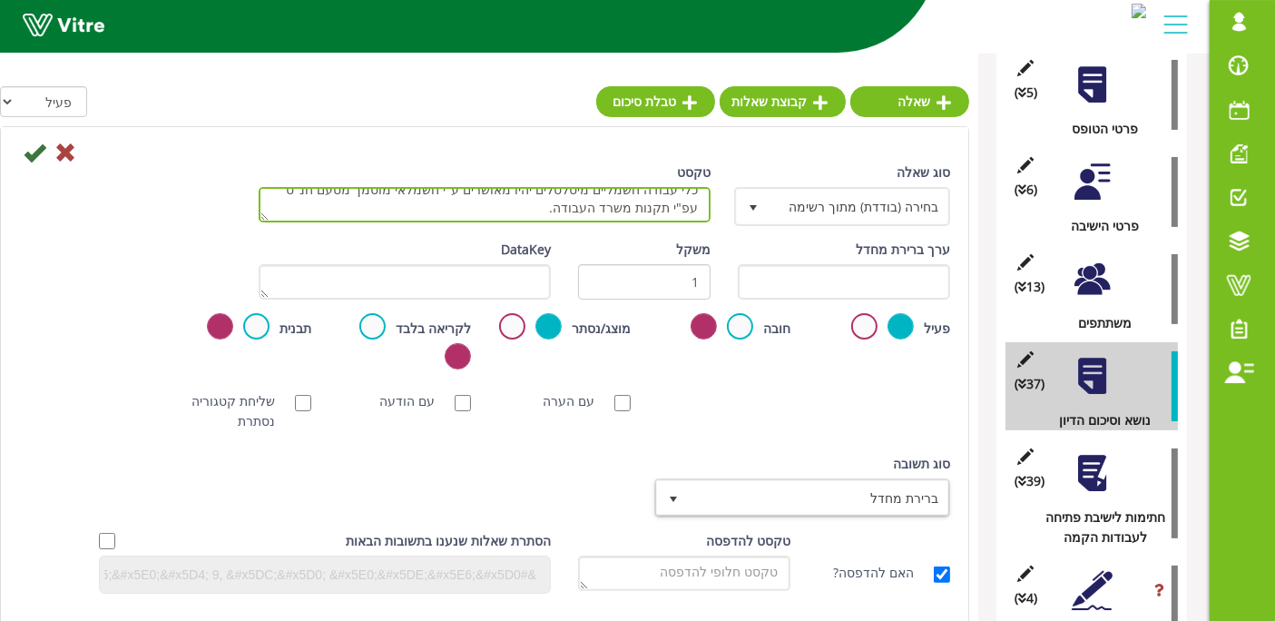
type textarea "הקבלן יעבוד אך ורק עם כלי עבודה חשמליים תקינים ותקניים עם בידוד כפול. כלי עבודה…"
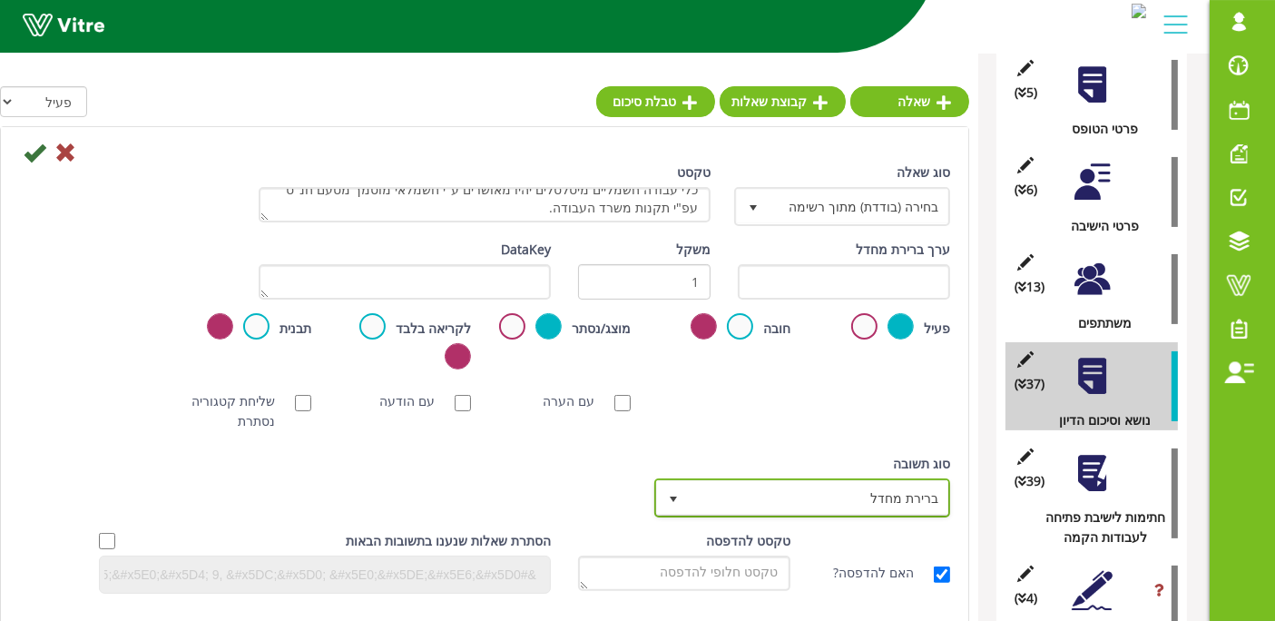
click at [785, 502] on span "ברירת מחדל" at bounding box center [819, 497] width 260 height 33
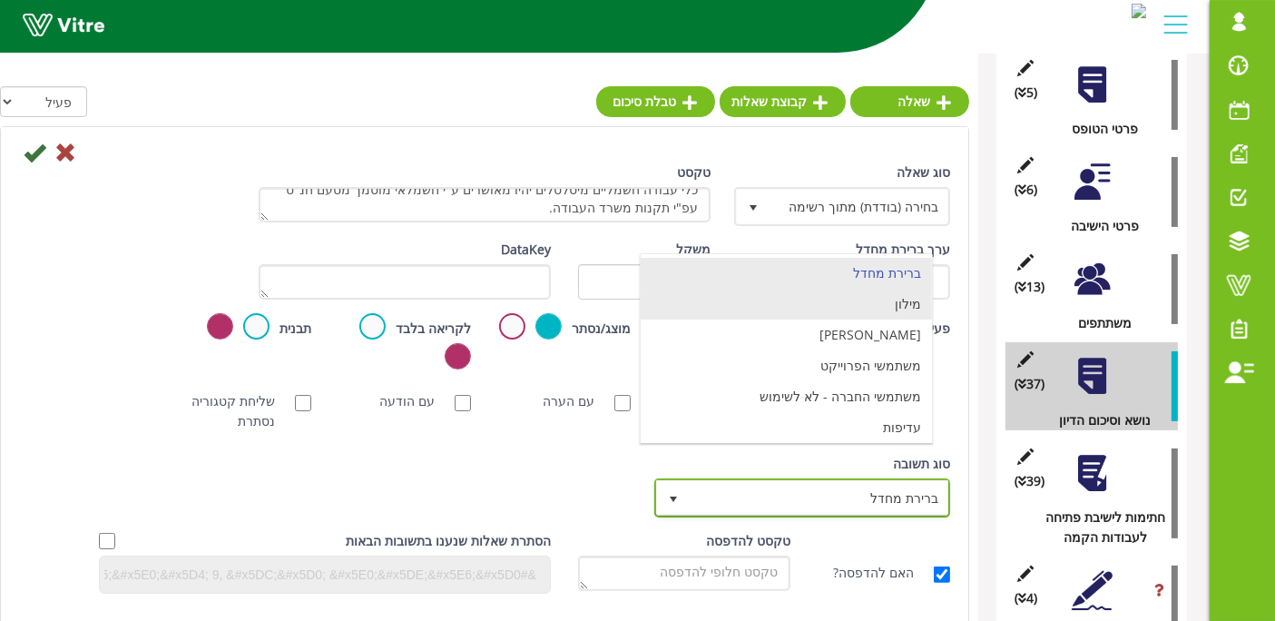
click at [876, 312] on li "מילון" at bounding box center [786, 304] width 291 height 31
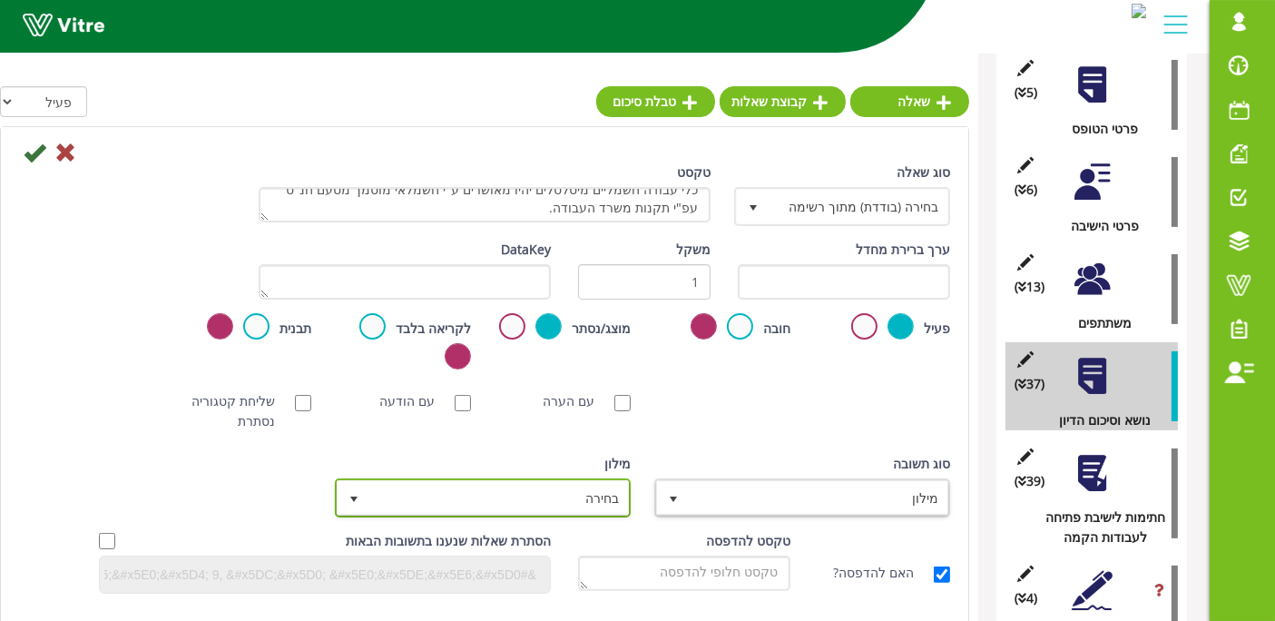
click at [573, 496] on span "בחירה" at bounding box center [499, 497] width 260 height 33
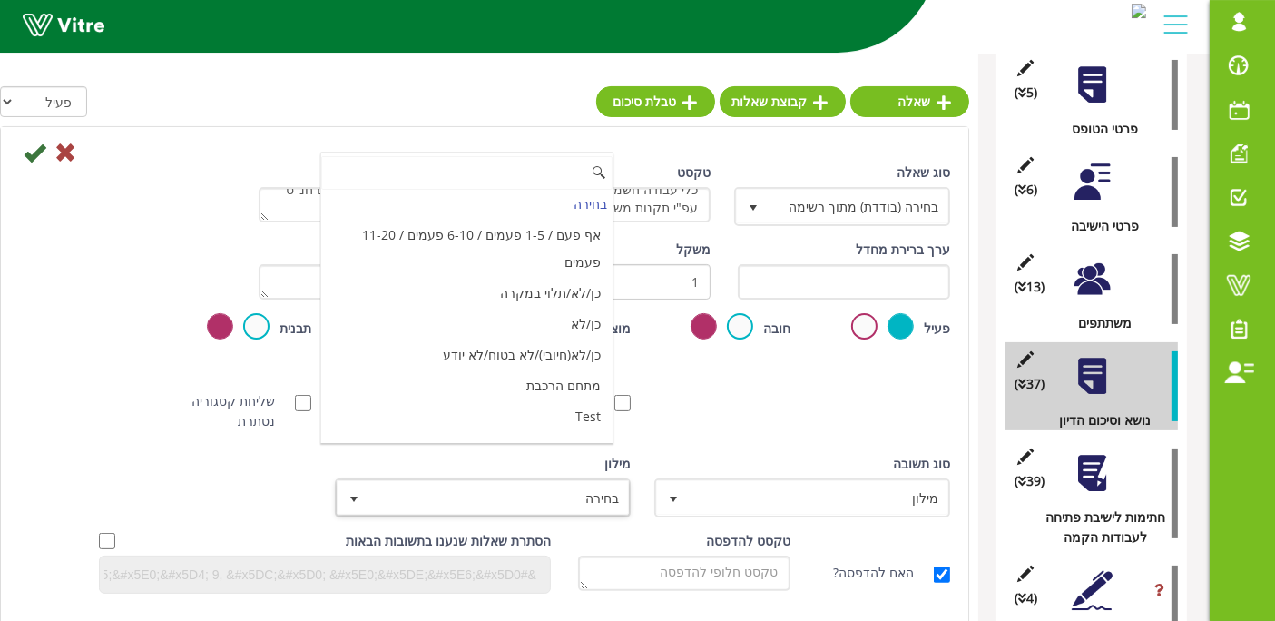
scroll to position [6058, 0]
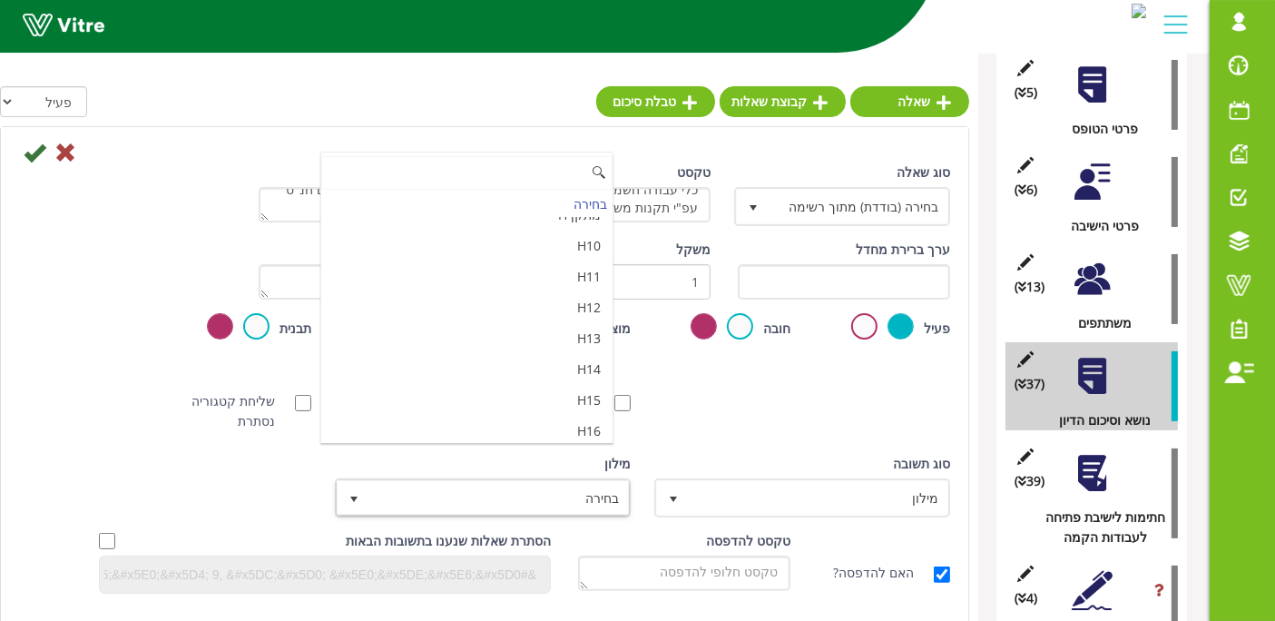
click at [512, 508] on li "מאשר / לא מאשר עם הערה" at bounding box center [466, 523] width 291 height 31
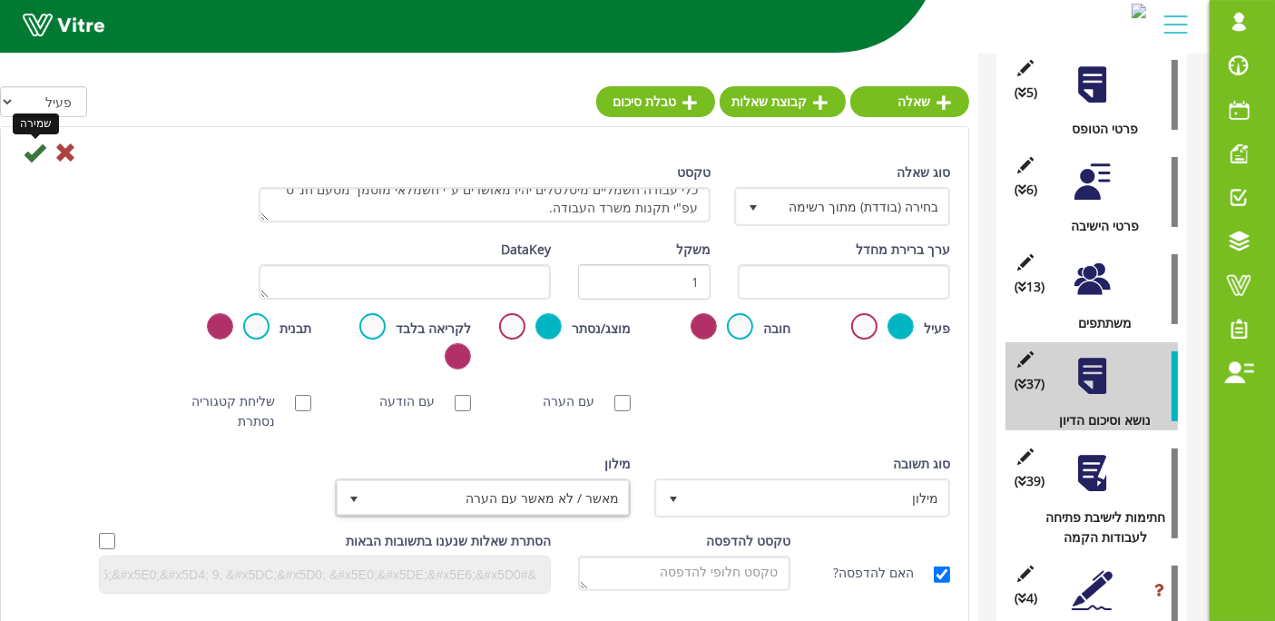
click at [31, 152] on icon at bounding box center [35, 153] width 22 height 22
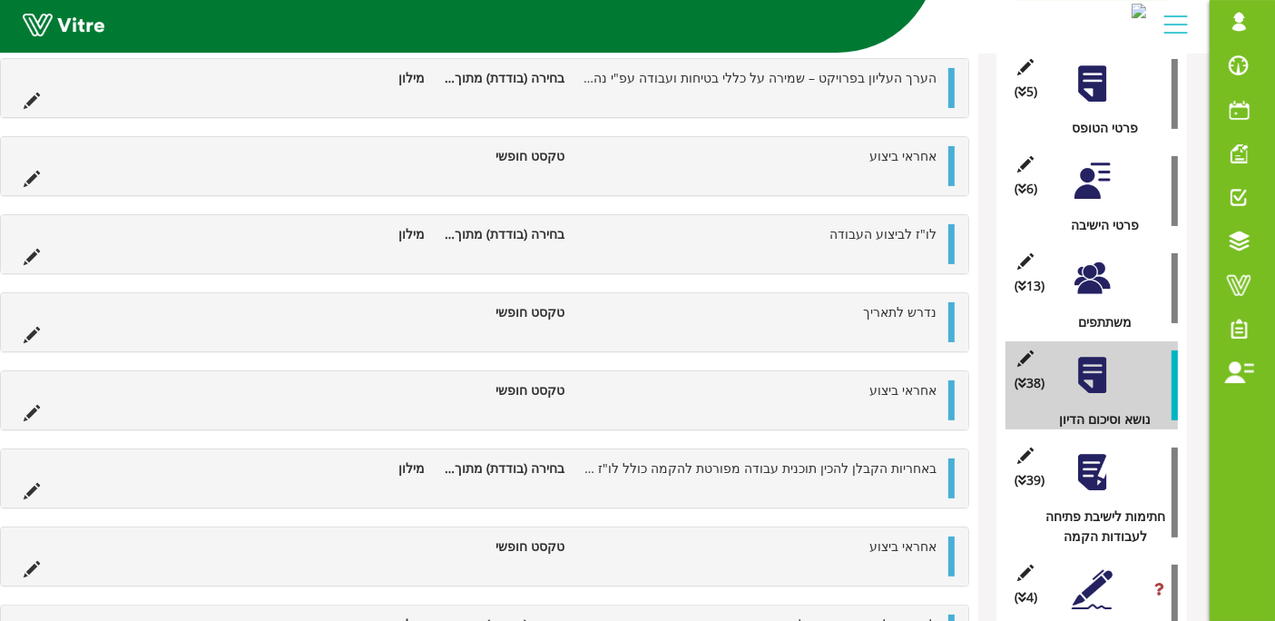
scroll to position [235, 0]
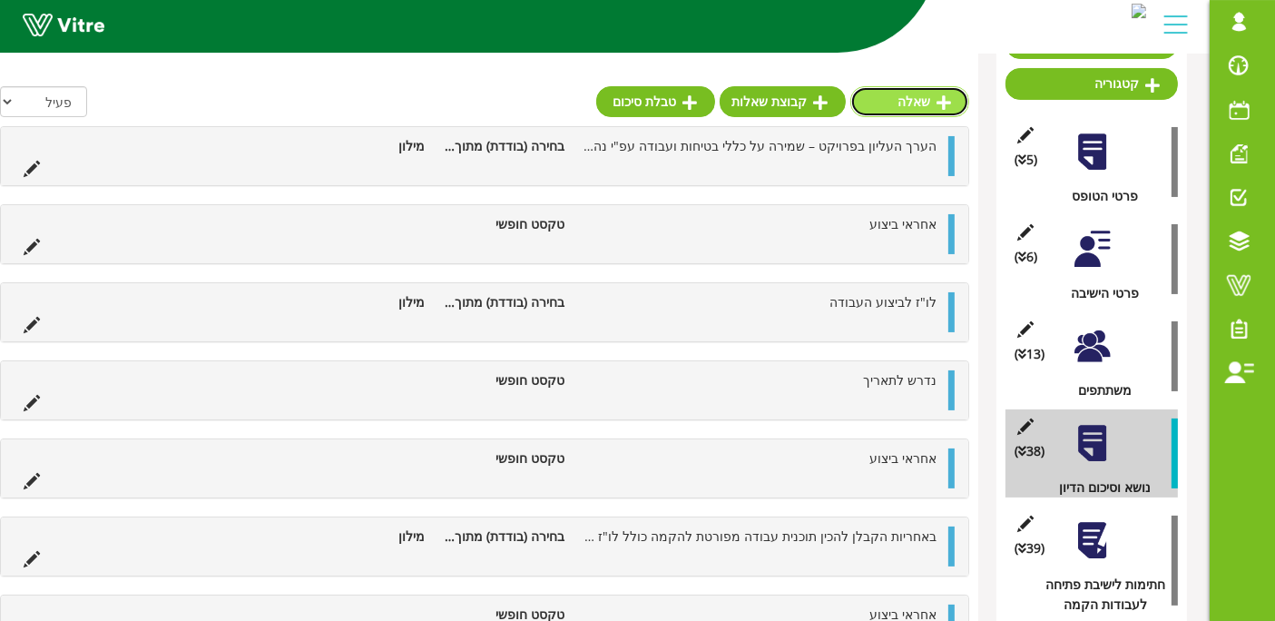
click at [948, 94] on icon at bounding box center [944, 102] width 15 height 16
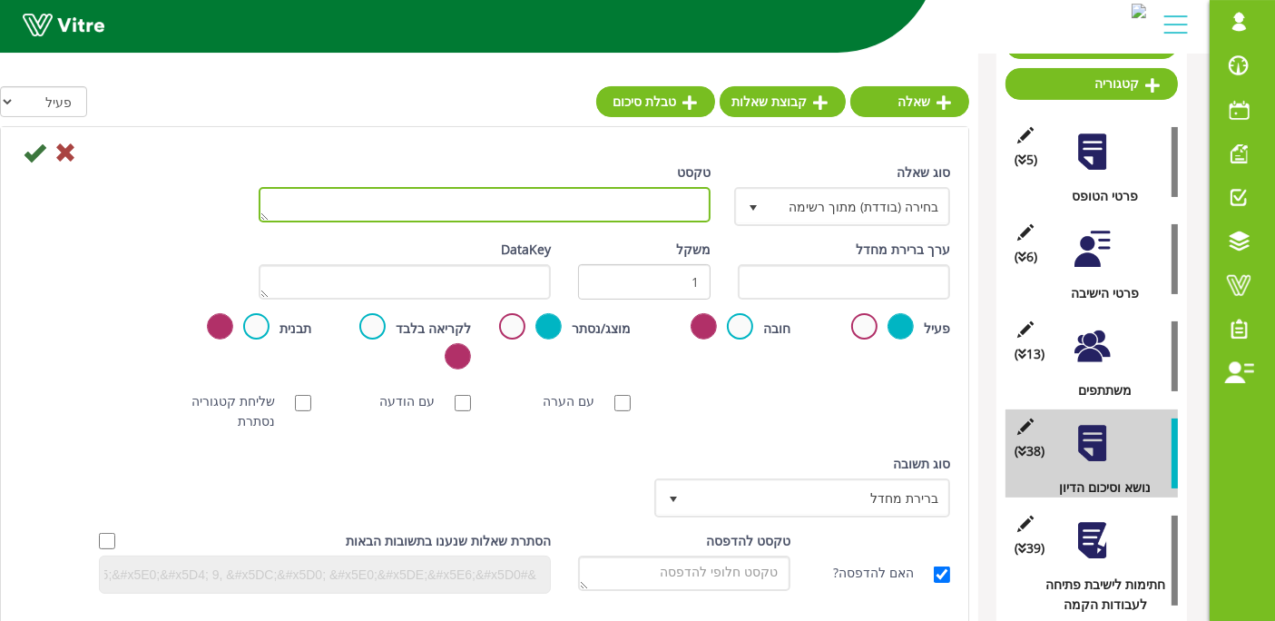
click at [620, 206] on textarea "טקסט" at bounding box center [485, 204] width 452 height 35
type textarea "אחראי ביצוע"
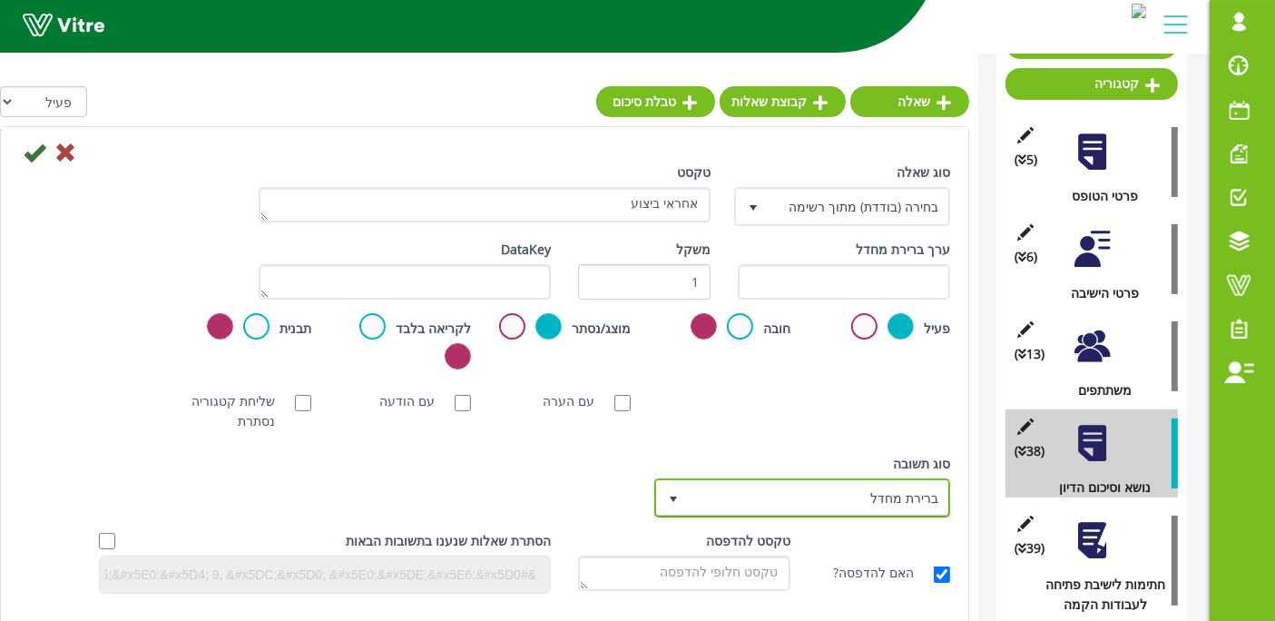
click at [817, 509] on span "ברירת מחדל" at bounding box center [819, 497] width 260 height 33
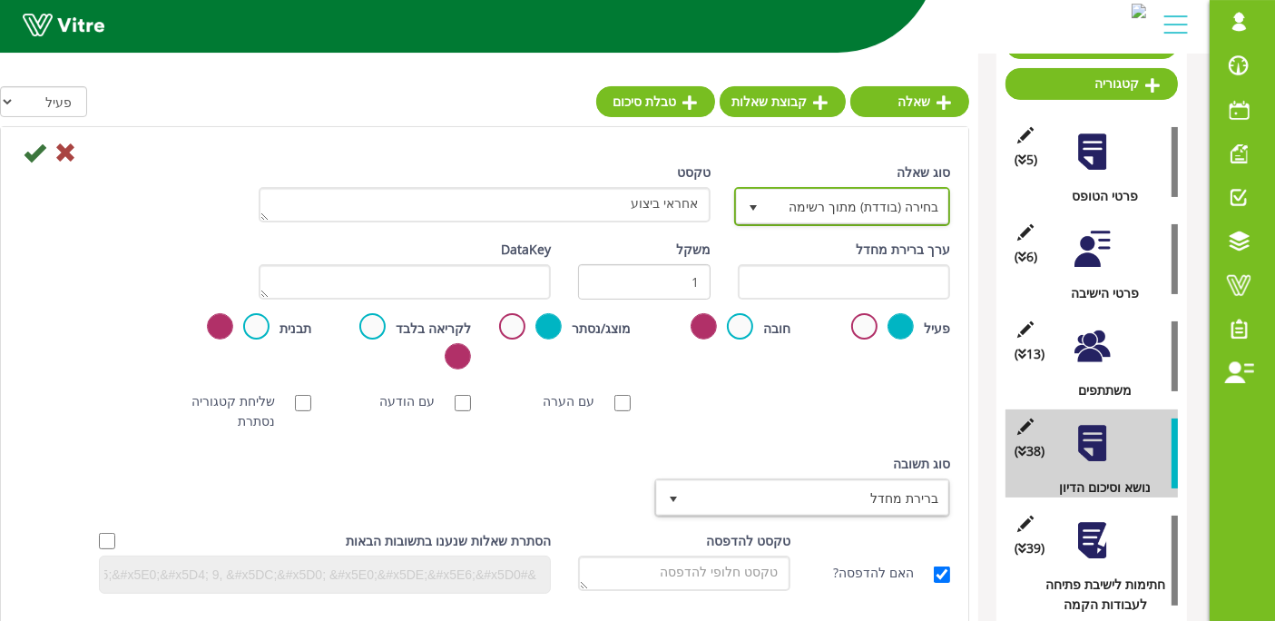
click at [896, 198] on span "בחירה (בודדת) מתוך רשימה" at bounding box center [859, 206] width 180 height 33
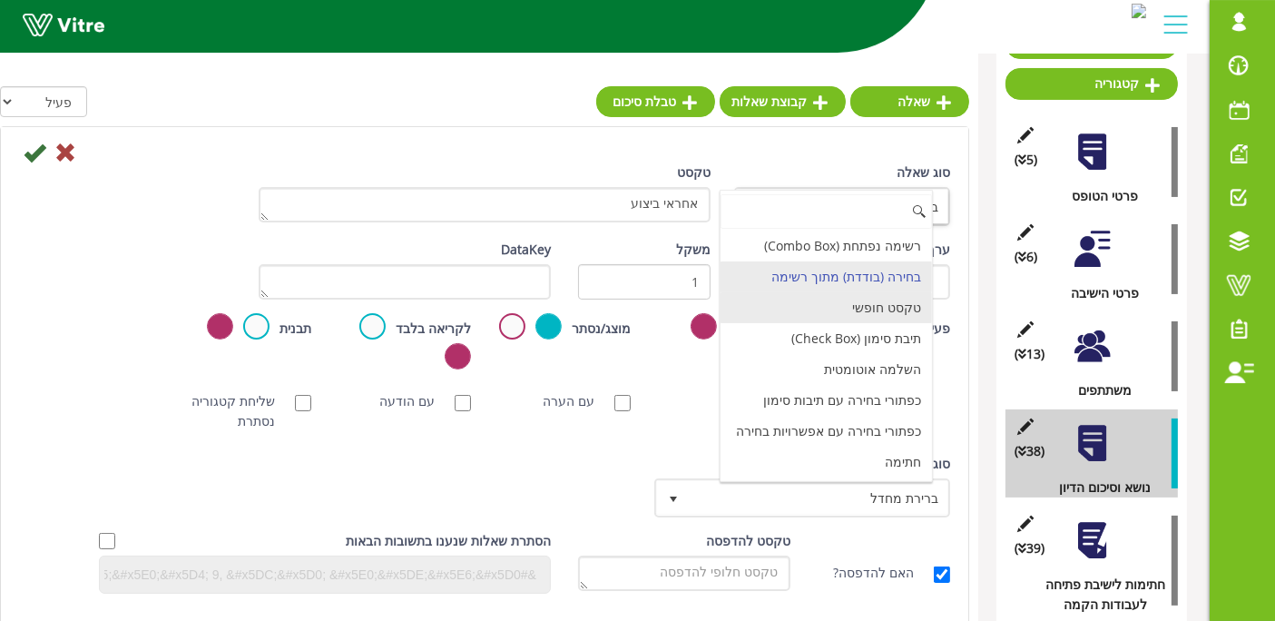
click at [899, 318] on li "טקסט חופשי" at bounding box center [826, 307] width 211 height 31
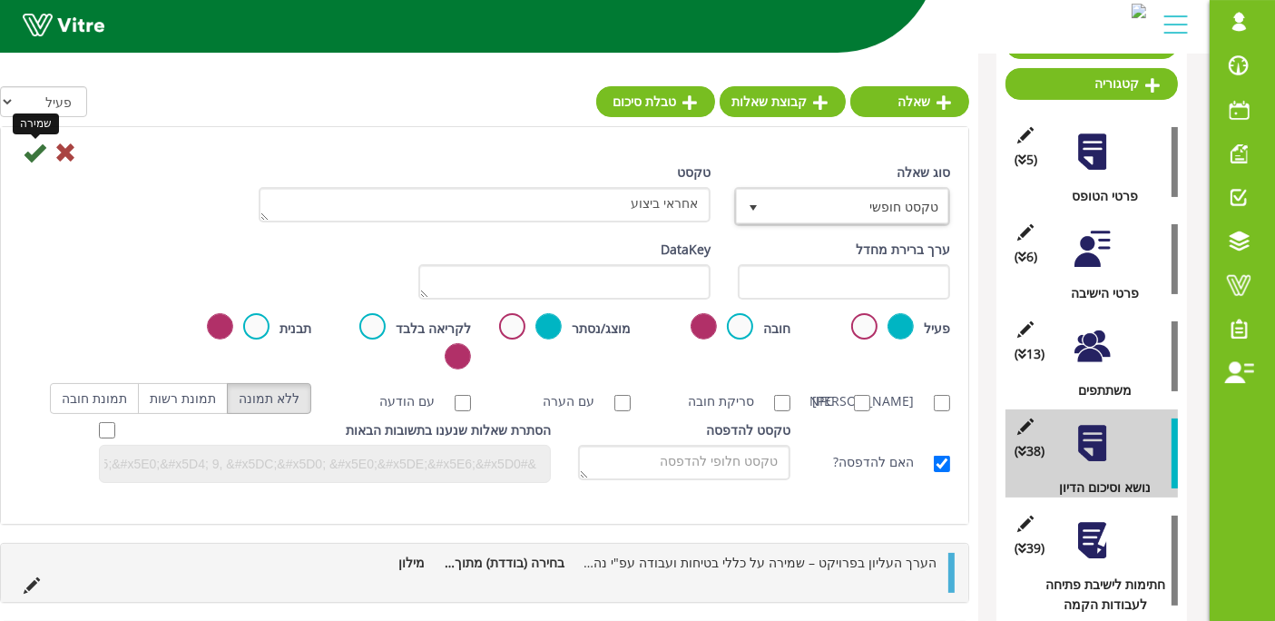
click at [35, 156] on icon at bounding box center [35, 153] width 22 height 22
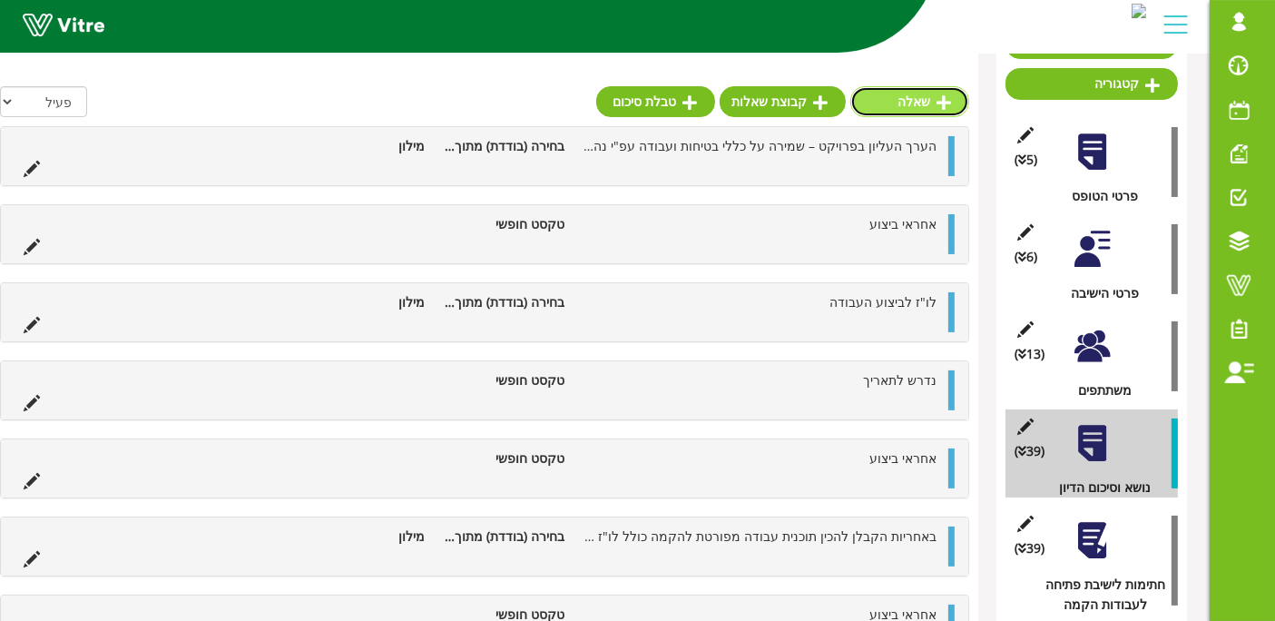
click at [908, 104] on link "שאלה" at bounding box center [909, 101] width 119 height 31
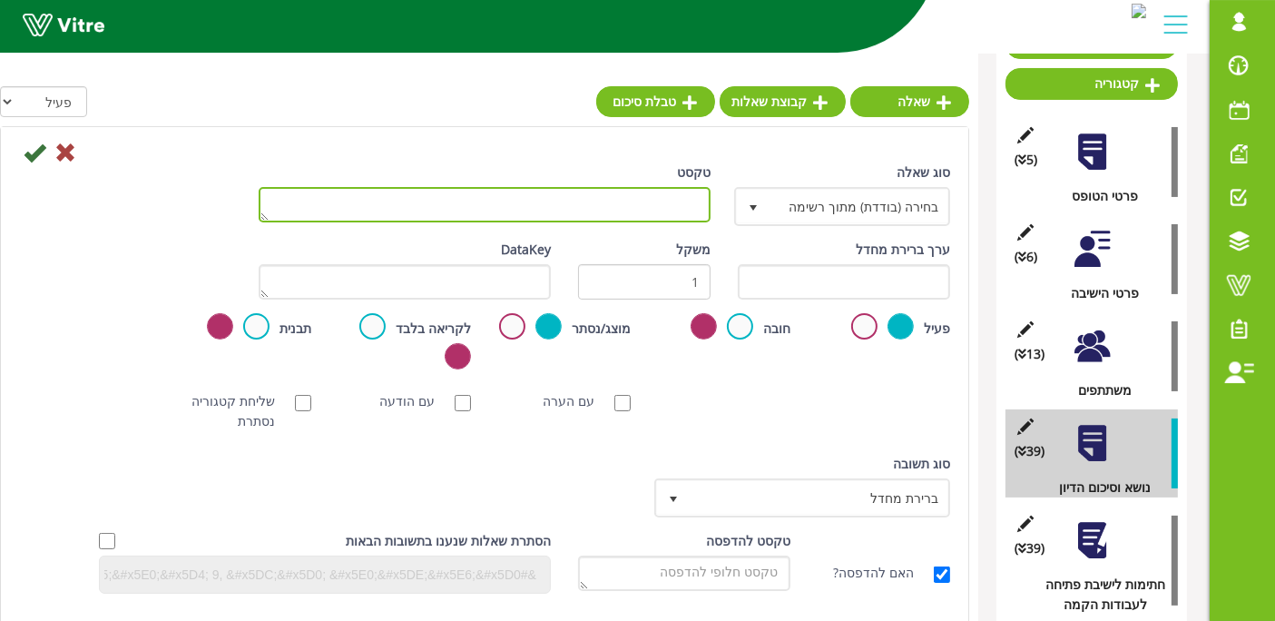
click at [646, 208] on textarea "טקסט" at bounding box center [485, 204] width 452 height 35
paste textarea "הקבלן יעבוד אך ורק עם רתכות, כבלי ריתוך והארקה, חיבורי ידיות והארקות תקינים ותק…"
type textarea "הקבלן יעבוד אך ורק עם רתכות, כבלי ריתוך והארקה, חיבורי ידיות והארקות תקינים ותק…"
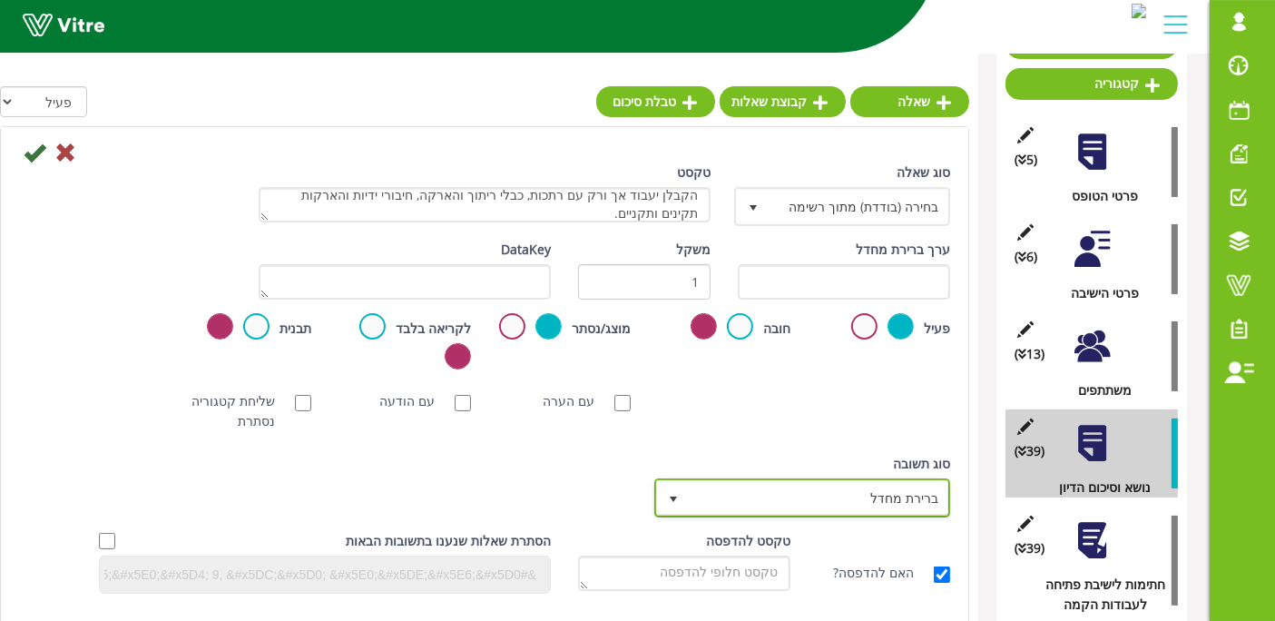
click at [848, 504] on span "ברירת מחדל" at bounding box center [819, 497] width 260 height 33
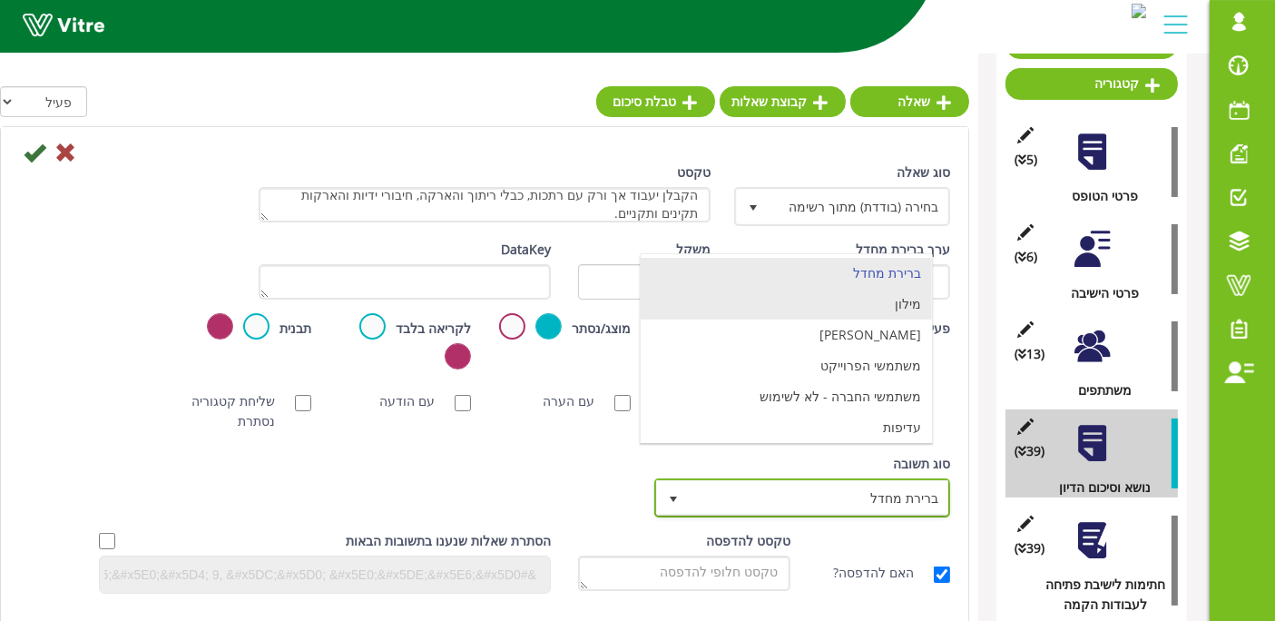
click at [869, 302] on li "מילון" at bounding box center [786, 304] width 291 height 31
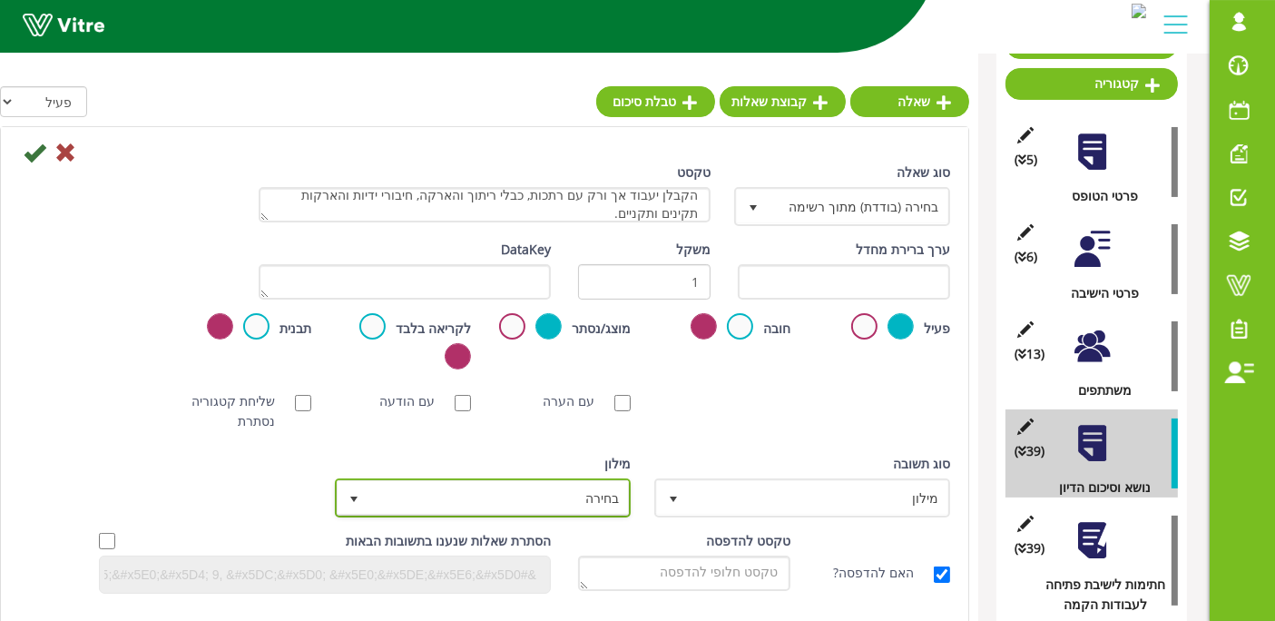
click at [529, 508] on span "בחירה" at bounding box center [499, 497] width 260 height 33
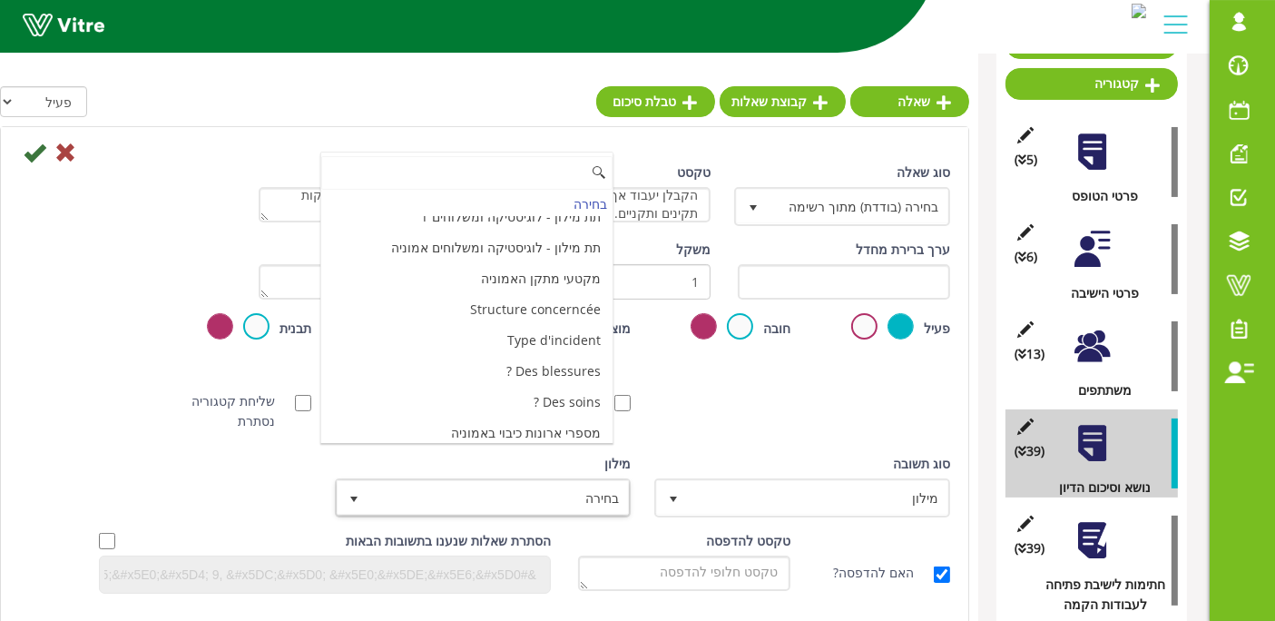
scroll to position [6058, 0]
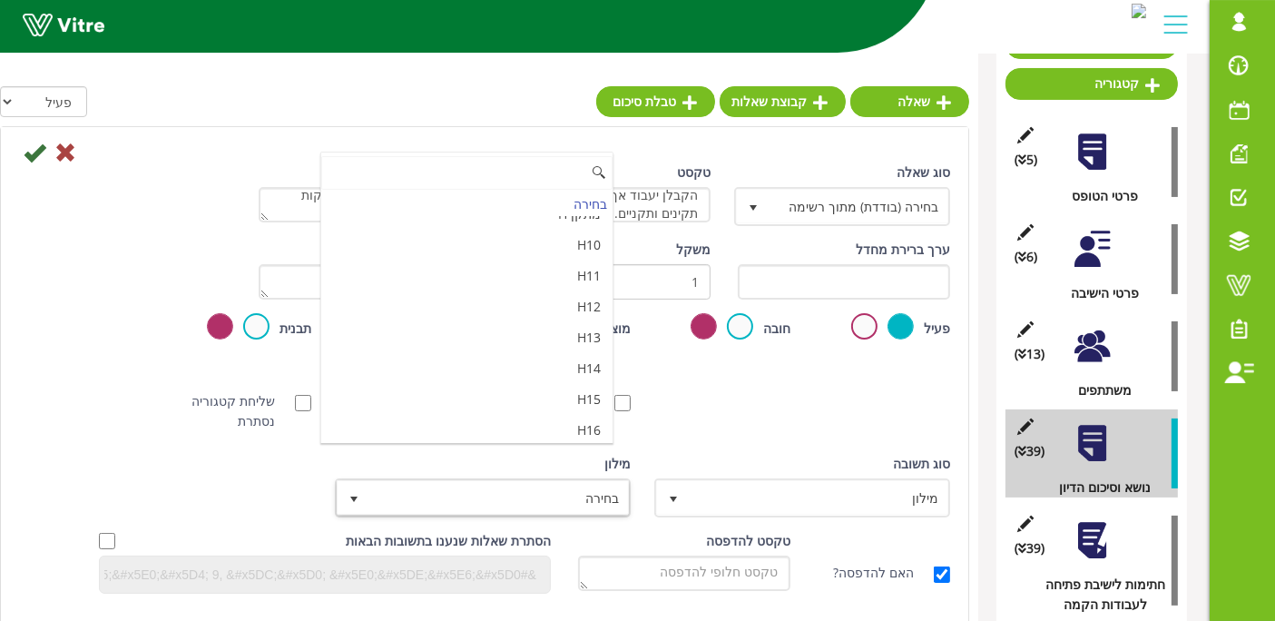
click at [392, 507] on li "מאשר / לא מאשר עם הערה" at bounding box center [466, 522] width 291 height 31
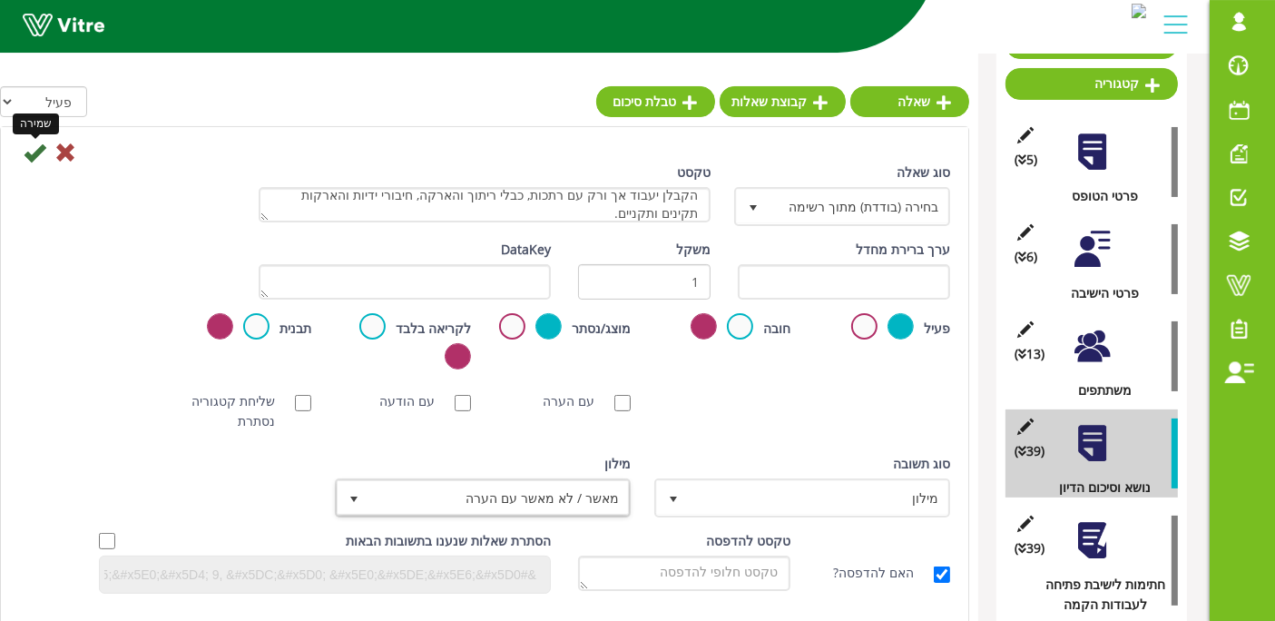
click at [28, 156] on icon at bounding box center [35, 153] width 22 height 22
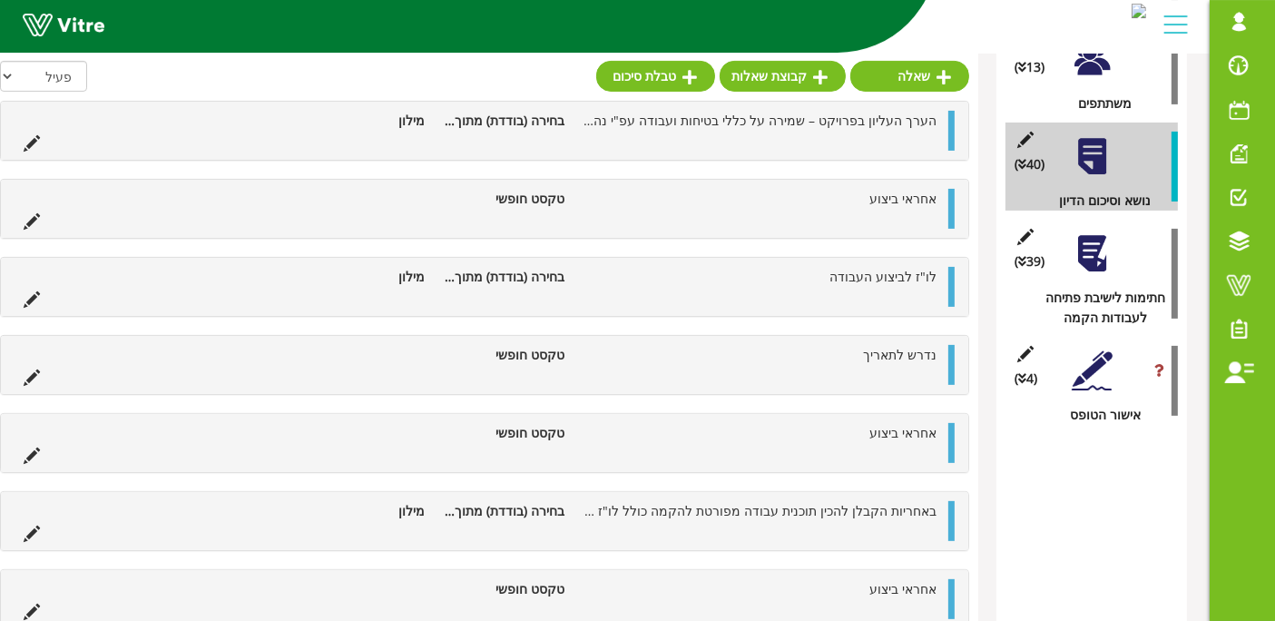
scroll to position [0, 0]
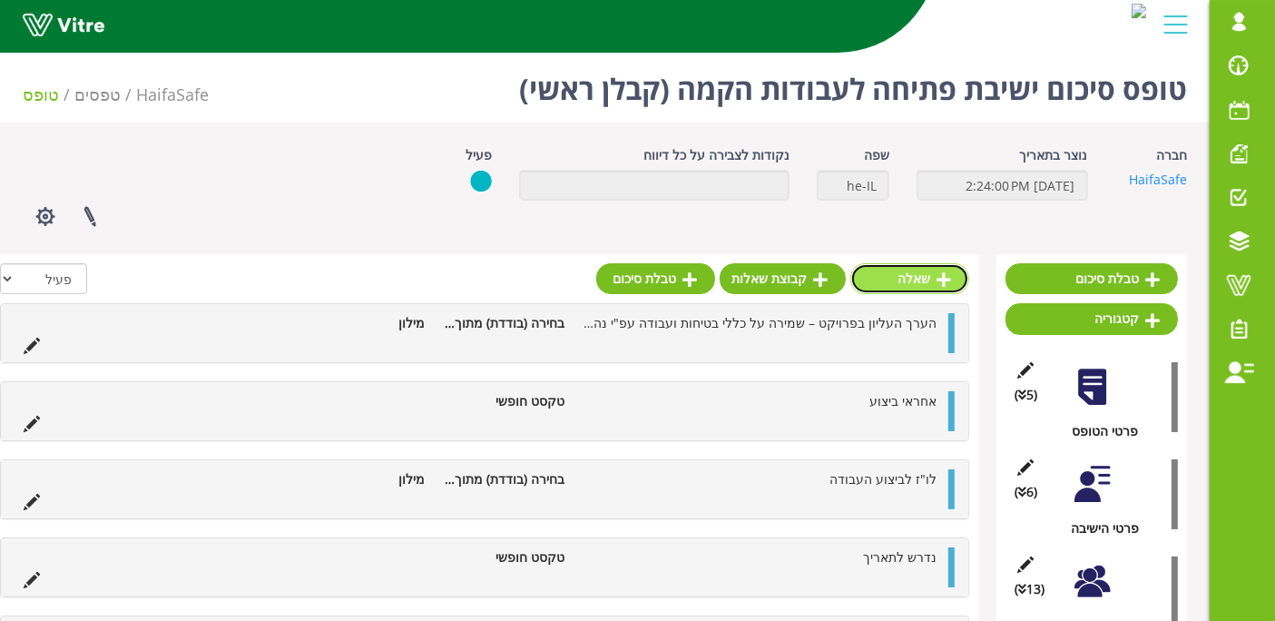
click at [938, 279] on icon at bounding box center [944, 279] width 15 height 16
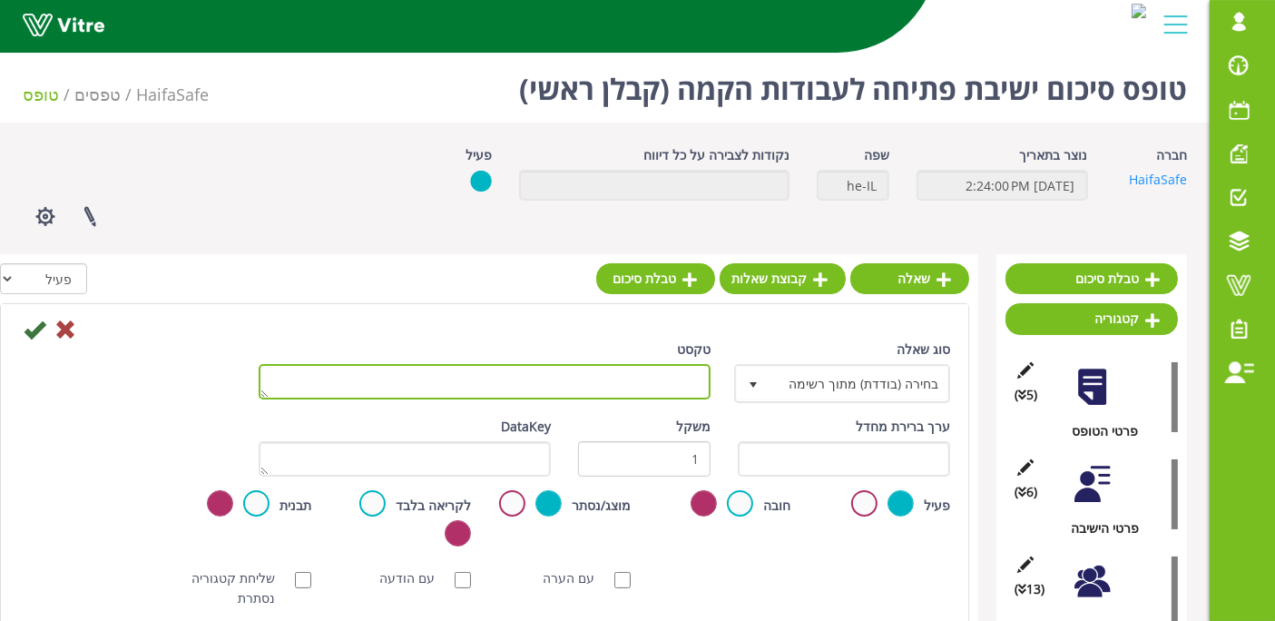
click at [658, 386] on textarea "טקסט" at bounding box center [485, 381] width 452 height 35
type textarea "אחראי ביצוע"
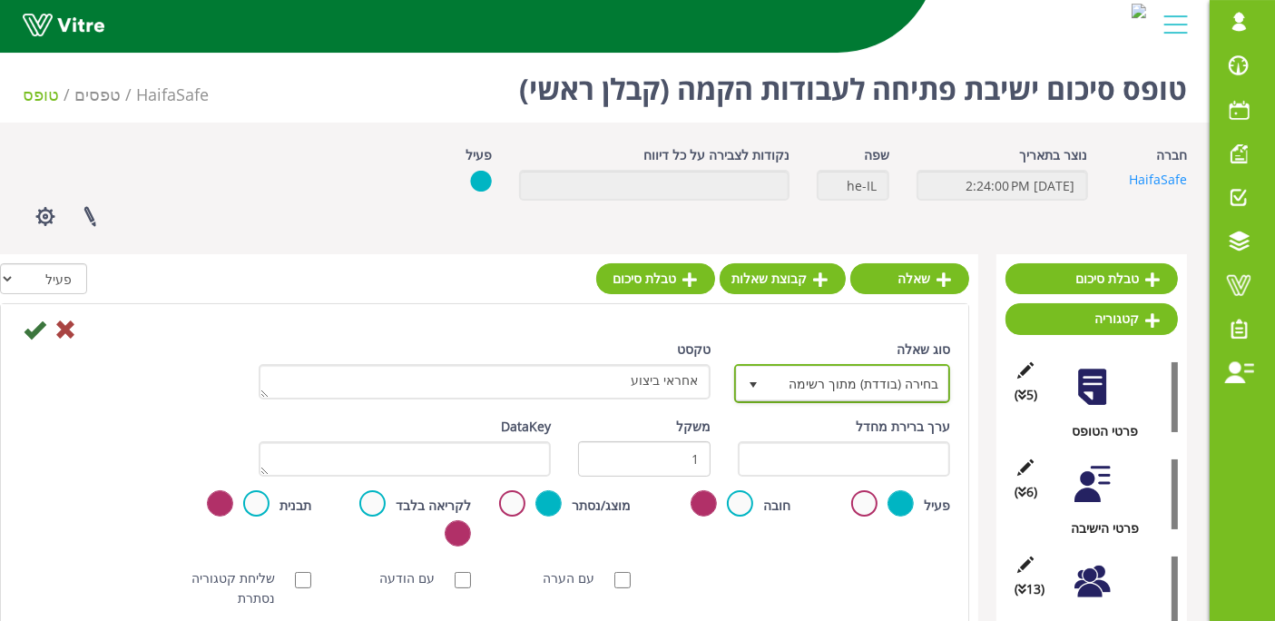
click at [850, 372] on span "בחירה (בודדת) מתוך רשימה" at bounding box center [859, 383] width 180 height 33
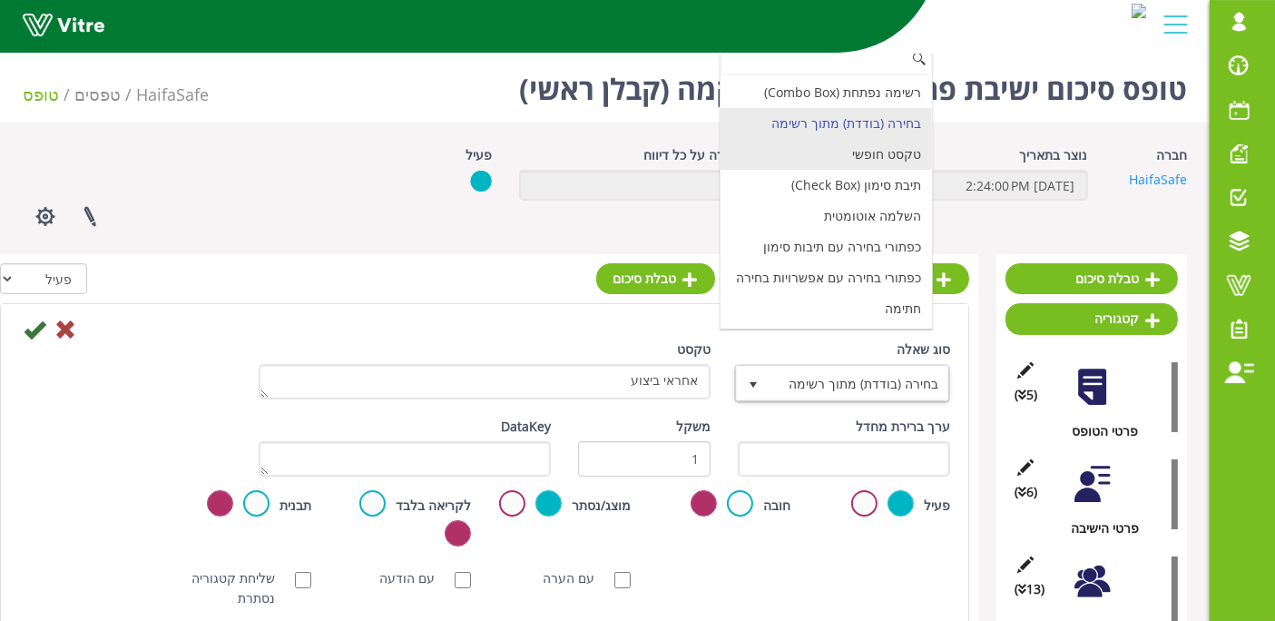
click at [907, 161] on li "טקסט חופשי" at bounding box center [826, 154] width 211 height 31
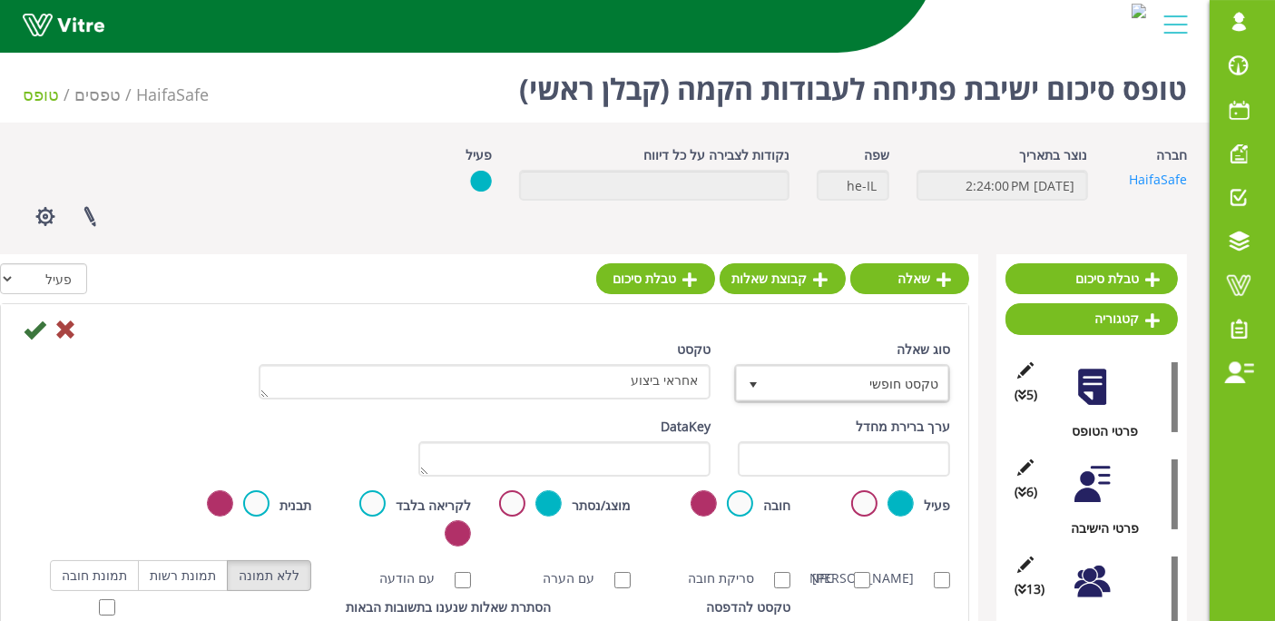
click at [431, 300] on div at bounding box center [484, 283] width 969 height 40
click at [35, 330] on icon at bounding box center [35, 330] width 22 height 22
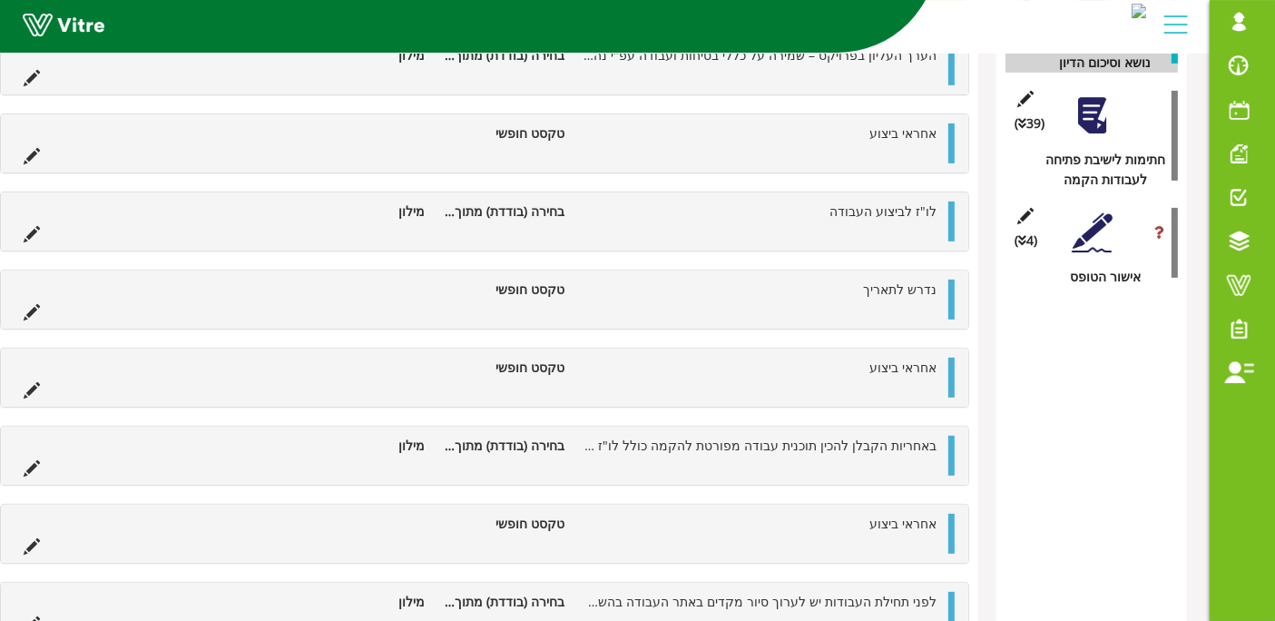
scroll to position [155, 0]
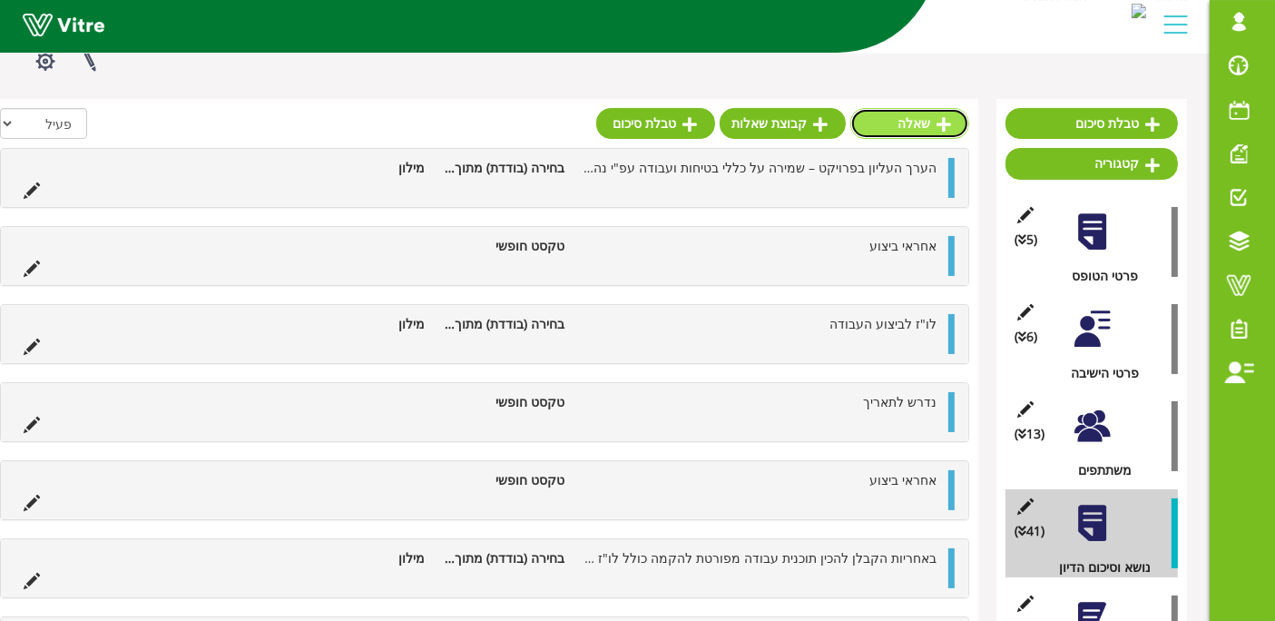
click at [915, 125] on link "שאלה" at bounding box center [909, 123] width 119 height 31
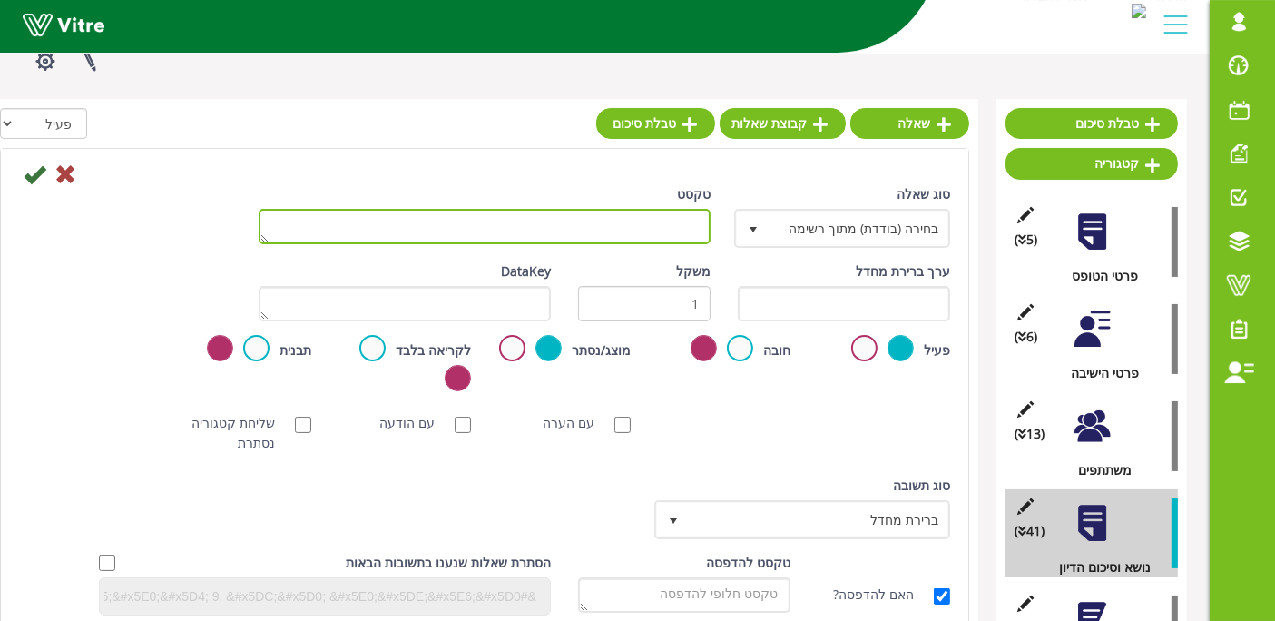
click at [649, 232] on textarea "טקסט" at bounding box center [485, 226] width 452 height 35
paste textarea "הקבלן יעבוד אך ורק עם מערכות לחיתוך בגז (אוטוגן) תקינות, כולל ידיות, ראשי מבער,…"
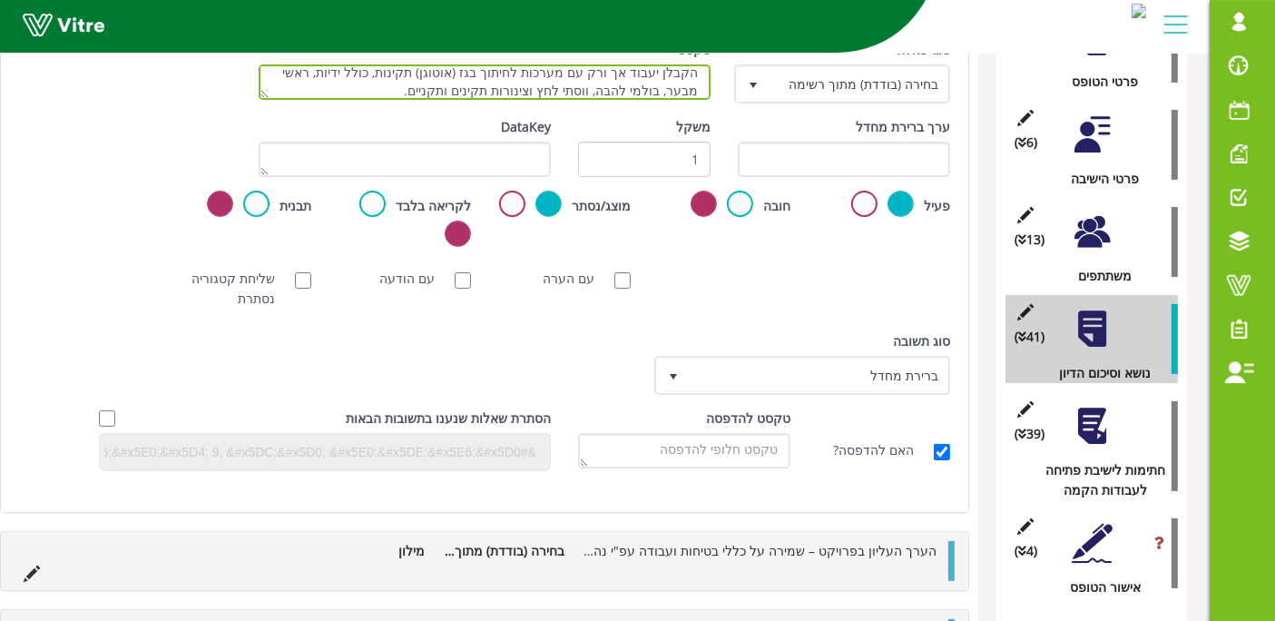
scroll to position [358, 0]
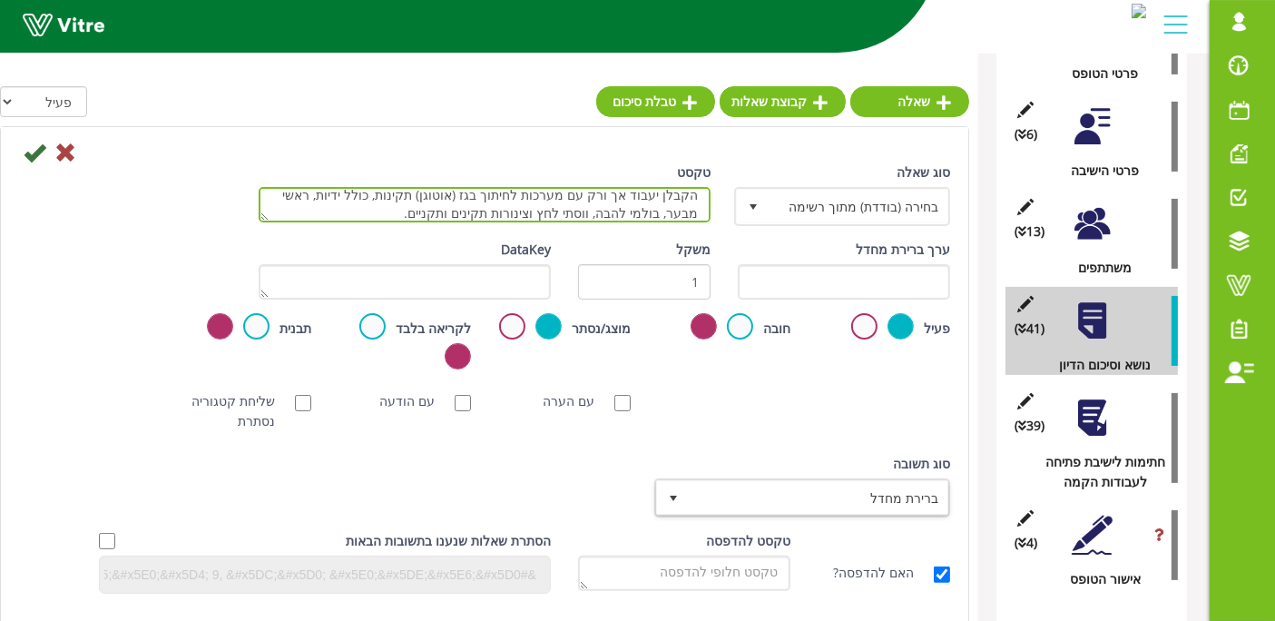
type textarea "הקבלן יעבוד אך ורק עם מערכות לחיתוך בגז (אוטוגן) תקינות, כולל ידיות, ראשי מבער,…"
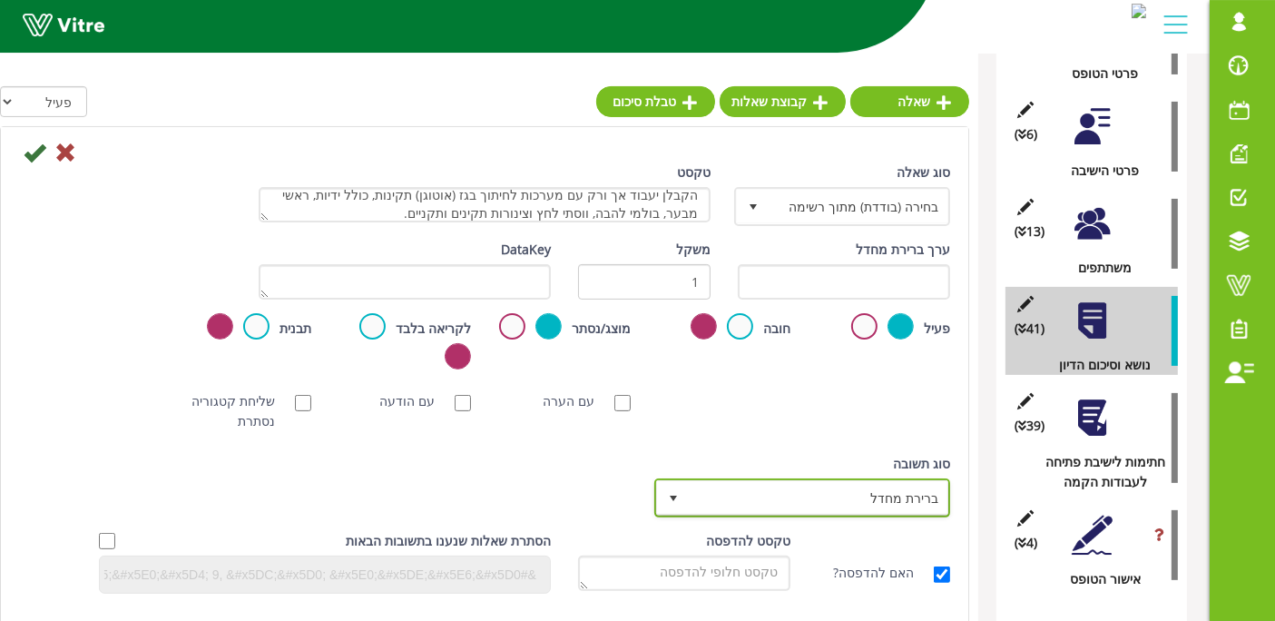
click at [750, 508] on span "ברירת מחדל" at bounding box center [819, 497] width 260 height 33
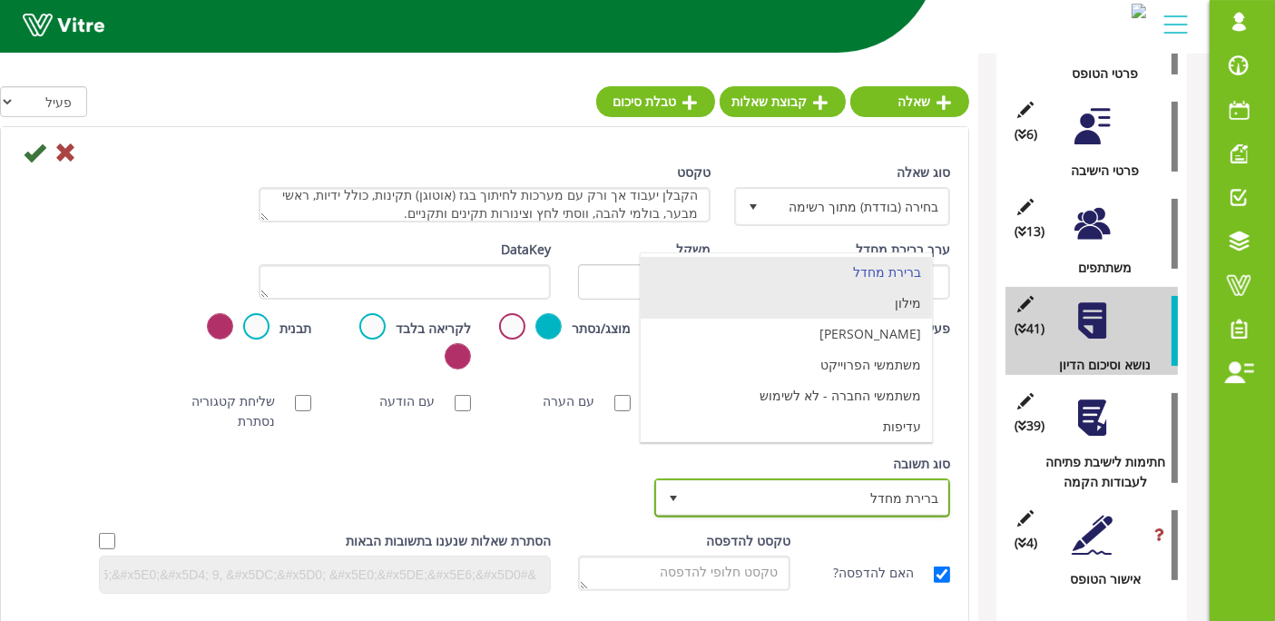
click at [790, 307] on li "מילון" at bounding box center [786, 303] width 291 height 31
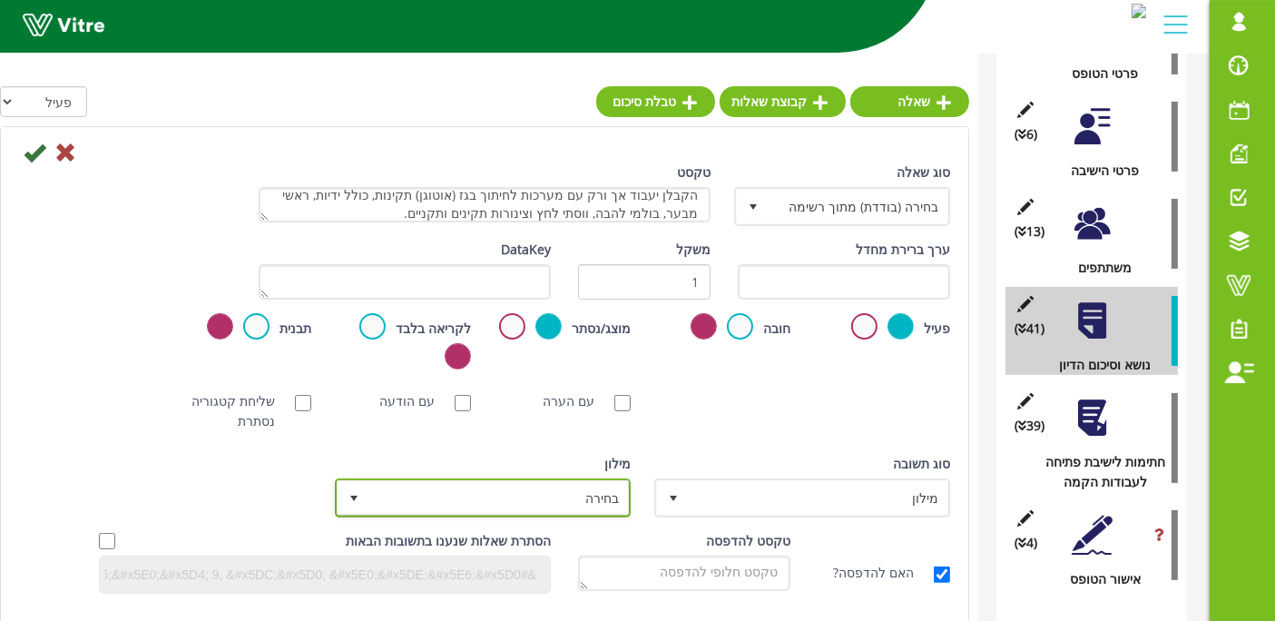
click at [555, 506] on span "בחירה" at bounding box center [499, 497] width 260 height 33
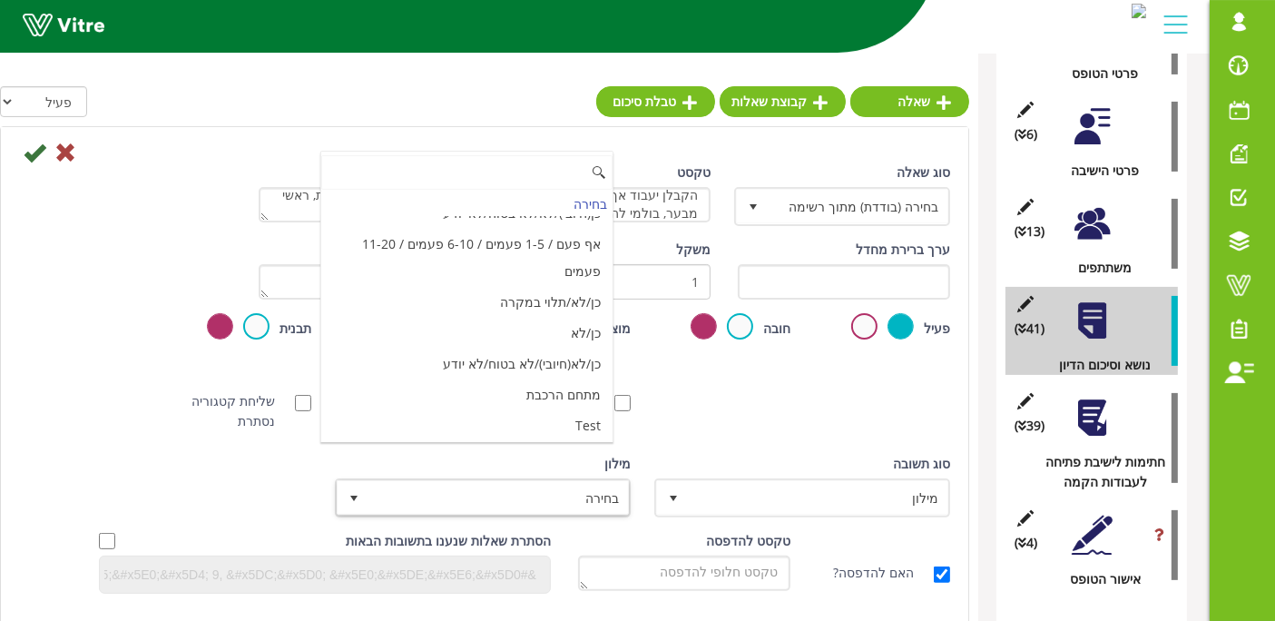
scroll to position [6058, 0]
click at [378, 507] on li "מאשר / לא מאשר עם הערה" at bounding box center [466, 522] width 291 height 31
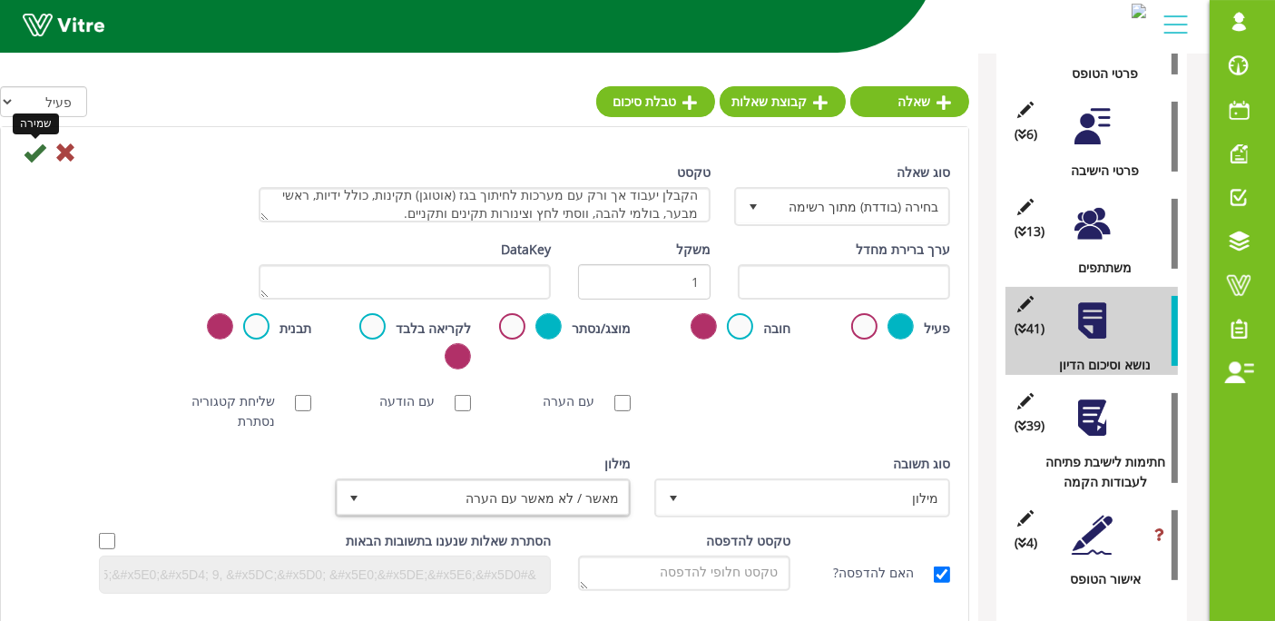
click at [30, 155] on icon at bounding box center [35, 153] width 22 height 22
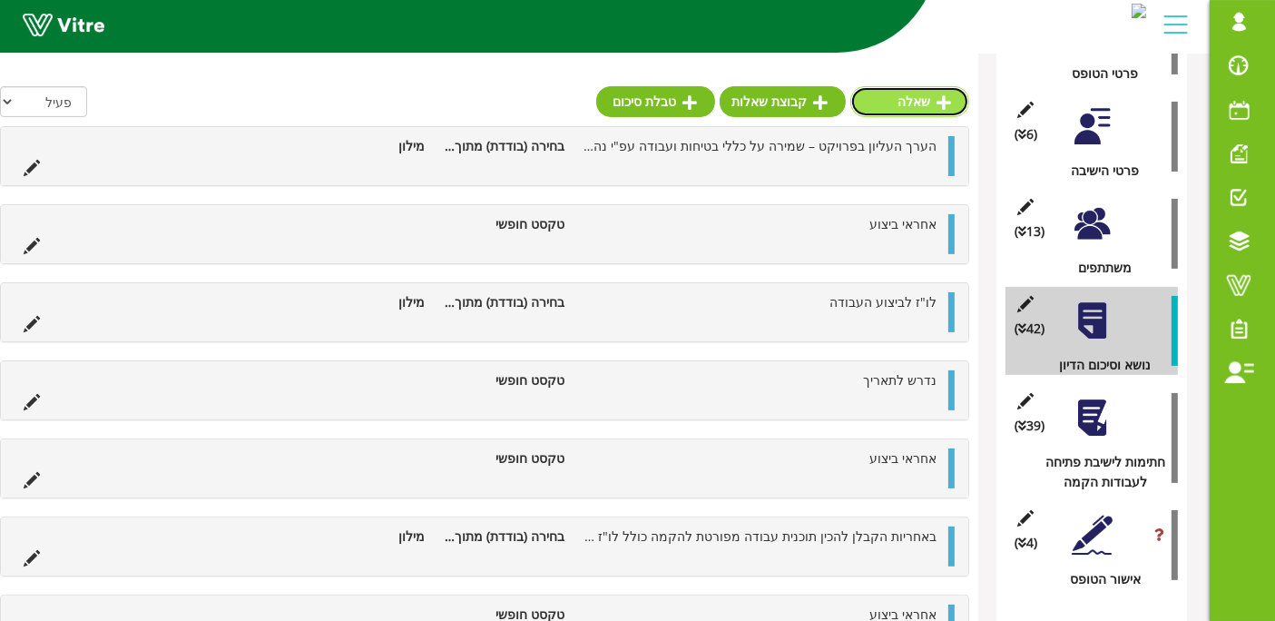
click at [902, 102] on link "שאלה" at bounding box center [909, 101] width 119 height 31
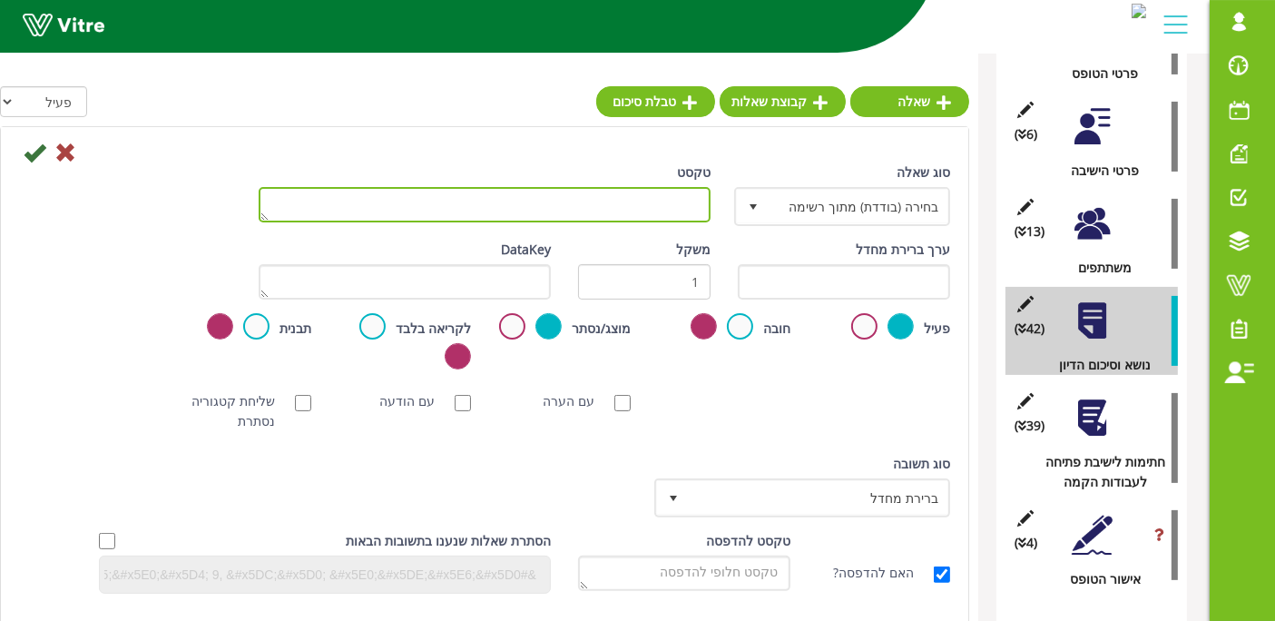
click at [530, 197] on textarea "טקסט" at bounding box center [485, 204] width 452 height 35
type textarea "אחראי ביצוע"
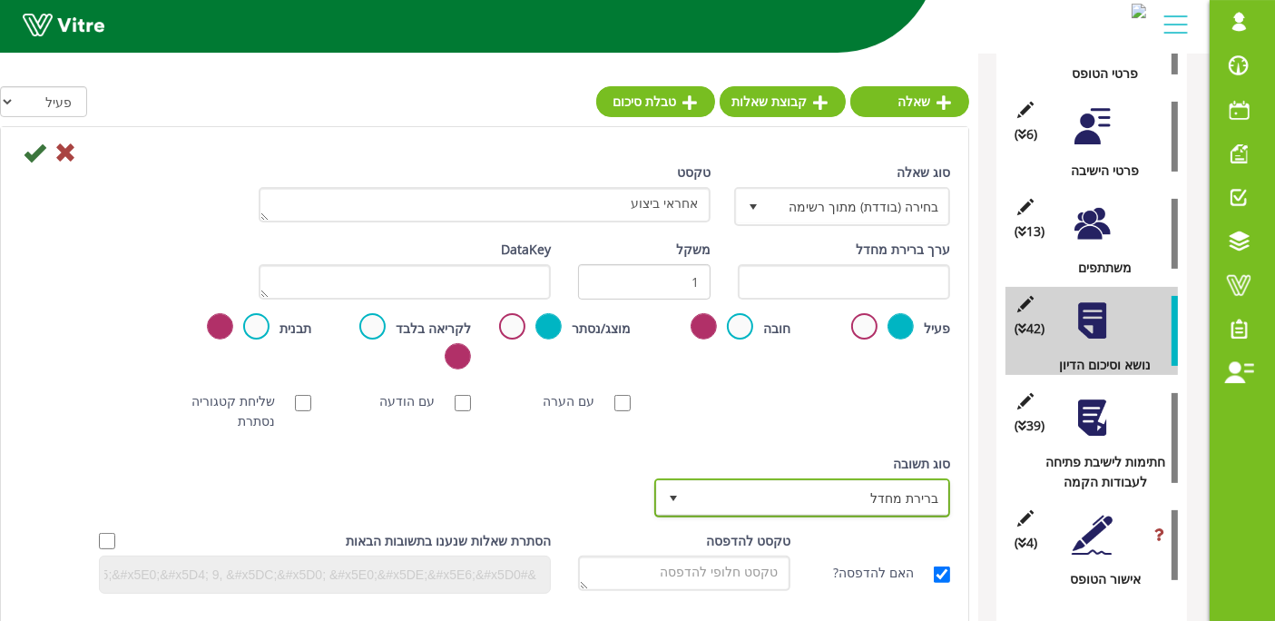
click at [830, 491] on span "ברירת מחדל" at bounding box center [819, 497] width 260 height 33
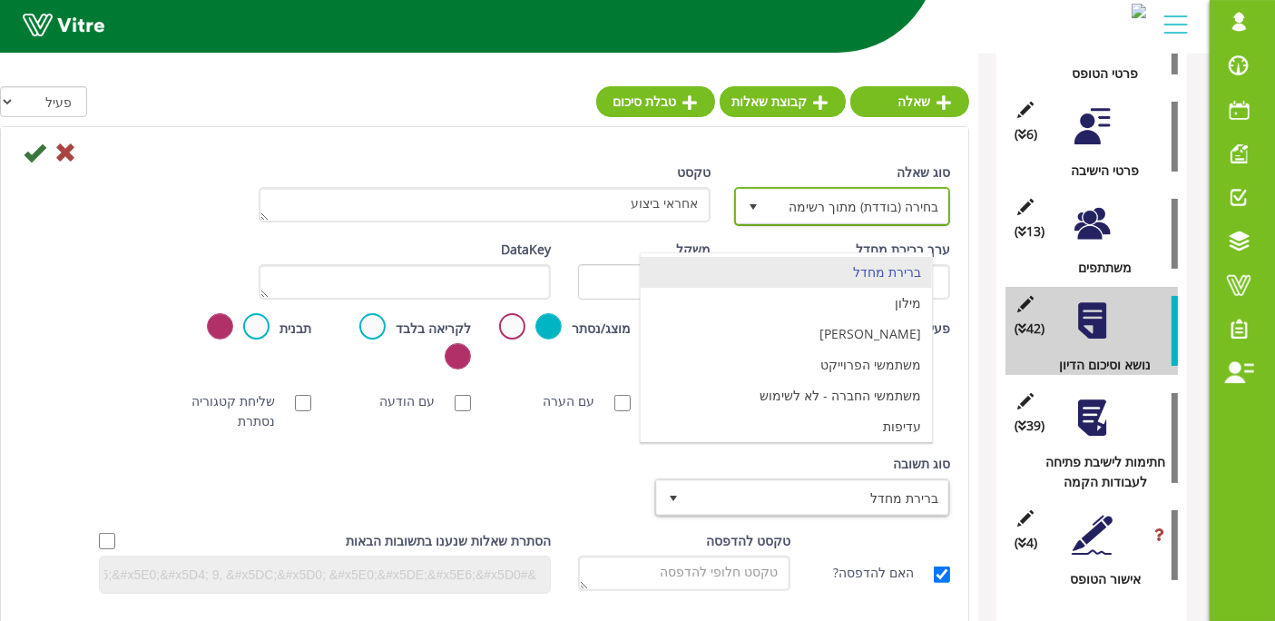
click at [881, 203] on span "בחירה (בודדת) מתוך רשימה" at bounding box center [859, 206] width 180 height 33
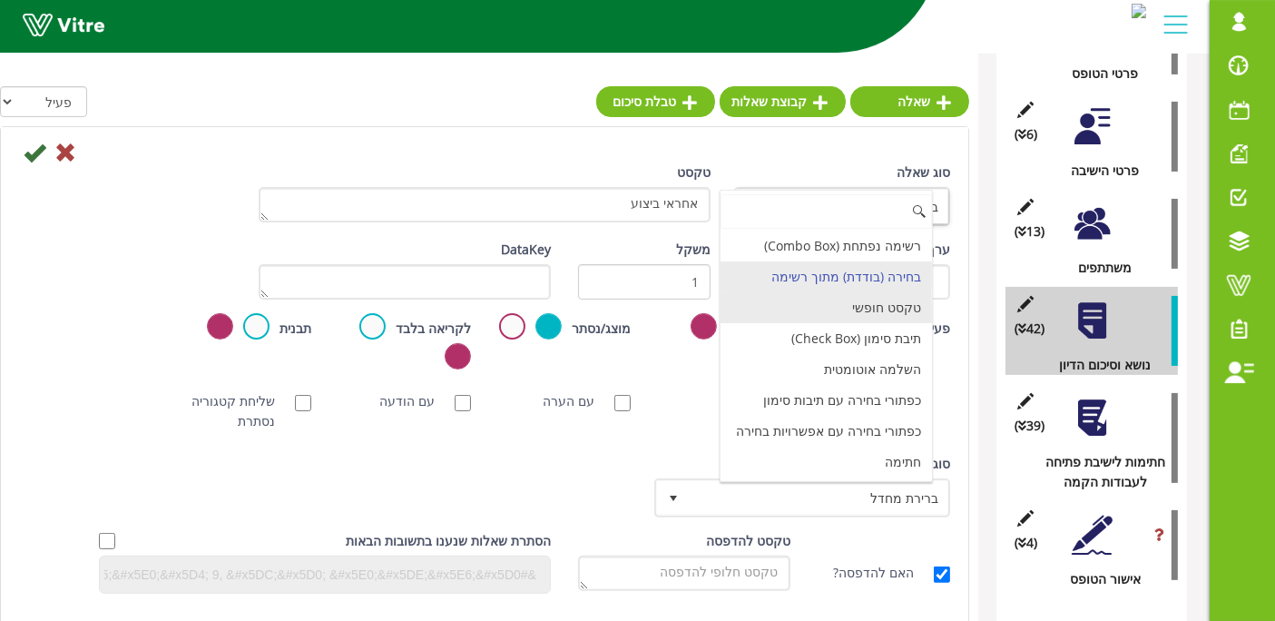
click at [876, 299] on li "טקסט חופשי" at bounding box center [826, 307] width 211 height 31
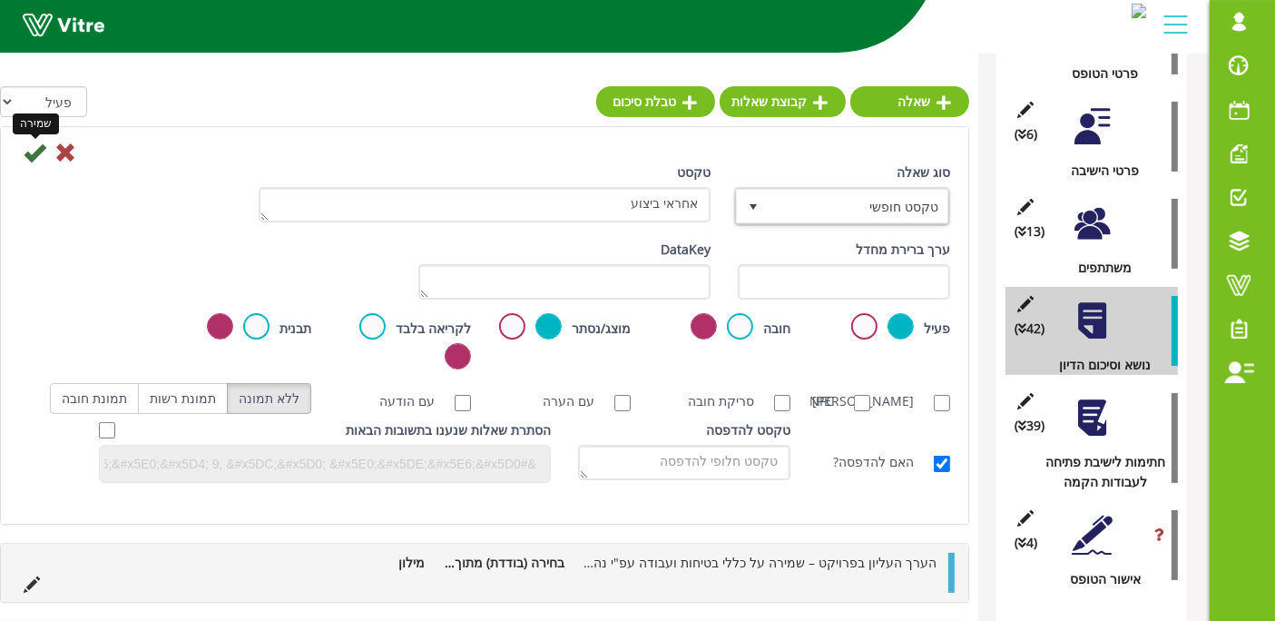
click at [38, 147] on icon at bounding box center [35, 153] width 22 height 22
